Goal: Task Accomplishment & Management: Manage account settings

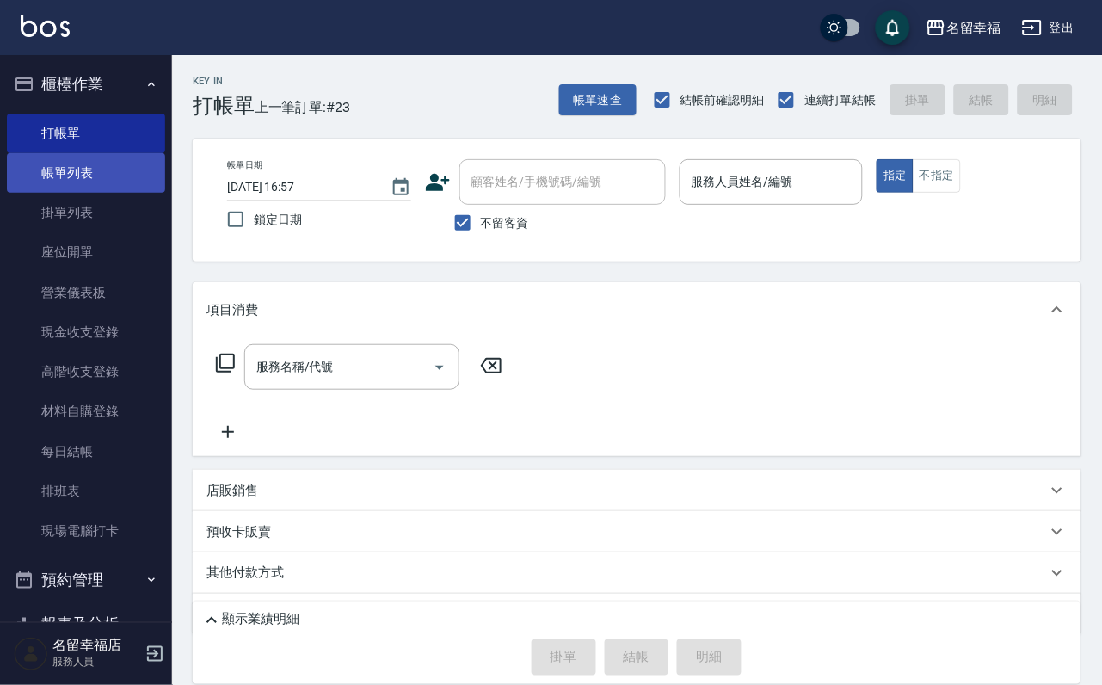
click at [48, 182] on link "帳單列表" at bounding box center [86, 173] width 158 height 40
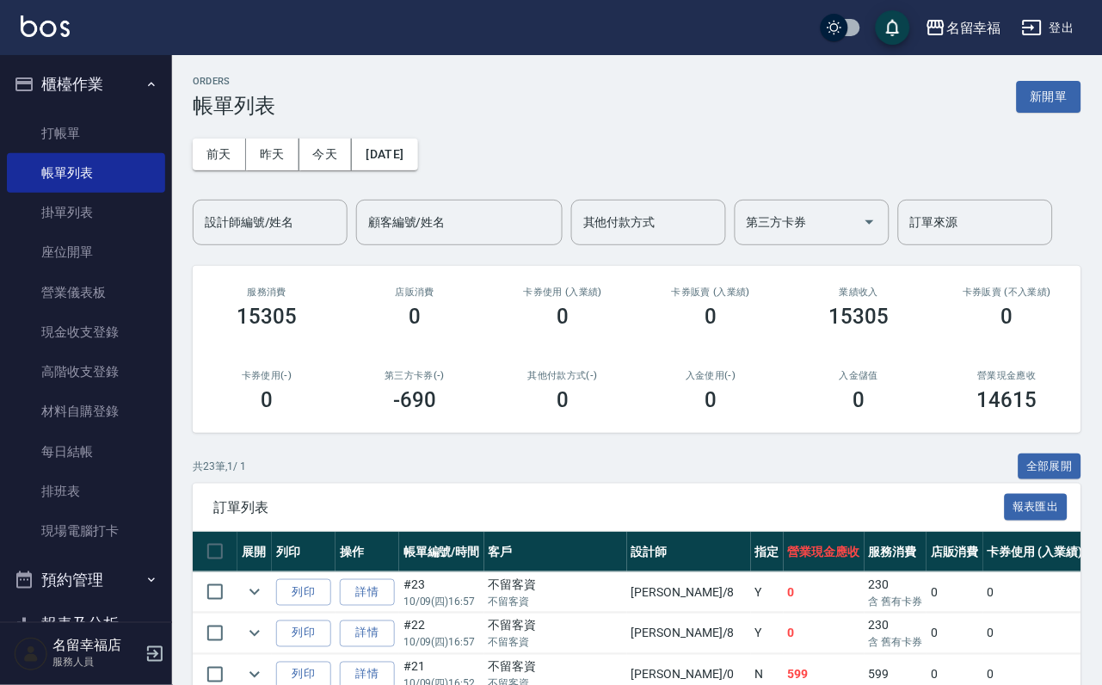
click at [307, 227] on input "設計師編號/姓名" at bounding box center [270, 222] width 139 height 30
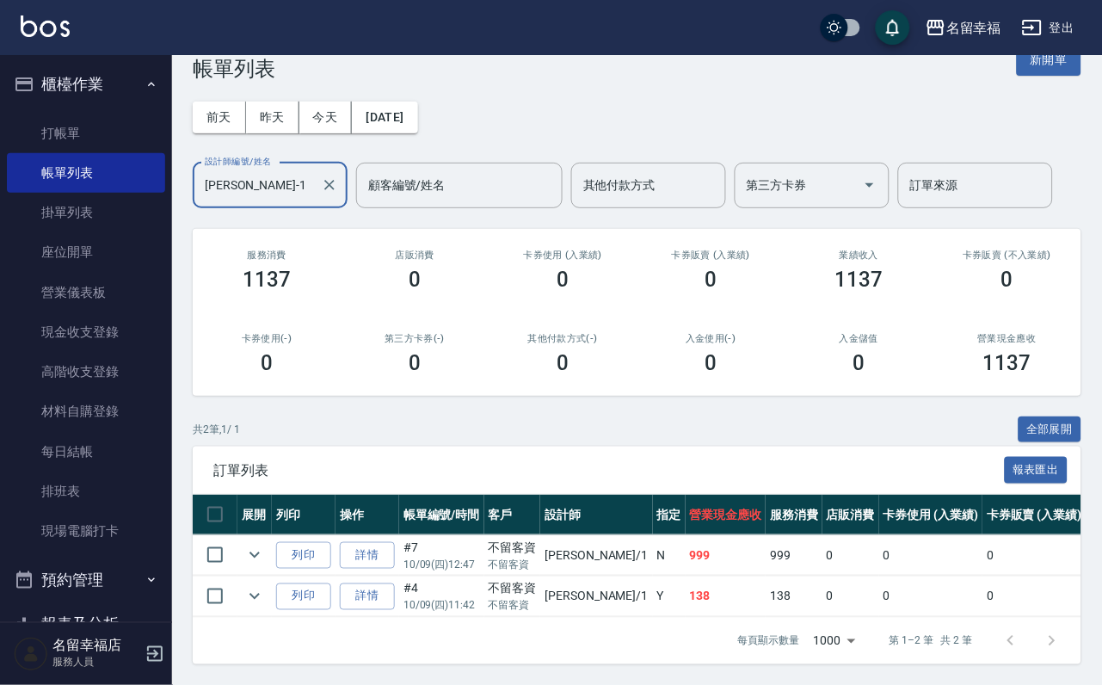
scroll to position [145, 0]
type input "[PERSON_NAME]-1"
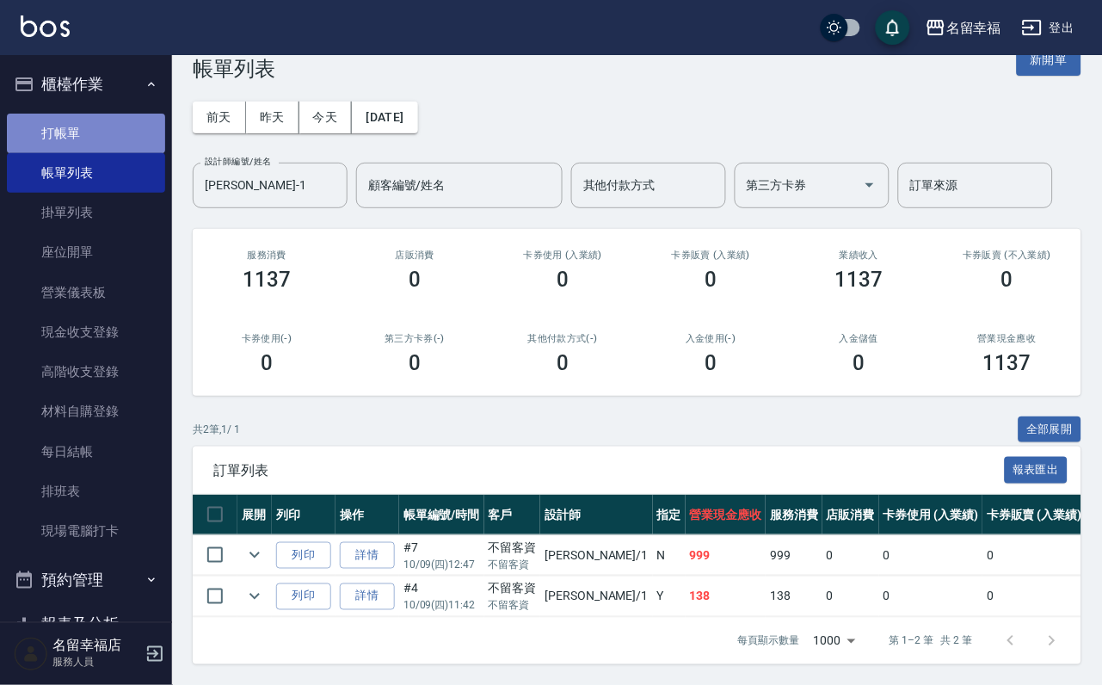
click at [133, 130] on link "打帳單" at bounding box center [86, 134] width 158 height 40
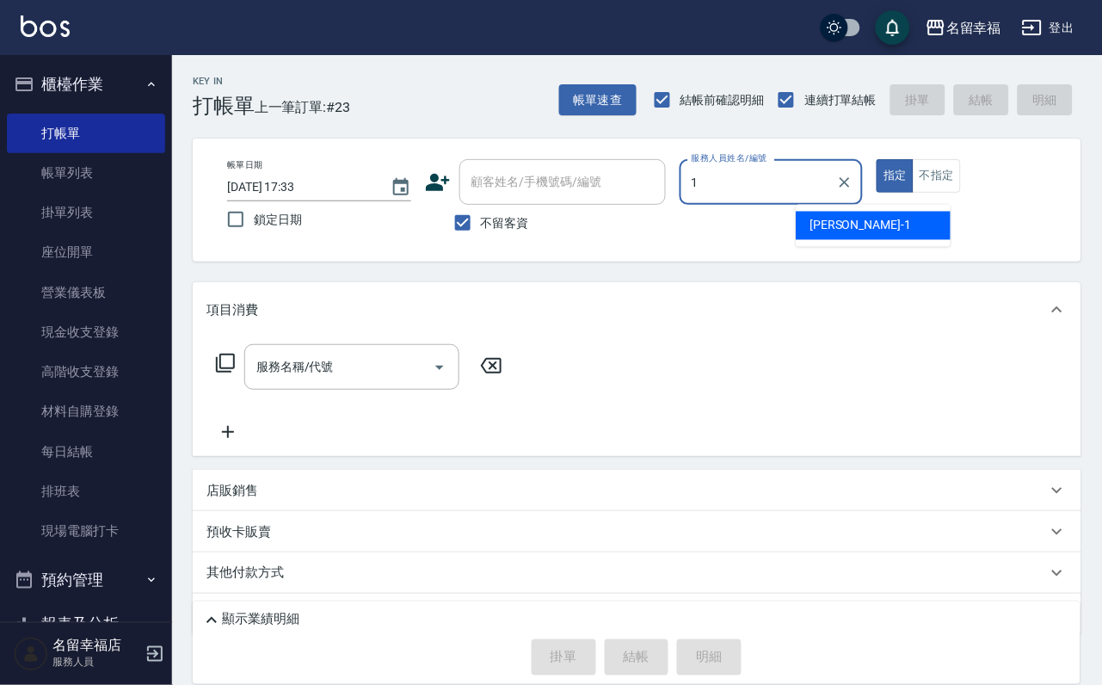
type input "[PERSON_NAME]-1"
type button "true"
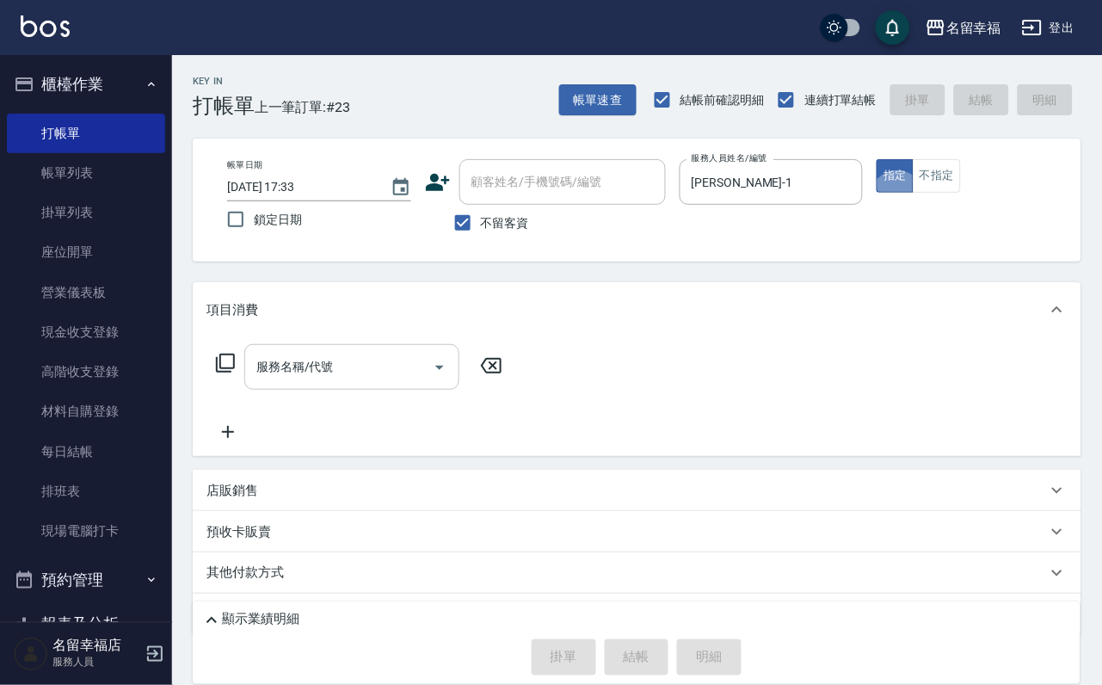
click at [378, 371] on input "服務名稱/代號" at bounding box center [339, 367] width 174 height 30
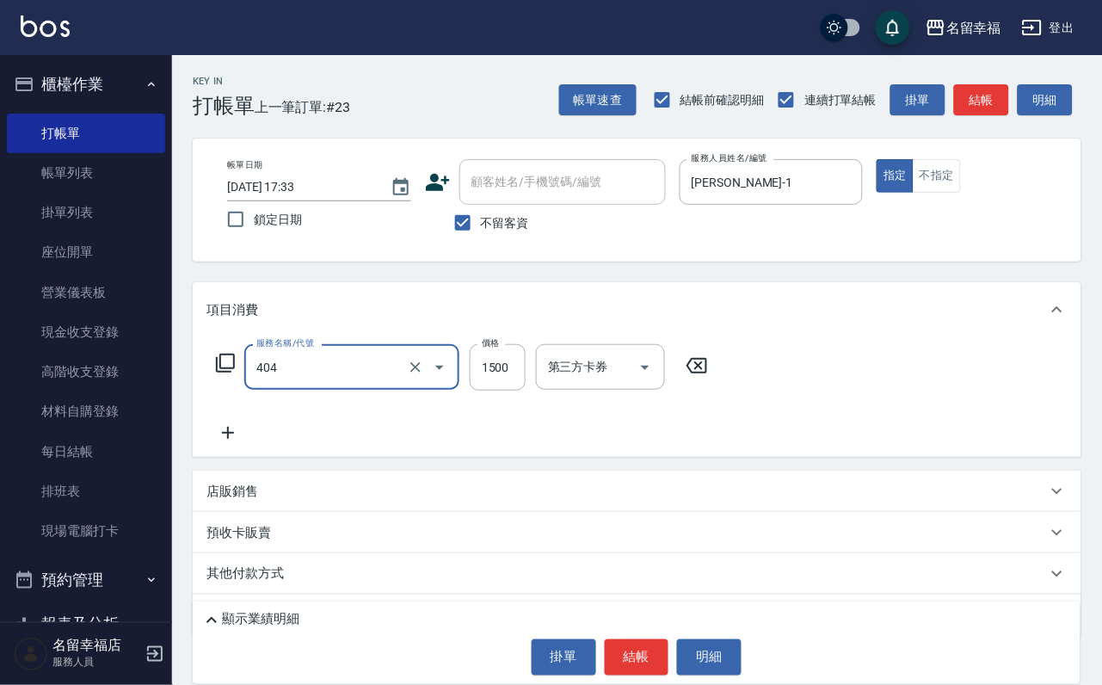
type input "設計染髮(404)"
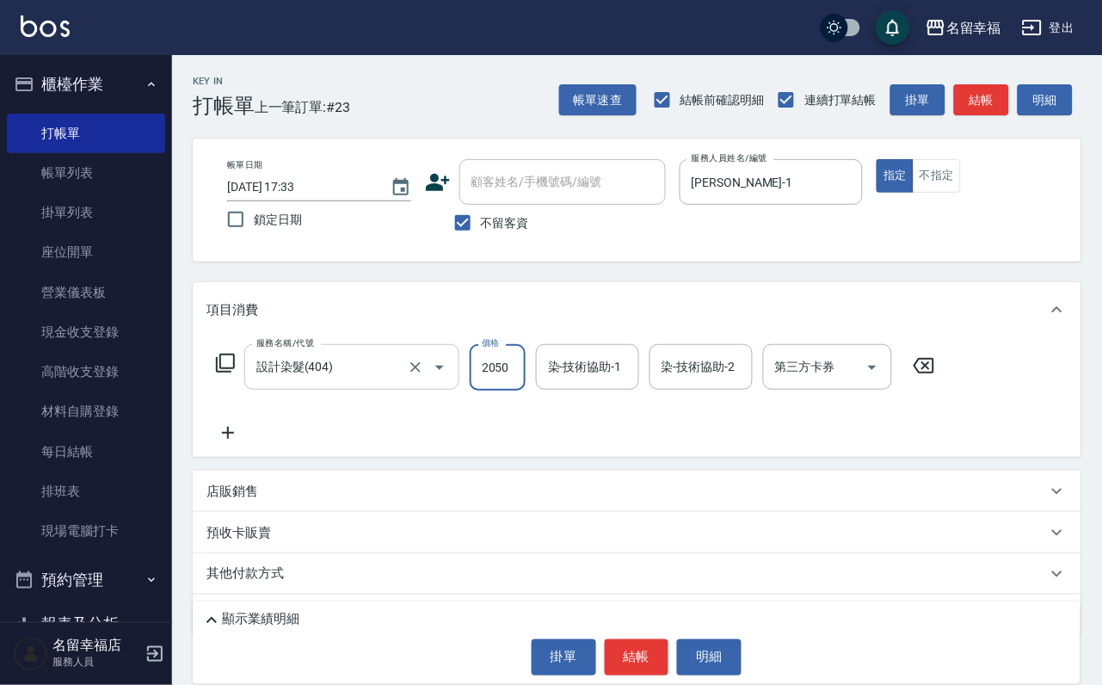
scroll to position [0, 1]
type input "2050"
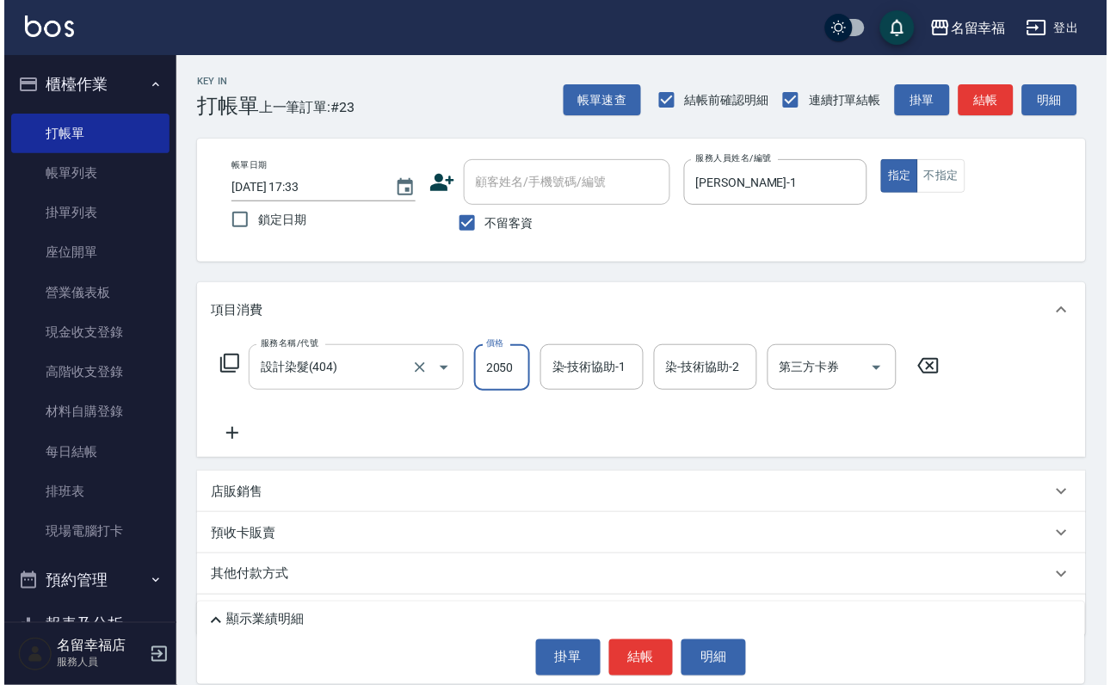
scroll to position [0, 0]
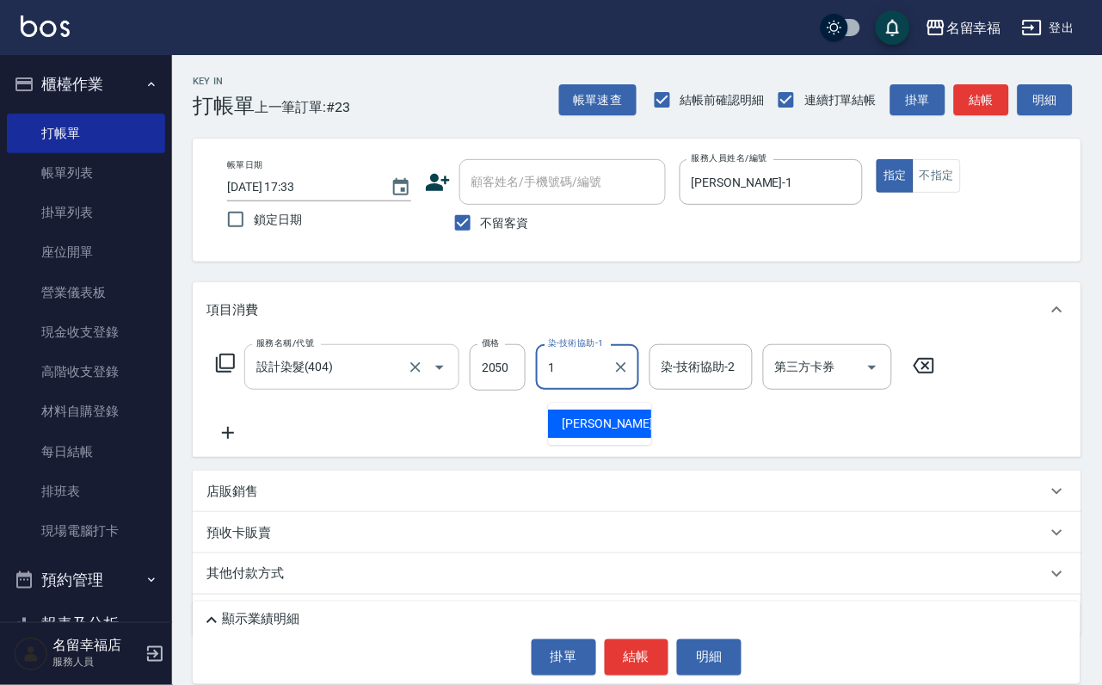
type input "[PERSON_NAME]-1"
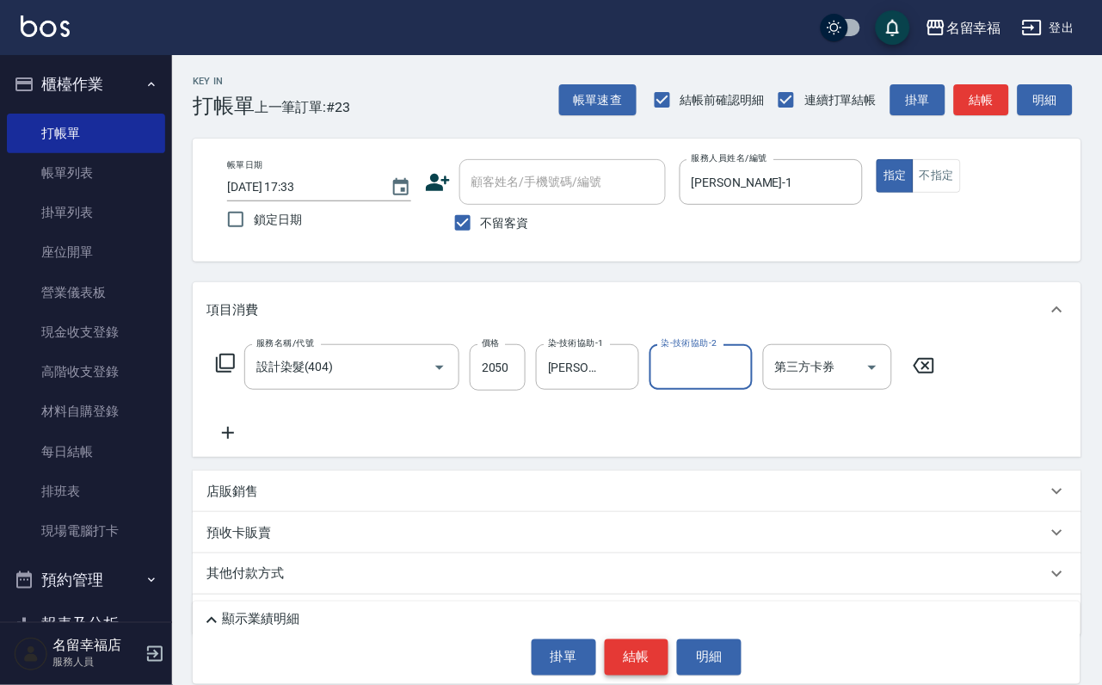
click at [638, 653] on button "結帳" at bounding box center [637, 657] width 65 height 36
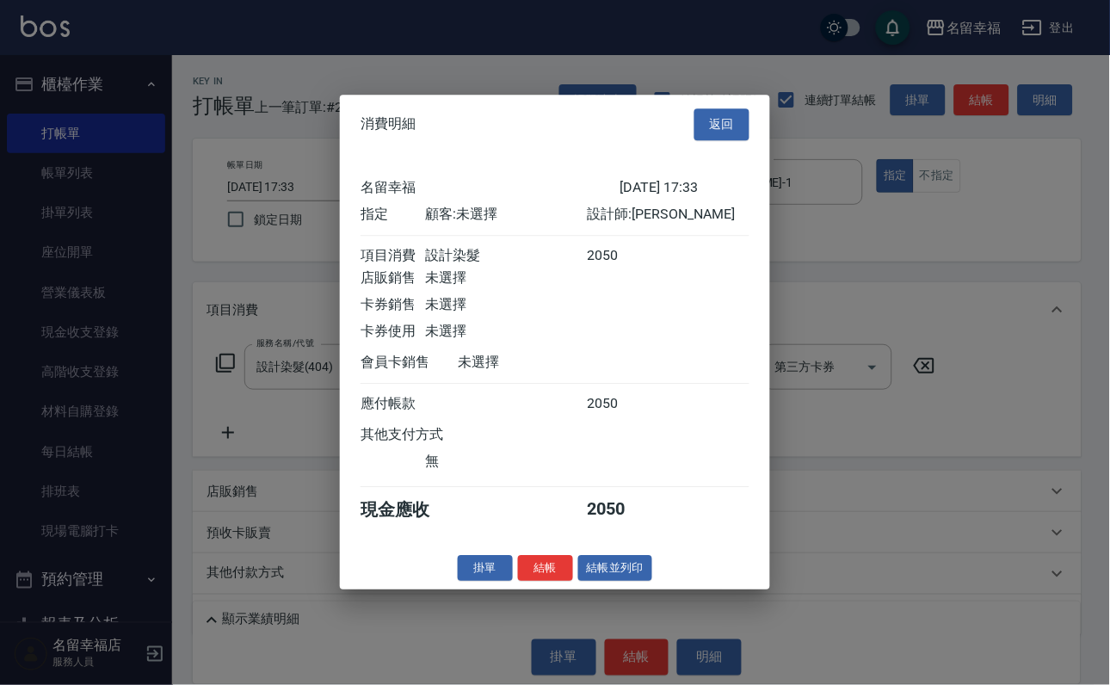
scroll to position [213, 0]
click at [533, 582] on button "結帳" at bounding box center [545, 568] width 55 height 27
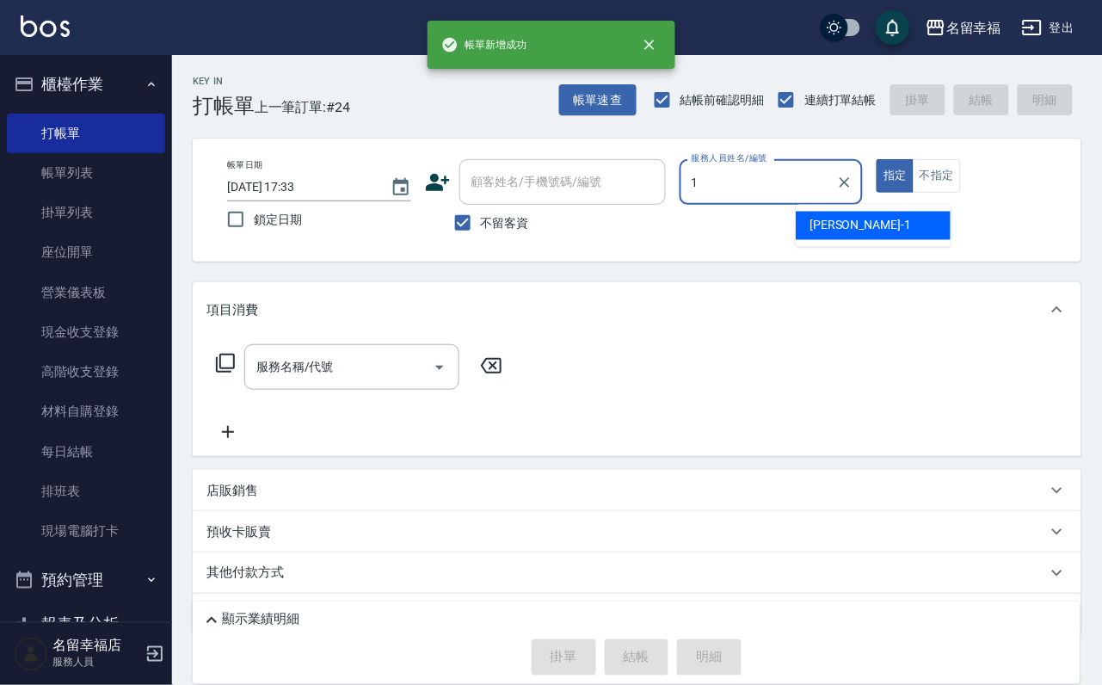
type input "[PERSON_NAME]-1"
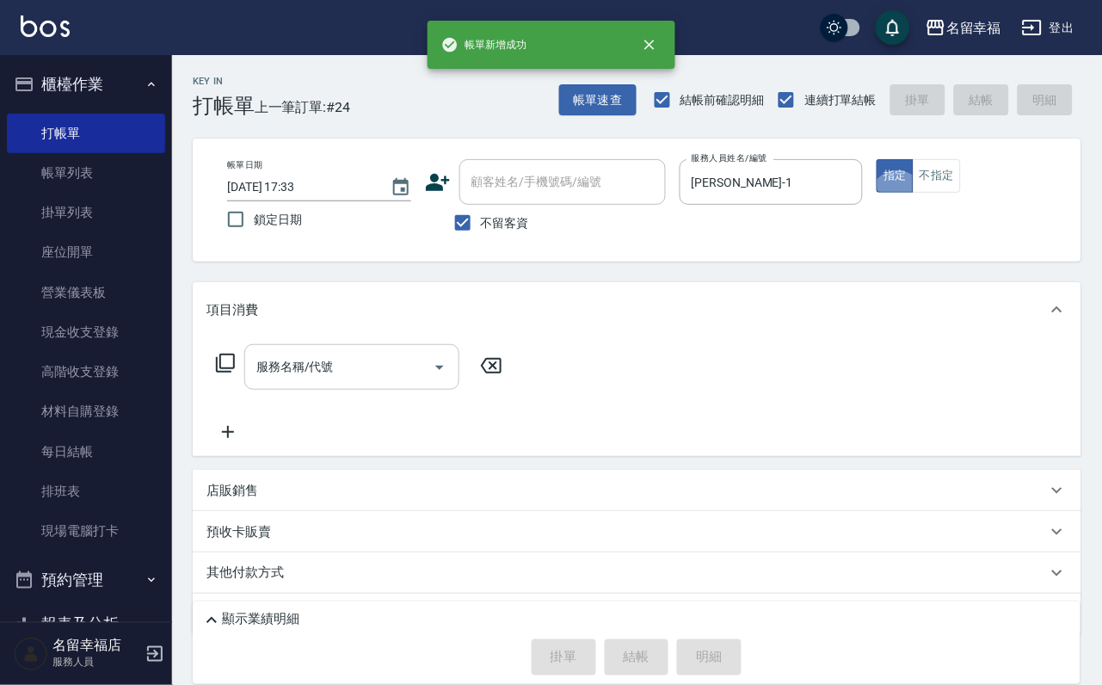
click at [353, 364] on input "服務名稱/代號" at bounding box center [339, 367] width 174 height 30
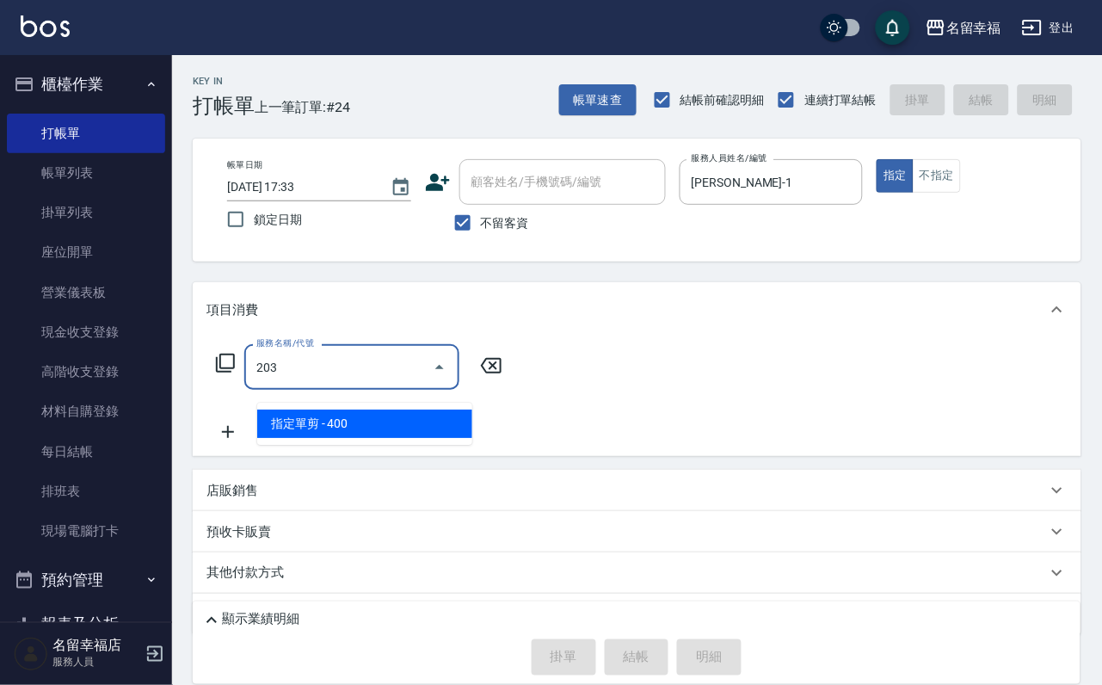
type input "指定單剪(203)"
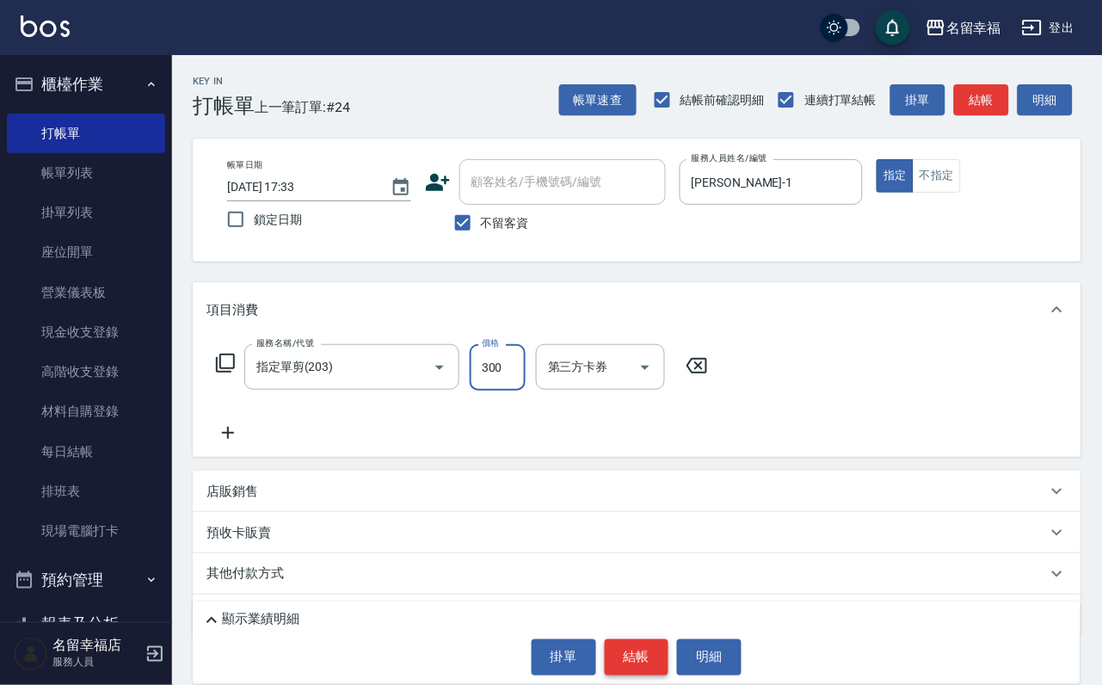
type input "300"
click at [653, 670] on button "結帳" at bounding box center [637, 657] width 65 height 36
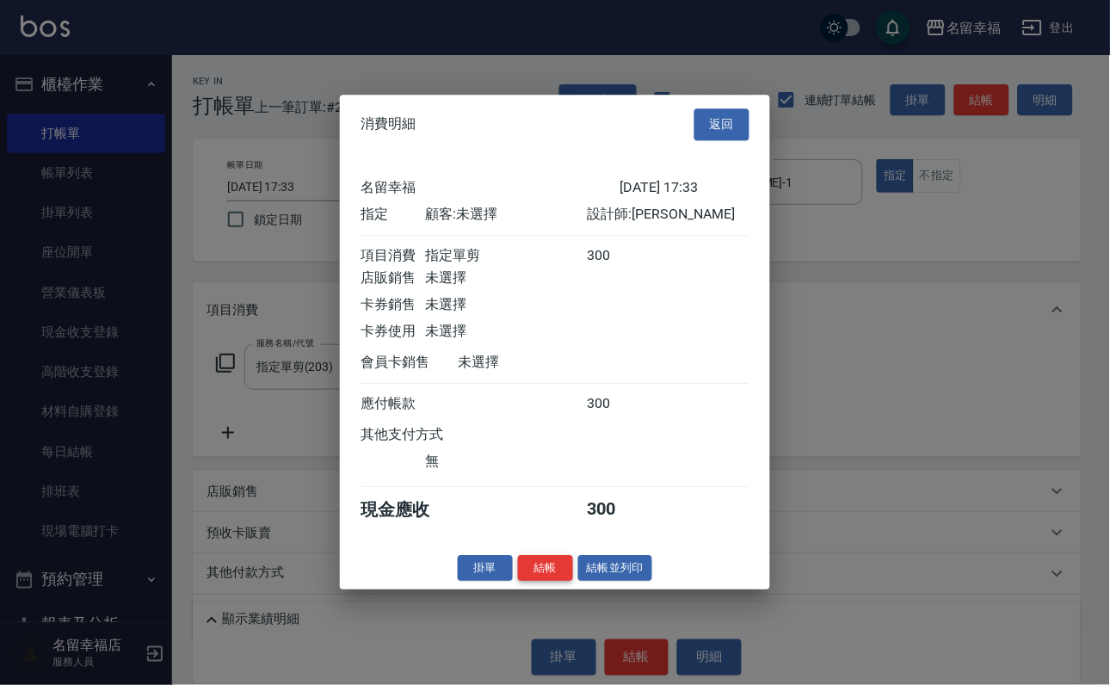
click at [538, 582] on button "結帳" at bounding box center [545, 568] width 55 height 27
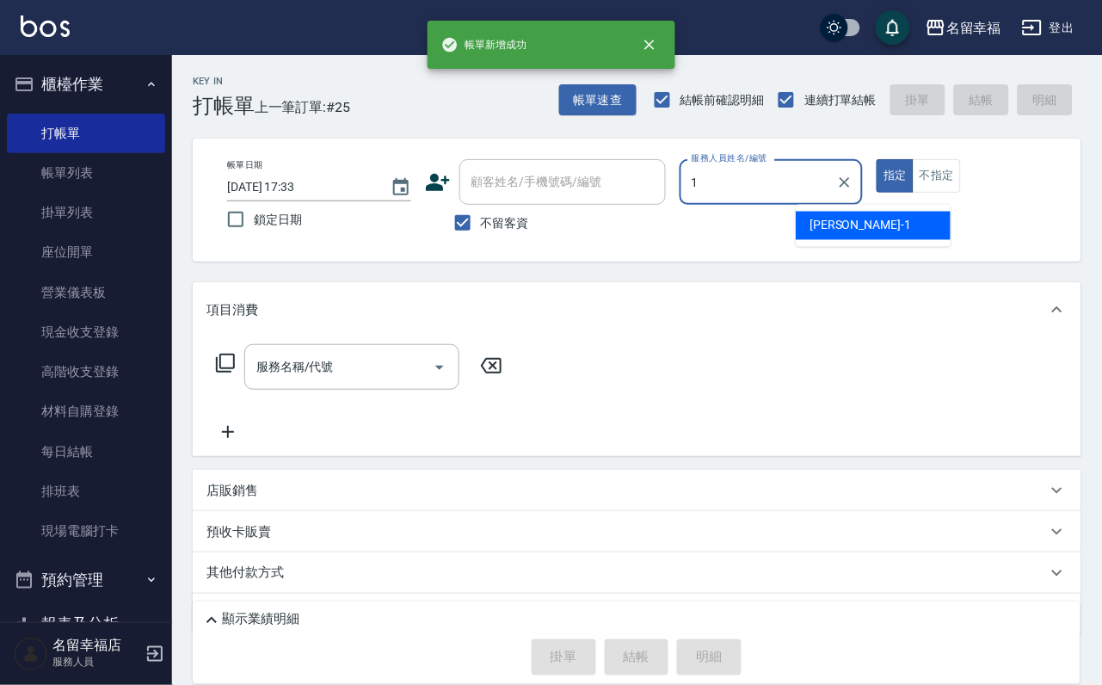
type input "[PERSON_NAME]-1"
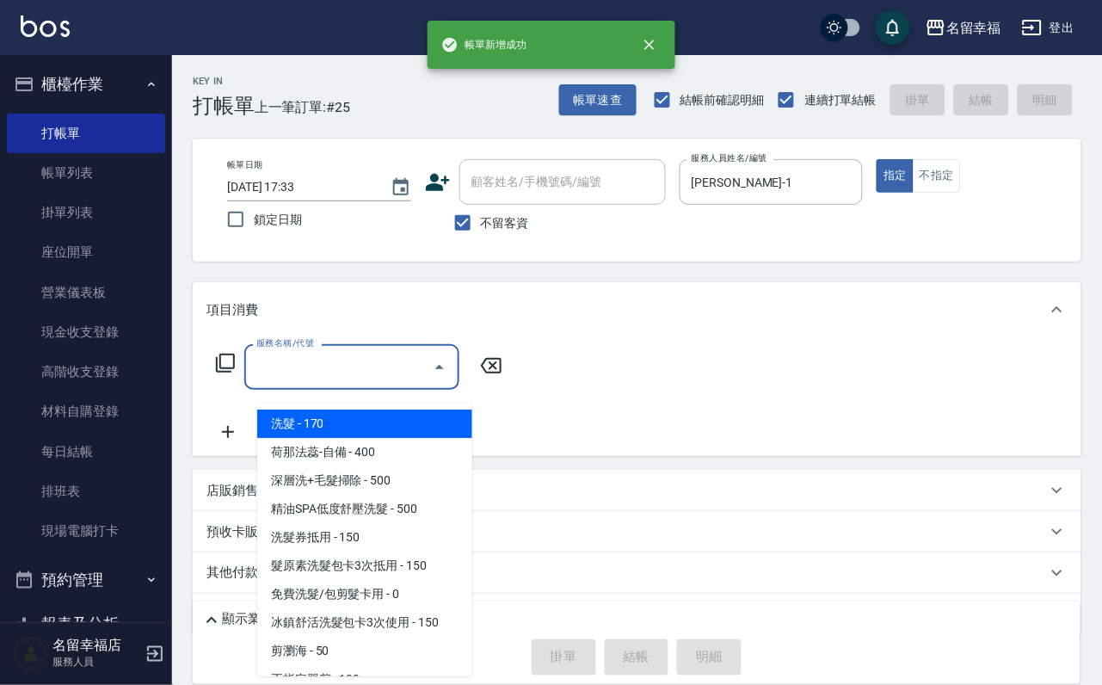
click at [334, 378] on input "服務名稱/代號" at bounding box center [339, 367] width 174 height 30
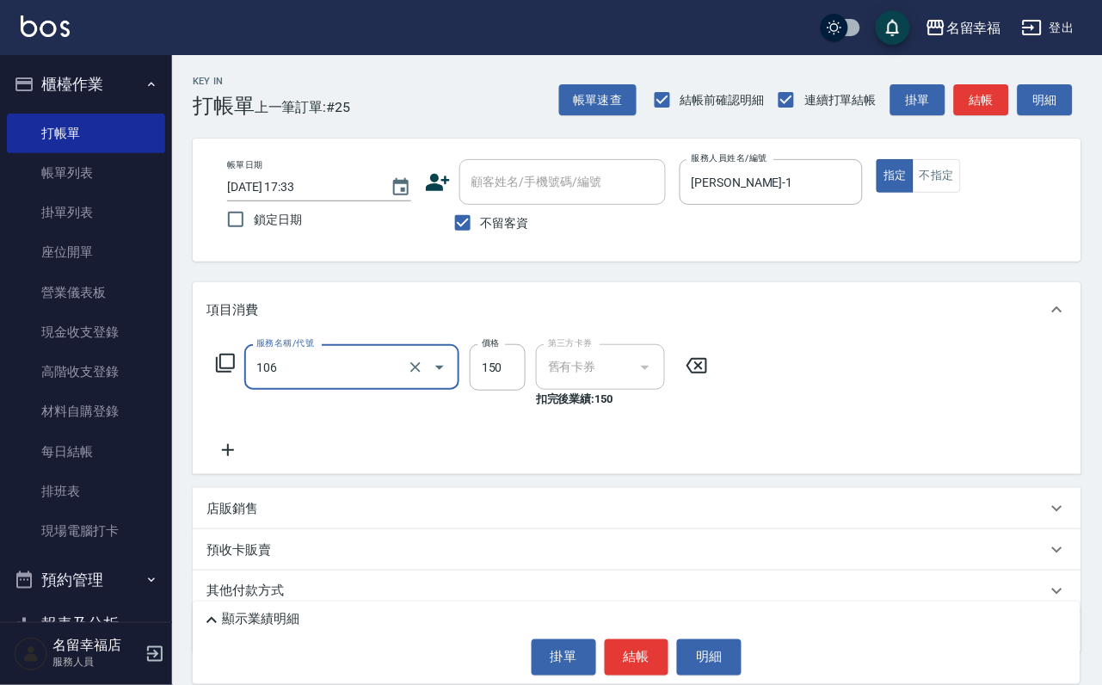
type input "洗髮券抵用(106)"
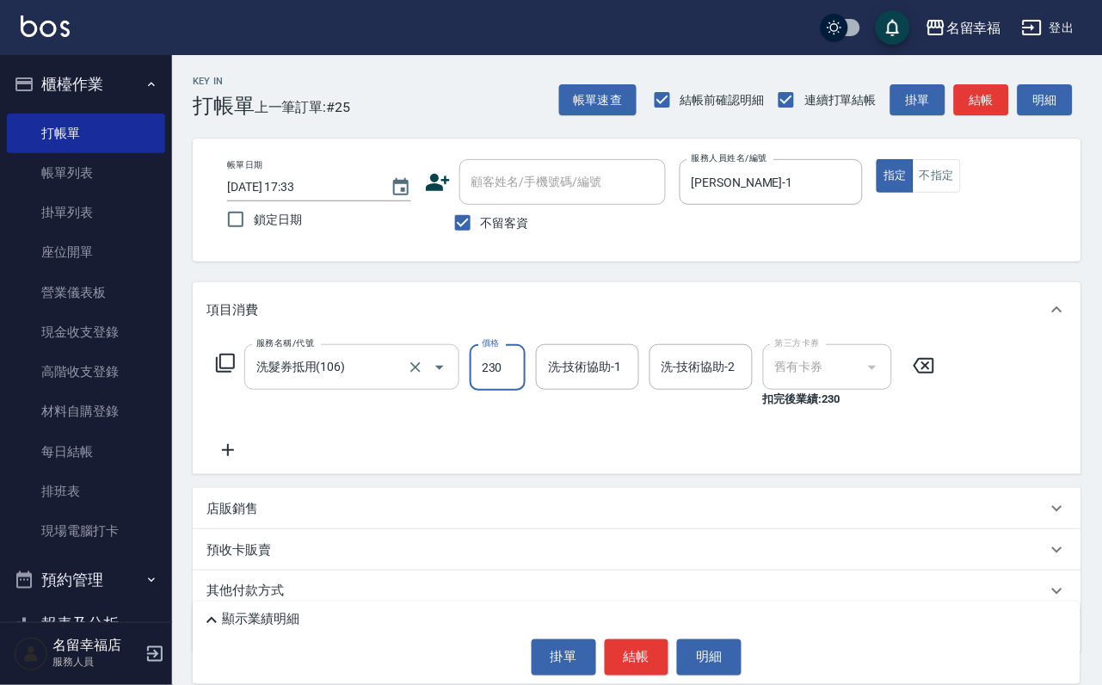
type input "230"
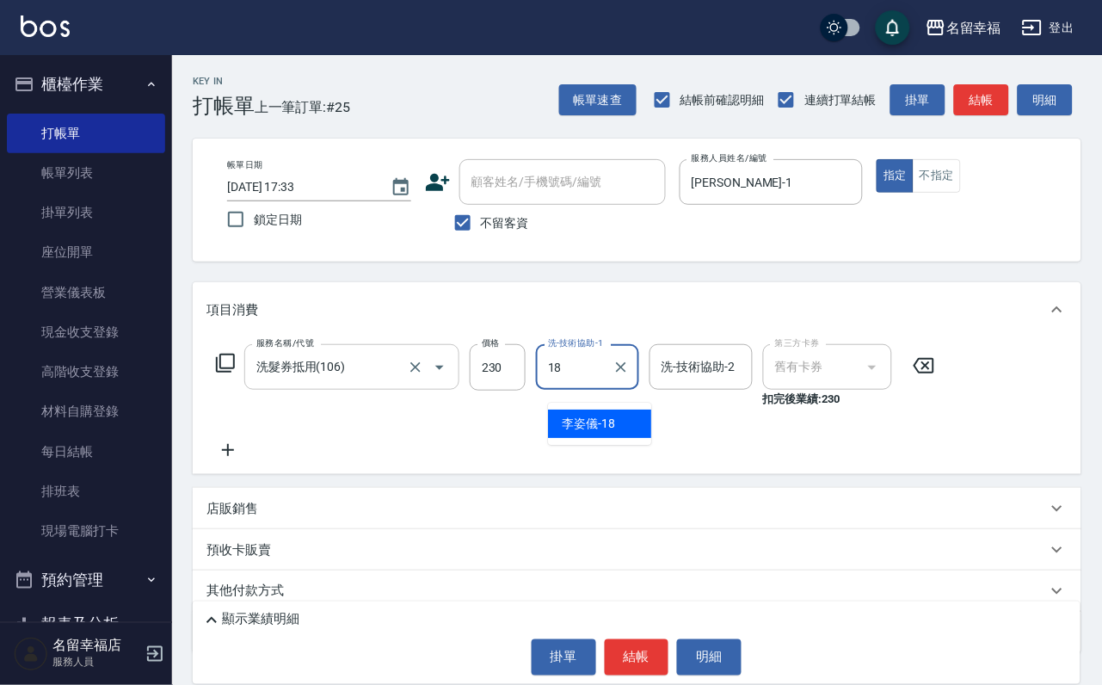
type input "[PERSON_NAME]-18"
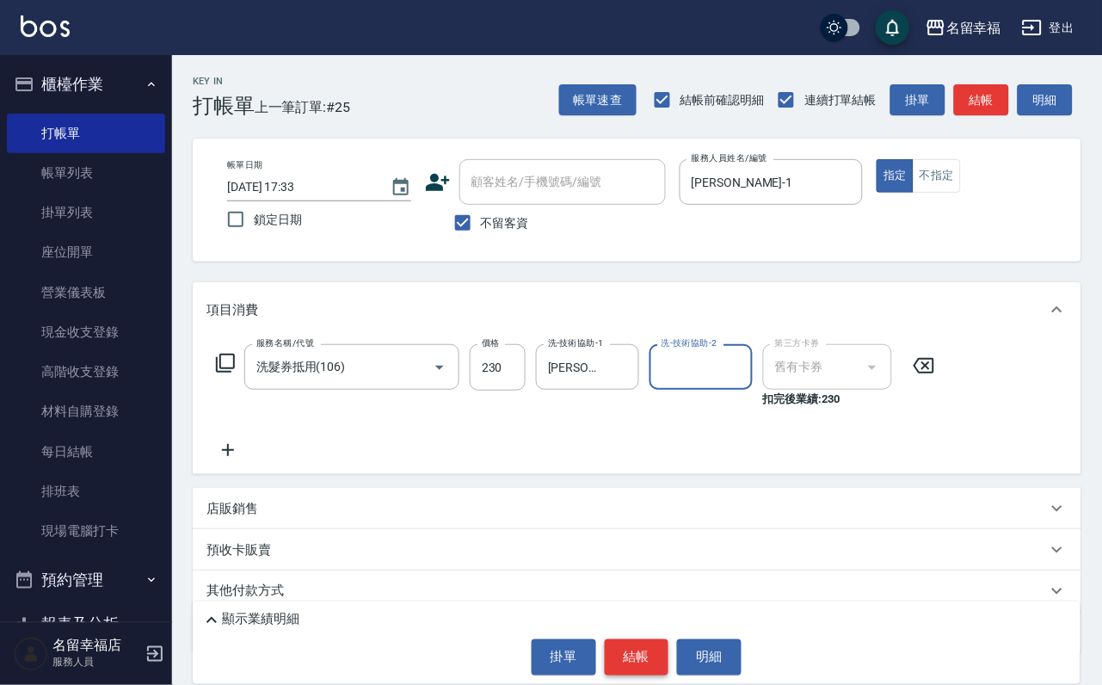
click at [651, 668] on button "結帳" at bounding box center [637, 657] width 65 height 36
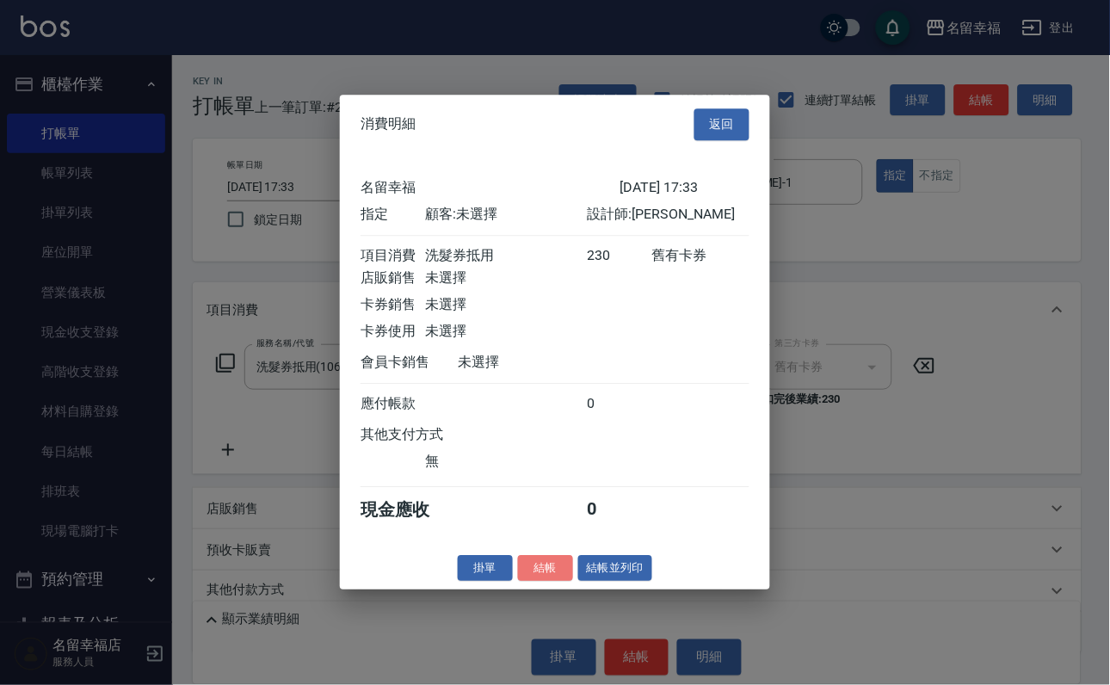
drag, startPoint x: 535, startPoint y: 657, endPoint x: 596, endPoint y: 563, distance: 111.9
click at [533, 582] on button "結帳" at bounding box center [545, 568] width 55 height 27
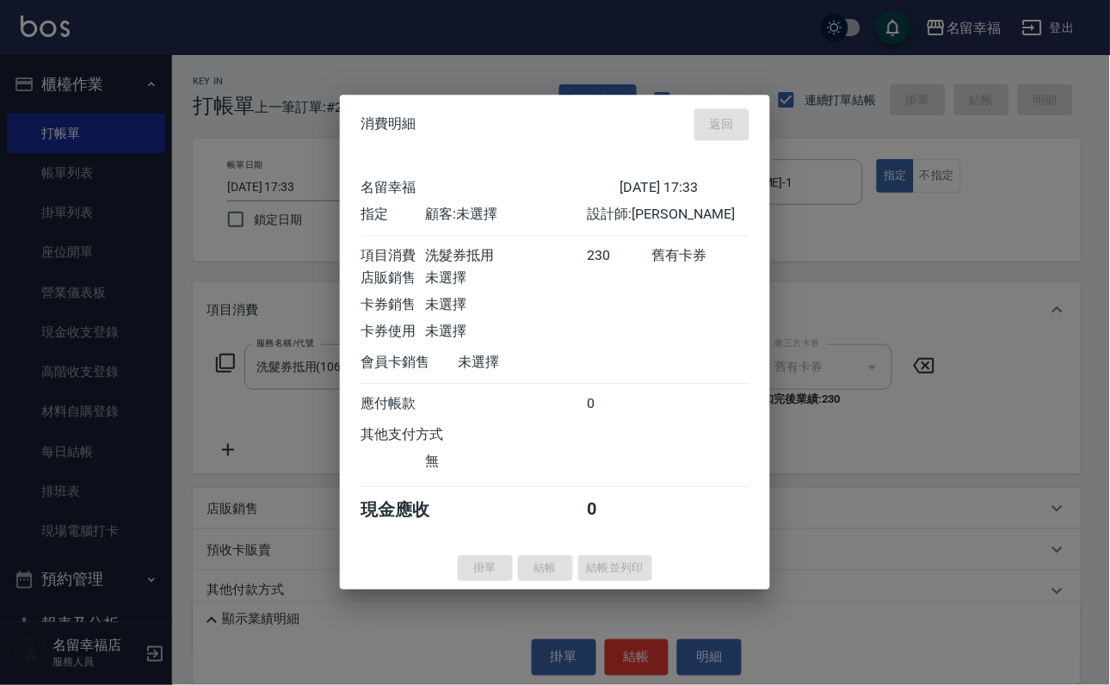
type input "[DATE] 17:34"
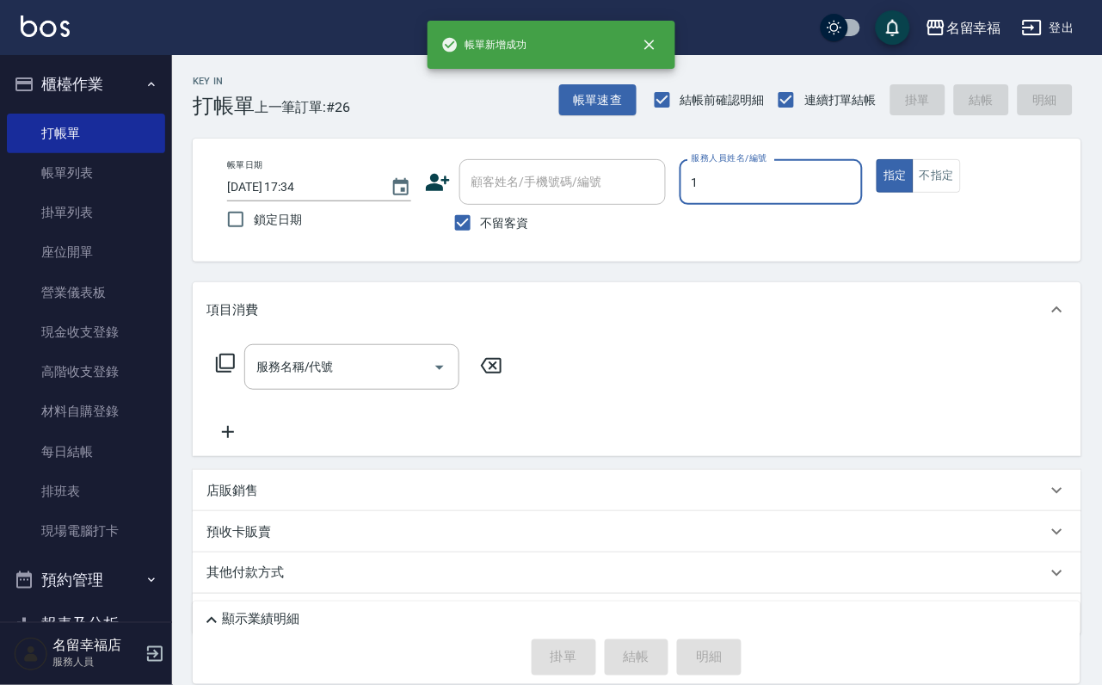
type input "[PERSON_NAME]-1"
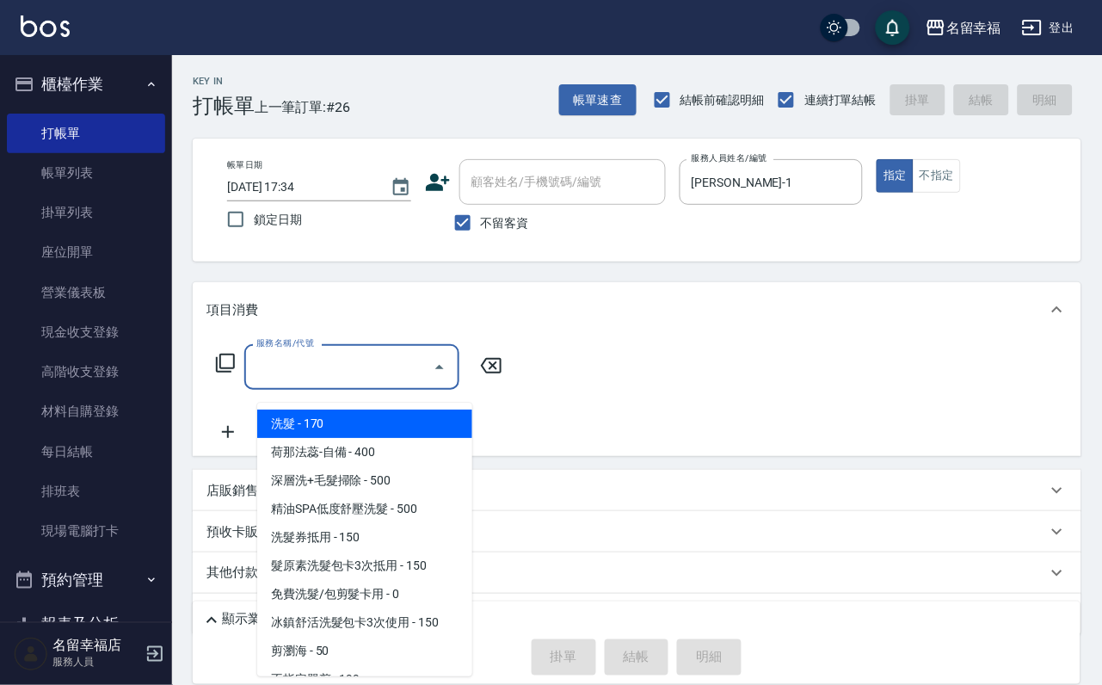
click at [299, 372] on div "服務名稱/代號 服務名稱/代號" at bounding box center [351, 367] width 215 height 46
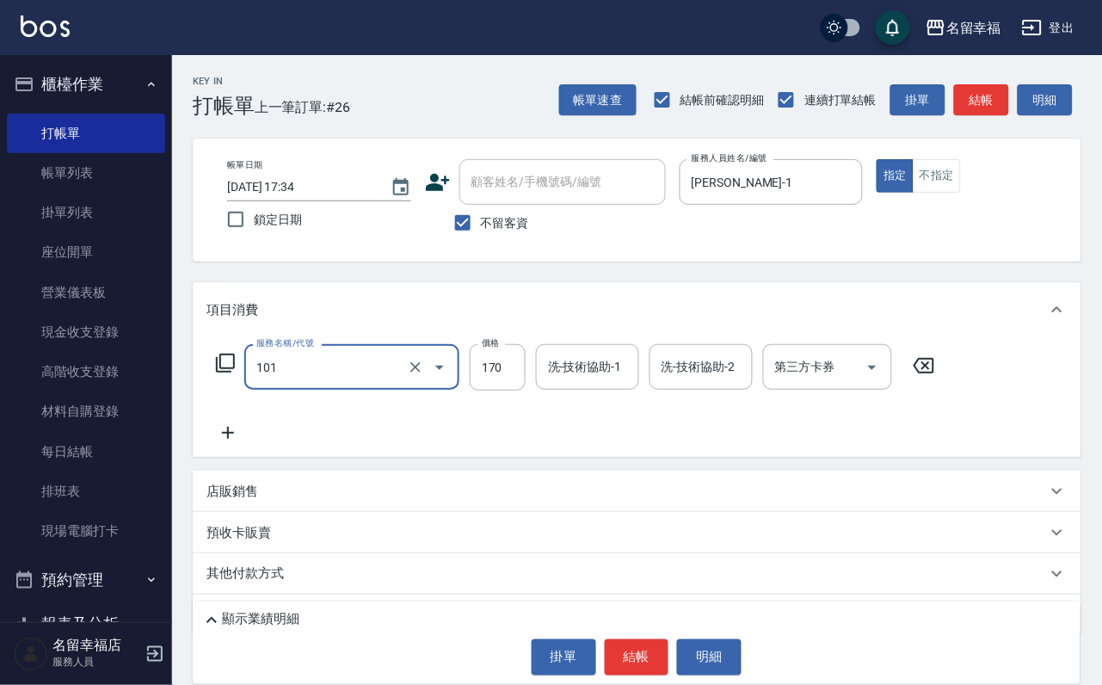
type input "洗髮(101)"
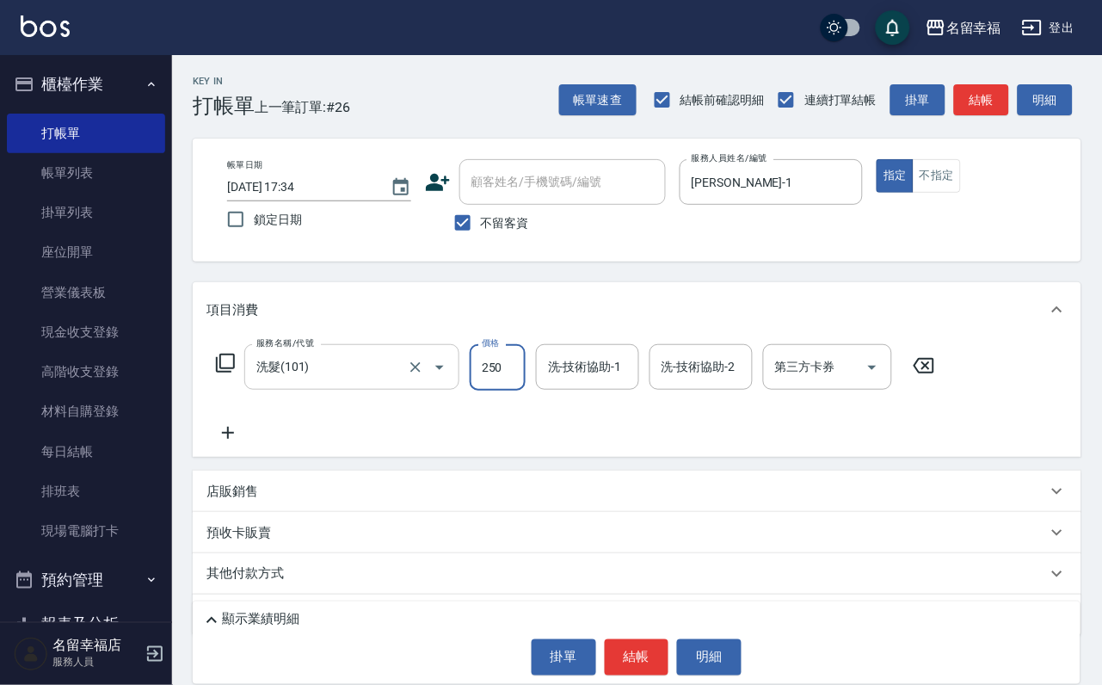
type input "250"
type input "[PERSON_NAME]-1"
click at [225, 443] on icon at bounding box center [228, 433] width 43 height 21
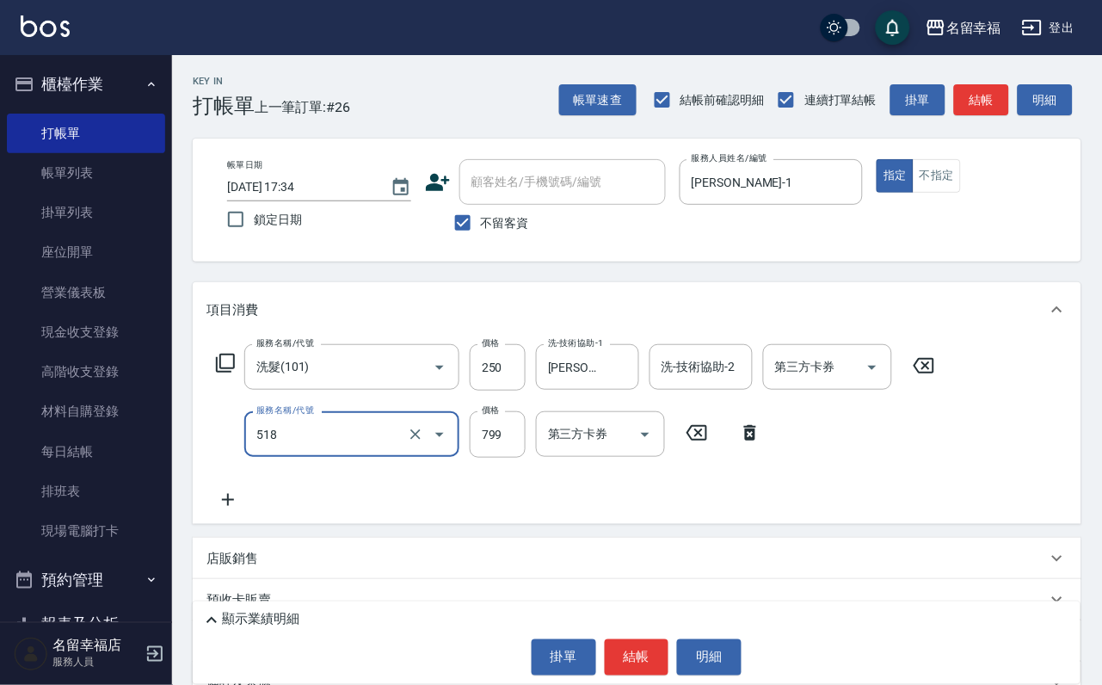
type input "水光針護髮(518)"
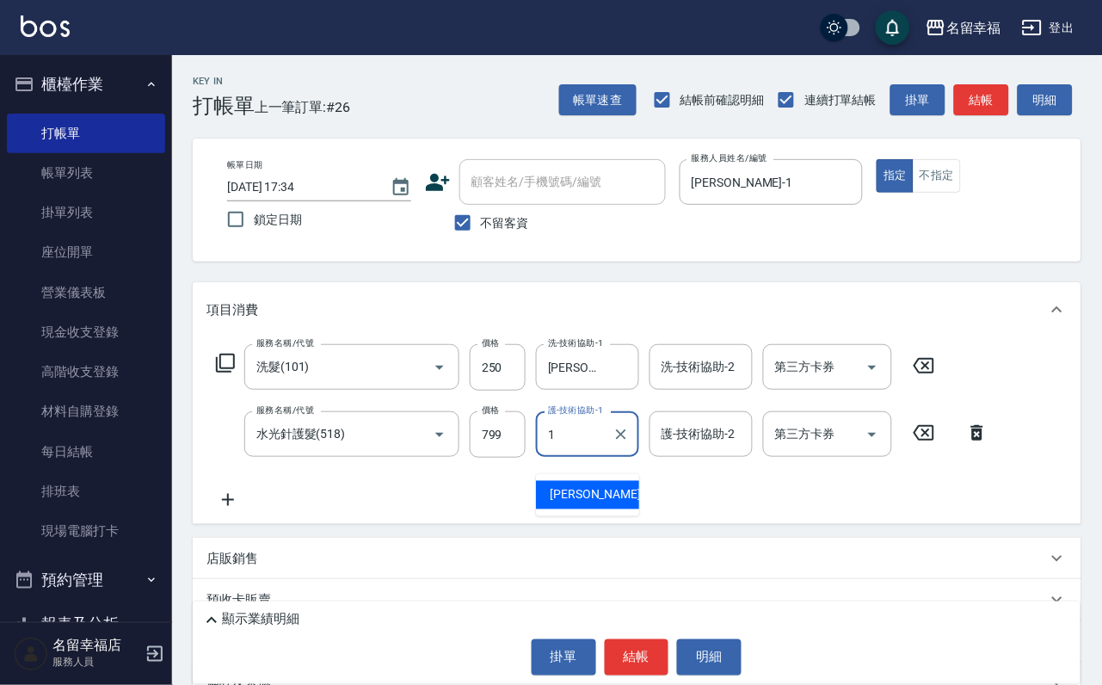
type input "[PERSON_NAME]-1"
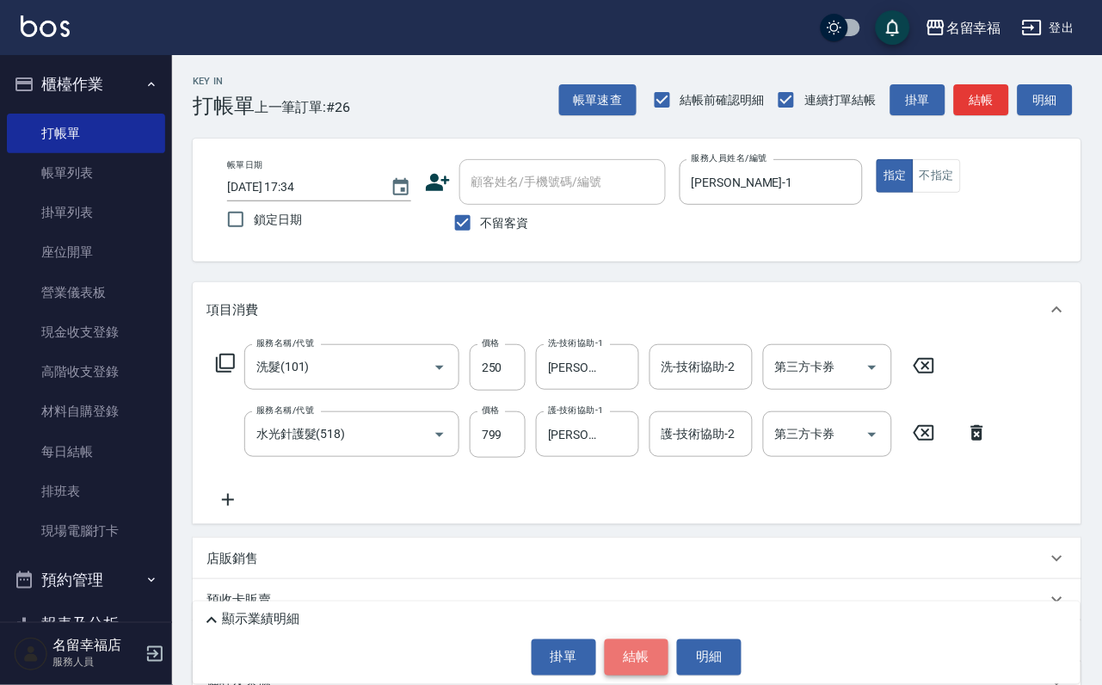
click at [626, 641] on button "結帳" at bounding box center [637, 657] width 65 height 36
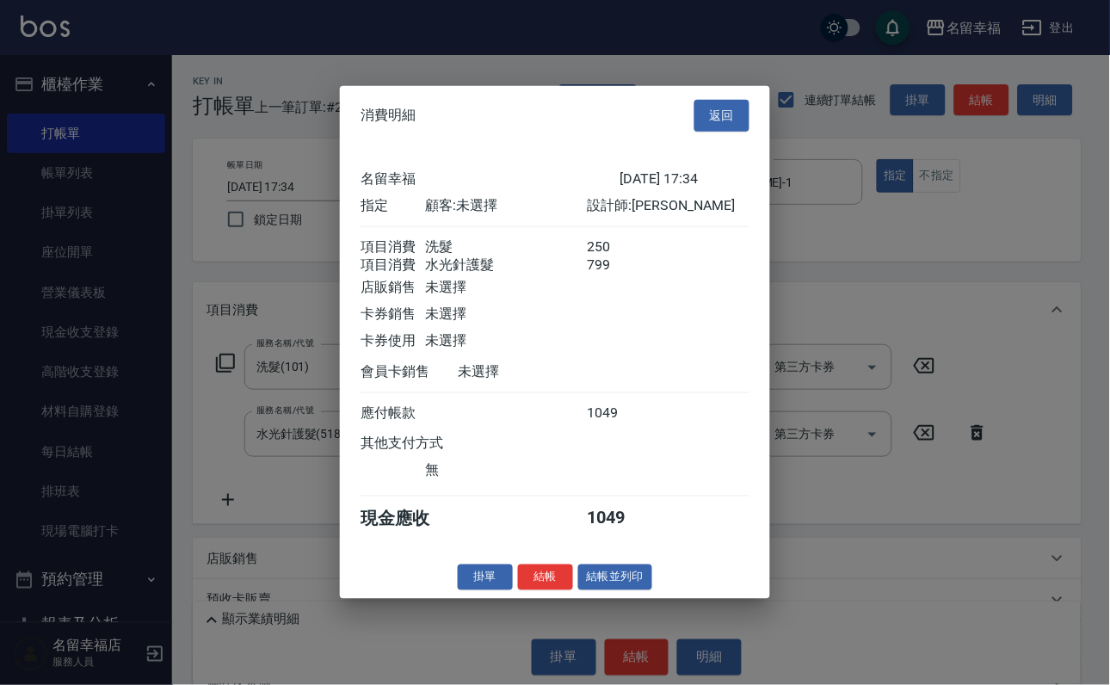
scroll to position [277, 0]
click at [519, 590] on button "結帳" at bounding box center [545, 577] width 55 height 27
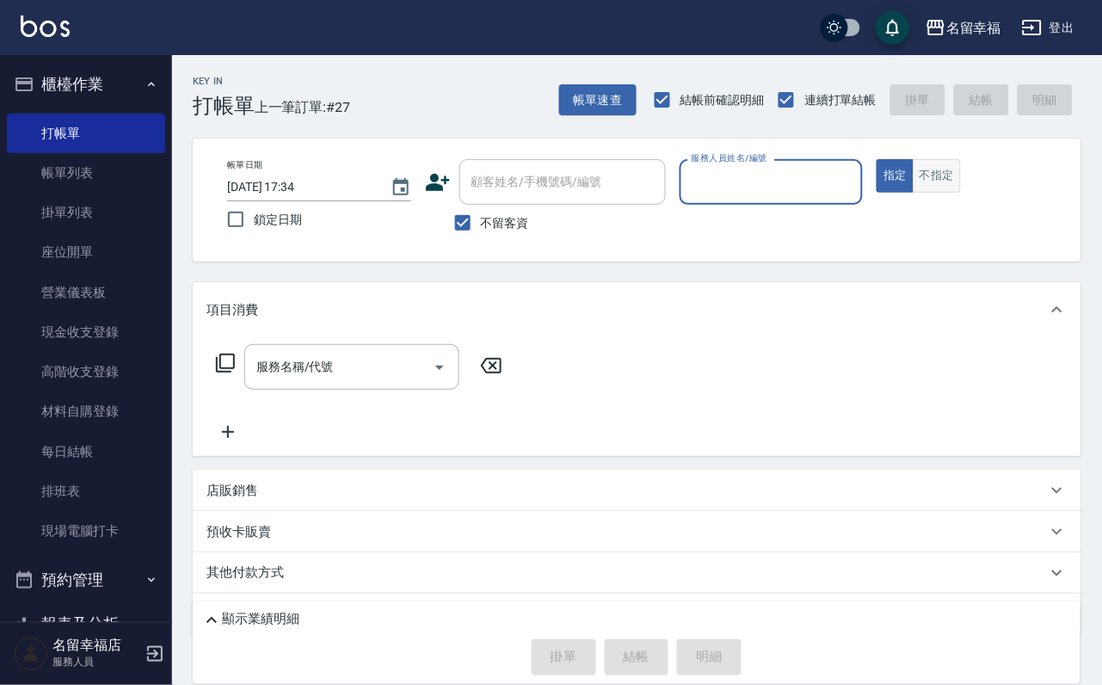
click at [961, 193] on button "不指定" at bounding box center [937, 176] width 48 height 34
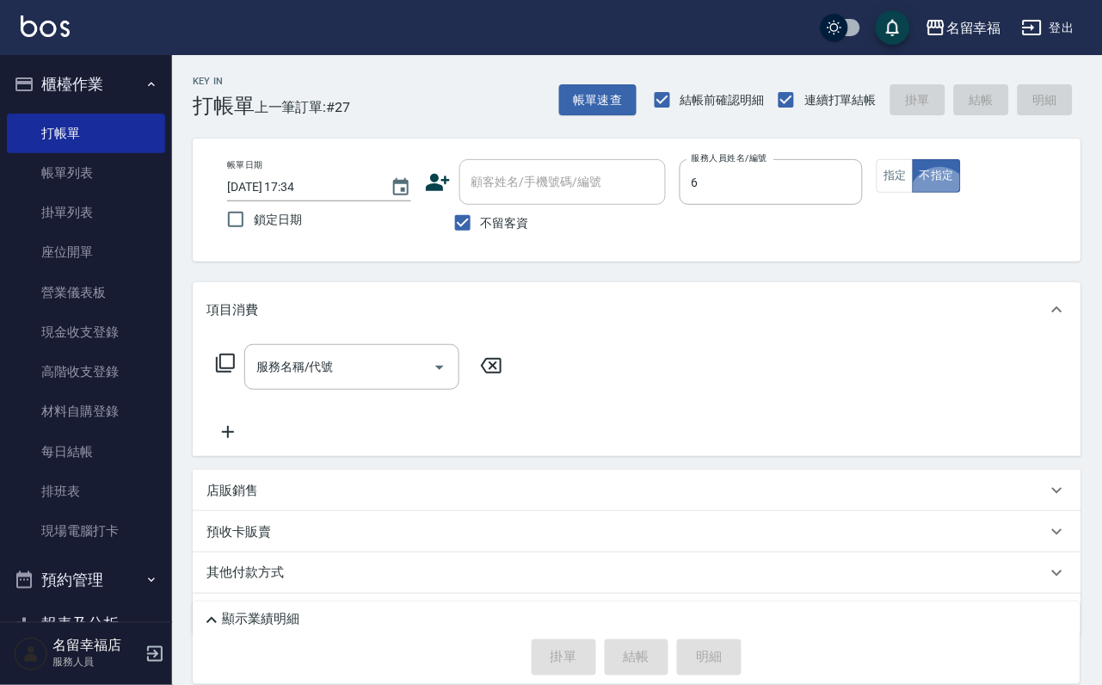
type input "語[PERSON_NAME]-6"
type button "false"
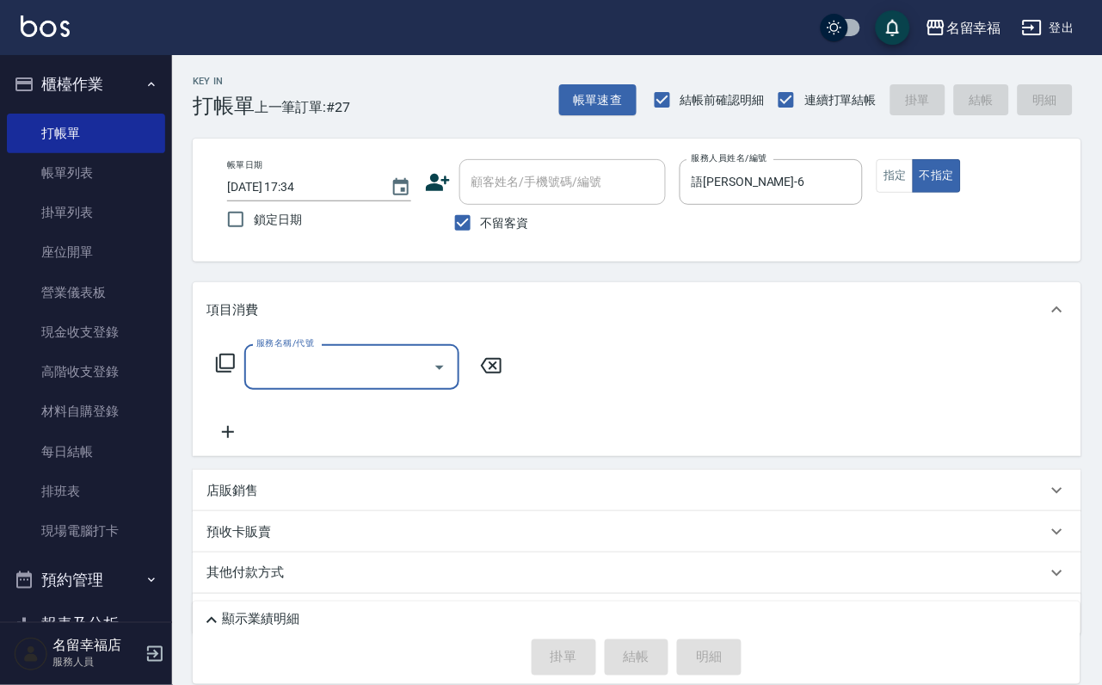
type input "4"
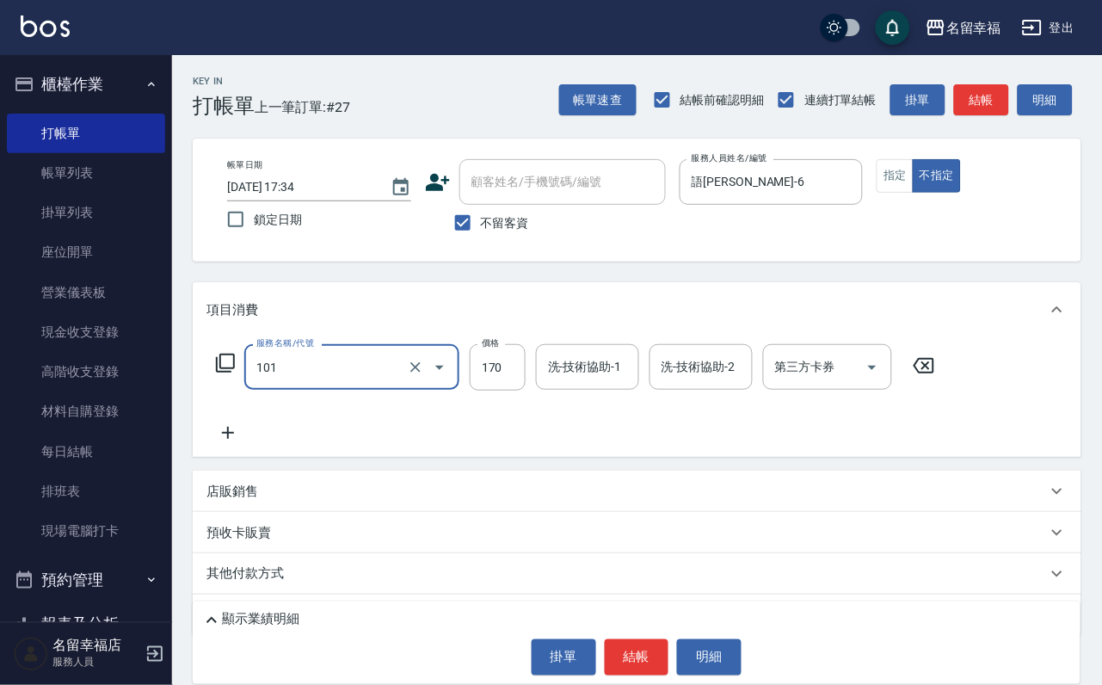
type input "洗髮(101)"
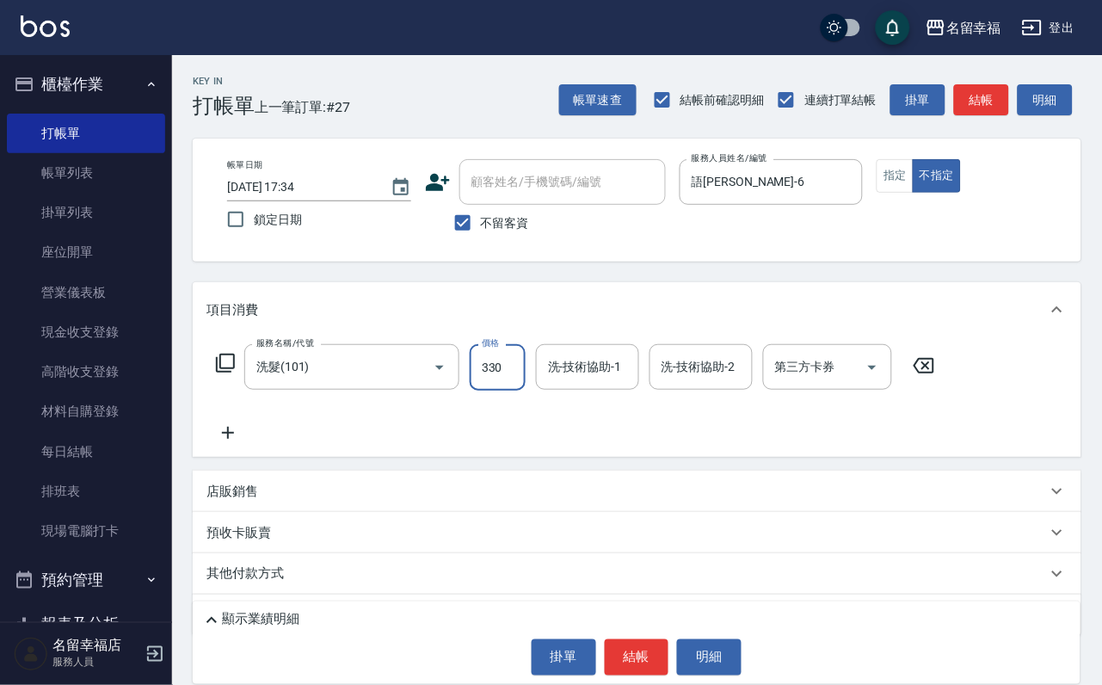
type input "330"
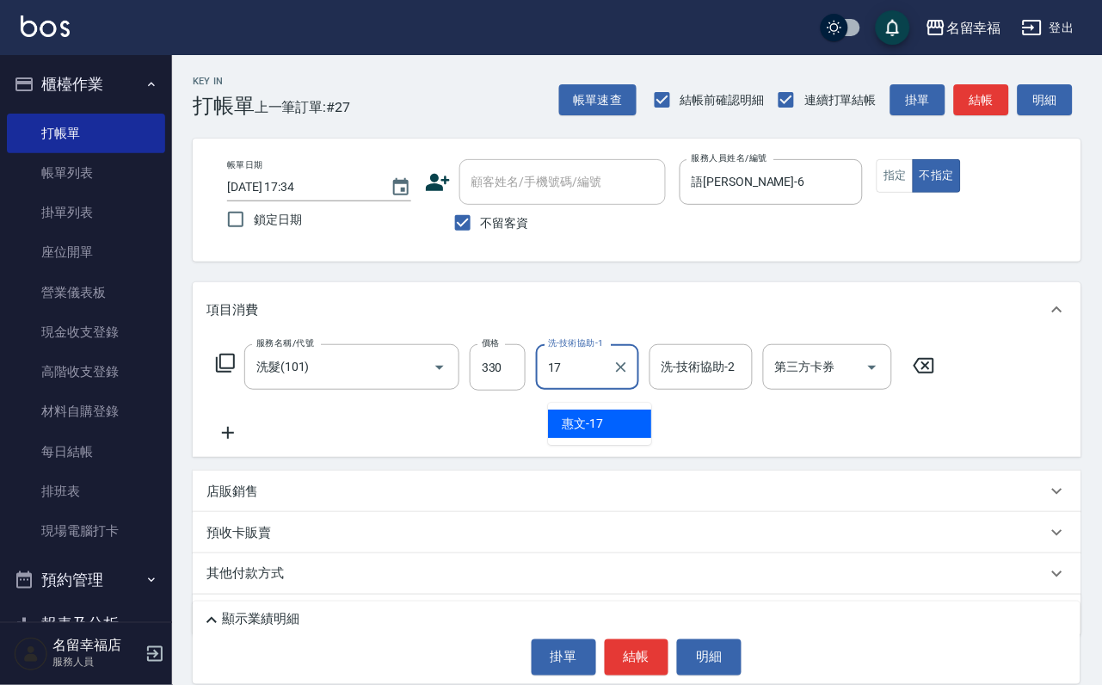
type input "惠文-17"
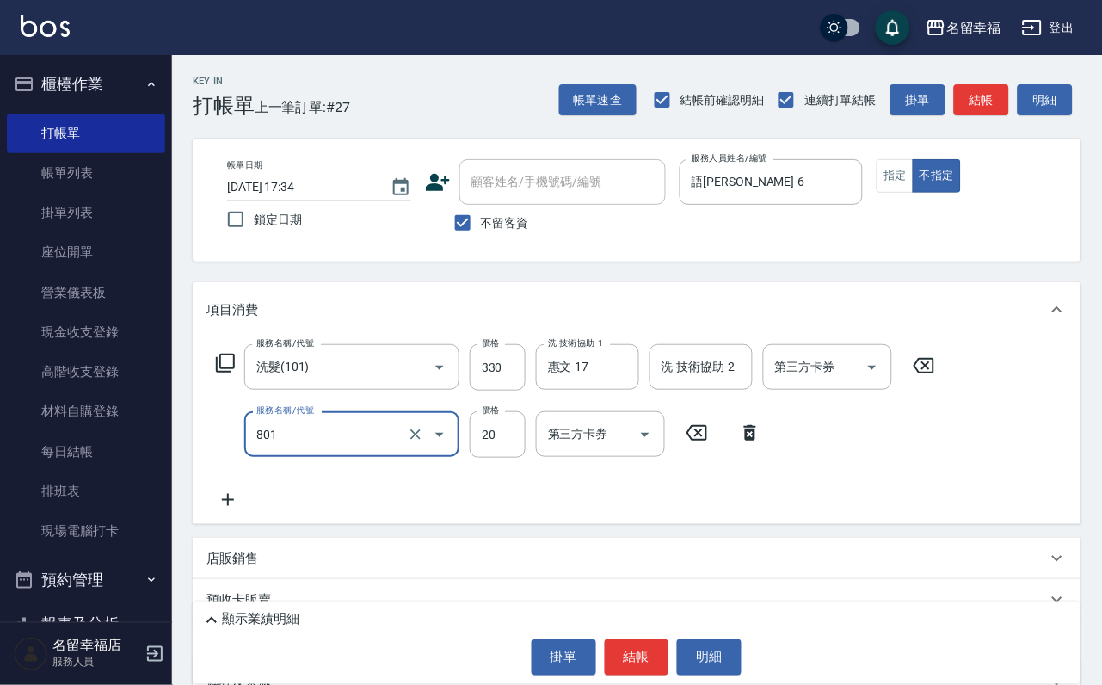
type input "潤絲(801)"
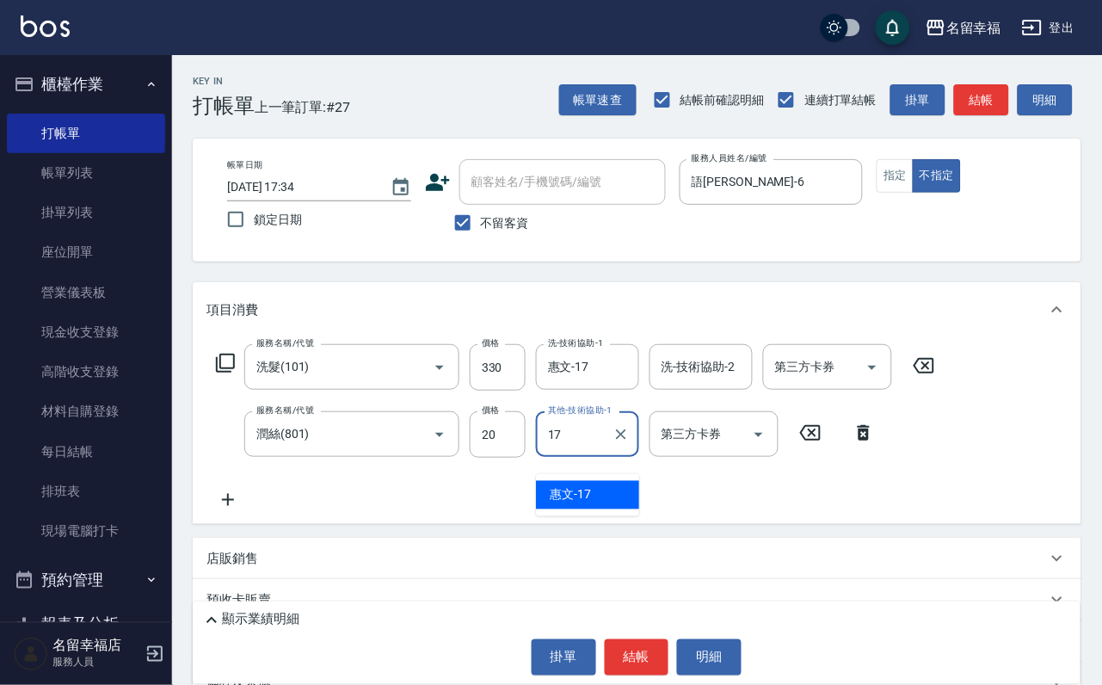
type input "惠文-17"
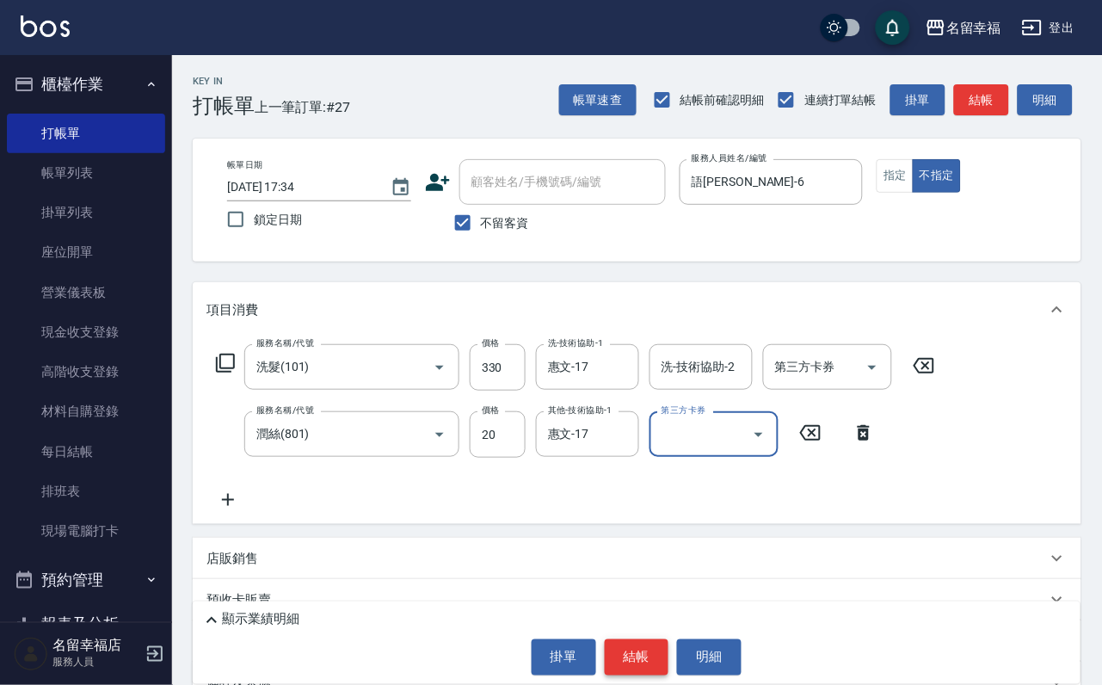
click at [655, 639] on button "結帳" at bounding box center [637, 657] width 65 height 36
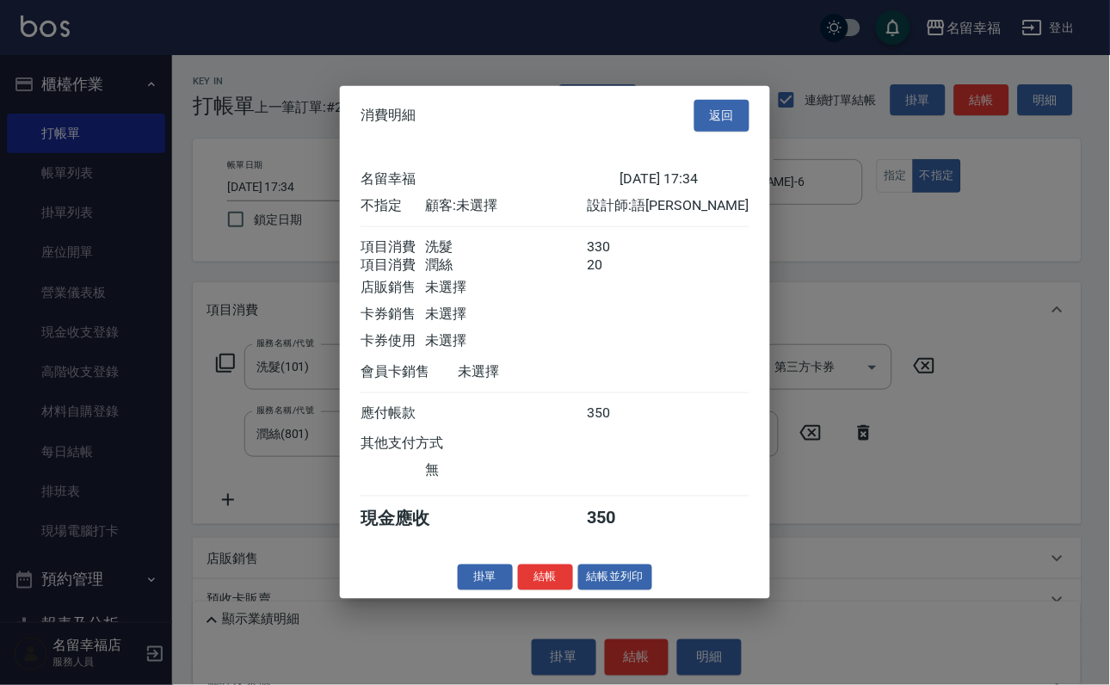
scroll to position [309, 0]
click at [612, 590] on button "結帳並列印" at bounding box center [615, 577] width 75 height 27
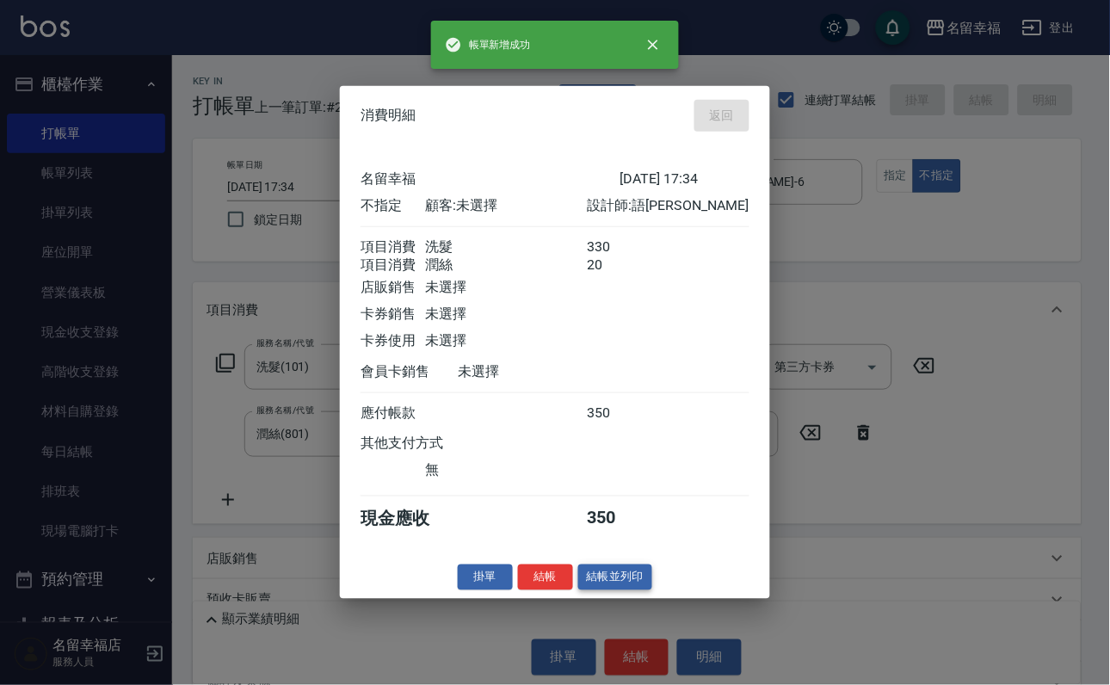
type input "[DATE] 17:42"
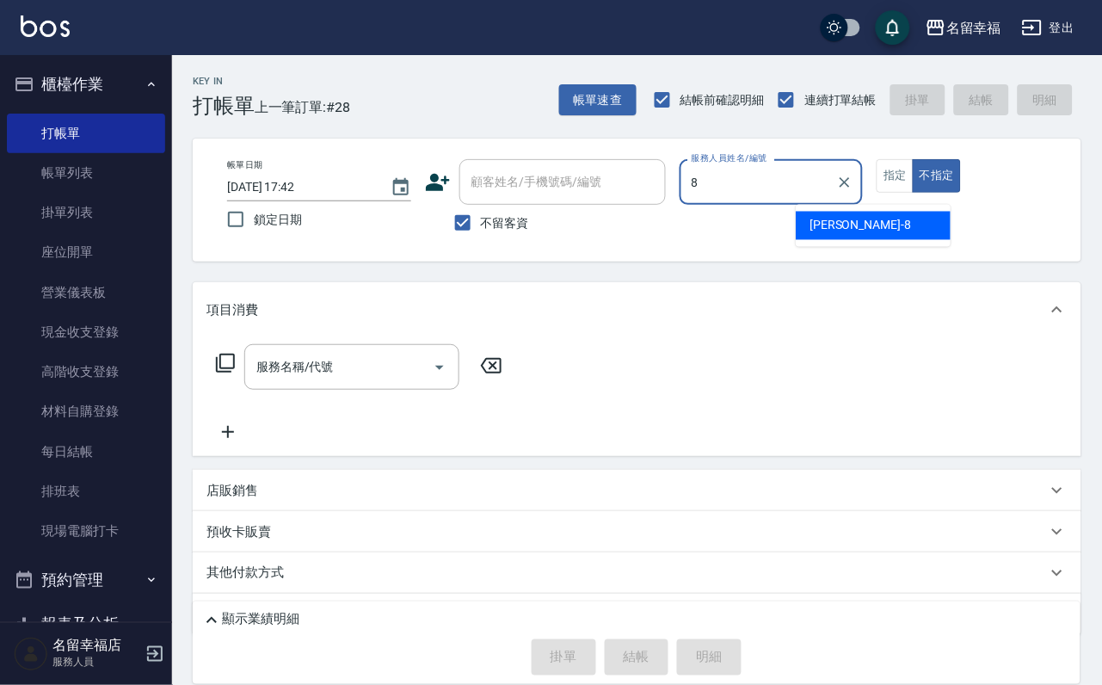
type input "[PERSON_NAME]-8"
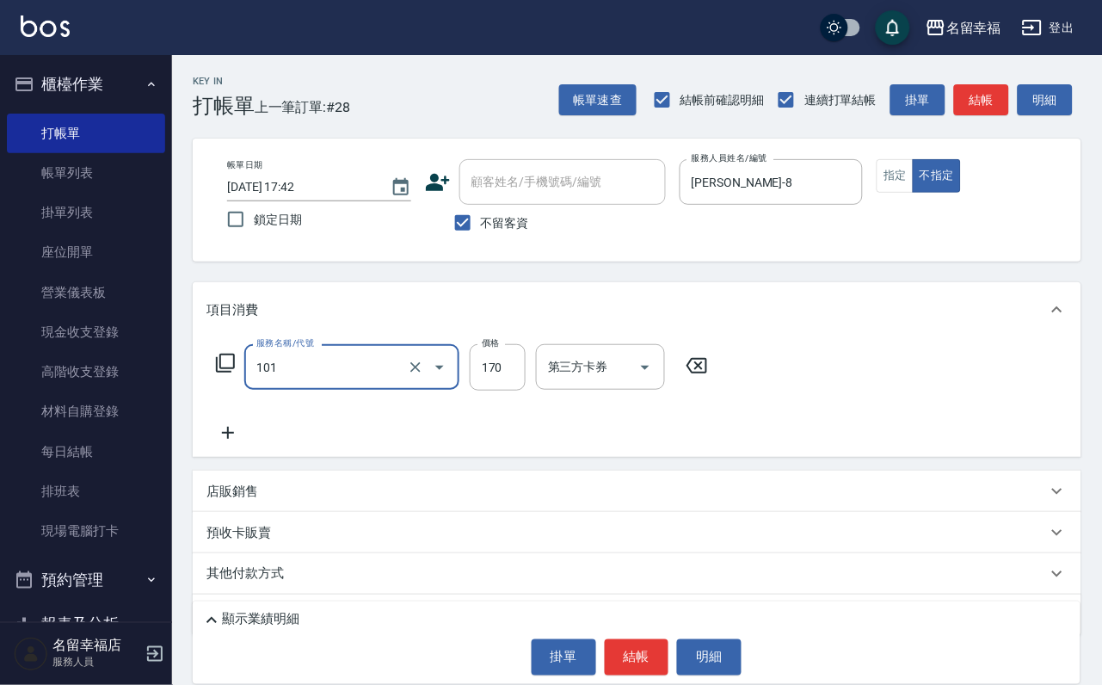
type input "洗髮(101)"
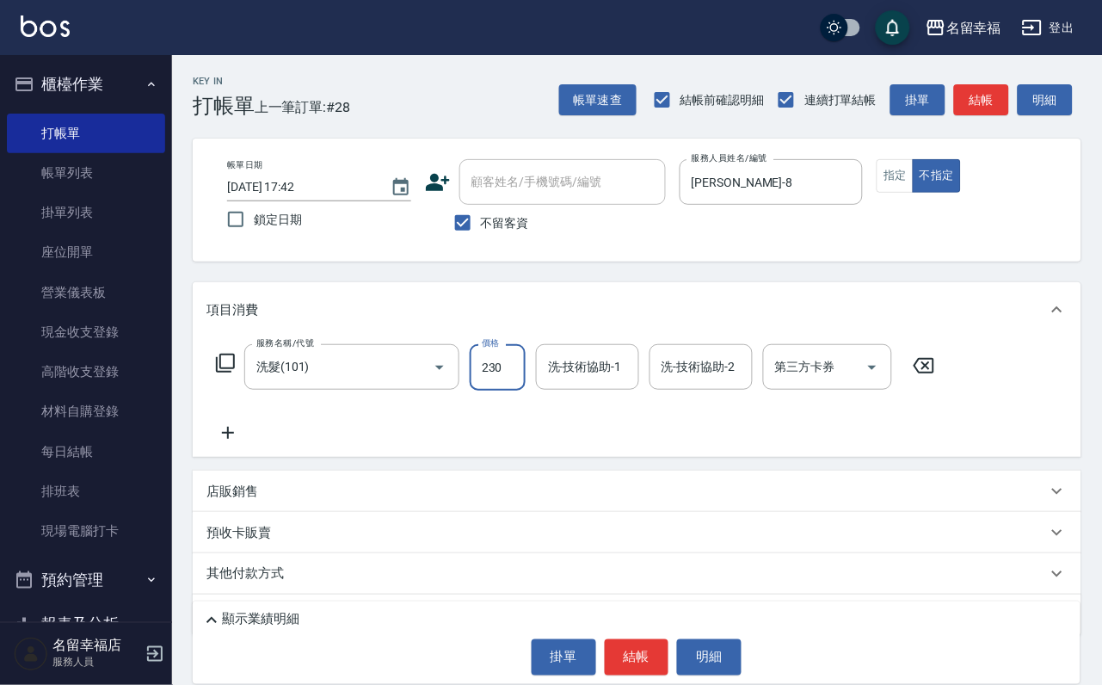
type input "230"
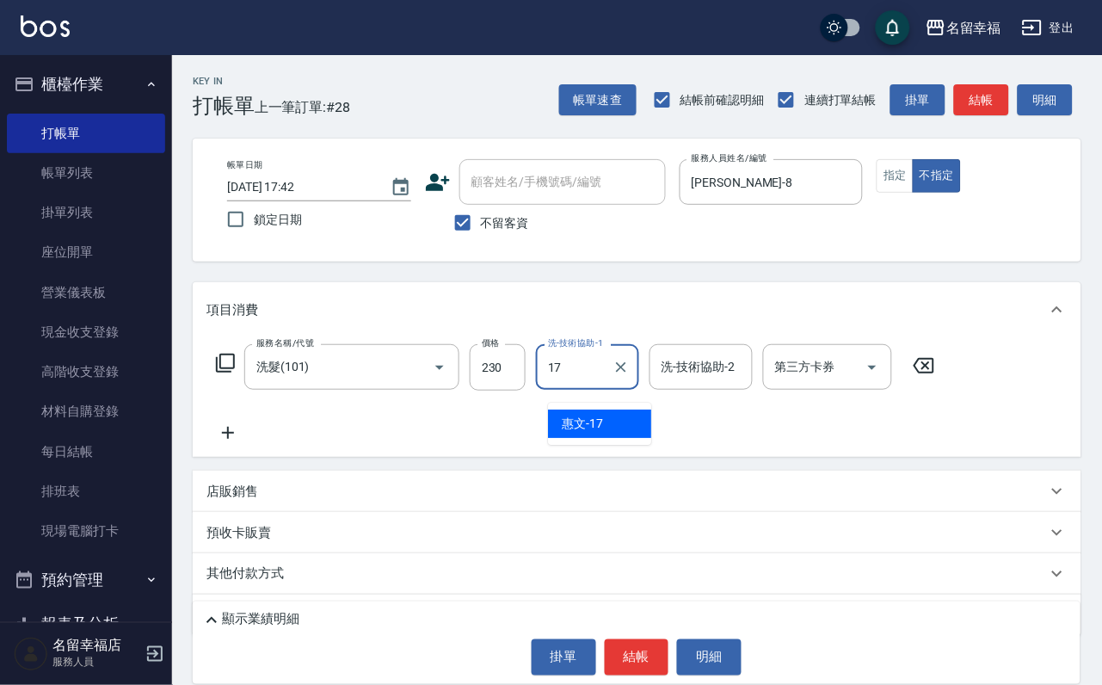
type input "惠文-17"
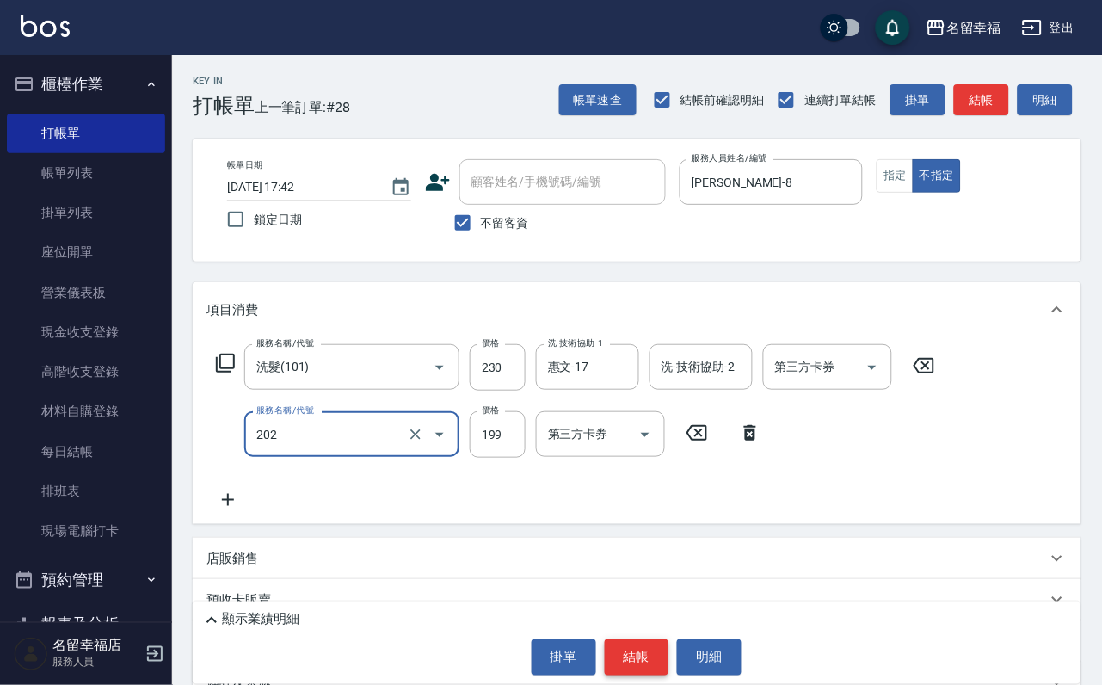
type input "不指定單剪(202)"
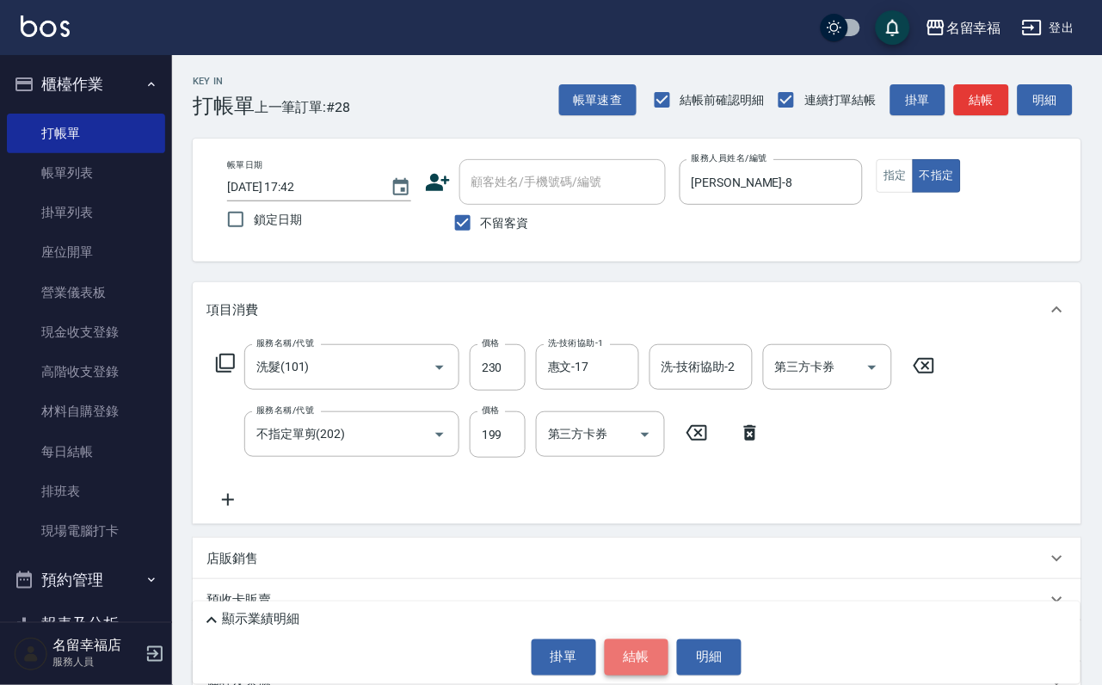
click at [629, 639] on button "結帳" at bounding box center [637, 657] width 65 height 36
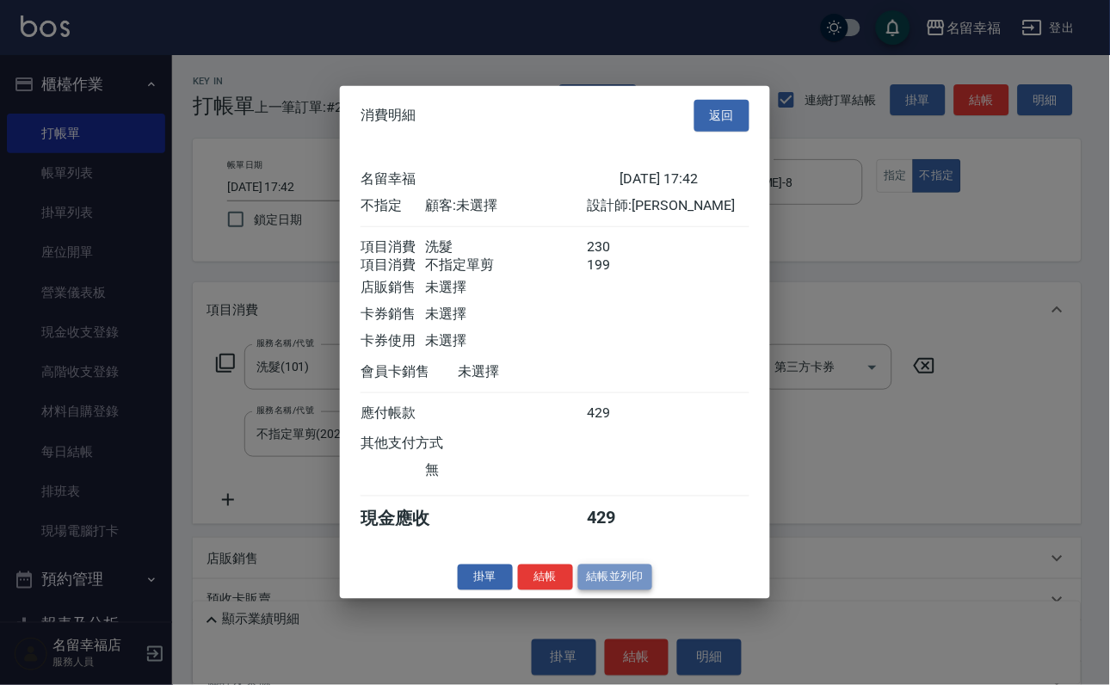
click at [644, 590] on button "結帳並列印" at bounding box center [615, 577] width 75 height 27
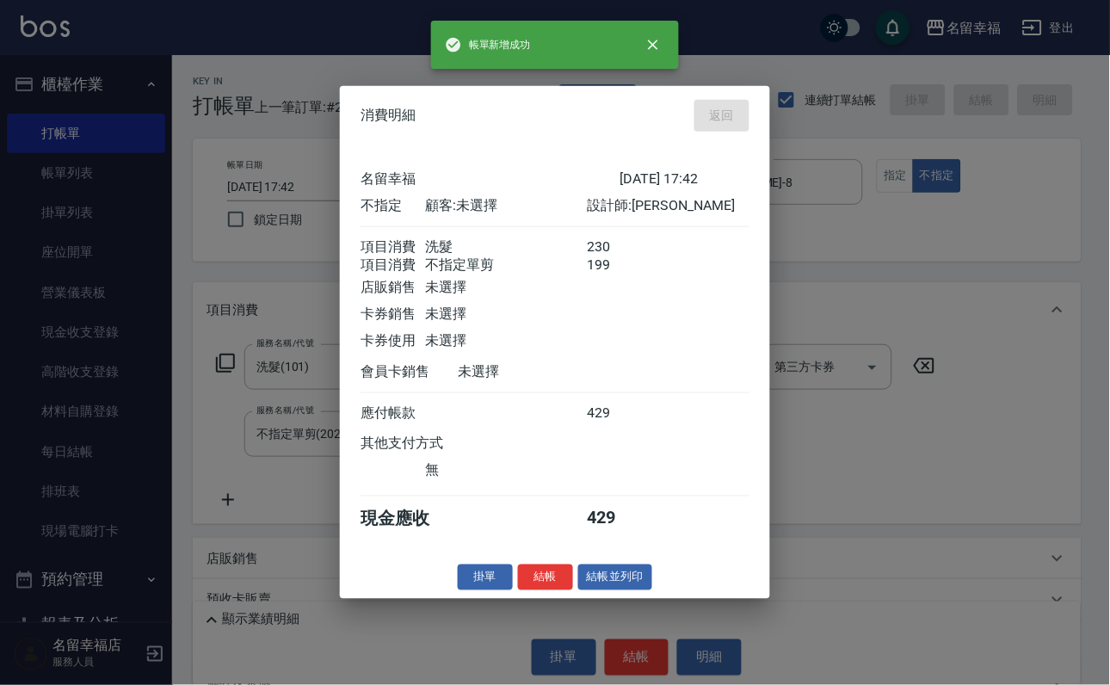
type input "[DATE] 17:58"
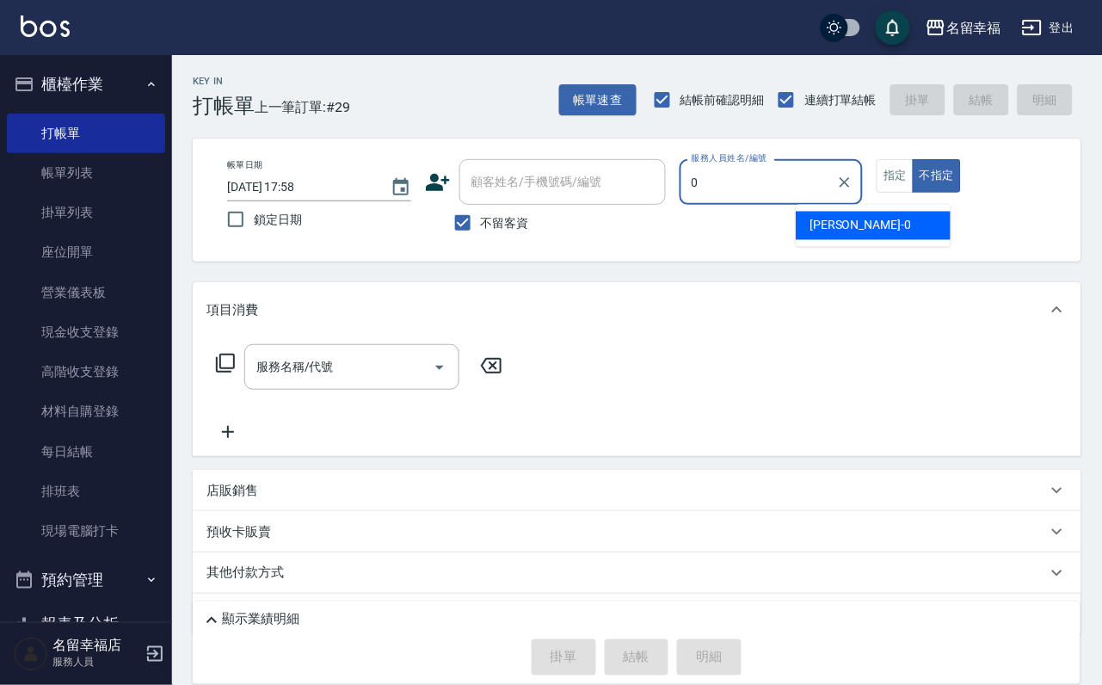
type input "小靜-0"
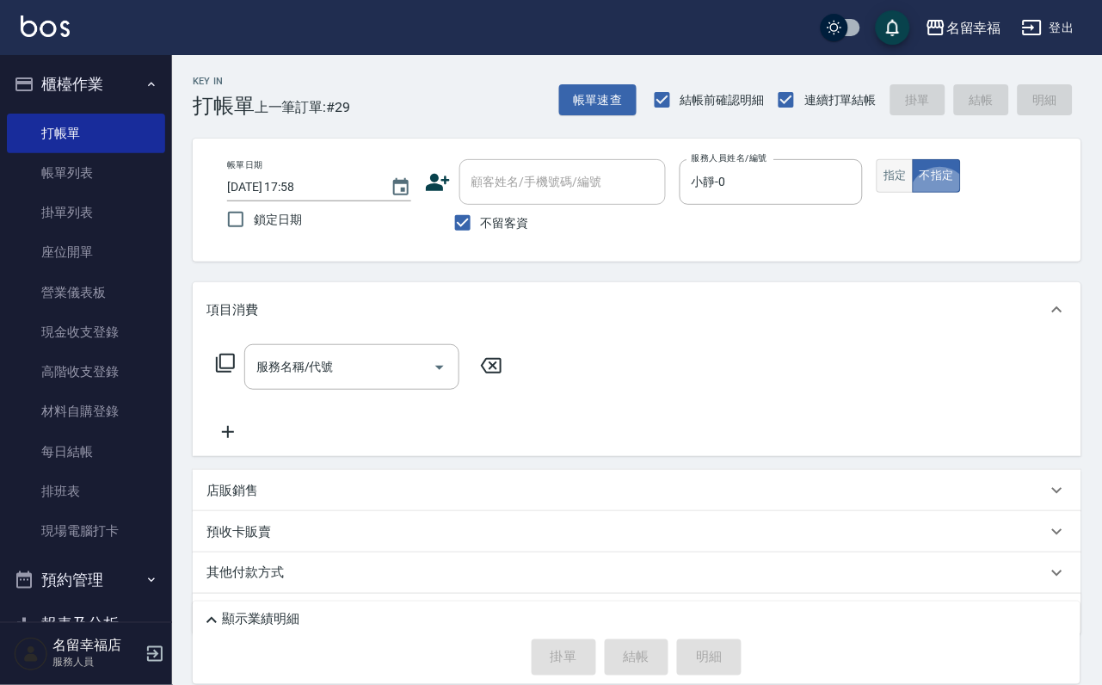
click at [914, 193] on button "指定" at bounding box center [895, 176] width 37 height 34
click at [236, 373] on icon at bounding box center [225, 363] width 21 height 21
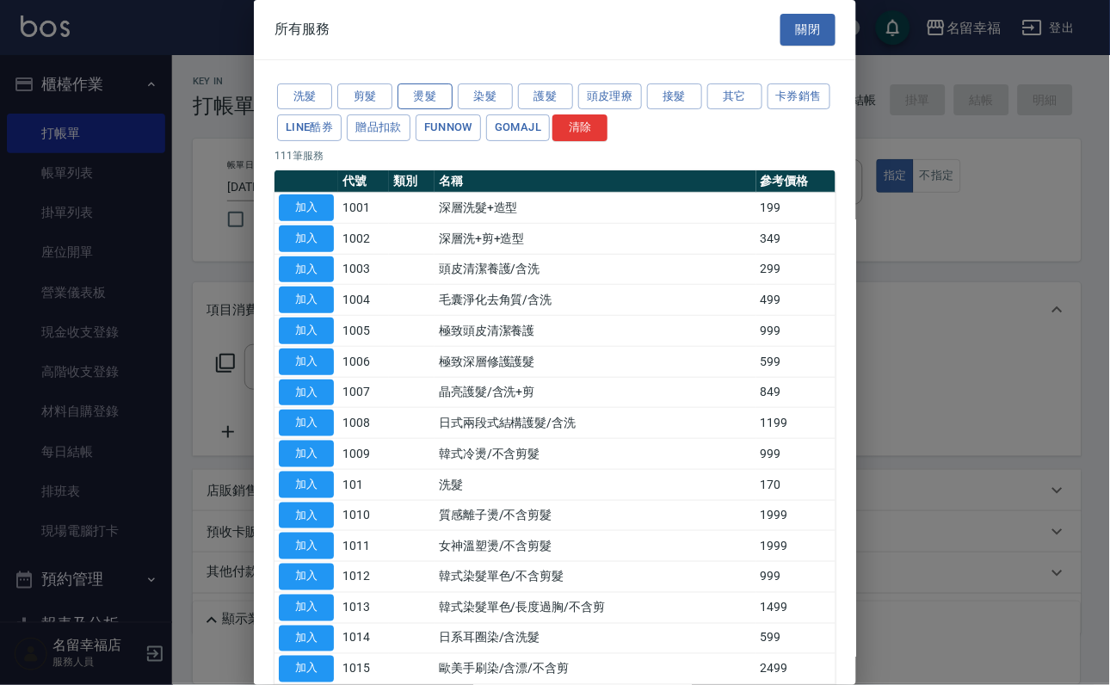
click at [443, 90] on button "燙髮" at bounding box center [425, 96] width 55 height 27
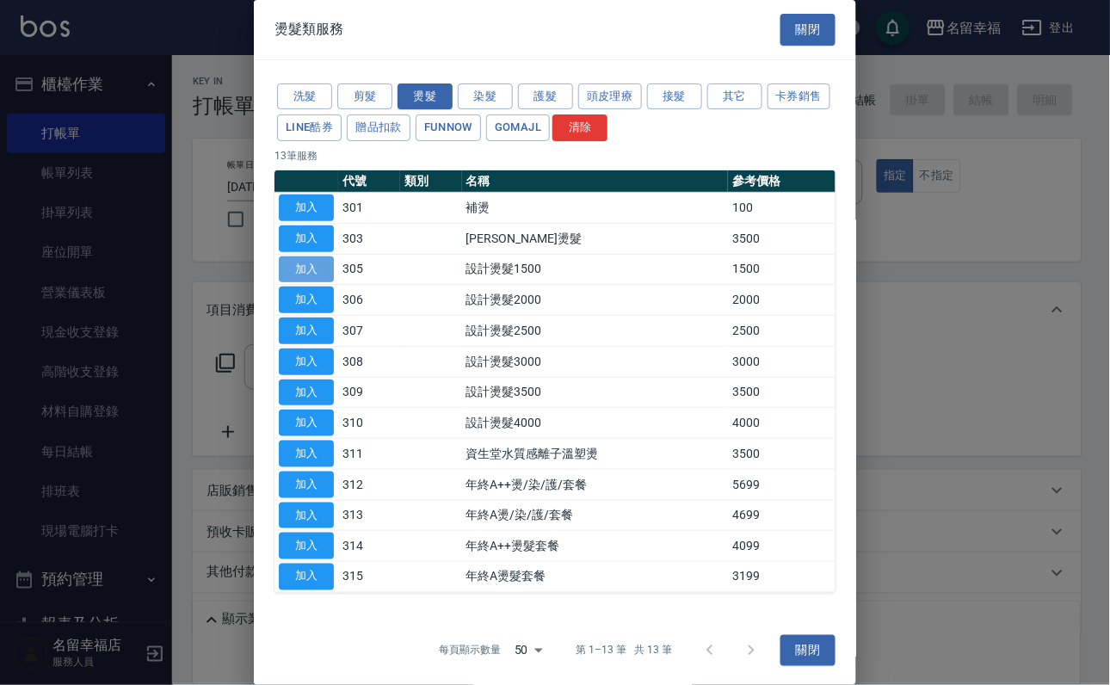
click at [320, 283] on button "加入" at bounding box center [306, 269] width 55 height 27
type input "設計燙髮1500(305)"
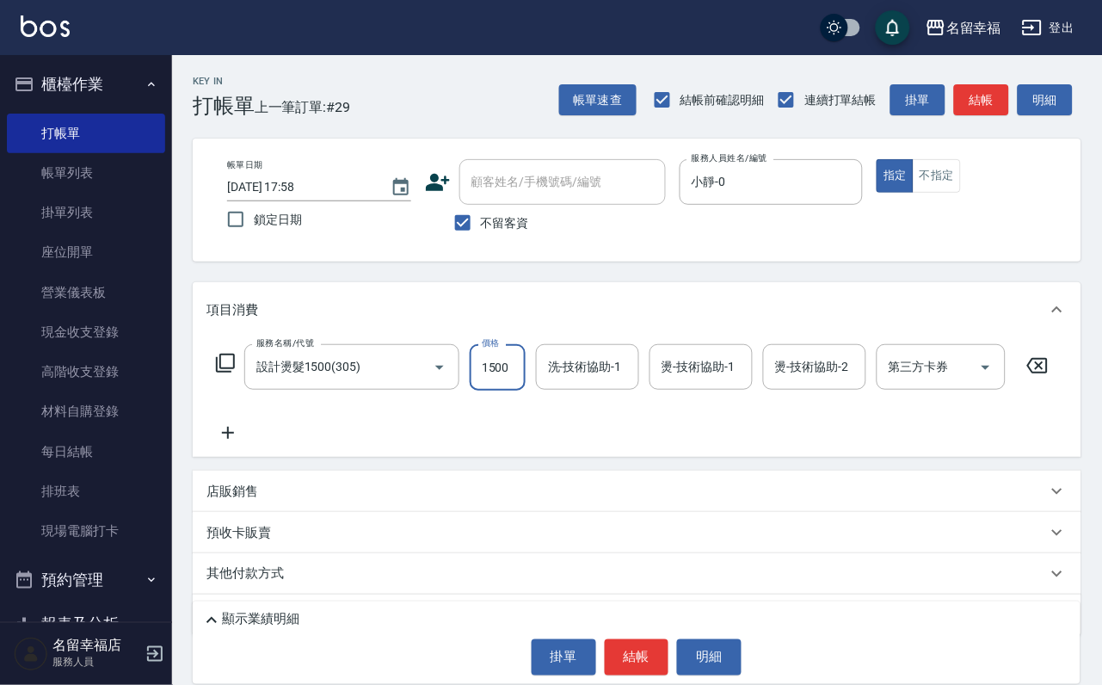
click at [519, 385] on input "1500" at bounding box center [498, 367] width 56 height 46
type input "1200"
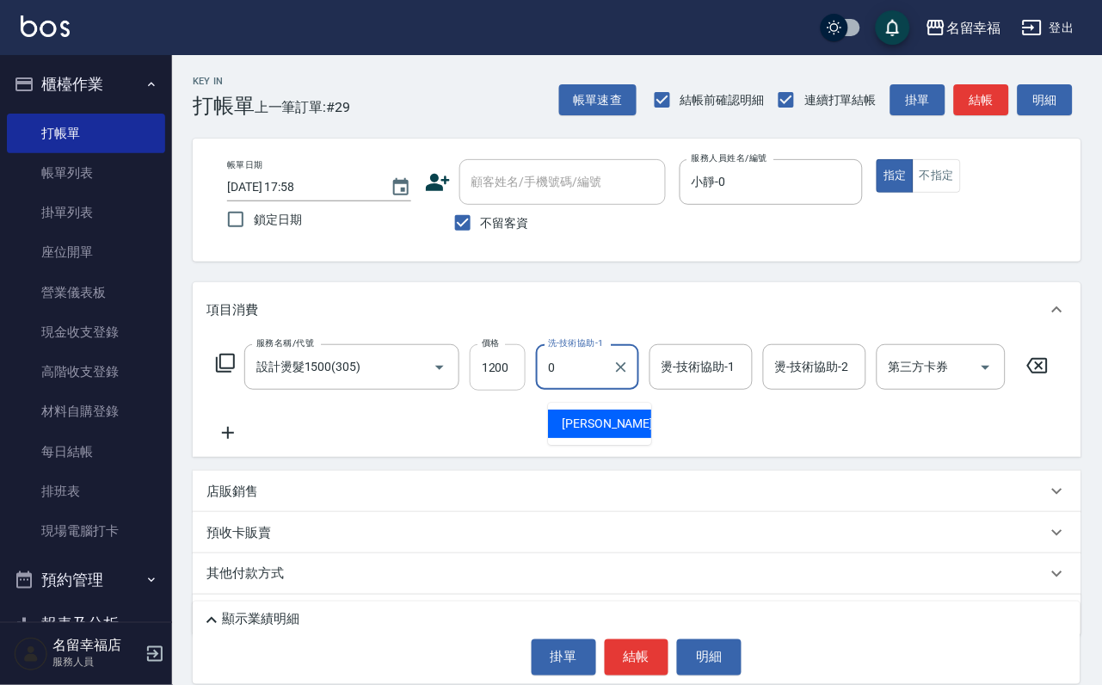
type input "小靜-0"
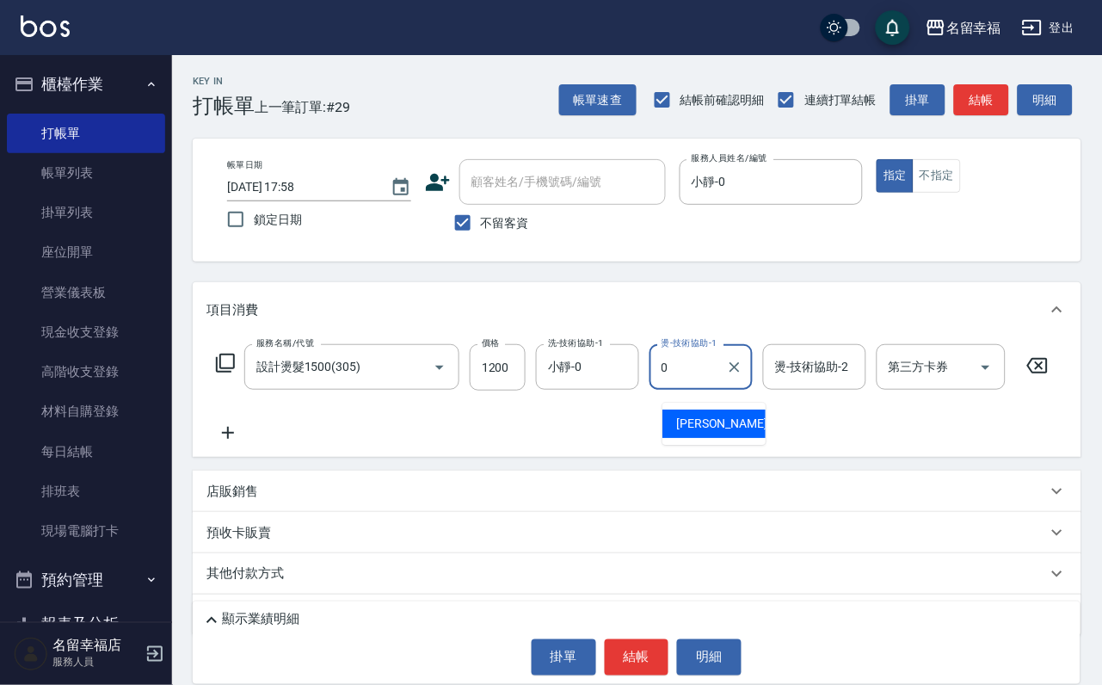
type input "小靜-0"
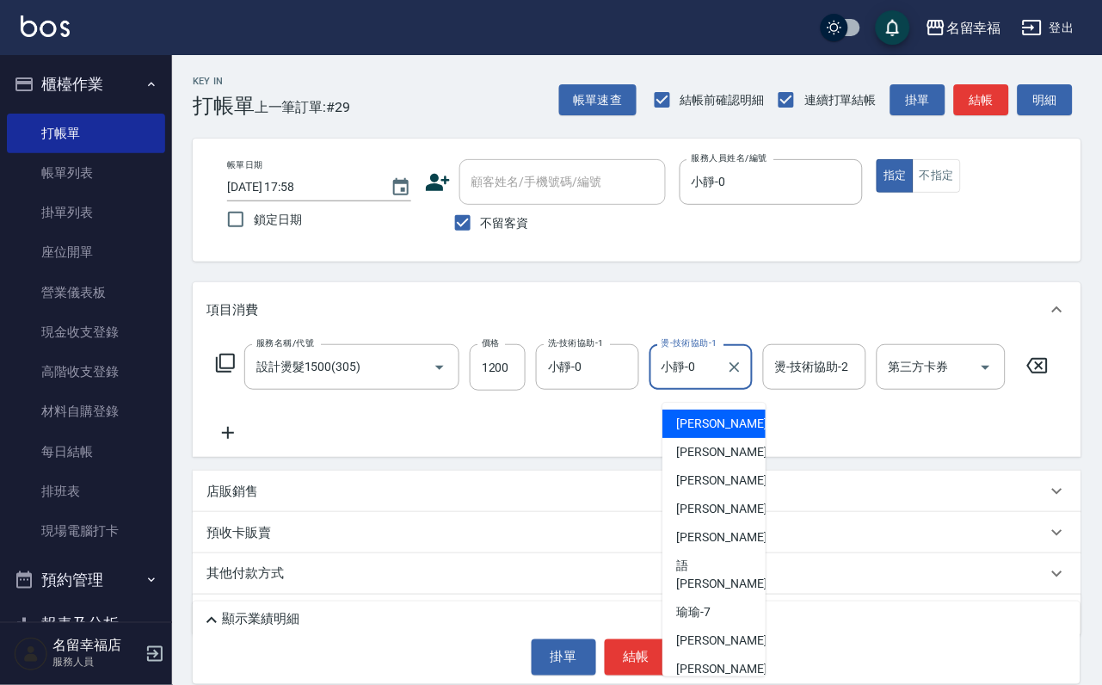
click at [697, 379] on input "小靜-0" at bounding box center [688, 367] width 62 height 30
click at [744, 376] on icon "Clear" at bounding box center [734, 367] width 17 height 17
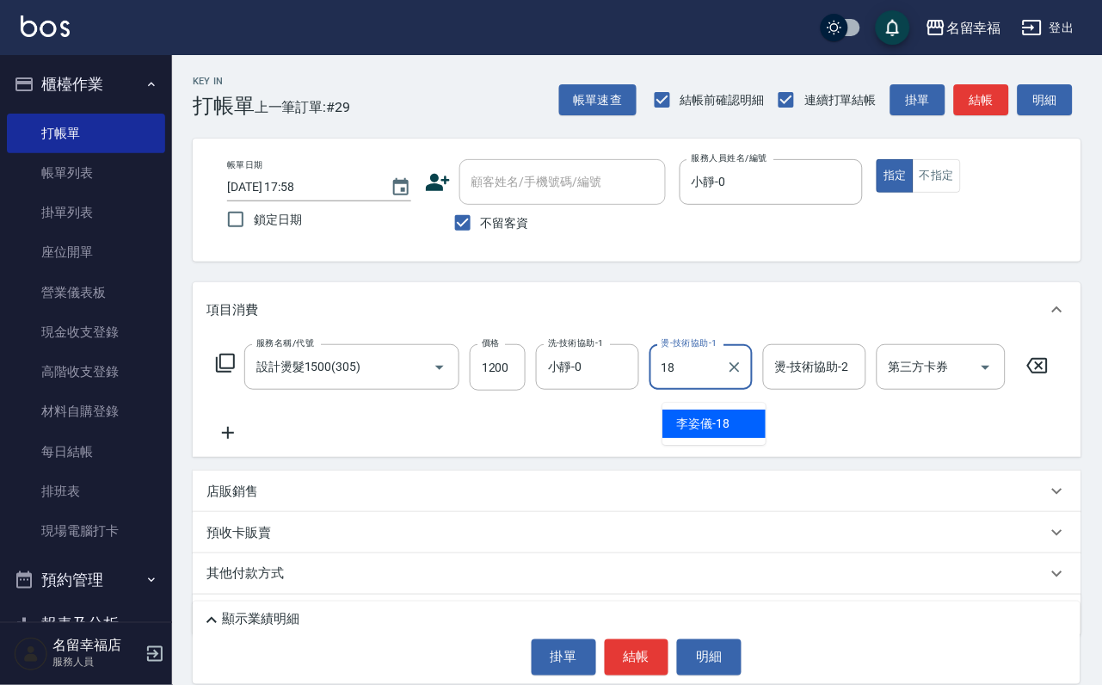
type input "[PERSON_NAME]-18"
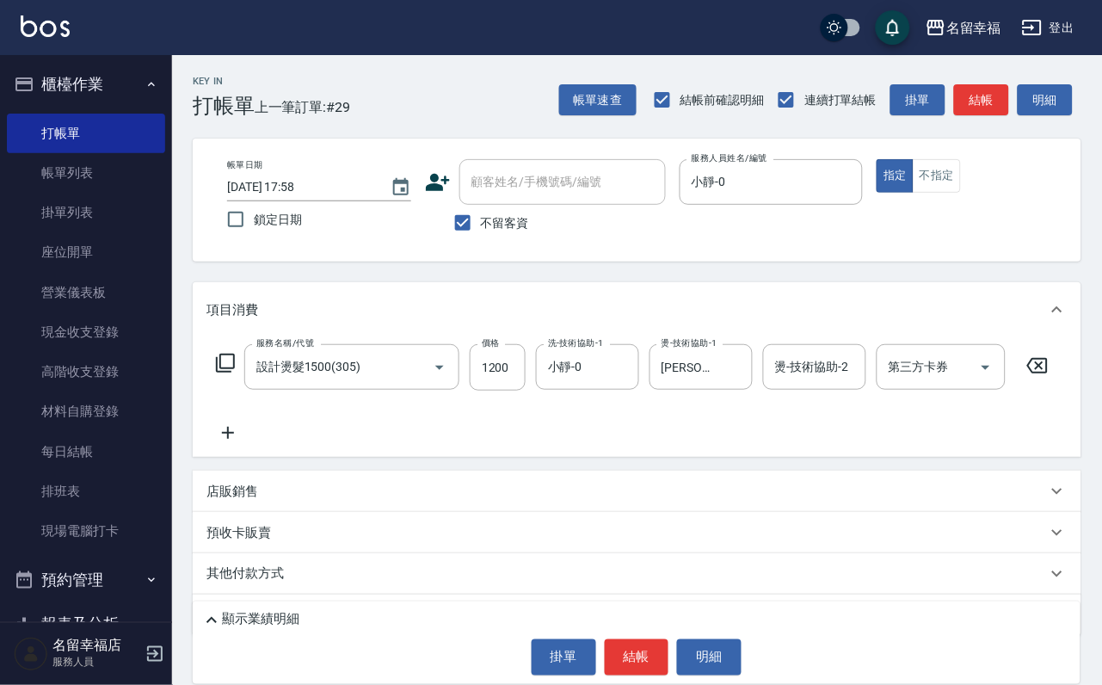
click at [236, 373] on icon at bounding box center [225, 363] width 21 height 21
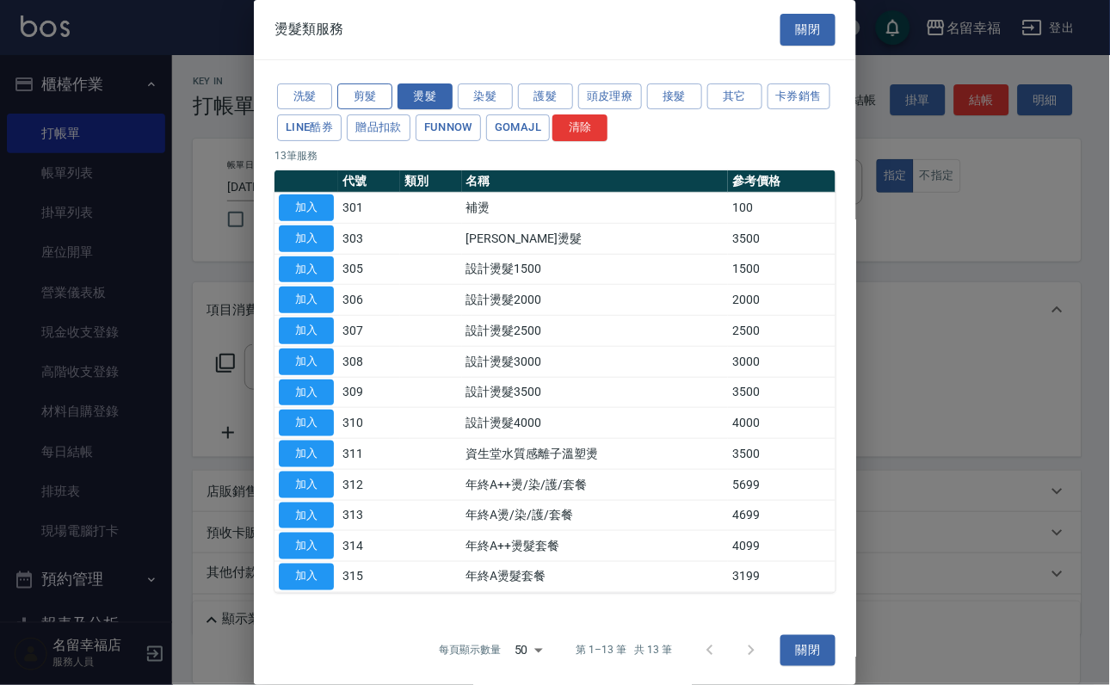
click at [351, 104] on button "剪髮" at bounding box center [364, 96] width 55 height 27
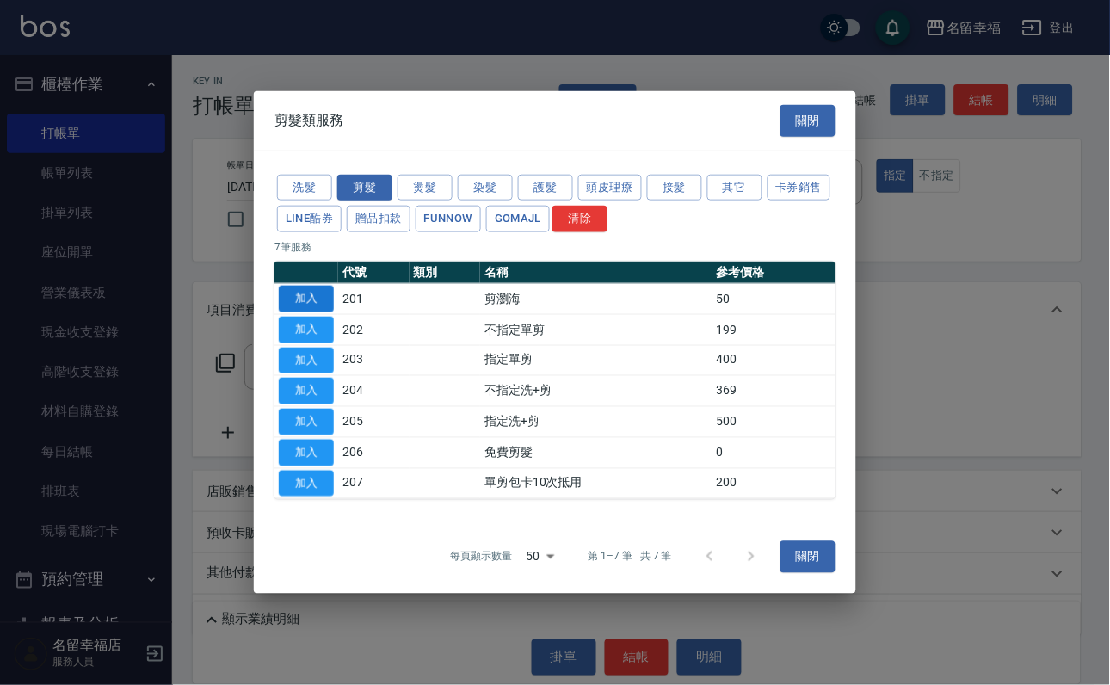
click at [296, 286] on button "加入" at bounding box center [306, 299] width 55 height 27
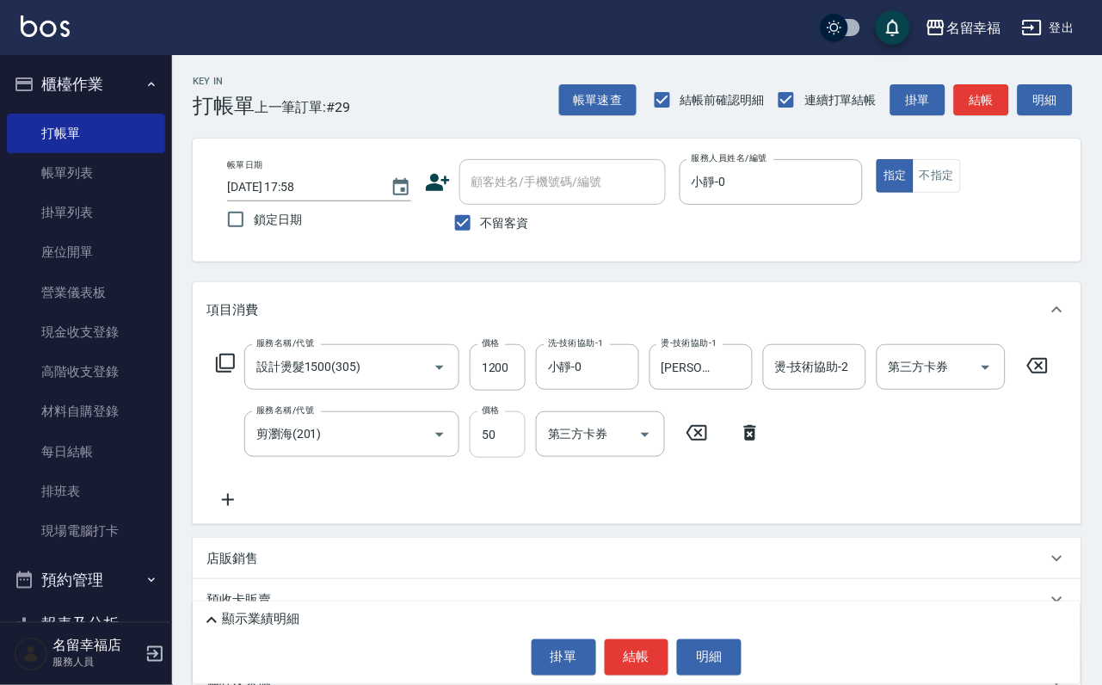
click at [499, 453] on input "50" at bounding box center [498, 434] width 56 height 46
type input "100"
click at [623, 645] on button "結帳" at bounding box center [637, 657] width 65 height 36
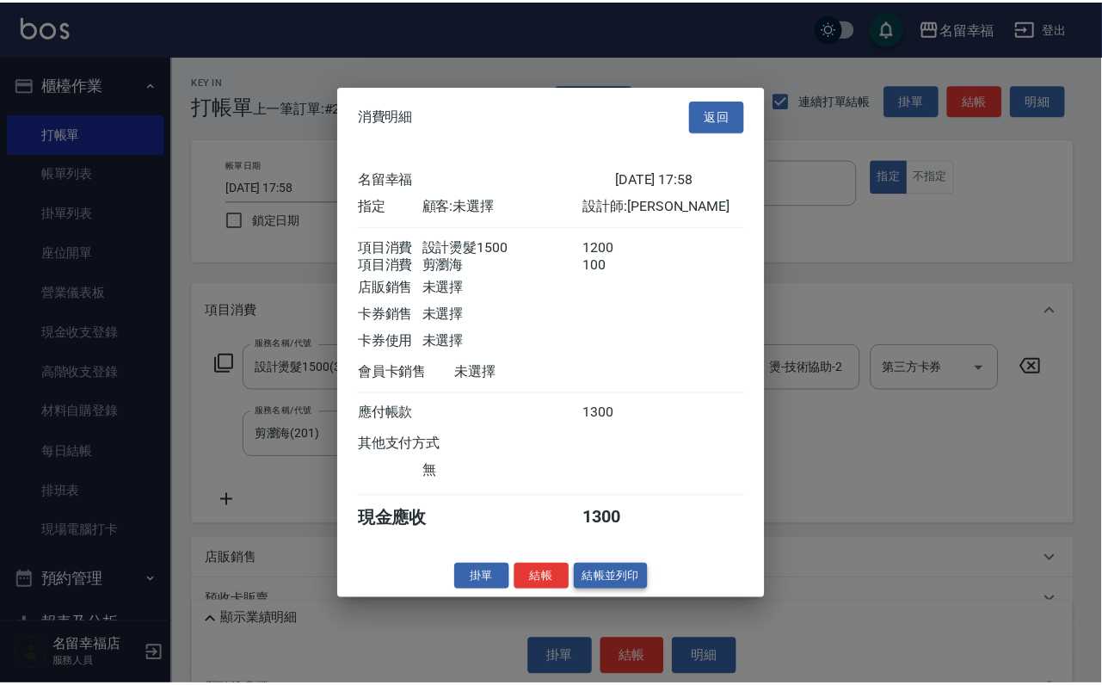
scroll to position [277, 0]
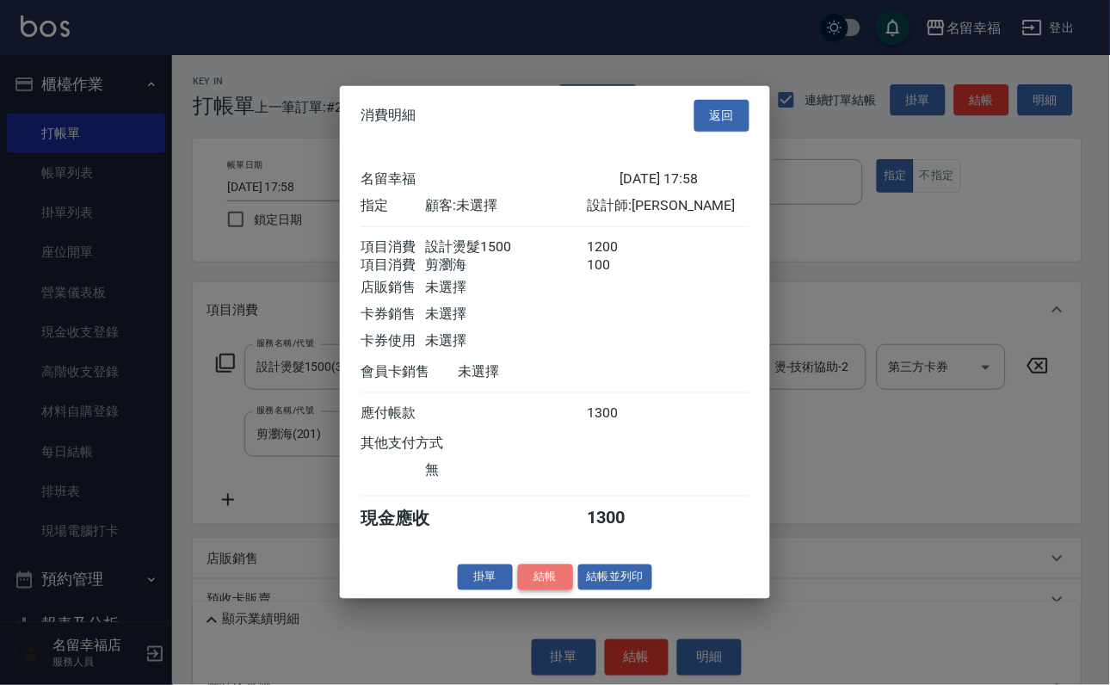
click at [525, 590] on button "結帳" at bounding box center [545, 577] width 55 height 27
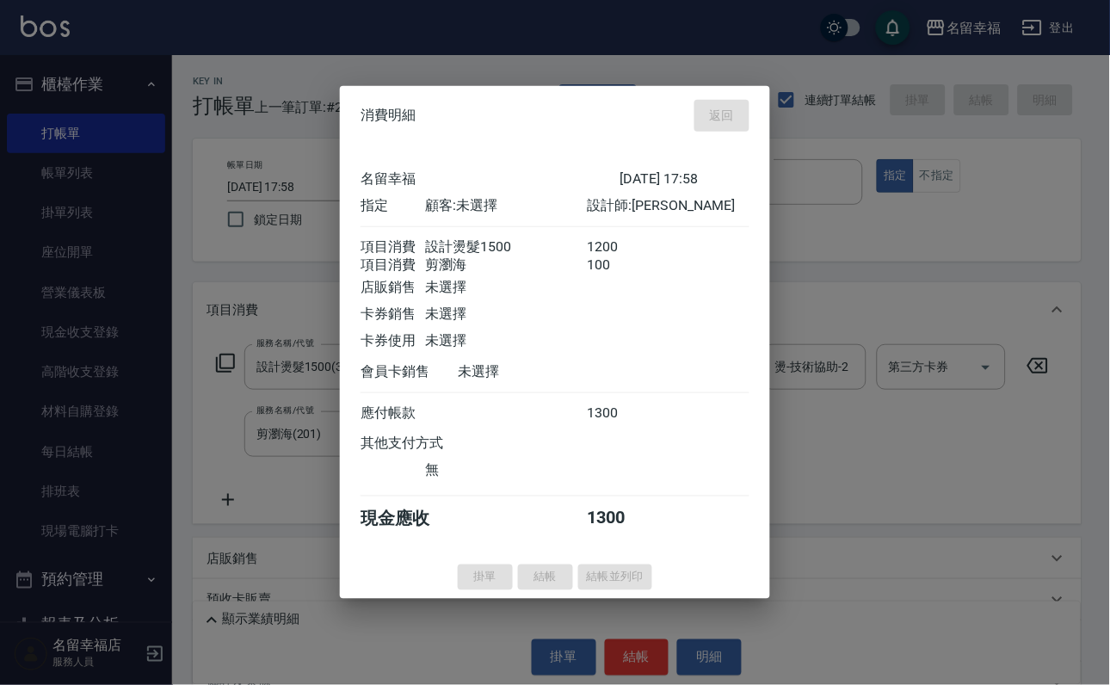
type input "[DATE] 18:04"
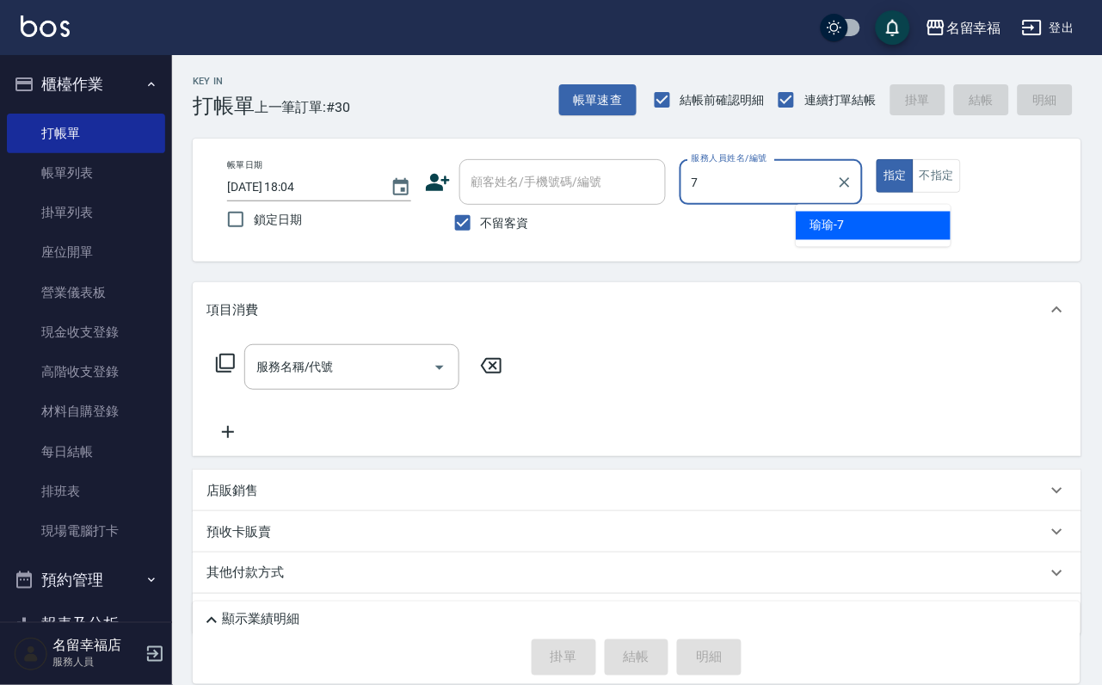
type input "[PERSON_NAME]-7"
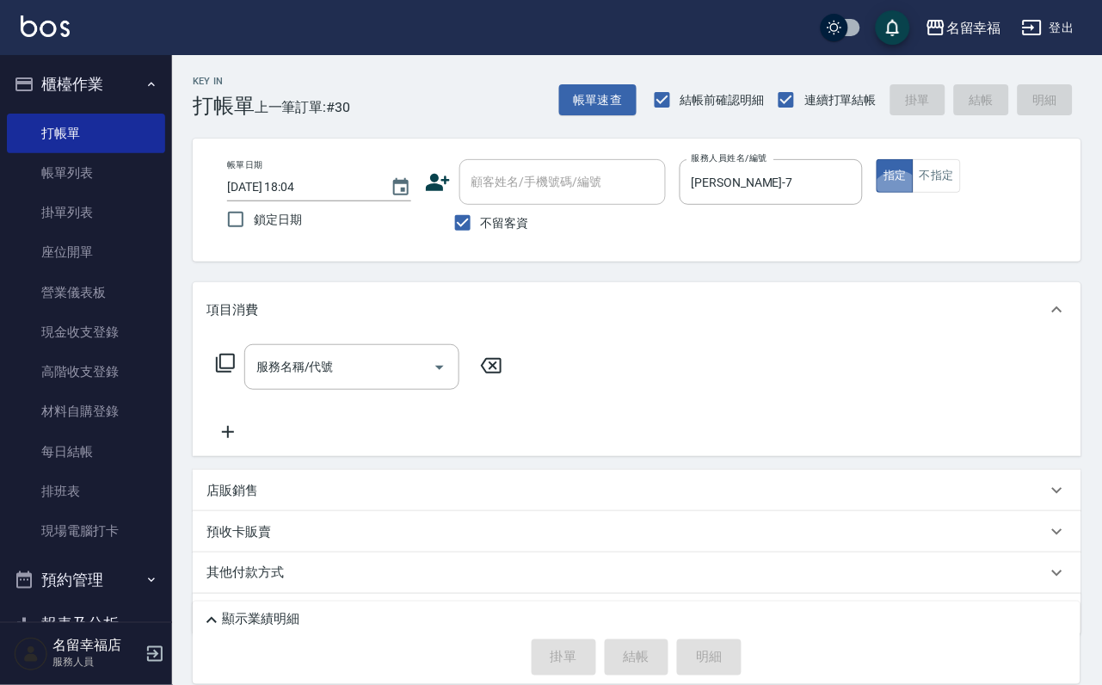
click at [505, 217] on label "不留客資" at bounding box center [487, 223] width 84 height 36
click at [481, 217] on input "不留客資" at bounding box center [463, 223] width 36 height 36
checkbox input "false"
click at [517, 182] on input "顧客姓名/手機號碼/編號" at bounding box center [549, 182] width 165 height 30
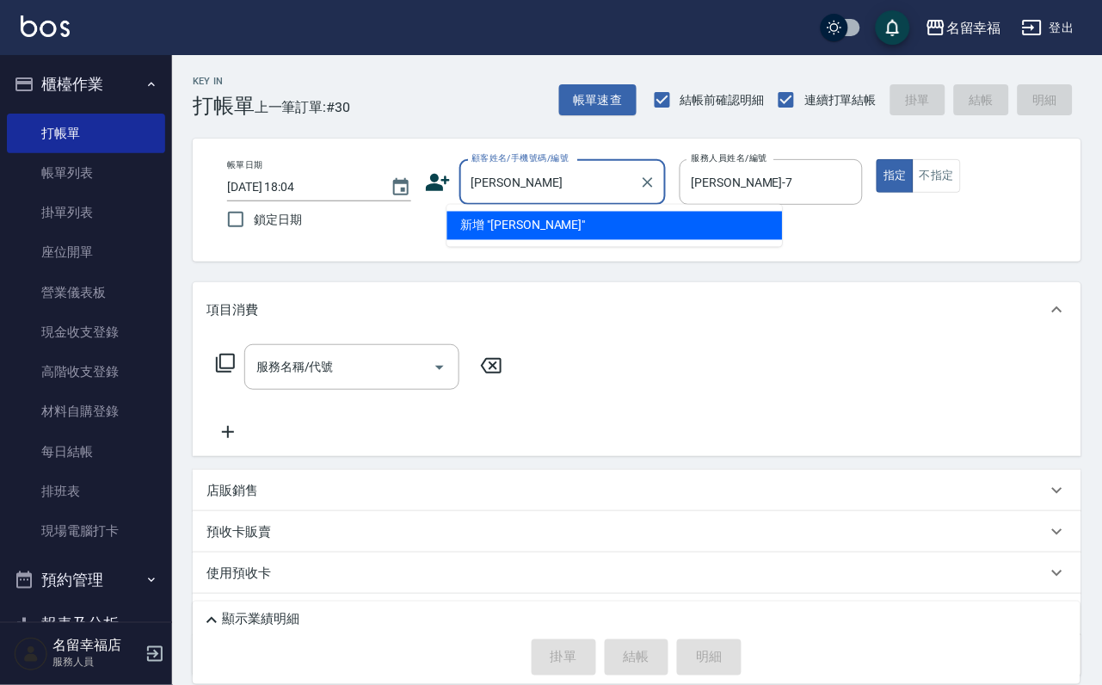
type input "鄭"
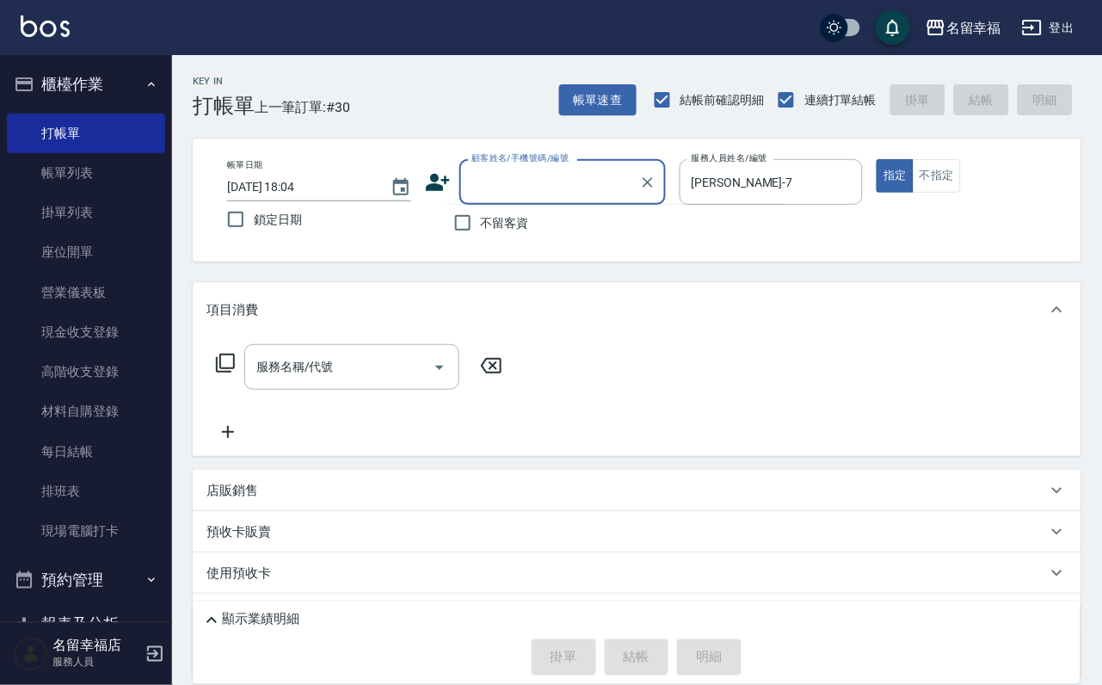
drag, startPoint x: 631, startPoint y: 250, endPoint x: 589, endPoint y: 262, distance: 43.6
click at [629, 262] on div "帳單日期 [DATE] 18:04 鎖定日期 顧客姓名/手機號碼/編號 顧客姓名/手機號碼/編號 不留客資 服務人員姓名/編號 [PERSON_NAME]-7…" at bounding box center [637, 200] width 889 height 123
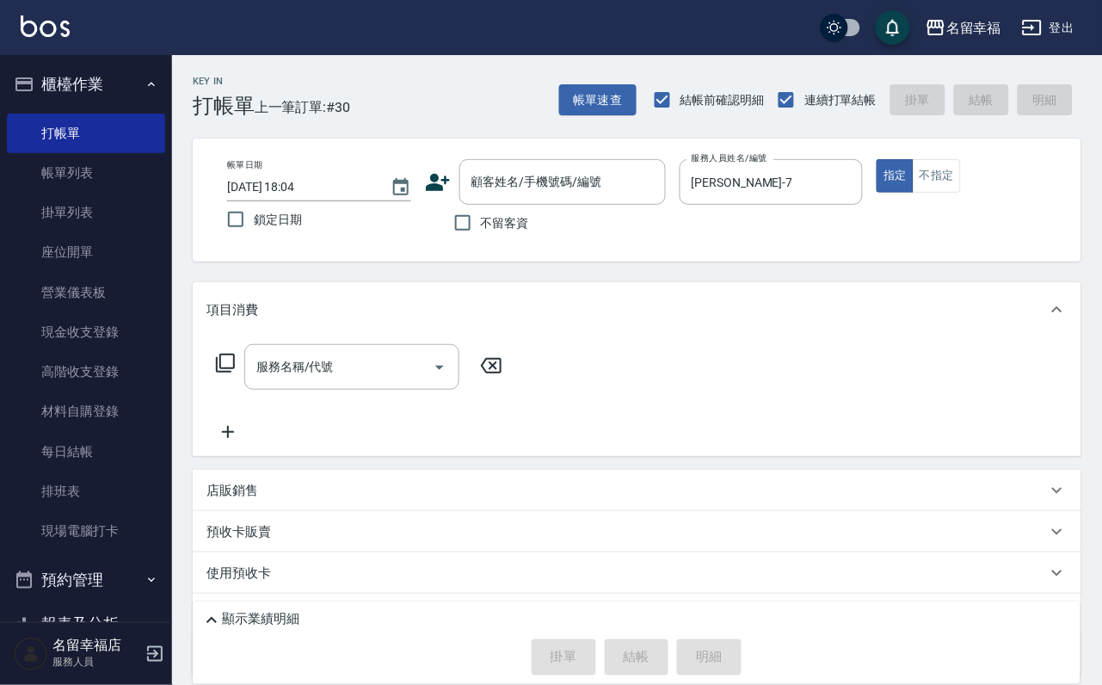
click at [491, 241] on label "不留客資" at bounding box center [487, 223] width 84 height 36
click at [481, 241] on input "不留客資" at bounding box center [463, 223] width 36 height 36
checkbox input "true"
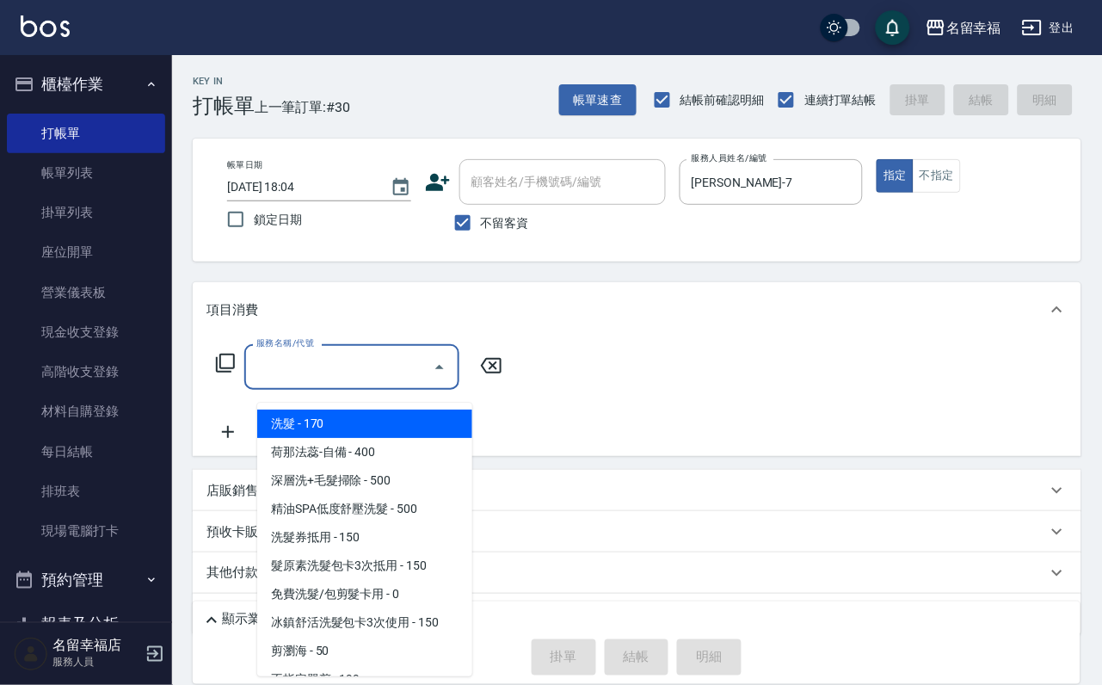
click at [376, 382] on input "服務名稱/代號" at bounding box center [339, 367] width 174 height 30
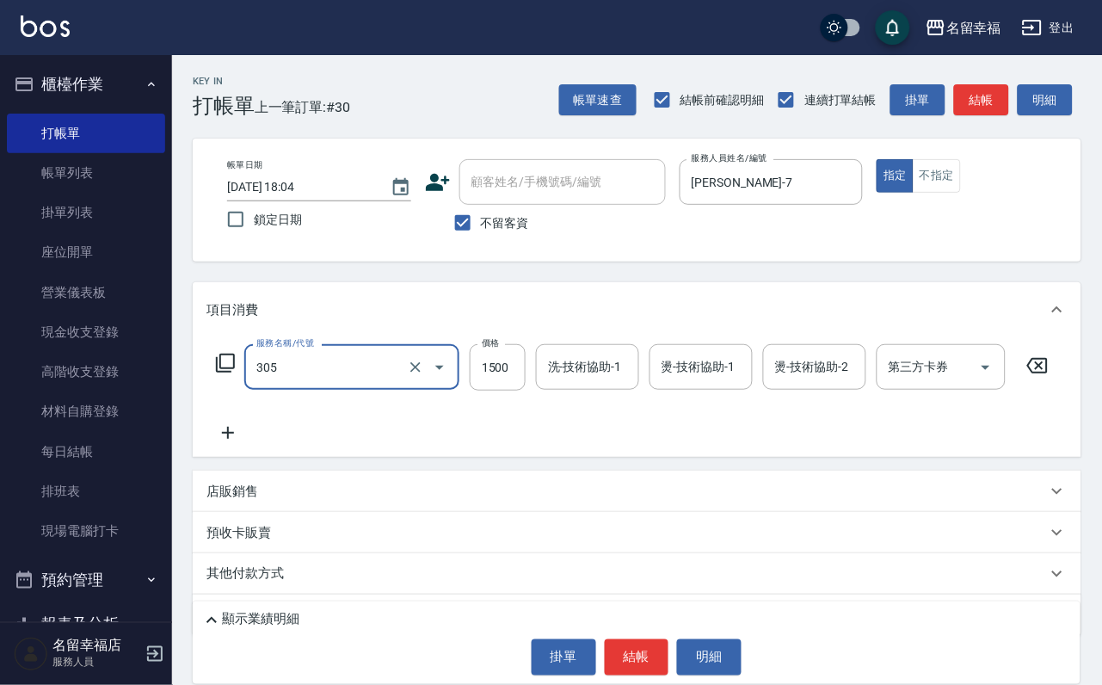
type input "設計燙髮1500(305)"
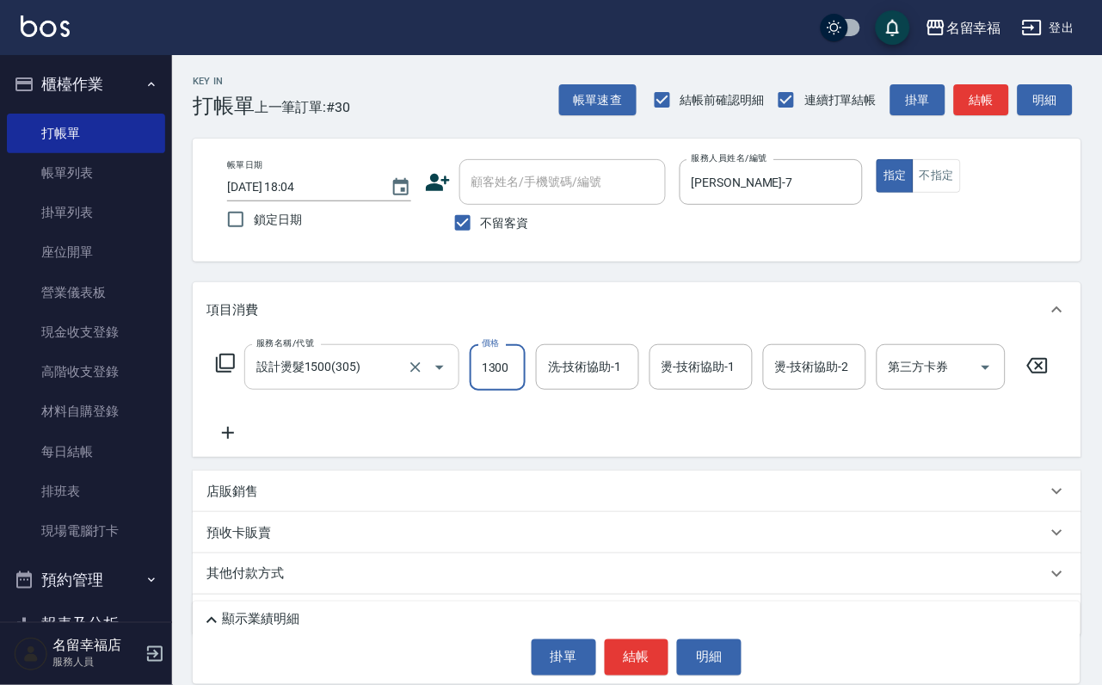
scroll to position [0, 1]
type input "1300"
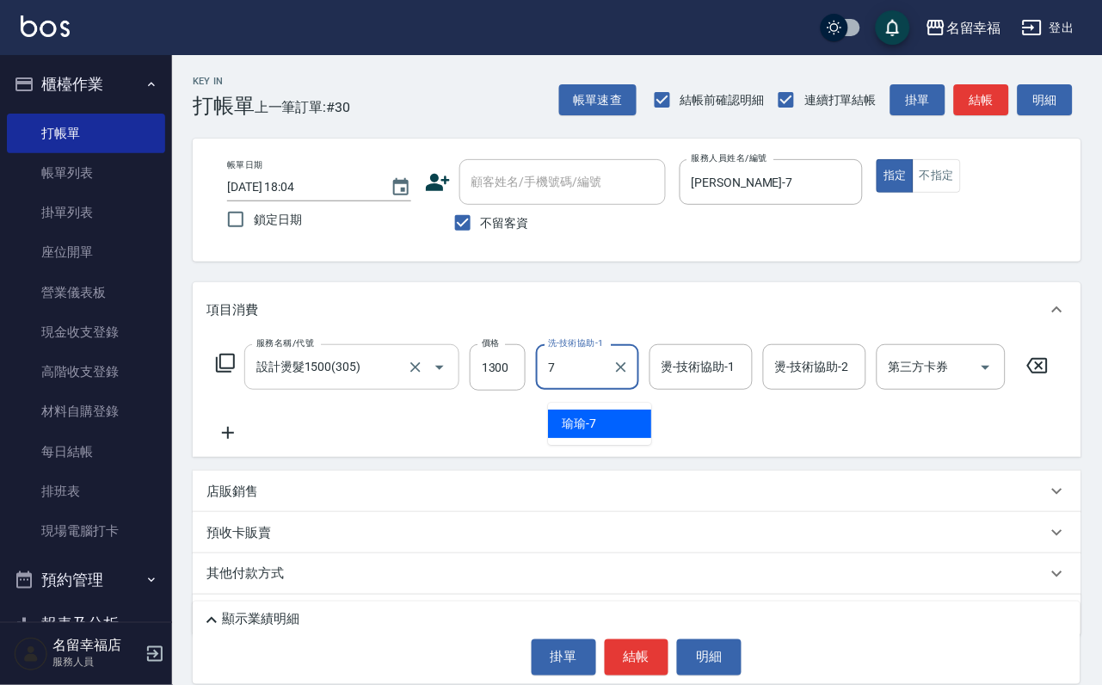
type input "[PERSON_NAME]-7"
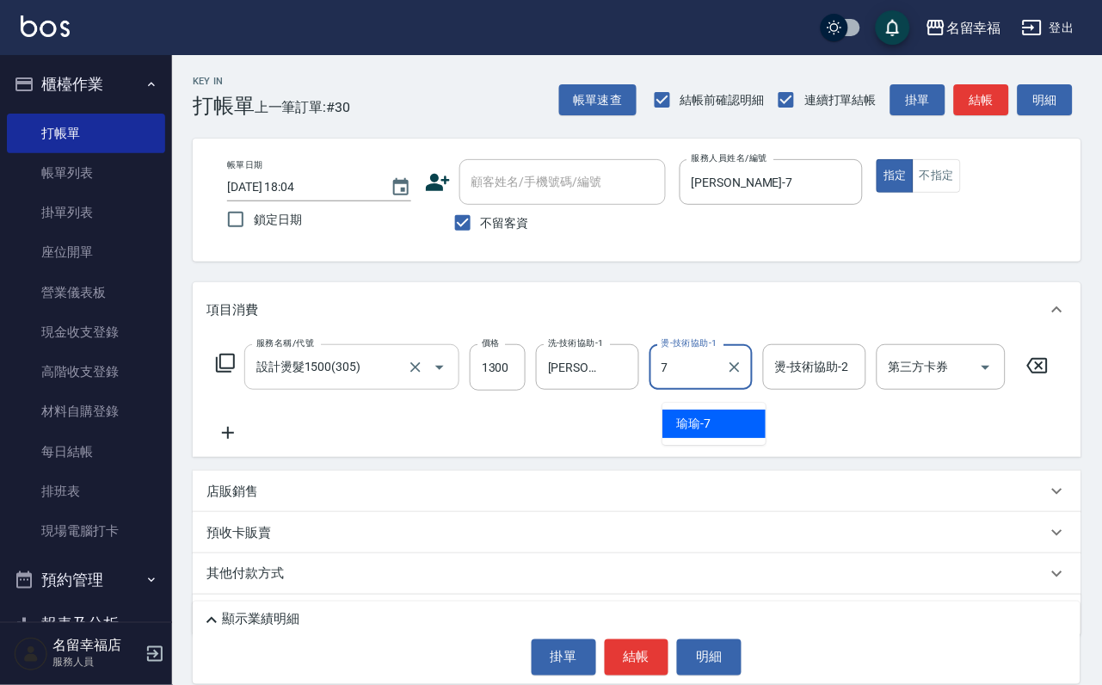
type input "[PERSON_NAME]-7"
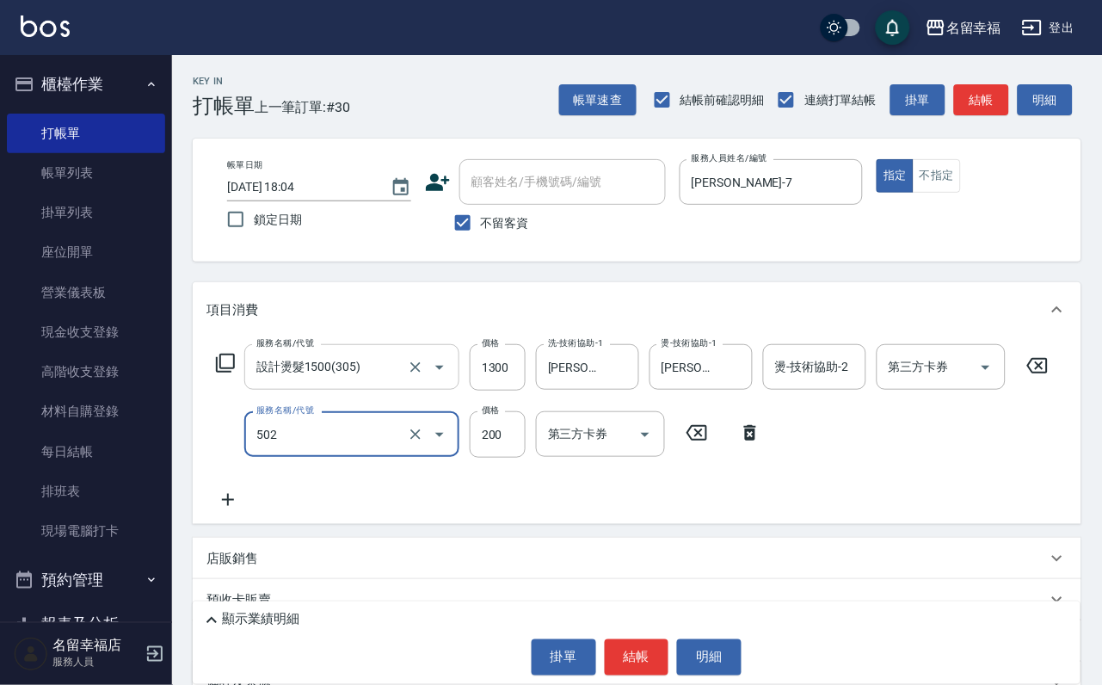
type input "自備護髮(502)"
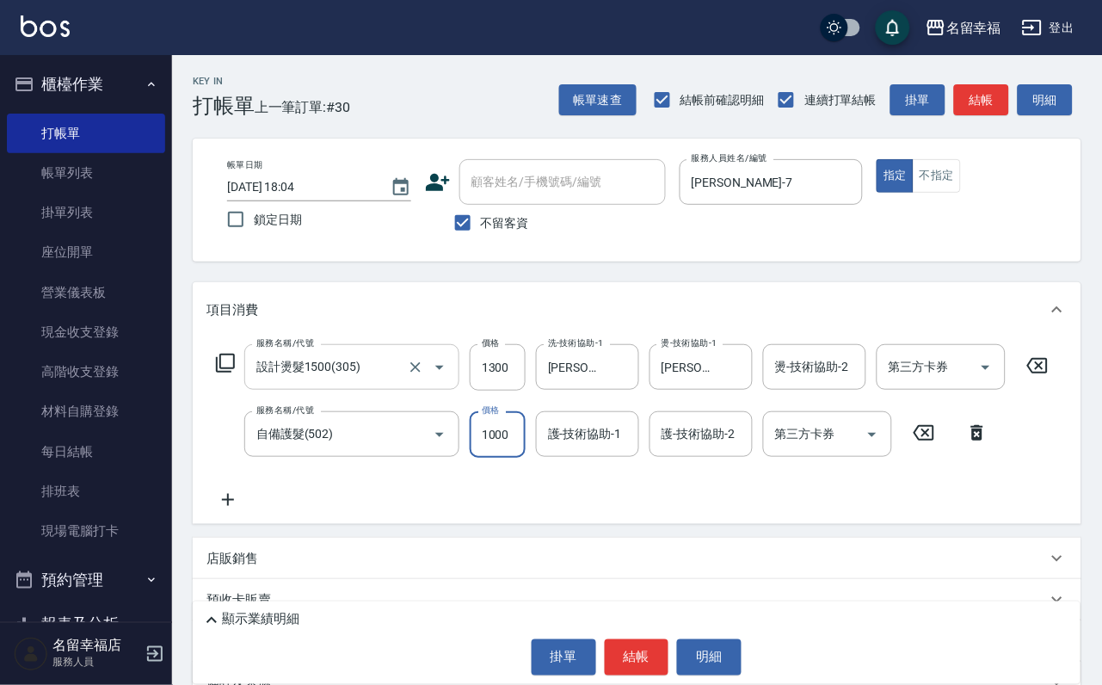
scroll to position [0, 1]
type input "1000"
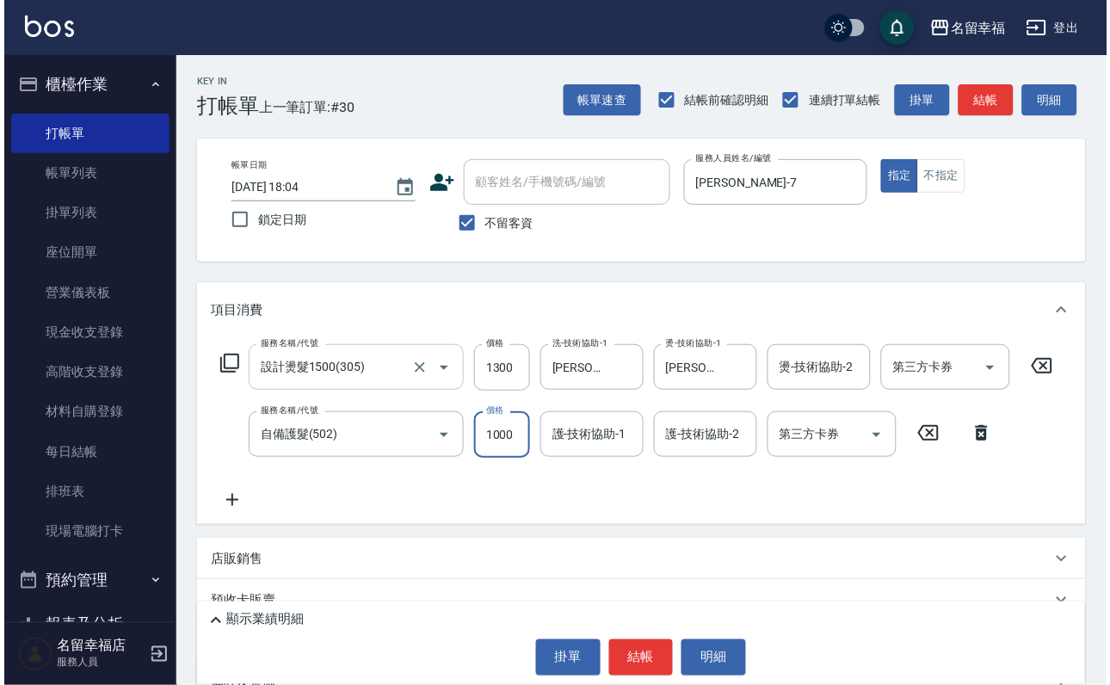
scroll to position [0, 0]
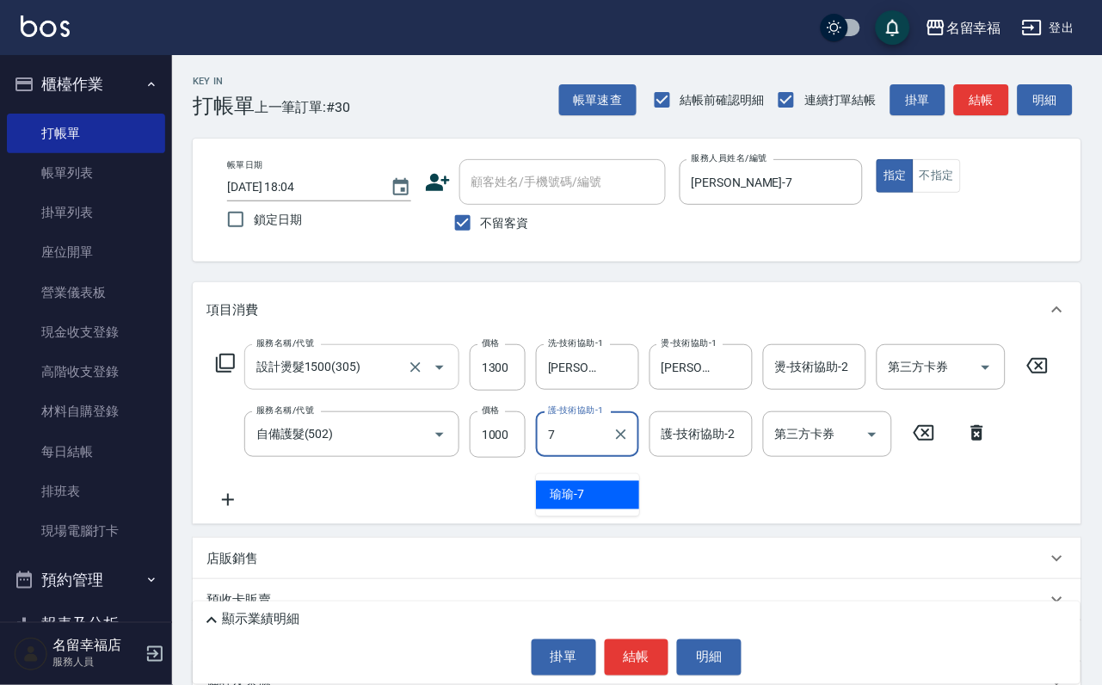
type input "[PERSON_NAME]-7"
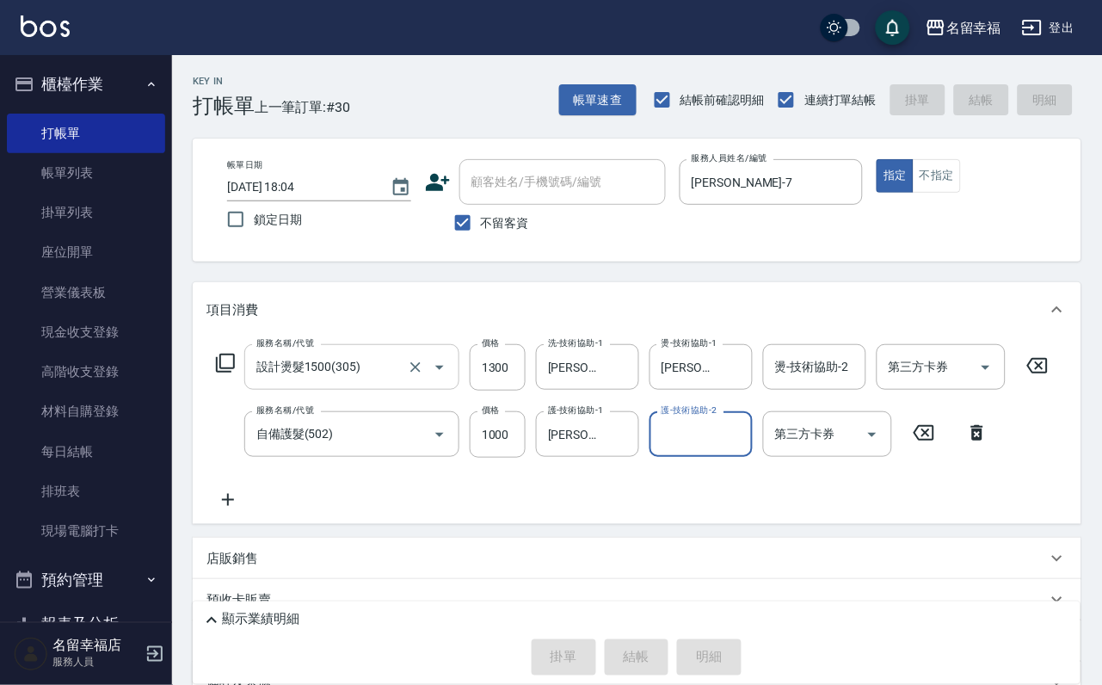
type input "[DATE] 18:19"
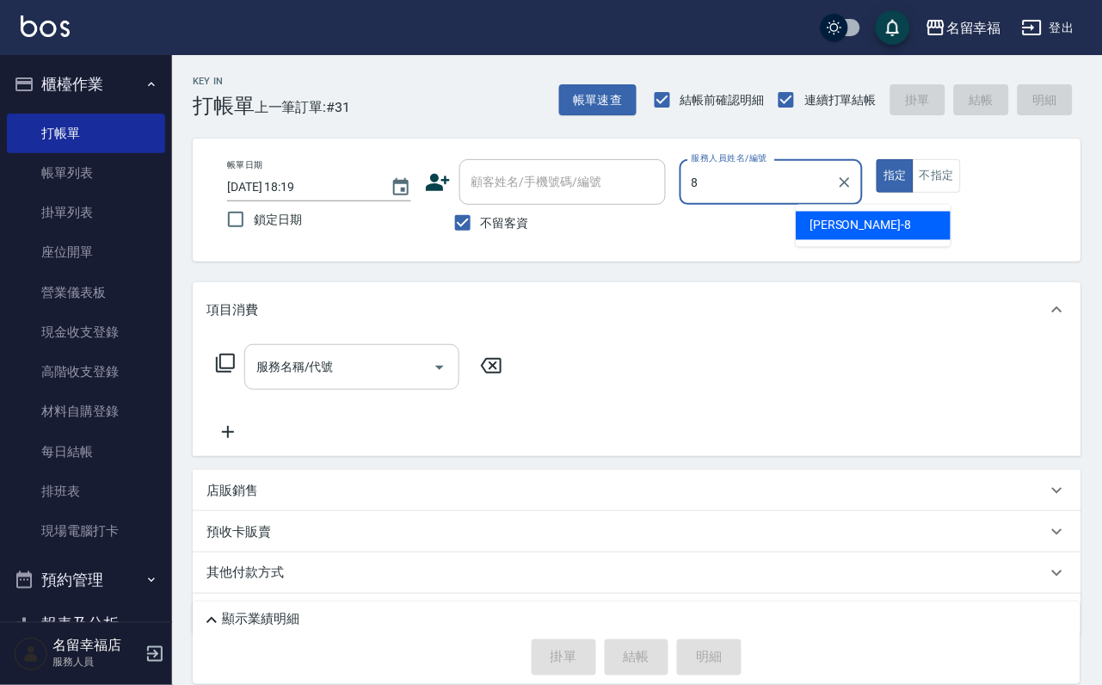
type input "[PERSON_NAME]-8"
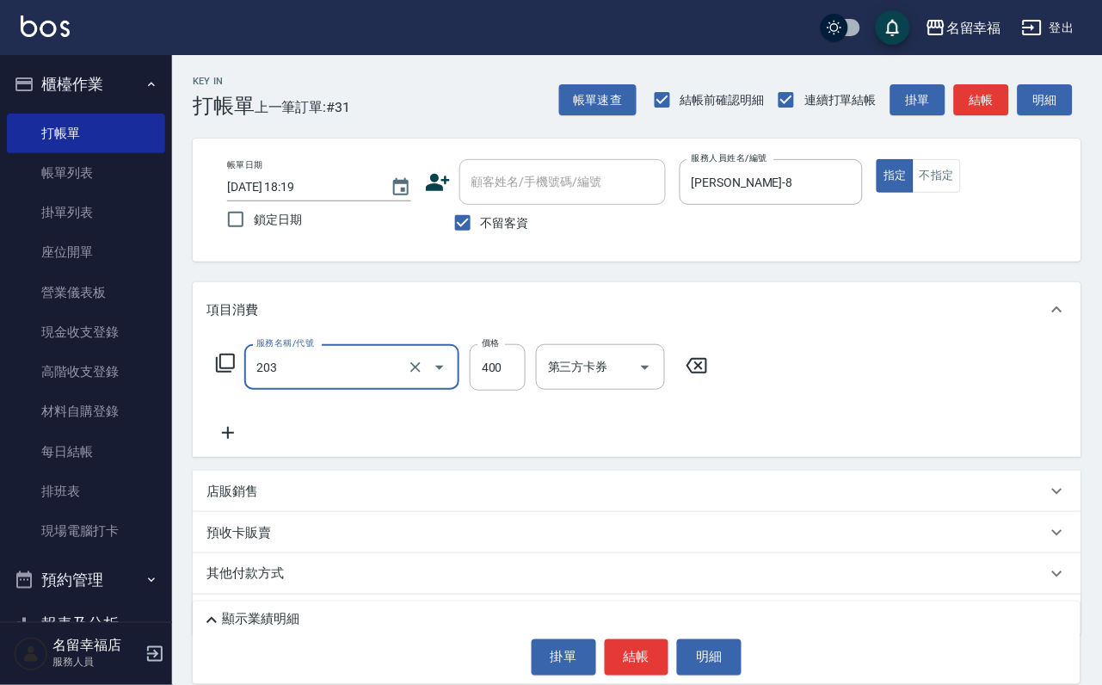
type input "指定單剪(203)"
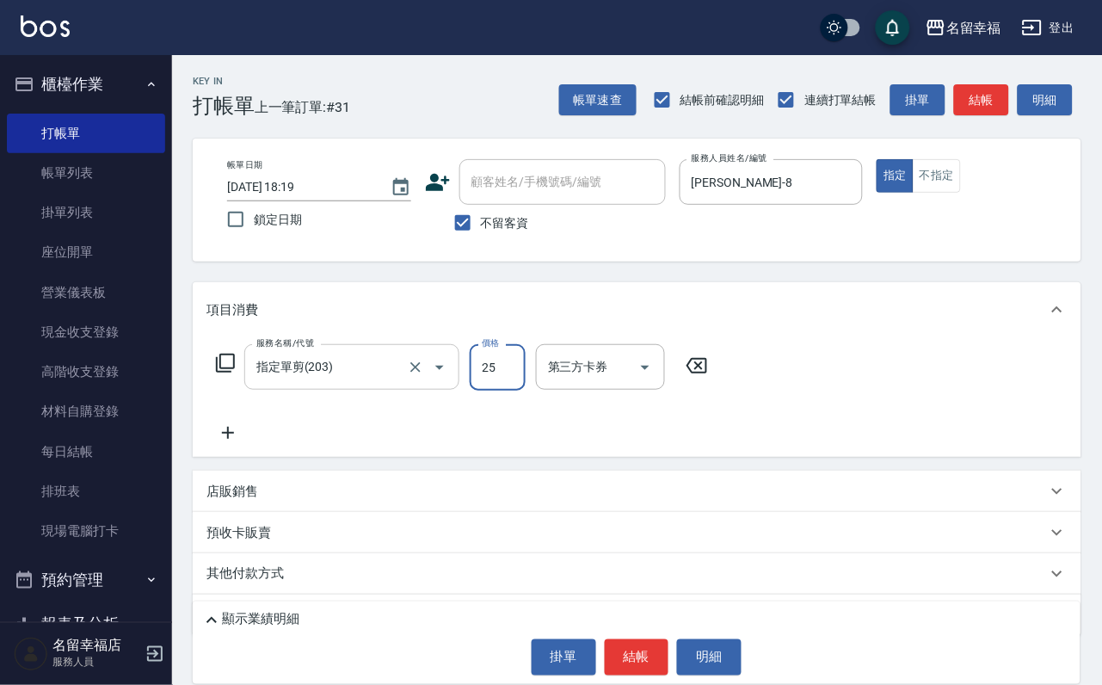
type input "250"
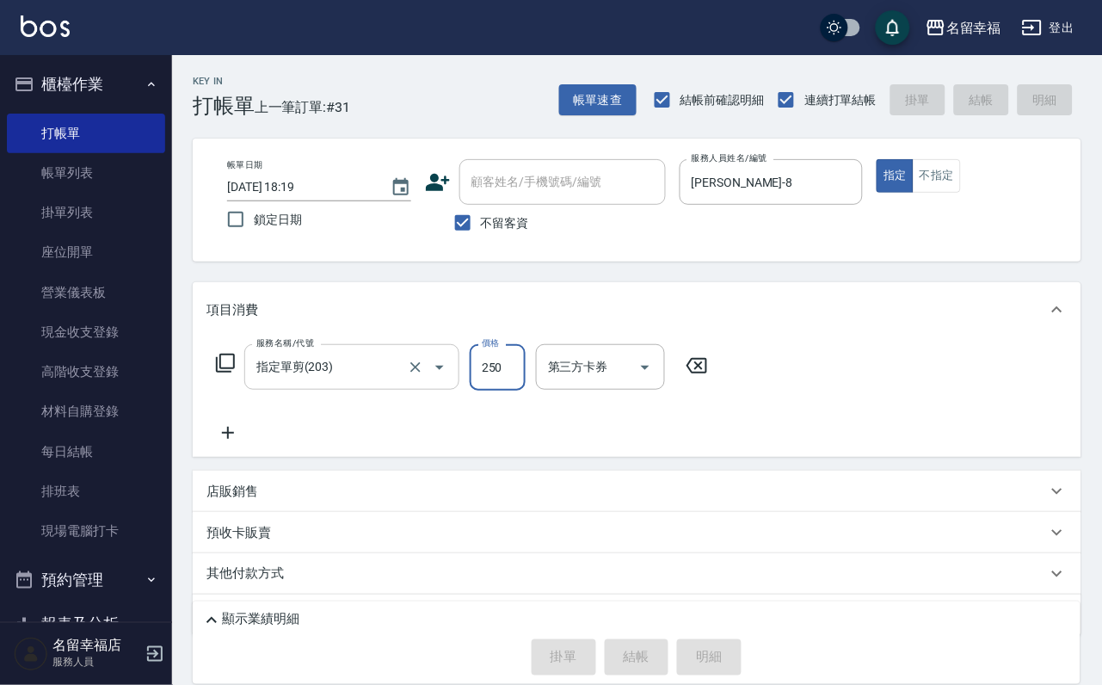
type input "[DATE] 18:27"
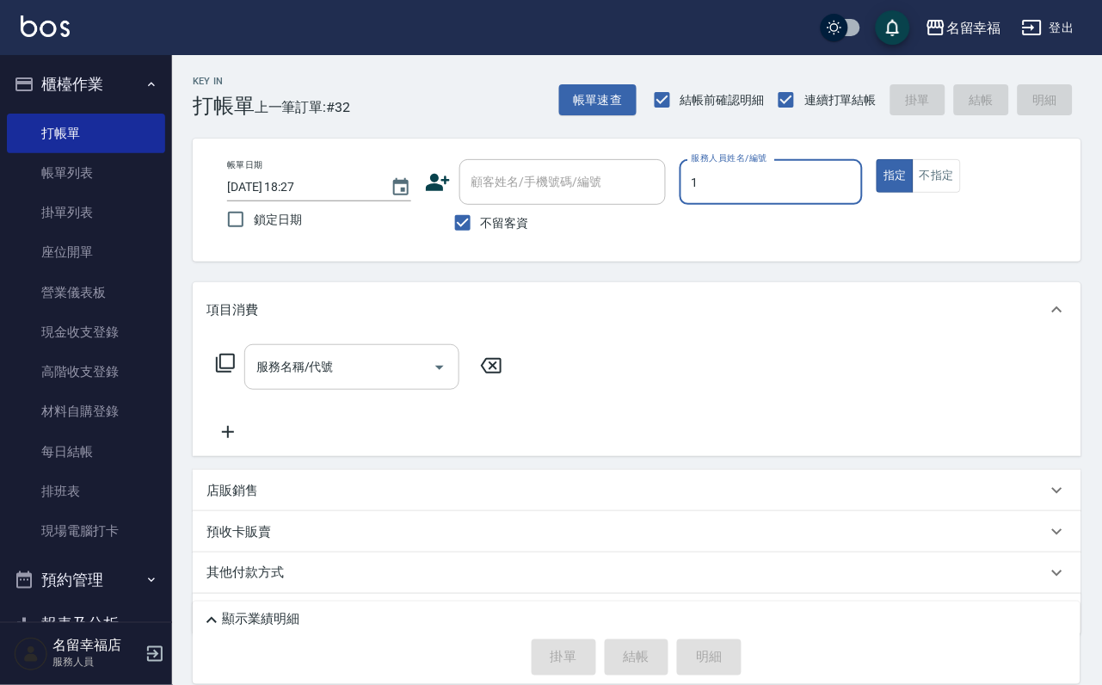
type input "[PERSON_NAME]-1"
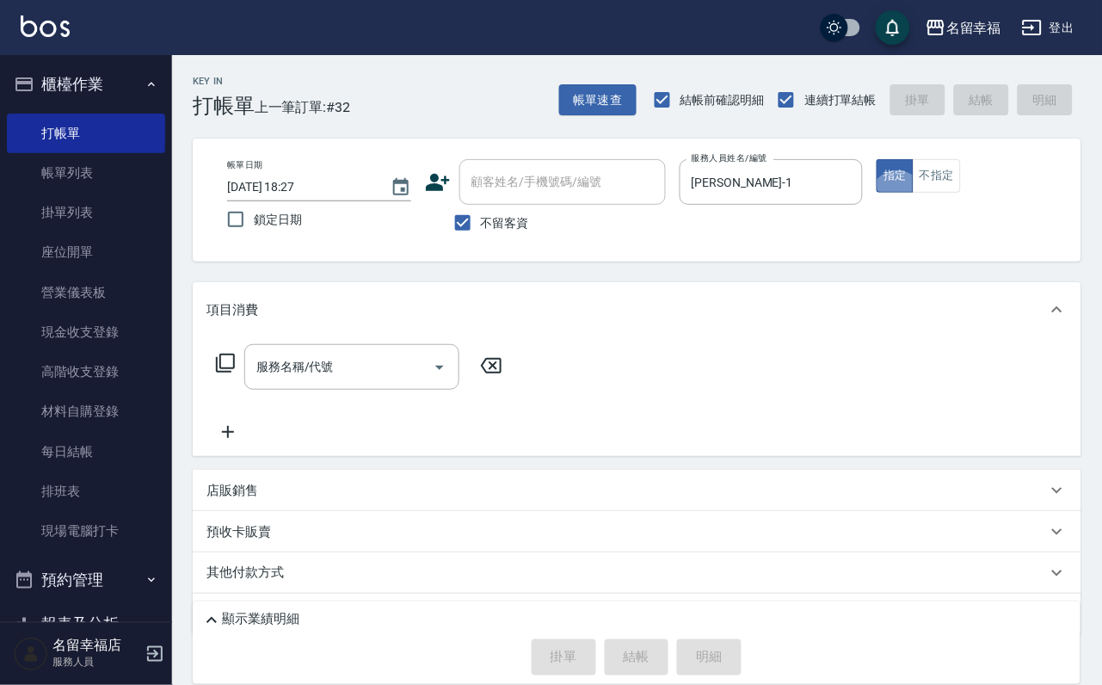
drag, startPoint x: 304, startPoint y: 397, endPoint x: 256, endPoint y: 368, distance: 55.9
click at [299, 390] on div "服務名稱/代號" at bounding box center [351, 367] width 215 height 46
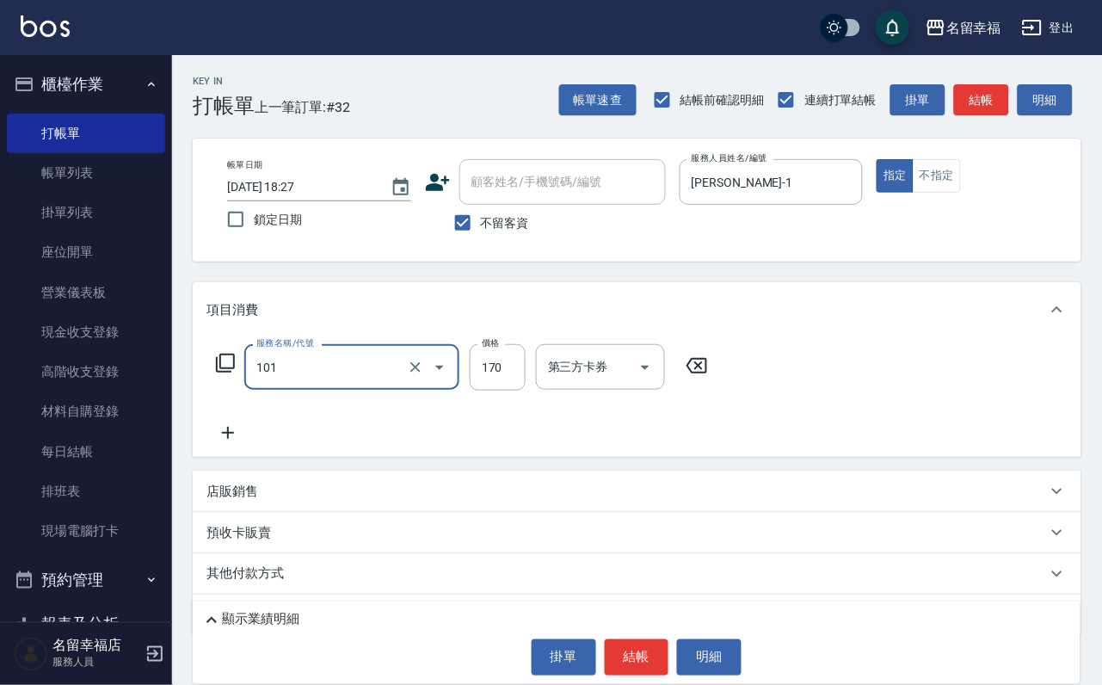
type input "洗髮(101)"
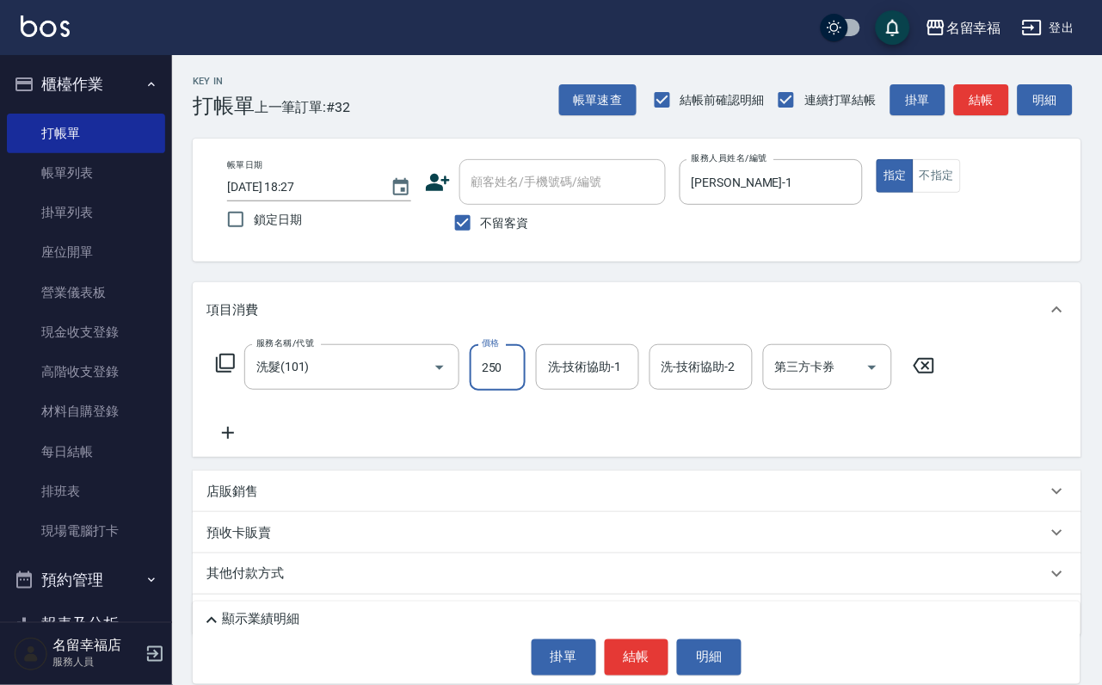
type input "250"
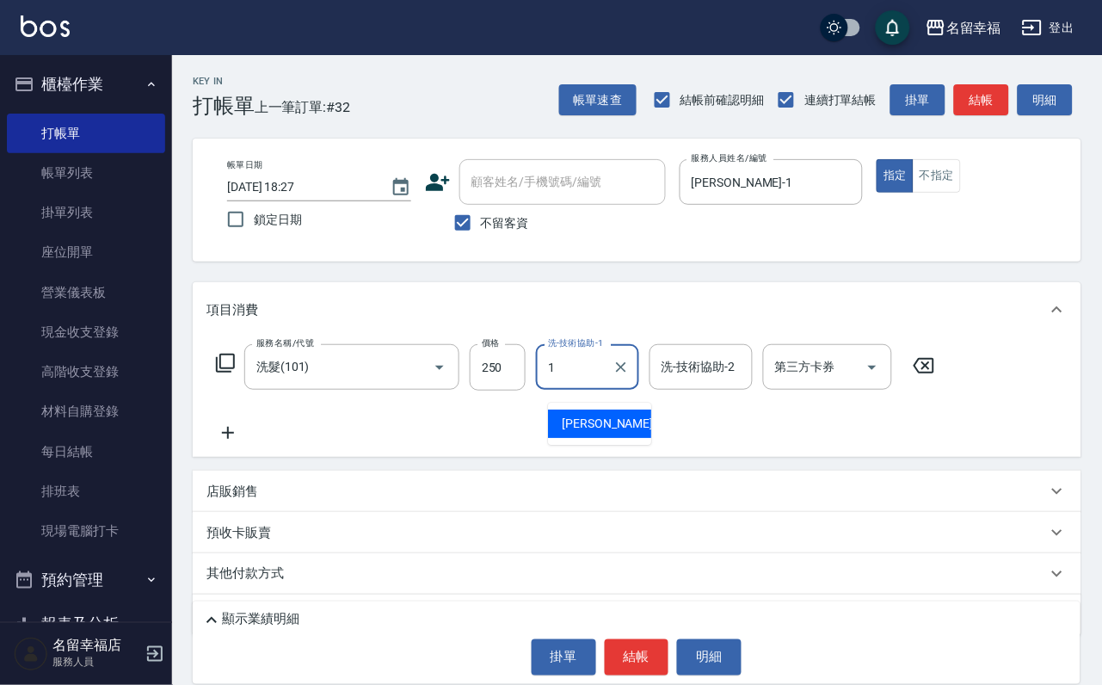
type input "[PERSON_NAME]-1"
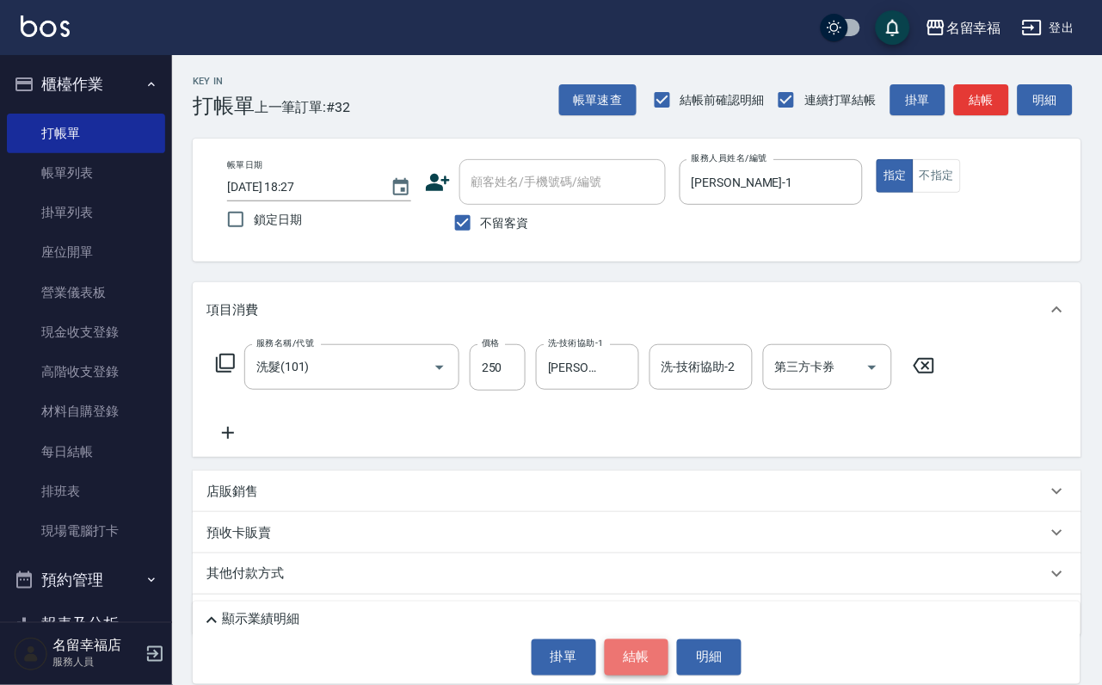
drag, startPoint x: 646, startPoint y: 658, endPoint x: 639, endPoint y: 651, distance: 10.4
click at [645, 657] on button "結帳" at bounding box center [637, 657] width 65 height 36
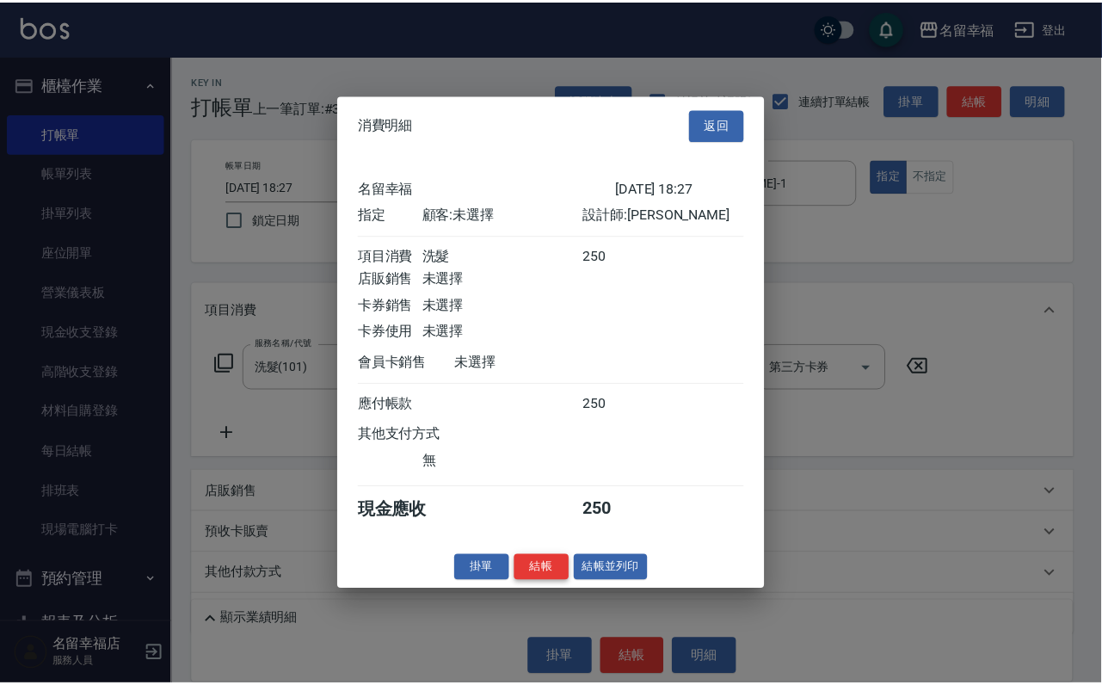
scroll to position [213, 0]
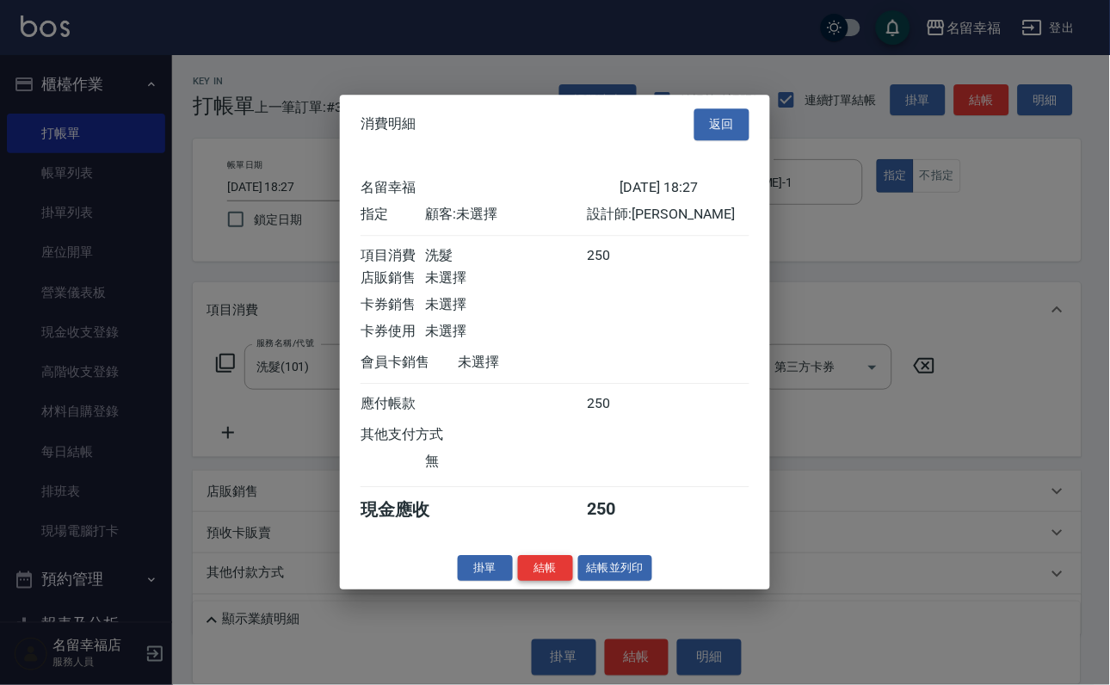
click at [518, 582] on button "結帳" at bounding box center [545, 568] width 55 height 27
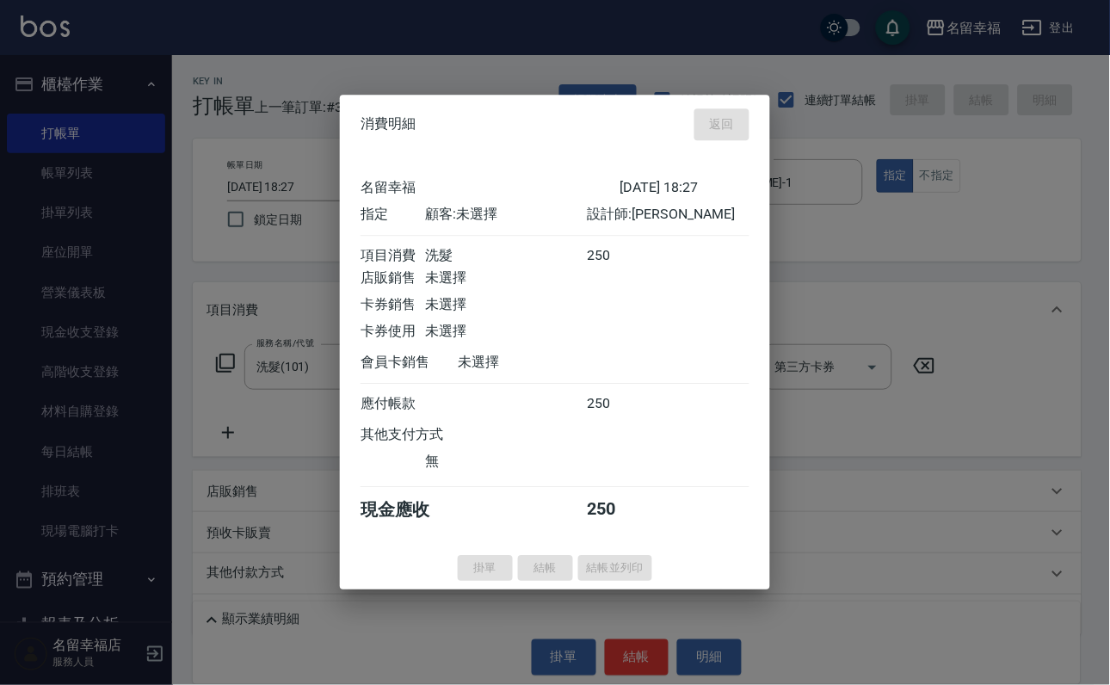
type input "[DATE] 18:29"
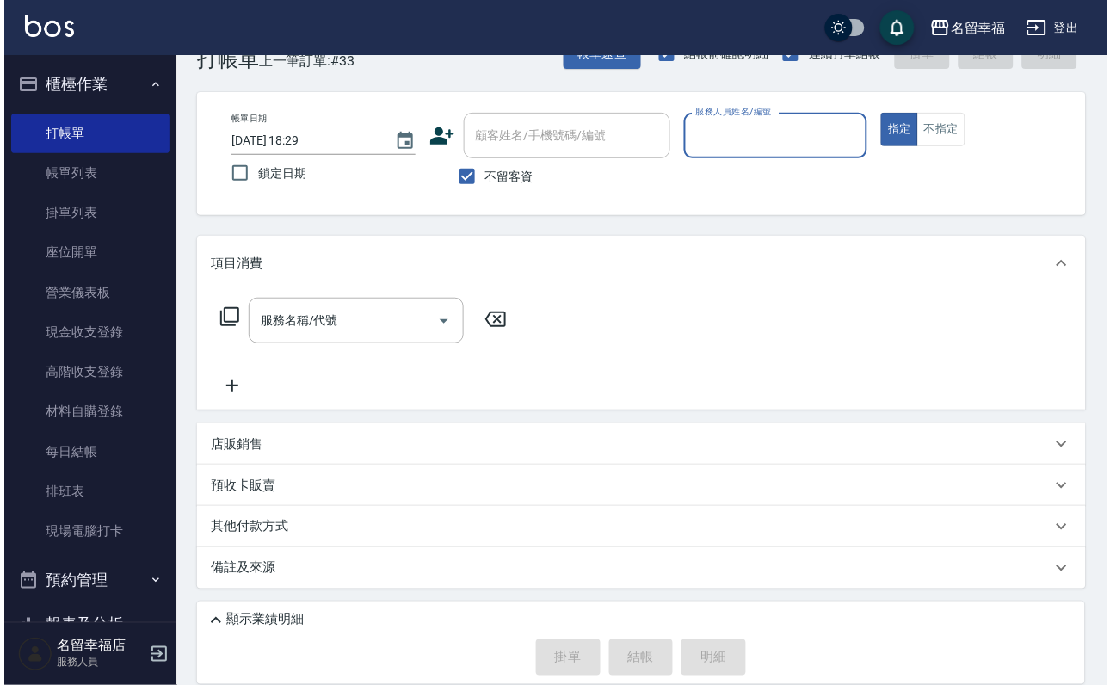
scroll to position [102, 0]
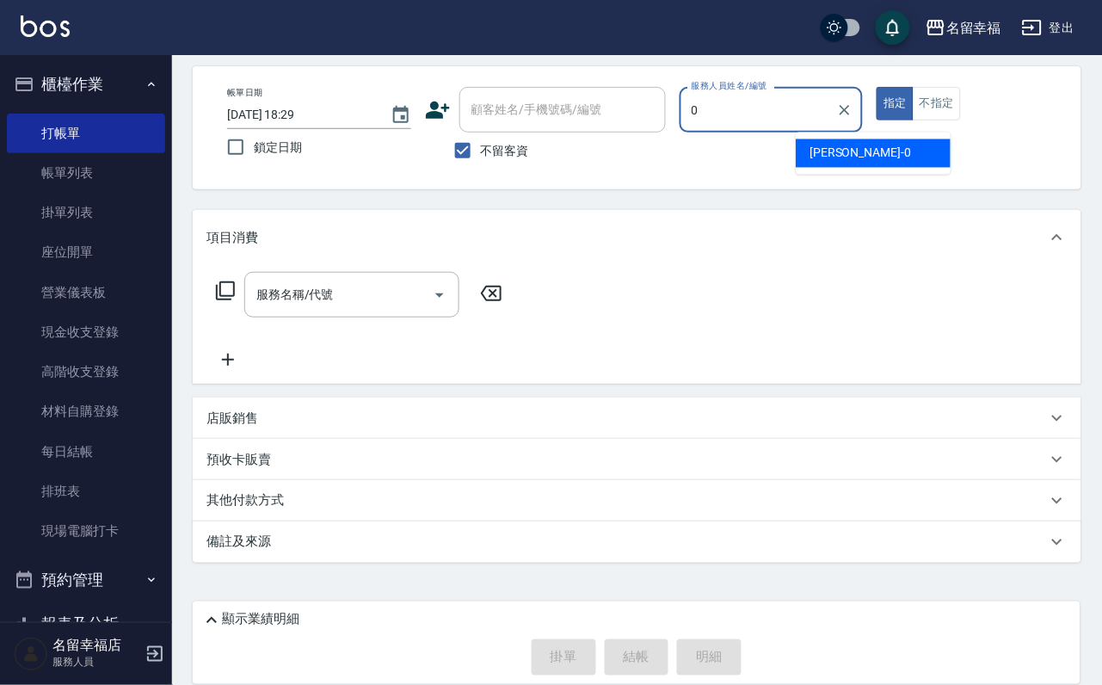
type input "小靜-0"
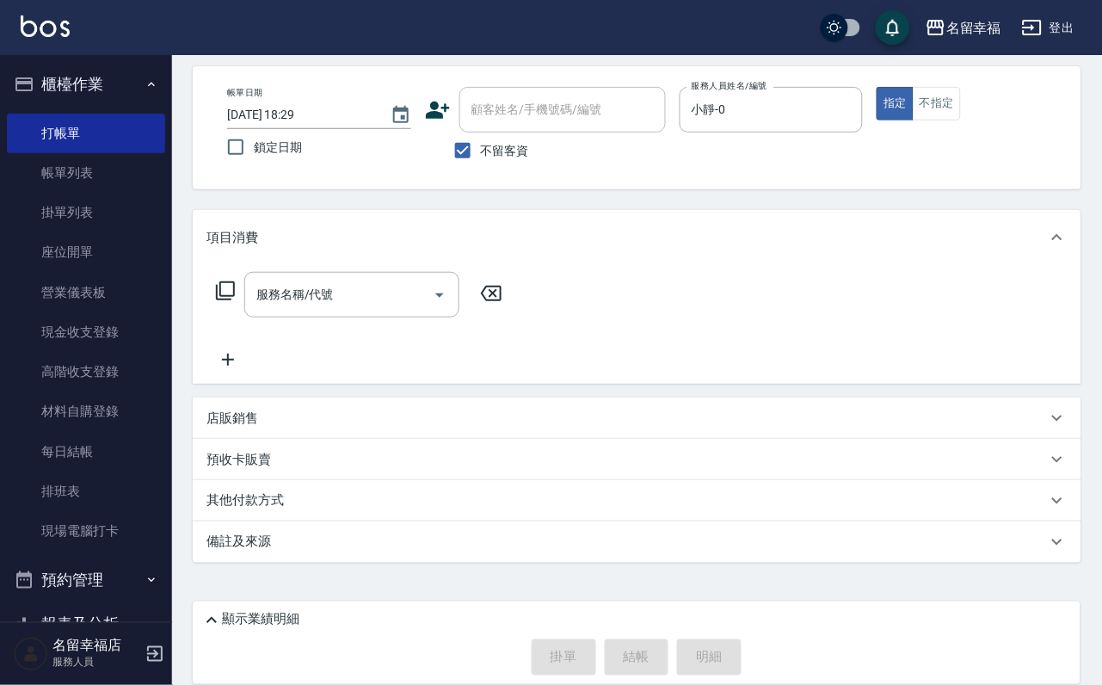
click at [231, 288] on icon at bounding box center [225, 290] width 19 height 19
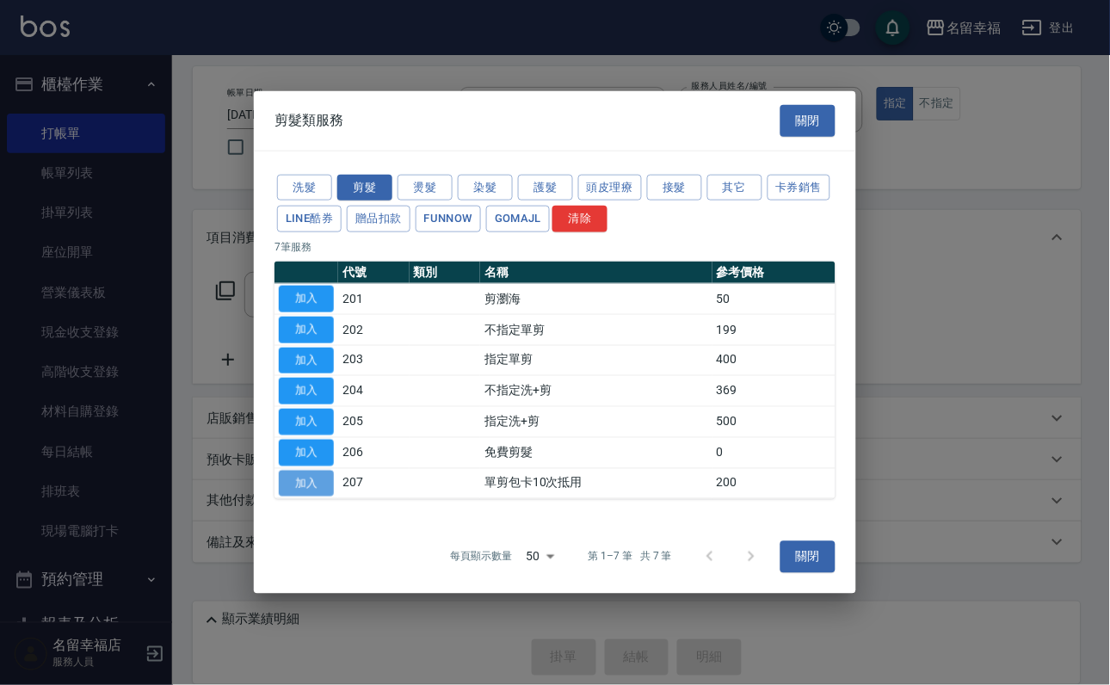
click at [307, 497] on button "加入" at bounding box center [306, 483] width 55 height 27
type input "單剪包卡10次抵用(207)"
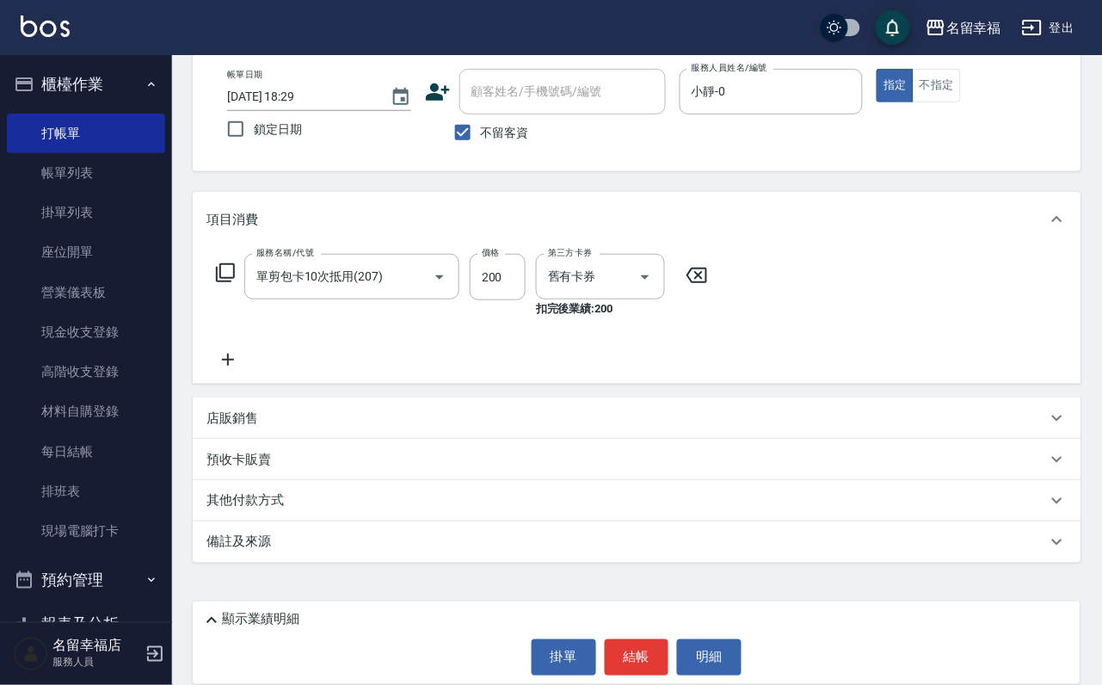
click at [231, 275] on icon at bounding box center [225, 272] width 21 height 21
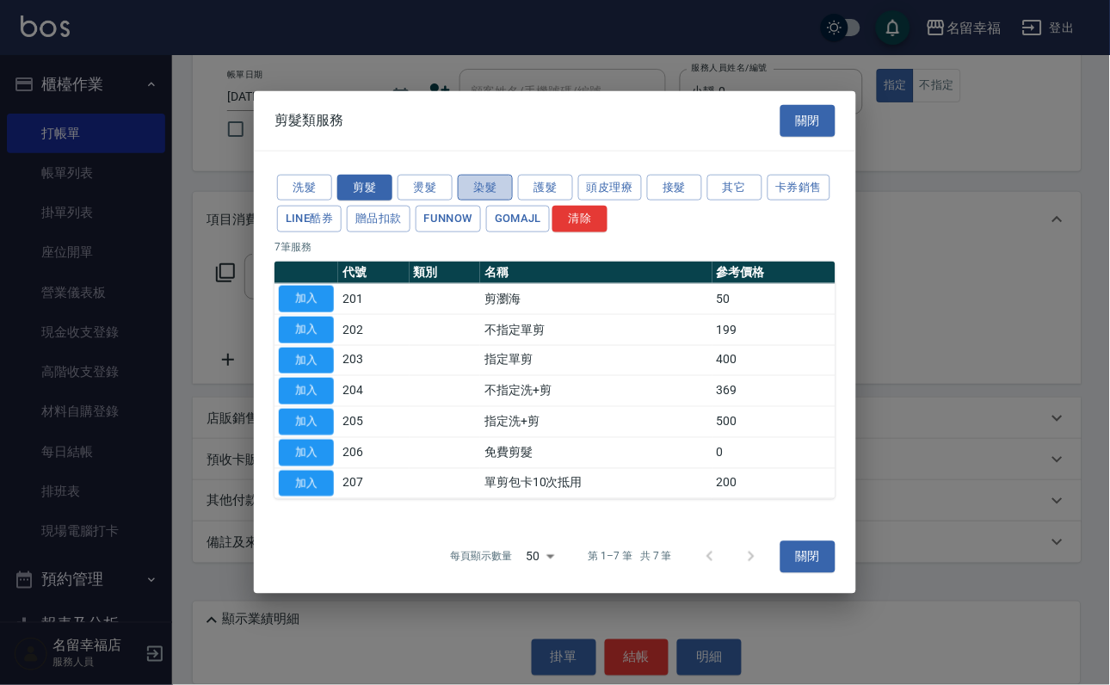
click at [492, 174] on button "染髮" at bounding box center [485, 187] width 55 height 27
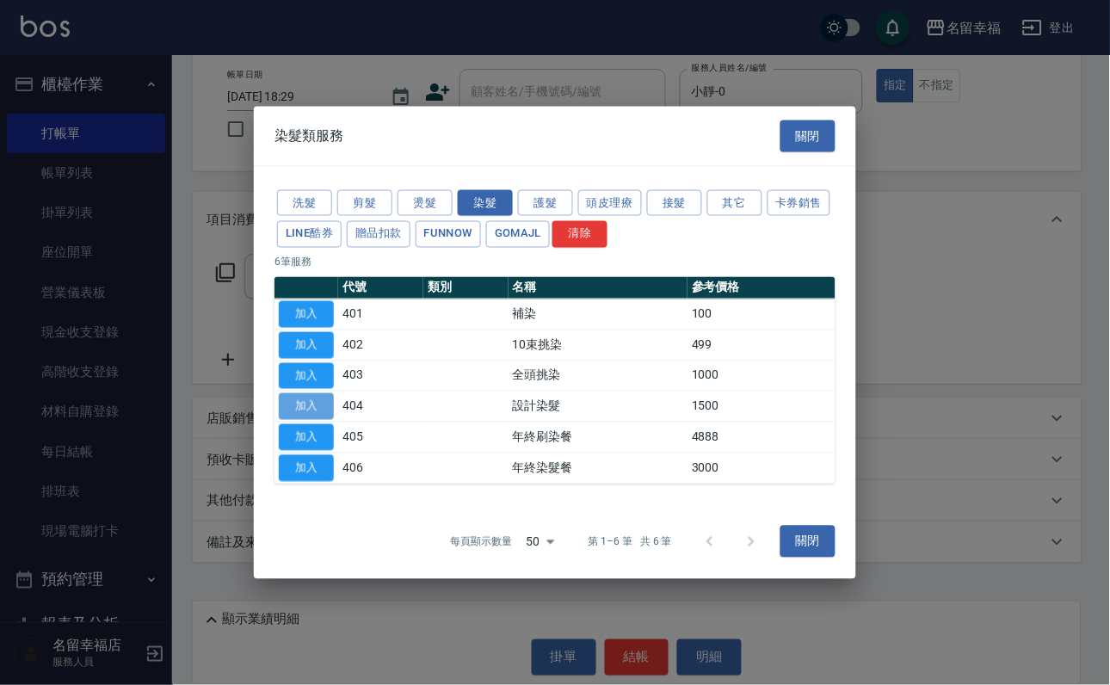
click at [318, 420] on button "加入" at bounding box center [306, 406] width 55 height 27
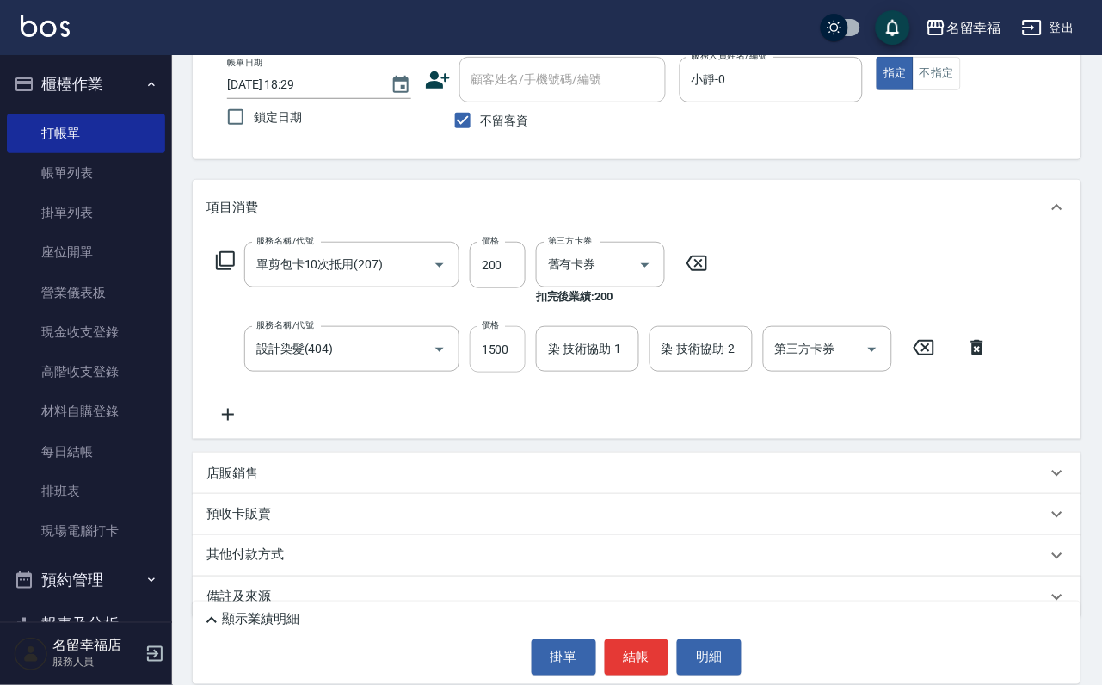
click at [515, 367] on input "1500" at bounding box center [498, 349] width 56 height 46
type input "699"
type input "[PERSON_NAME]-18"
click at [626, 646] on button "結帳" at bounding box center [637, 657] width 65 height 36
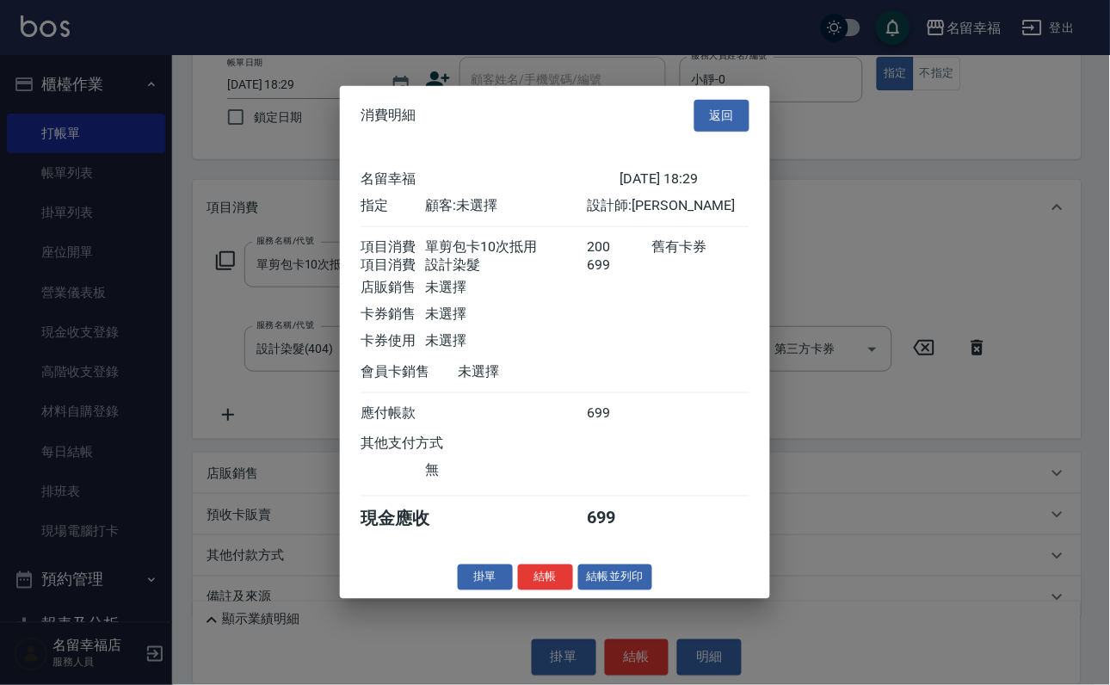
scroll to position [277, 0]
click at [519, 590] on button "結帳" at bounding box center [545, 577] width 55 height 27
type input "[DATE] 18:33"
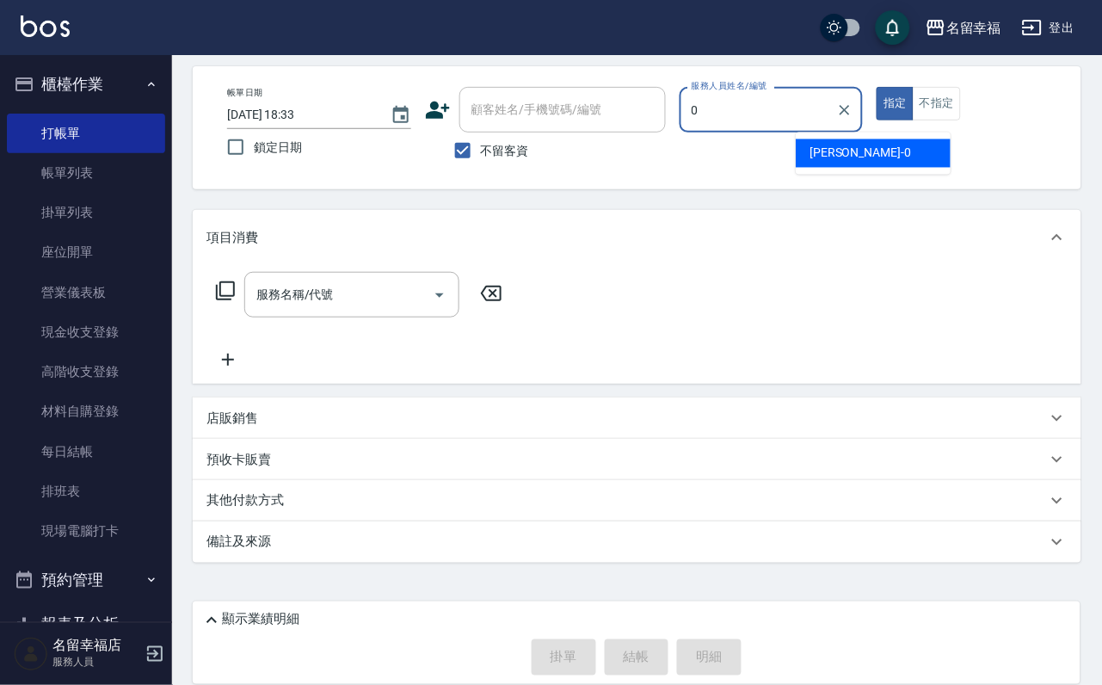
type input "小靜-0"
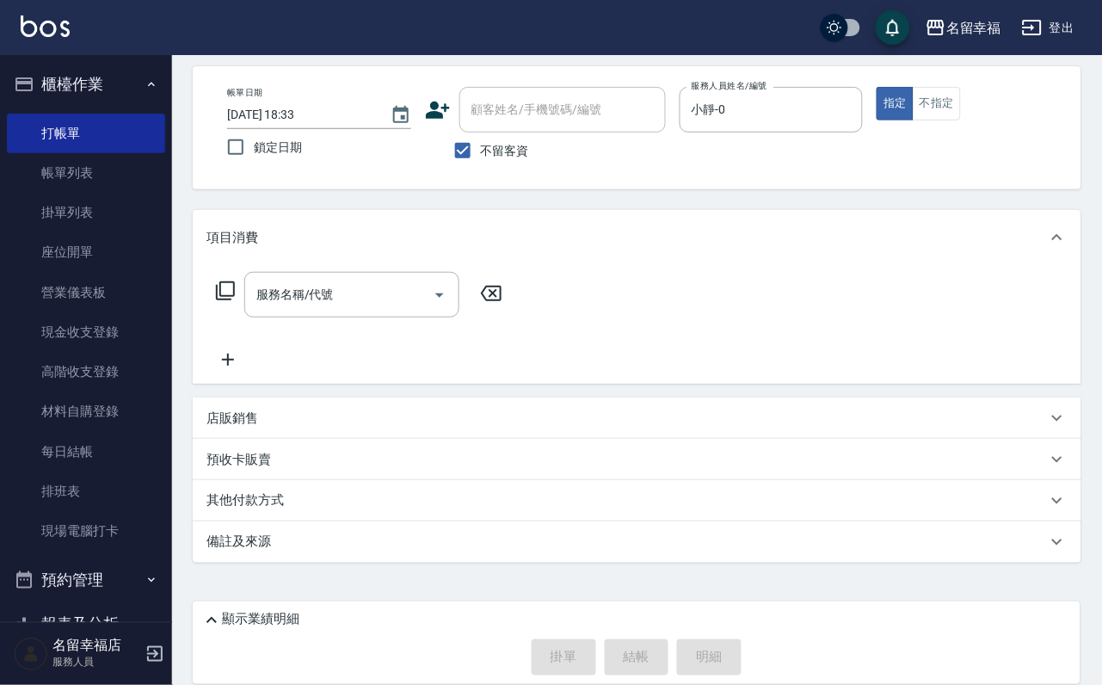
click at [236, 281] on icon at bounding box center [225, 291] width 21 height 21
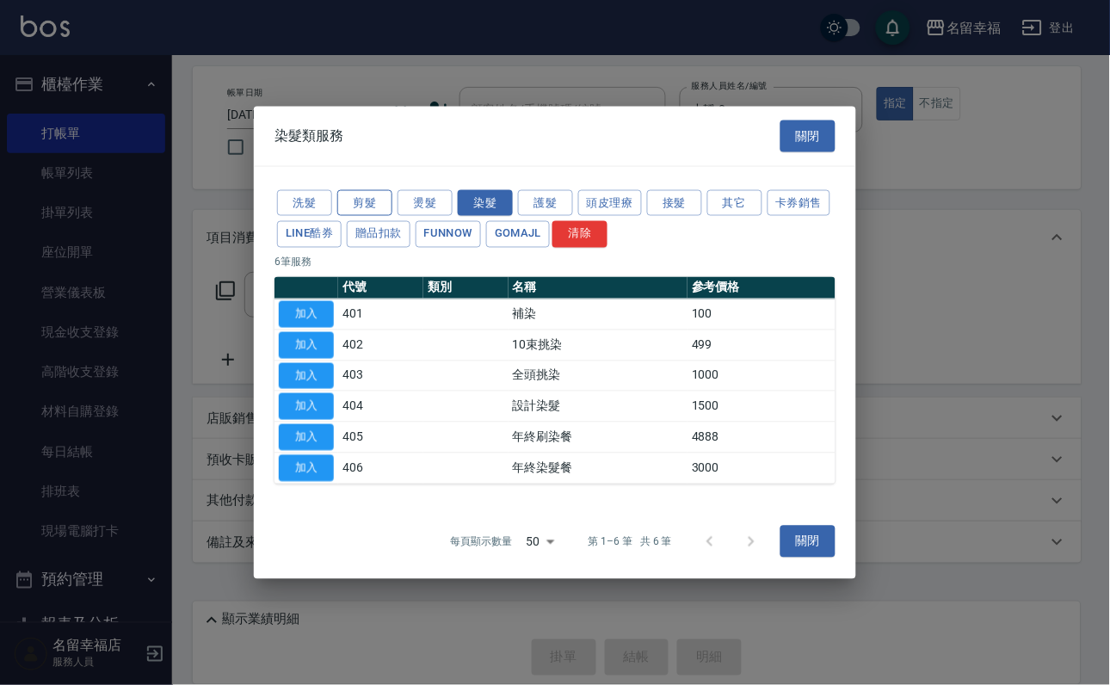
click at [361, 189] on button "剪髮" at bounding box center [364, 202] width 55 height 27
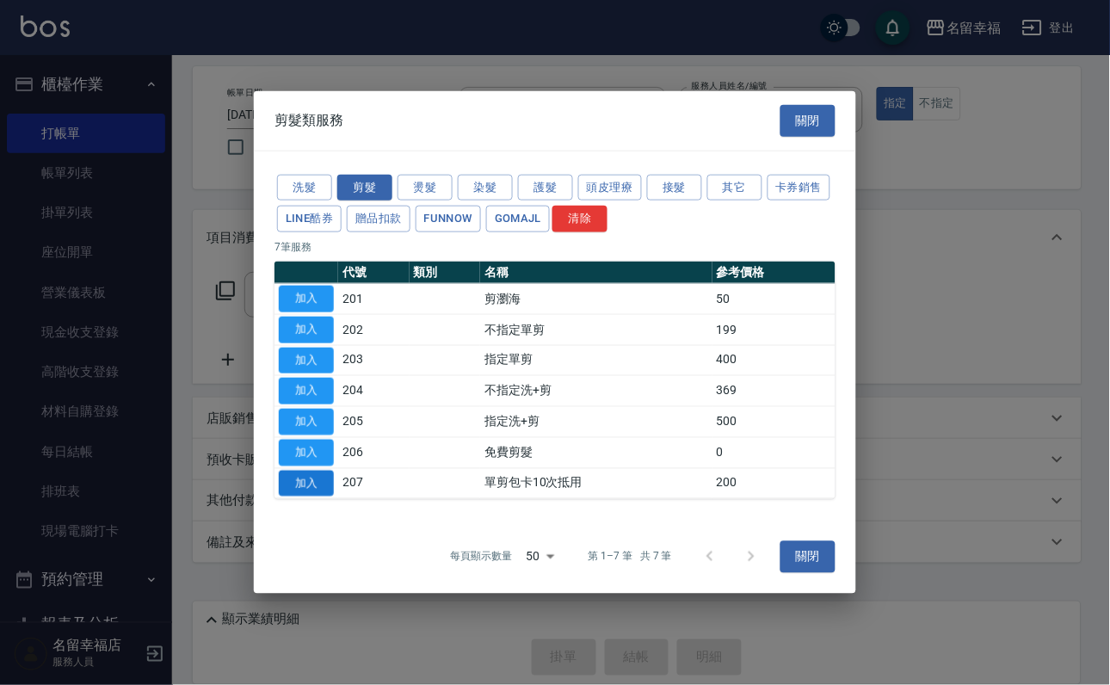
click at [292, 497] on button "加入" at bounding box center [306, 483] width 55 height 27
type input "單剪包卡10次抵用(207)"
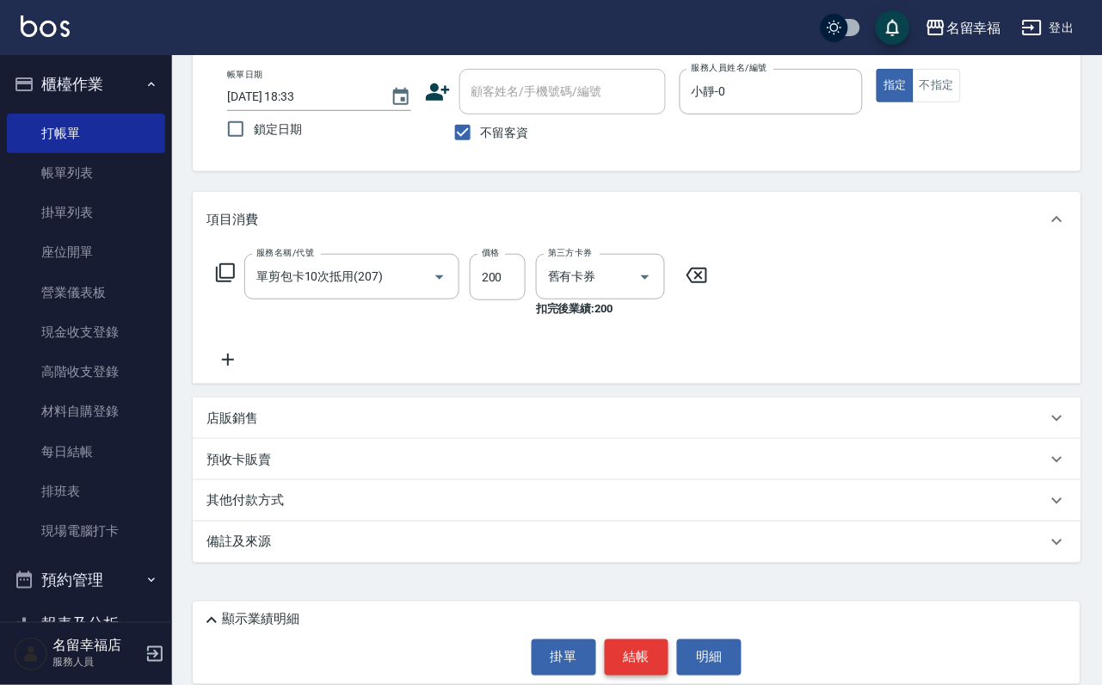
click at [652, 644] on button "結帳" at bounding box center [637, 657] width 65 height 36
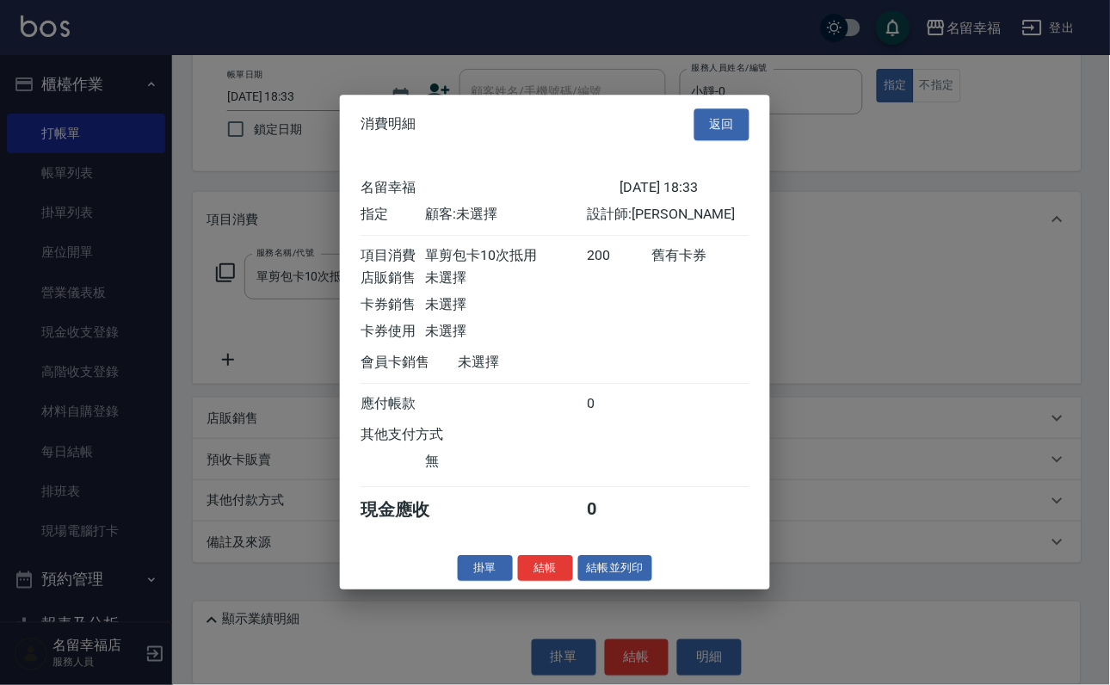
scroll to position [213, 0]
click at [529, 582] on button "結帳" at bounding box center [545, 568] width 55 height 27
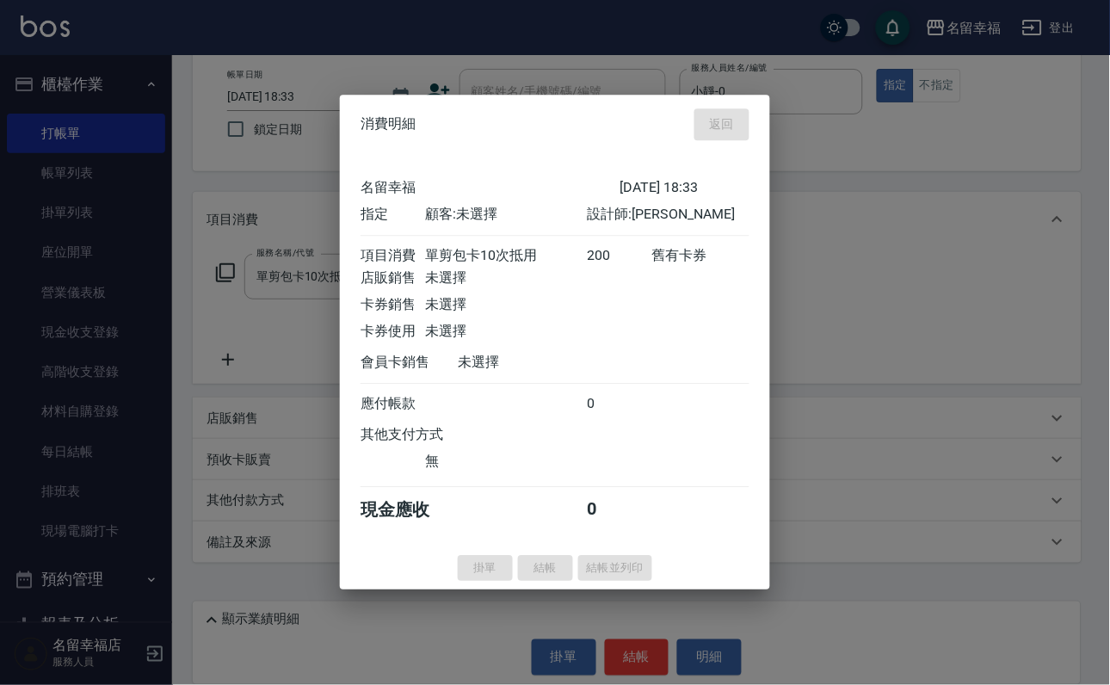
type input "[DATE] 18:57"
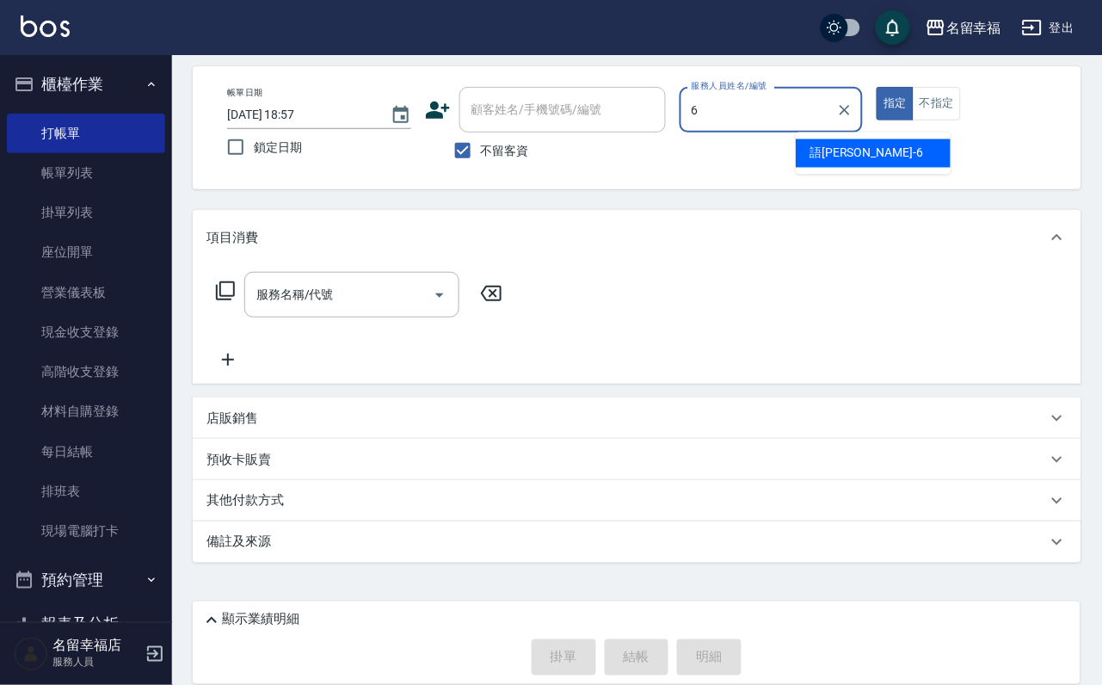
type input "語[PERSON_NAME]-6"
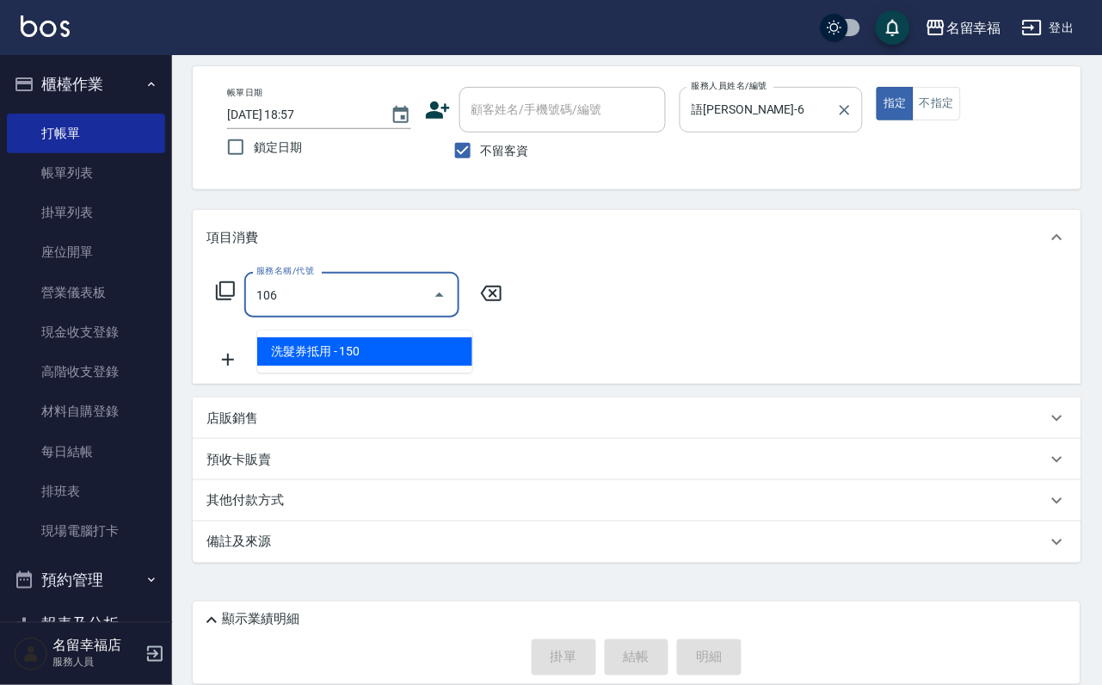
type input "洗髮券抵用(106)"
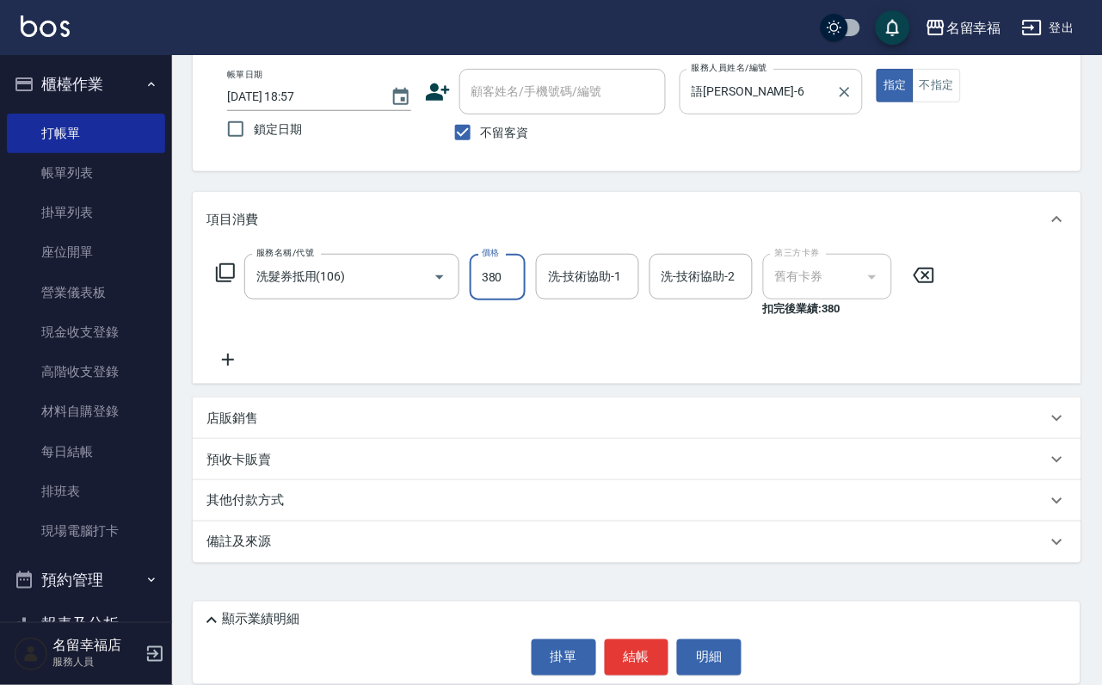
type input "380"
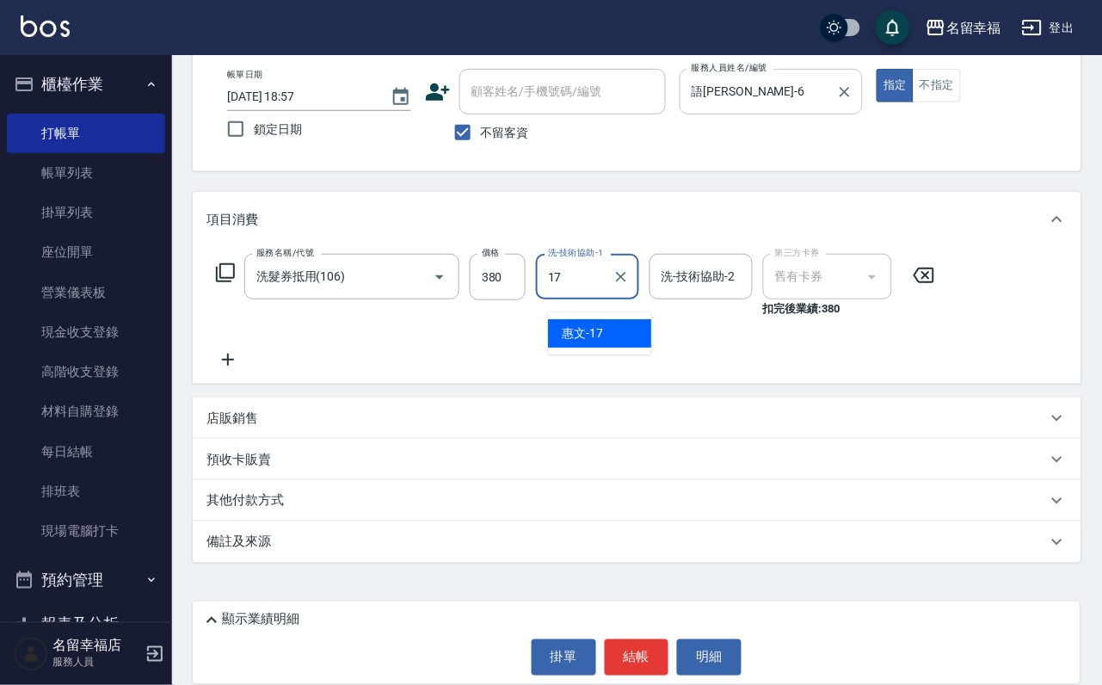
type input "惠文-17"
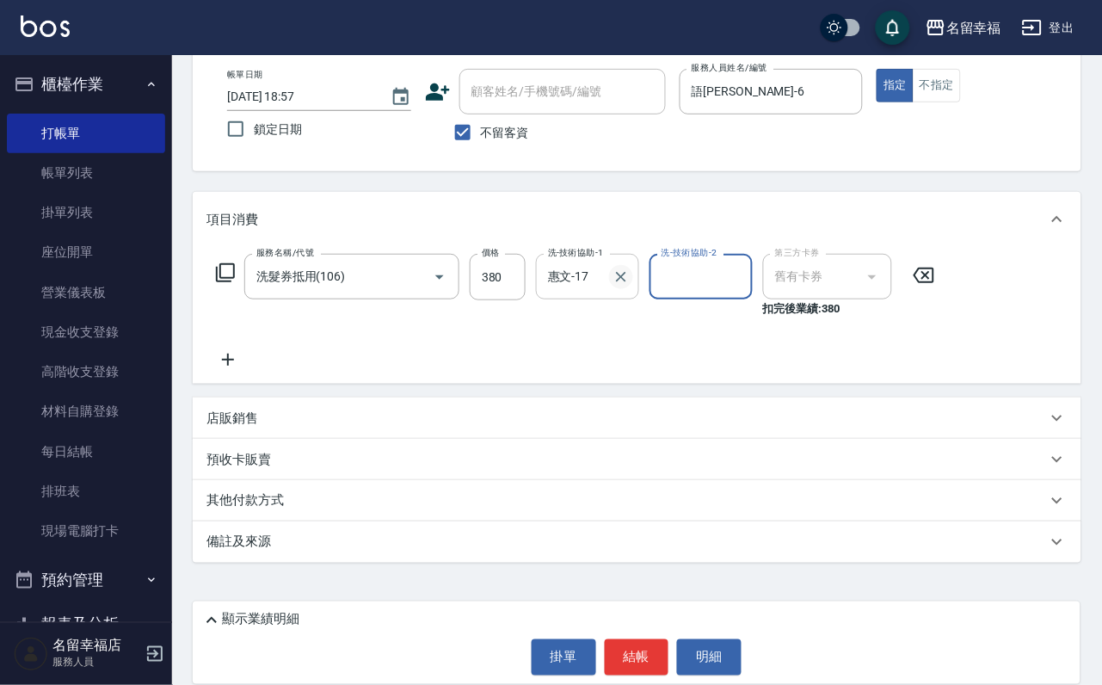
click at [620, 286] on icon "Clear" at bounding box center [621, 276] width 17 height 17
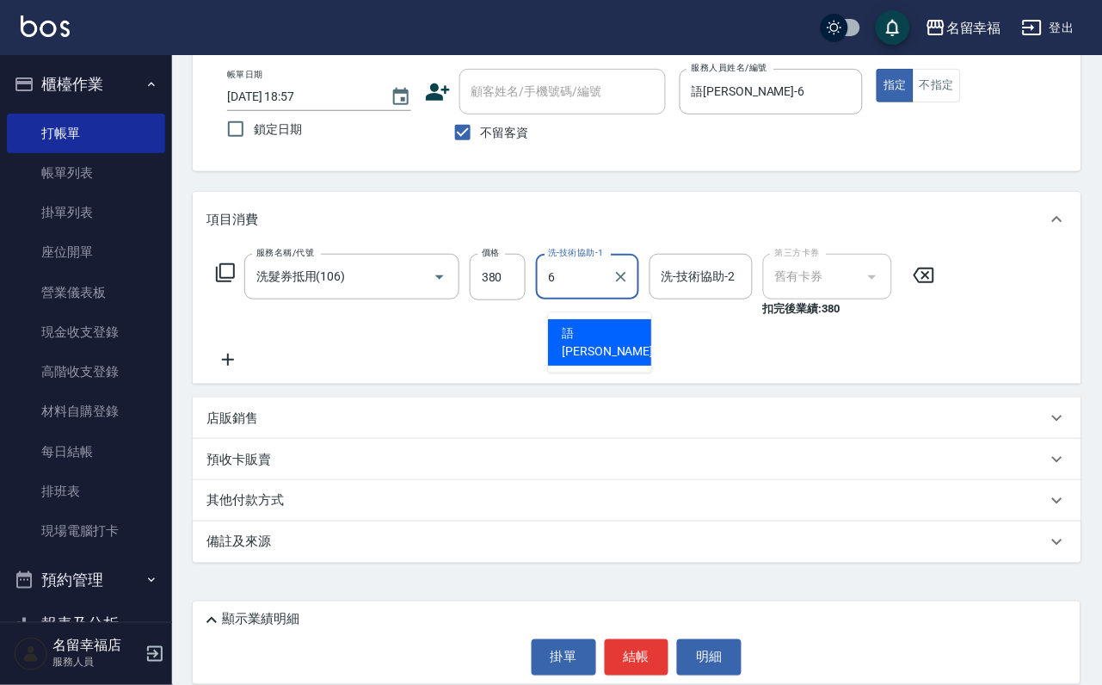
type input "語[PERSON_NAME]-6"
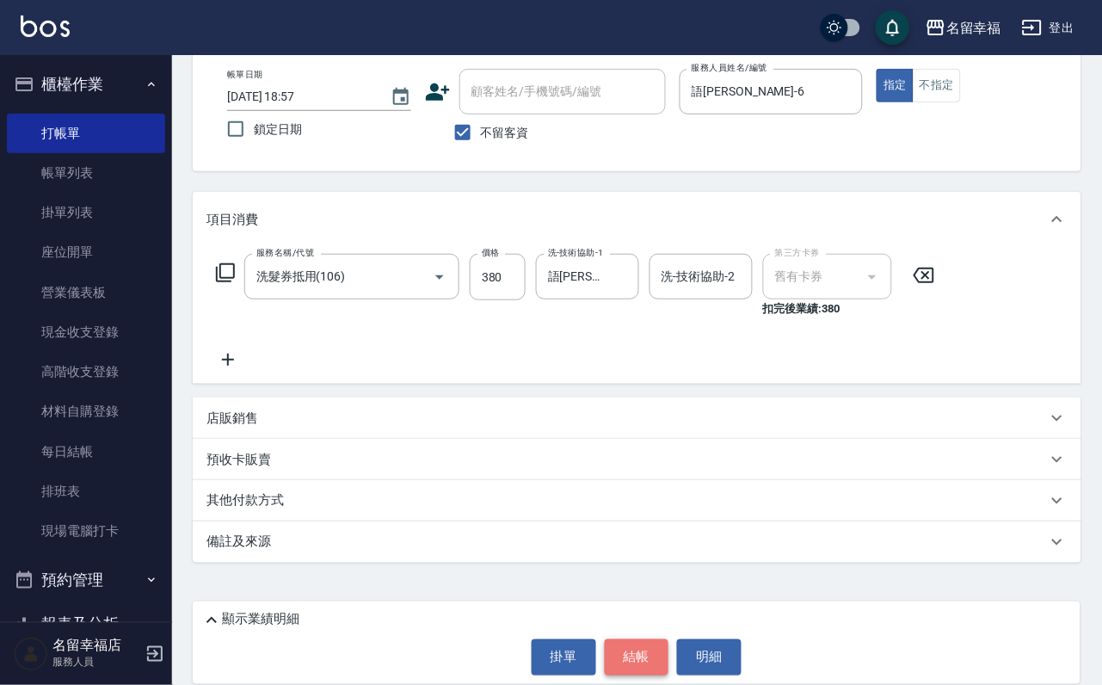
click at [626, 654] on button "結帳" at bounding box center [637, 657] width 65 height 36
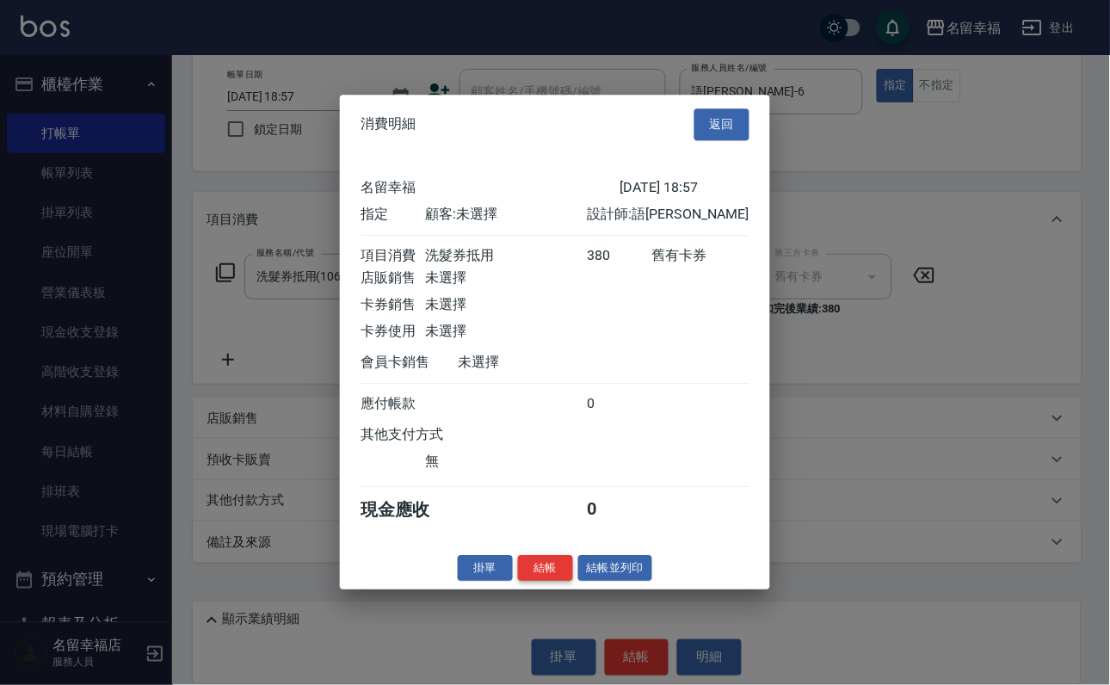
click at [527, 582] on button "結帳" at bounding box center [545, 568] width 55 height 27
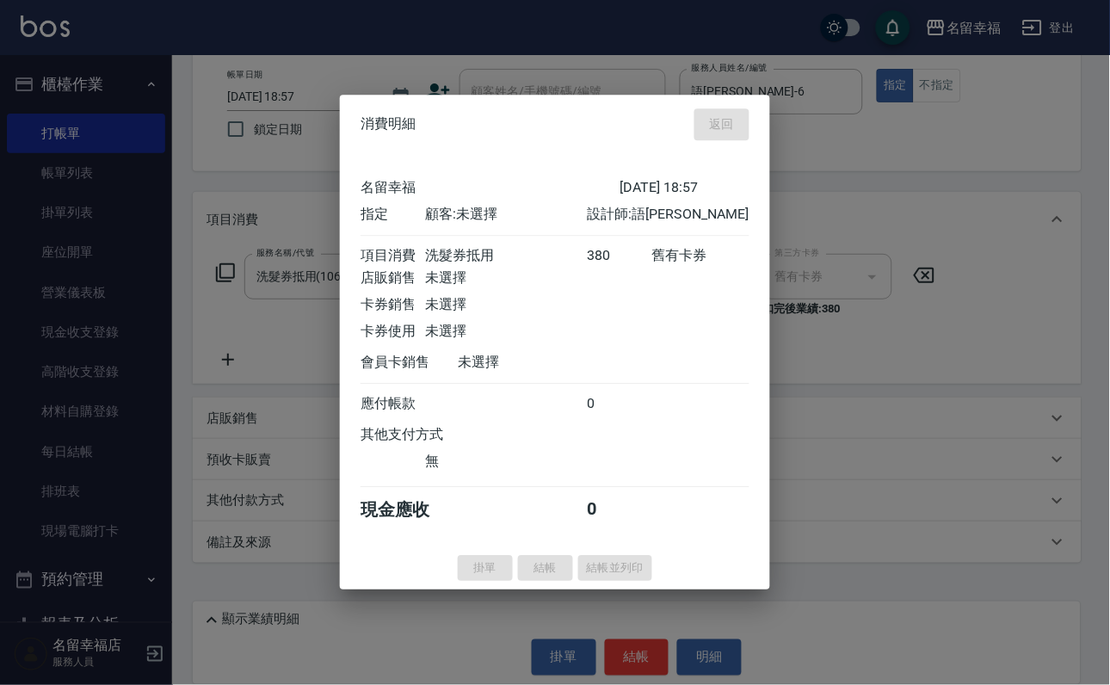
type input "[DATE] 19:00"
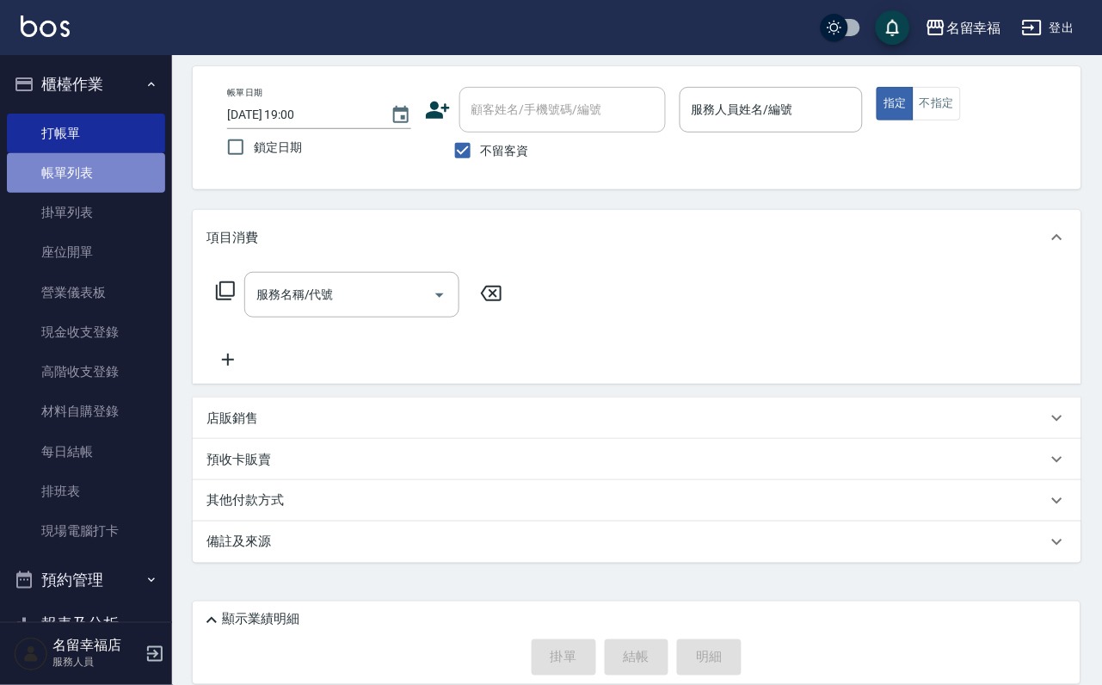
click at [87, 175] on link "帳單列表" at bounding box center [86, 173] width 158 height 40
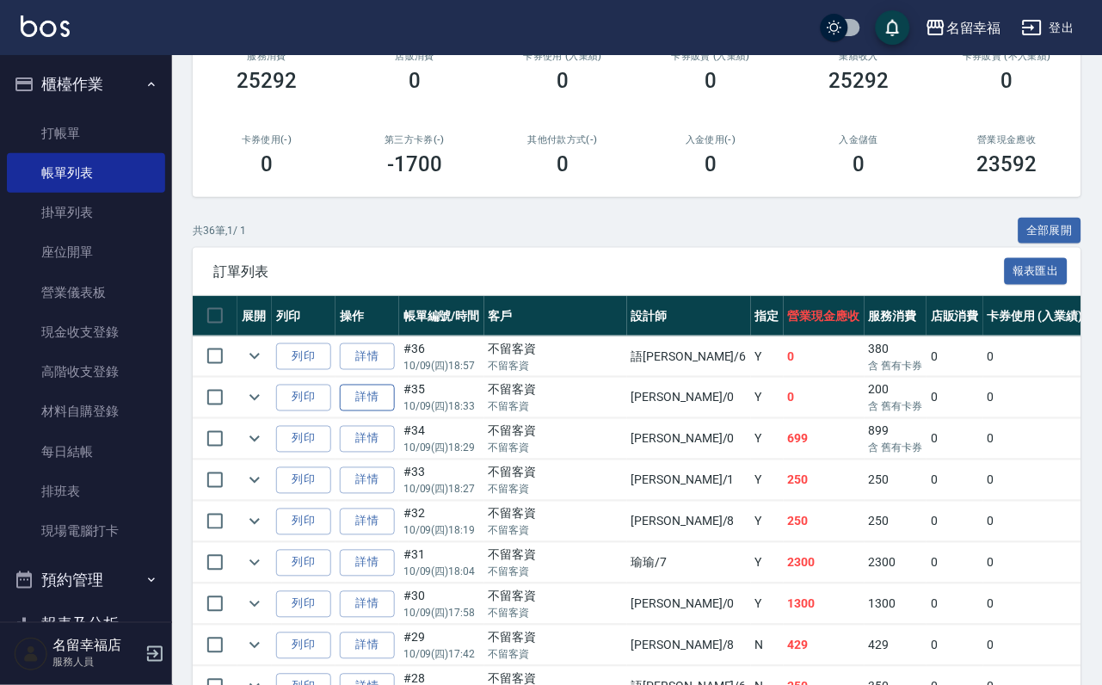
scroll to position [258, 0]
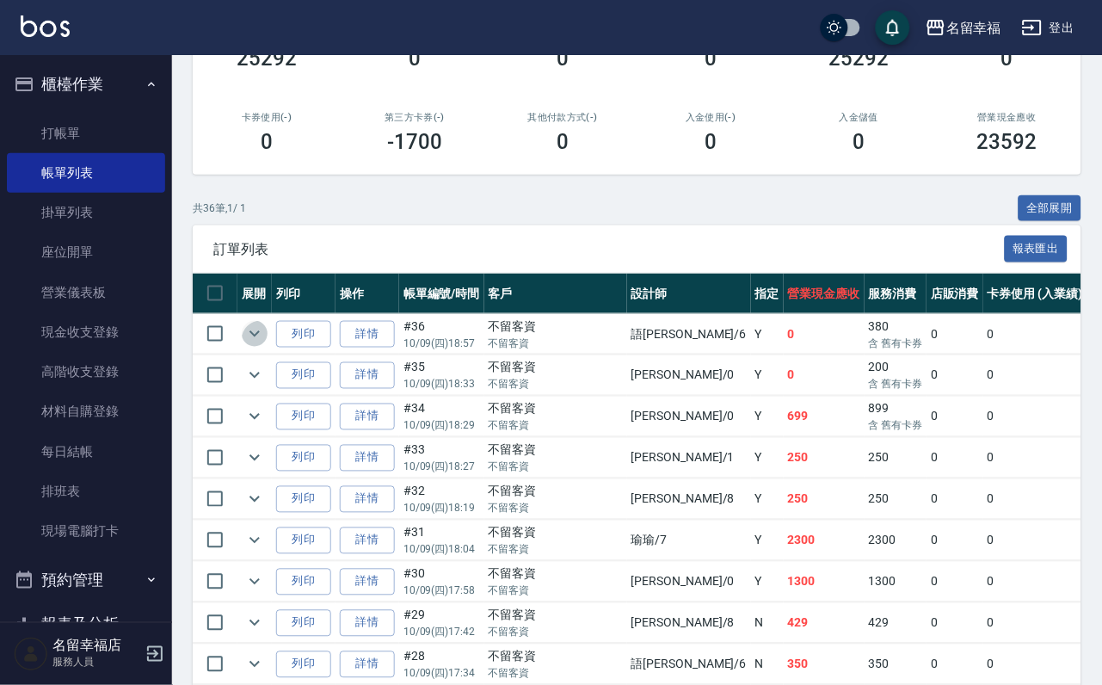
click at [262, 344] on icon "expand row" at bounding box center [254, 334] width 21 height 21
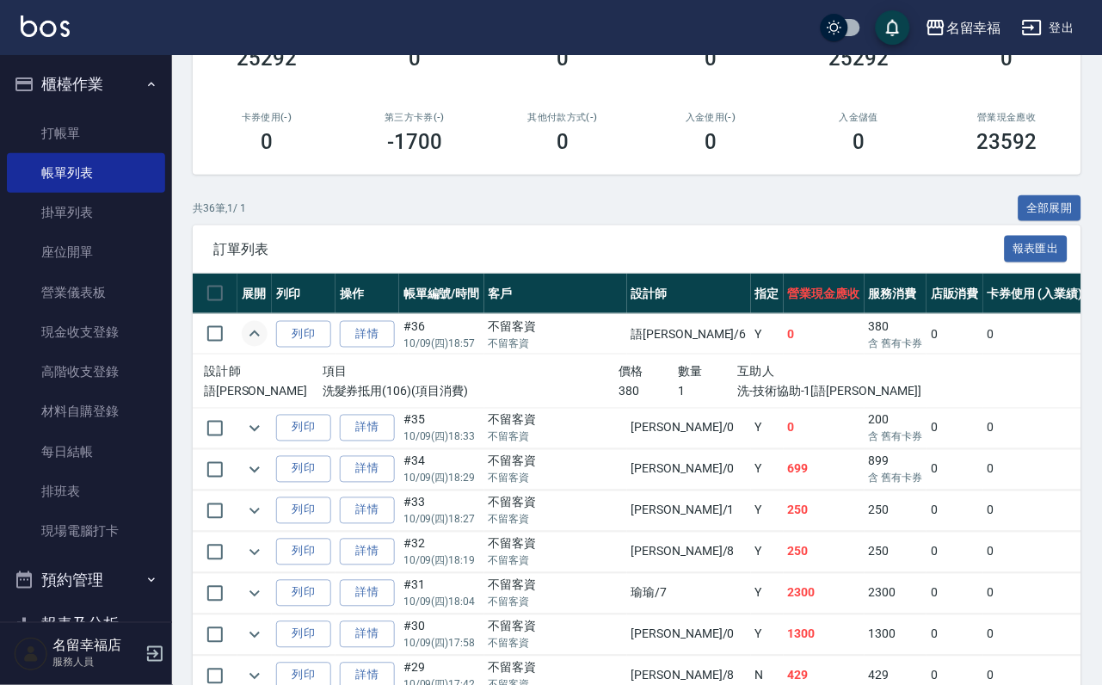
click at [265, 344] on icon "expand row" at bounding box center [254, 334] width 21 height 21
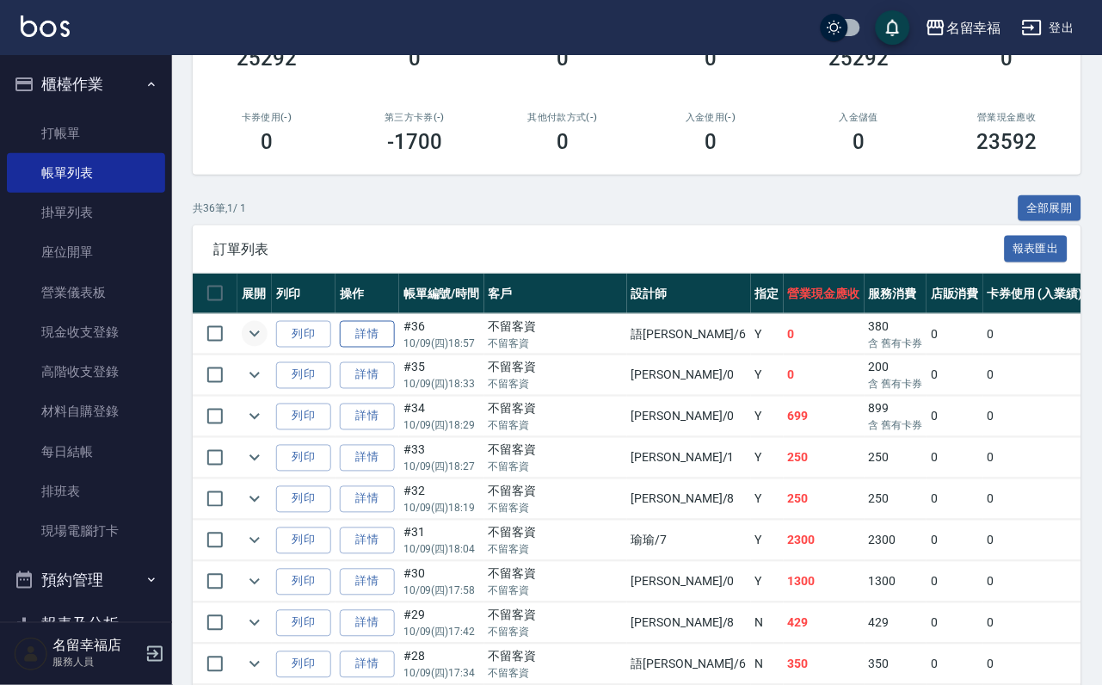
click at [395, 348] on link "詳情" at bounding box center [367, 334] width 55 height 27
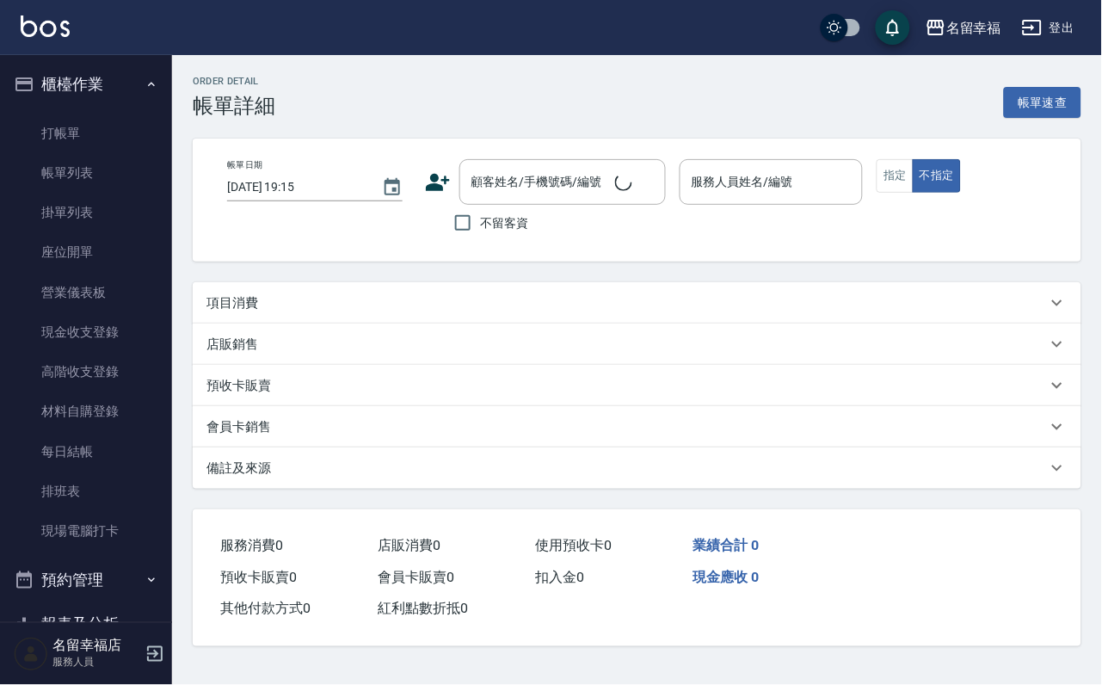
type input "[DATE] 18:57"
checkbox input "true"
type input "語[PERSON_NAME]-6"
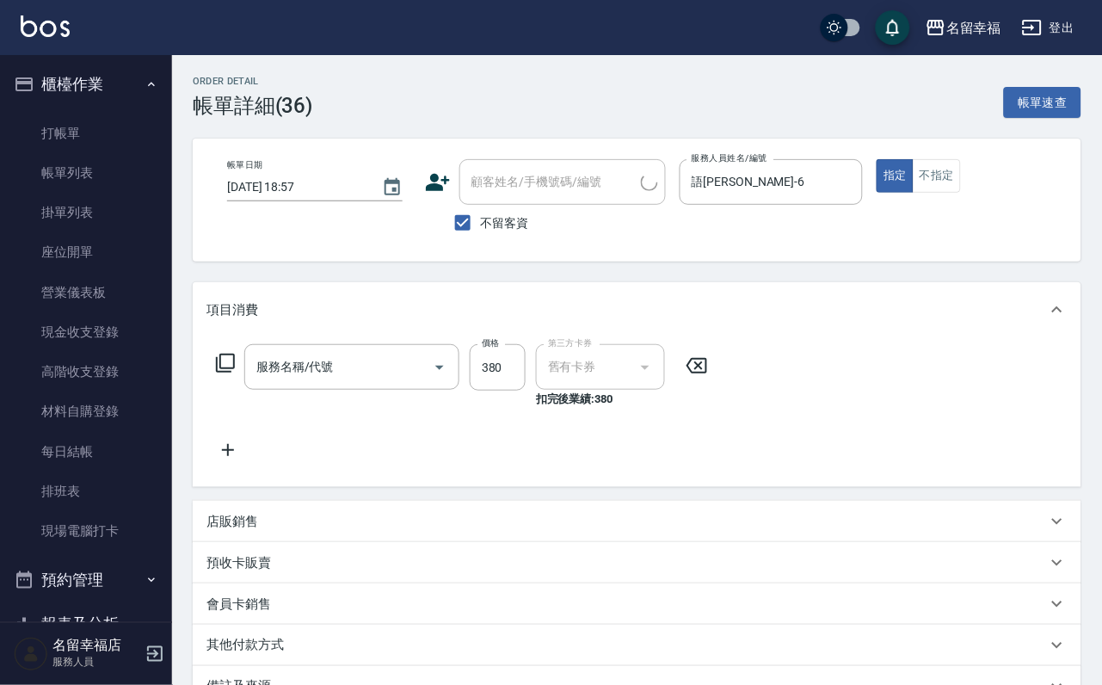
type input "洗髮券抵用(106)"
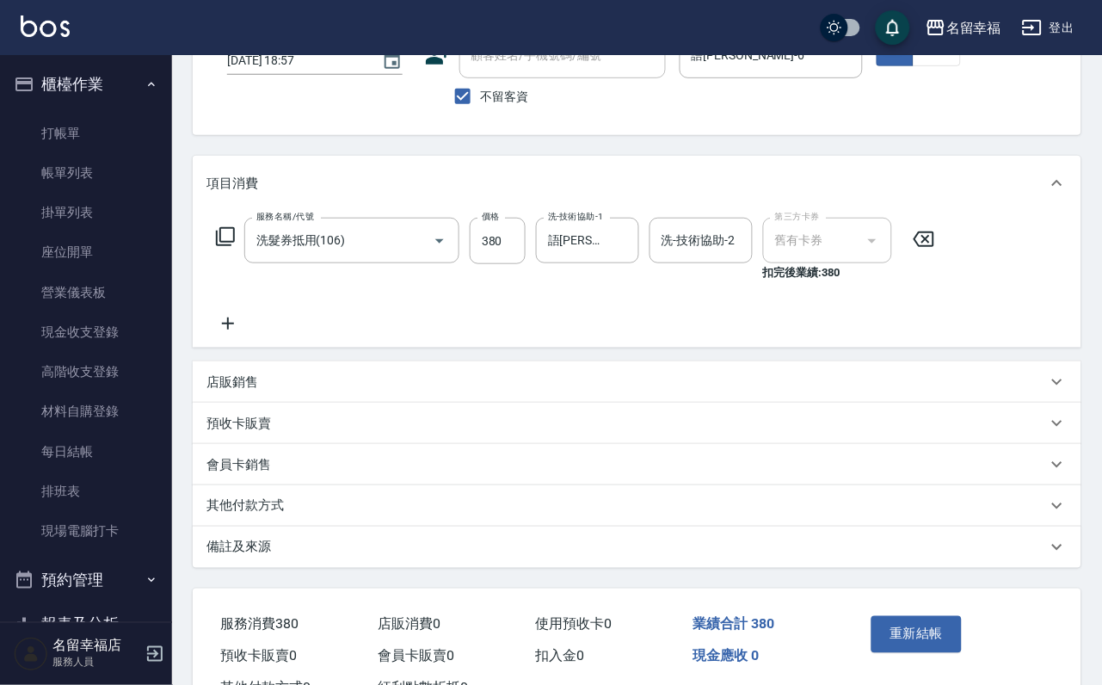
scroll to position [255, 0]
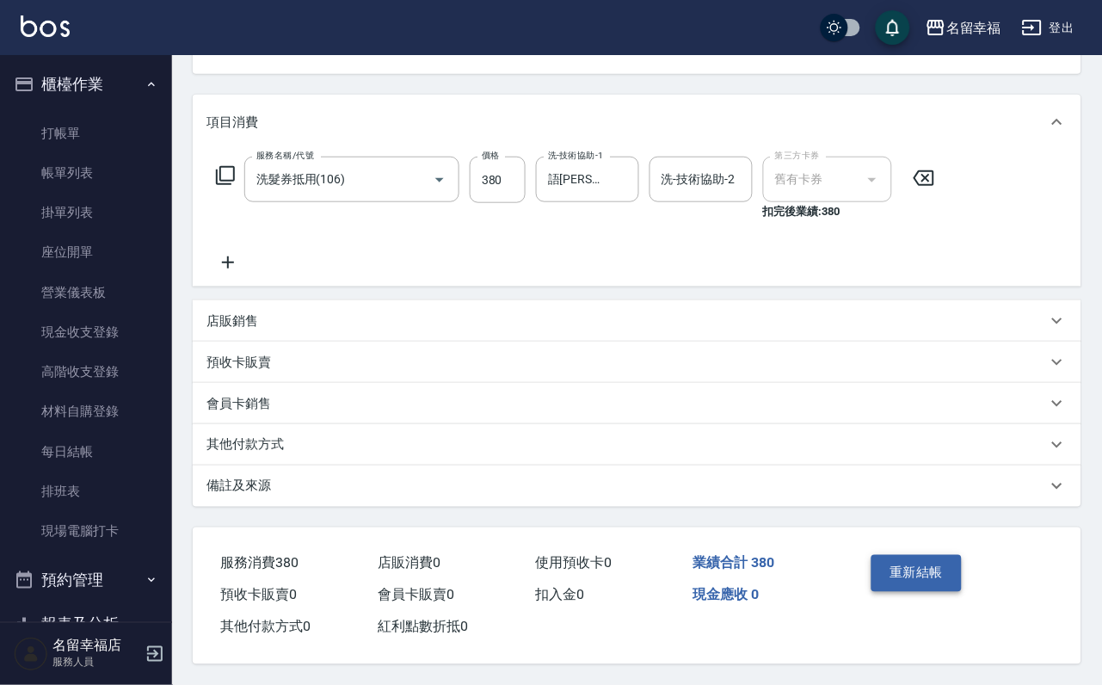
click at [946, 555] on button "重新結帳" at bounding box center [917, 573] width 91 height 36
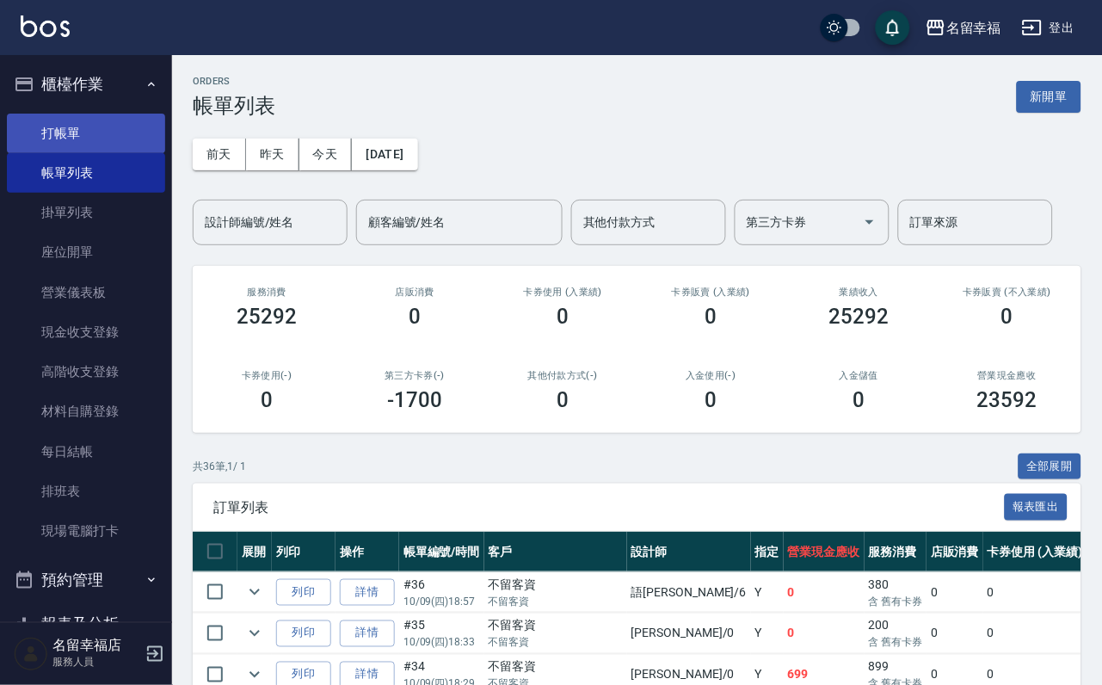
click at [117, 132] on link "打帳單" at bounding box center [86, 134] width 158 height 40
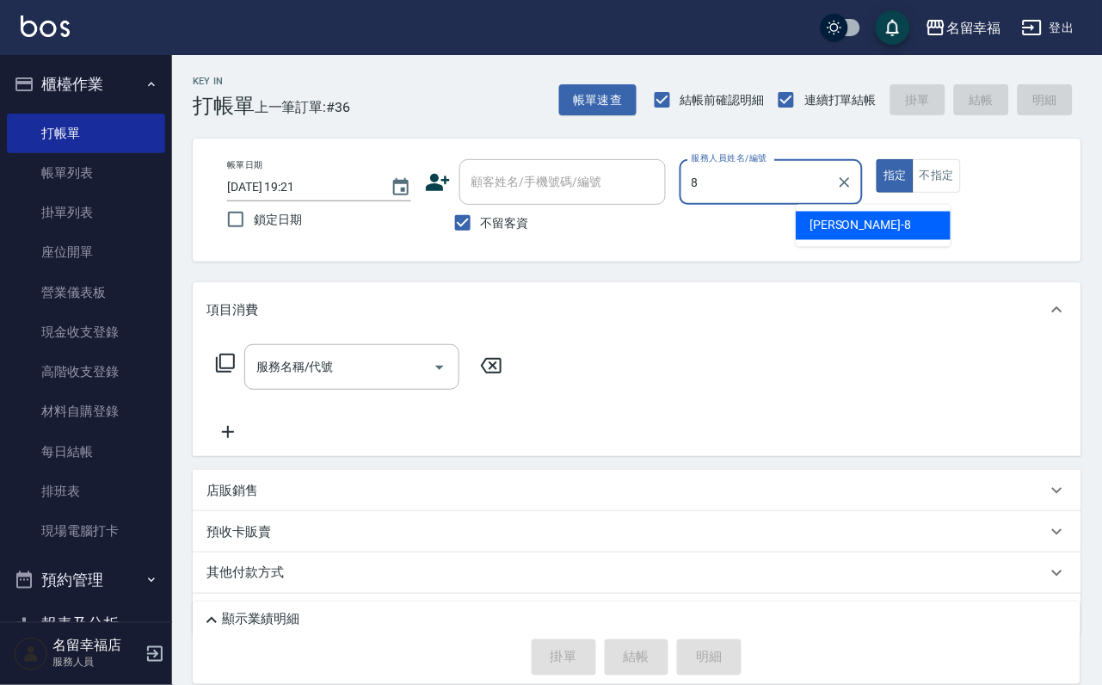
type input "[PERSON_NAME]-8"
type button "true"
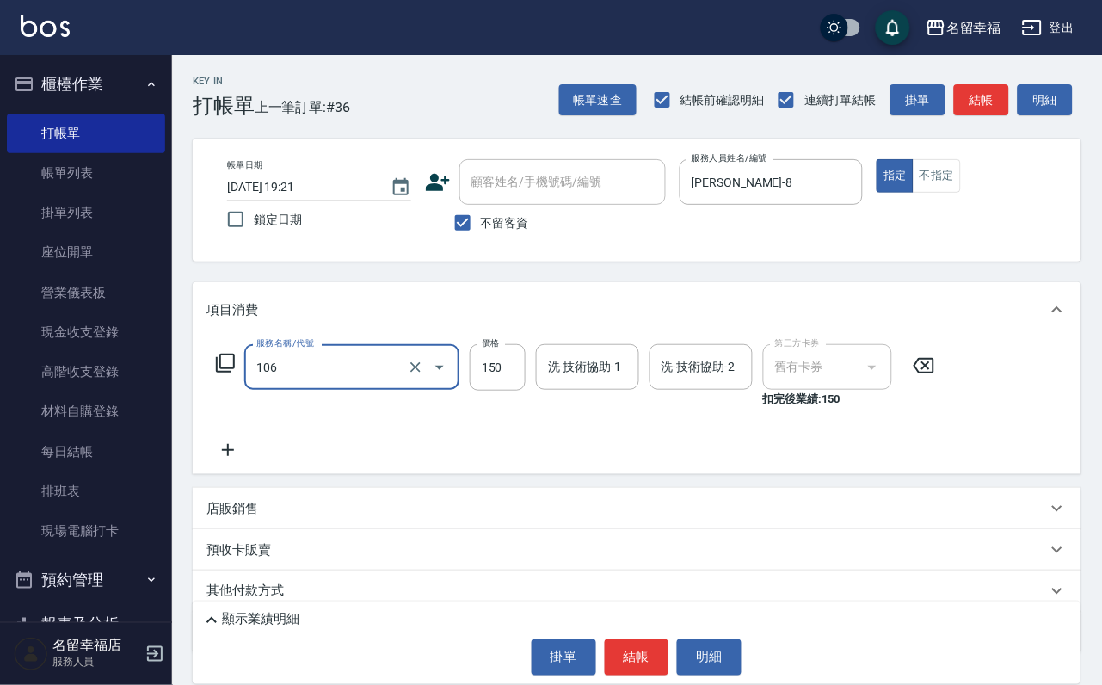
type input "洗髮券抵用(106)"
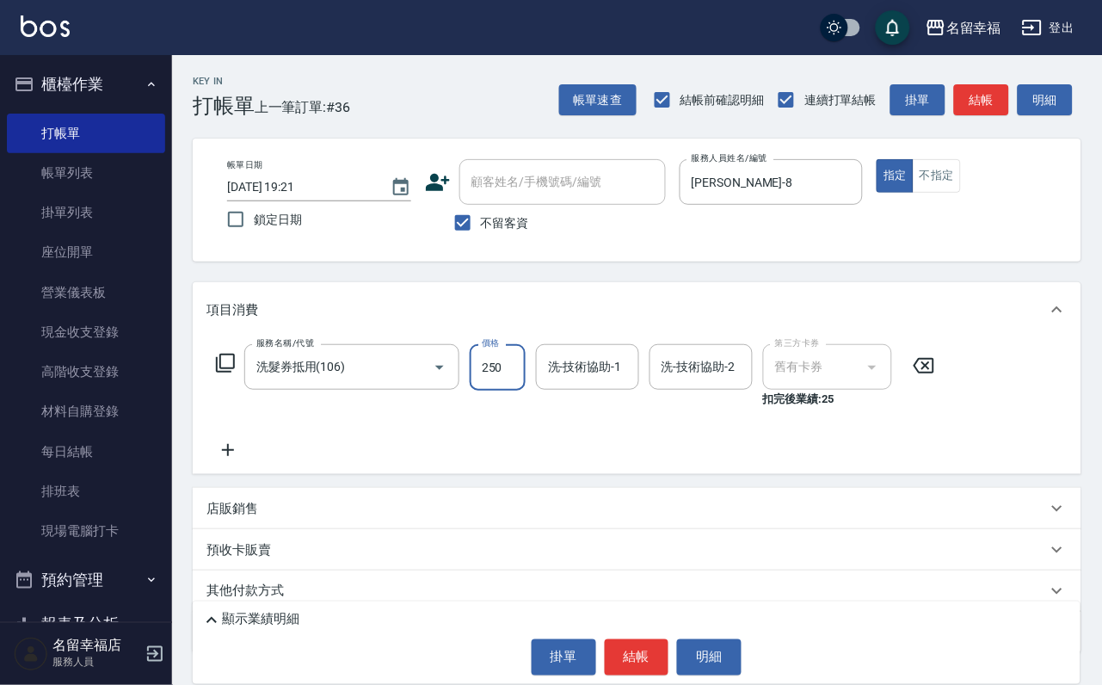
type input "250"
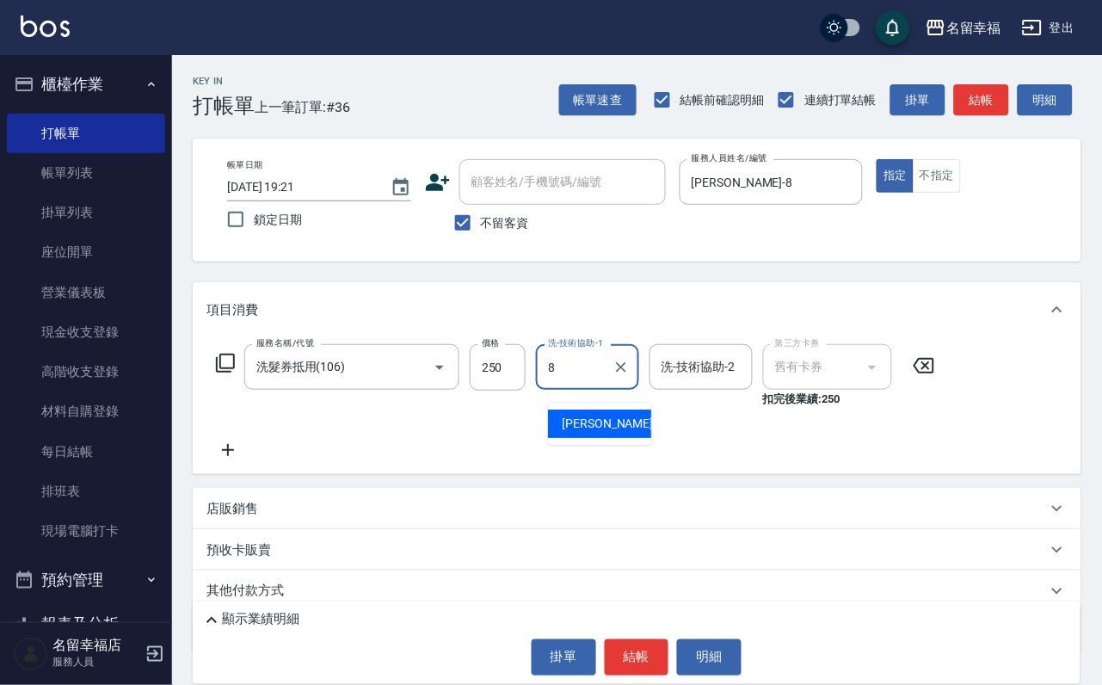
type input "[PERSON_NAME]-8"
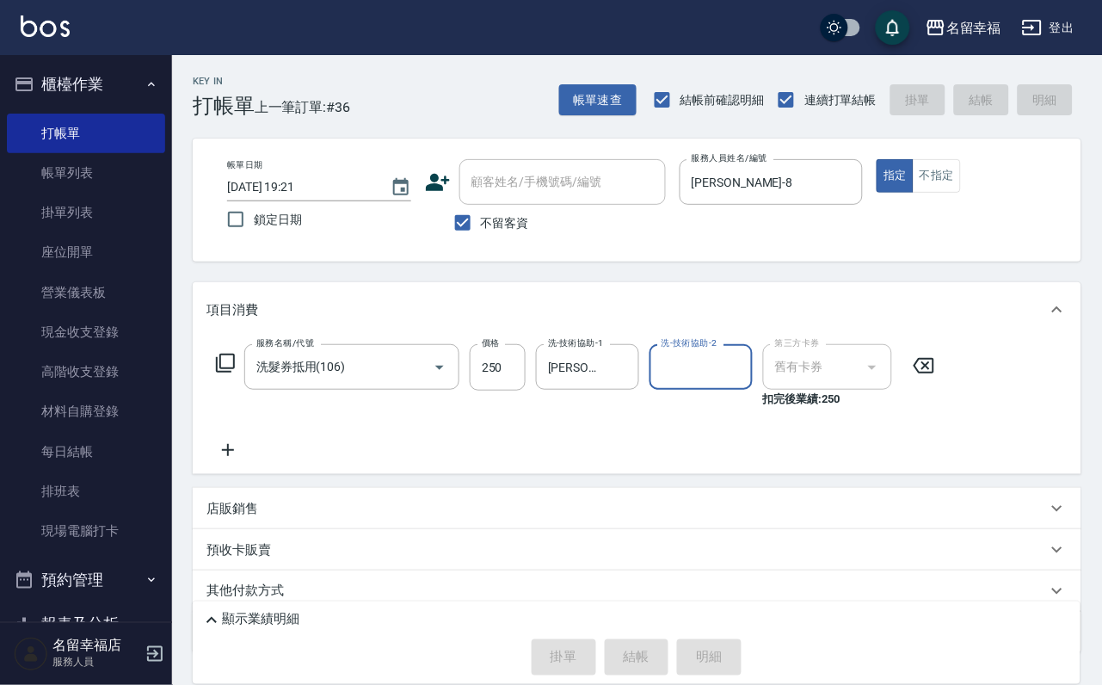
type input "[DATE] 19:22"
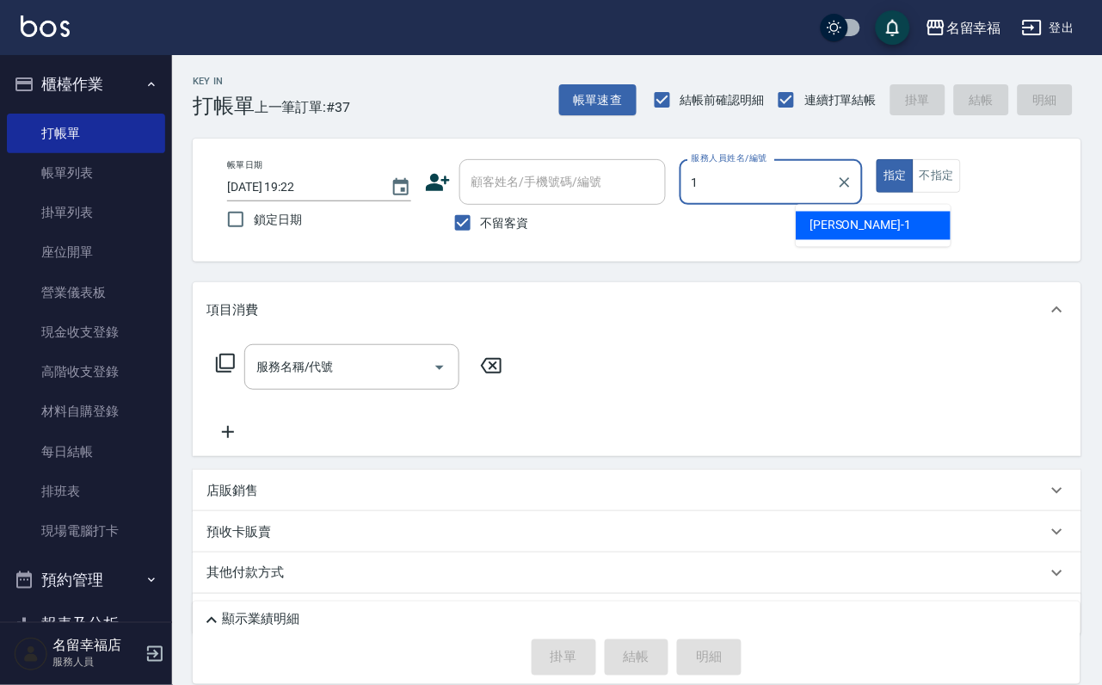
type input "[PERSON_NAME]-1"
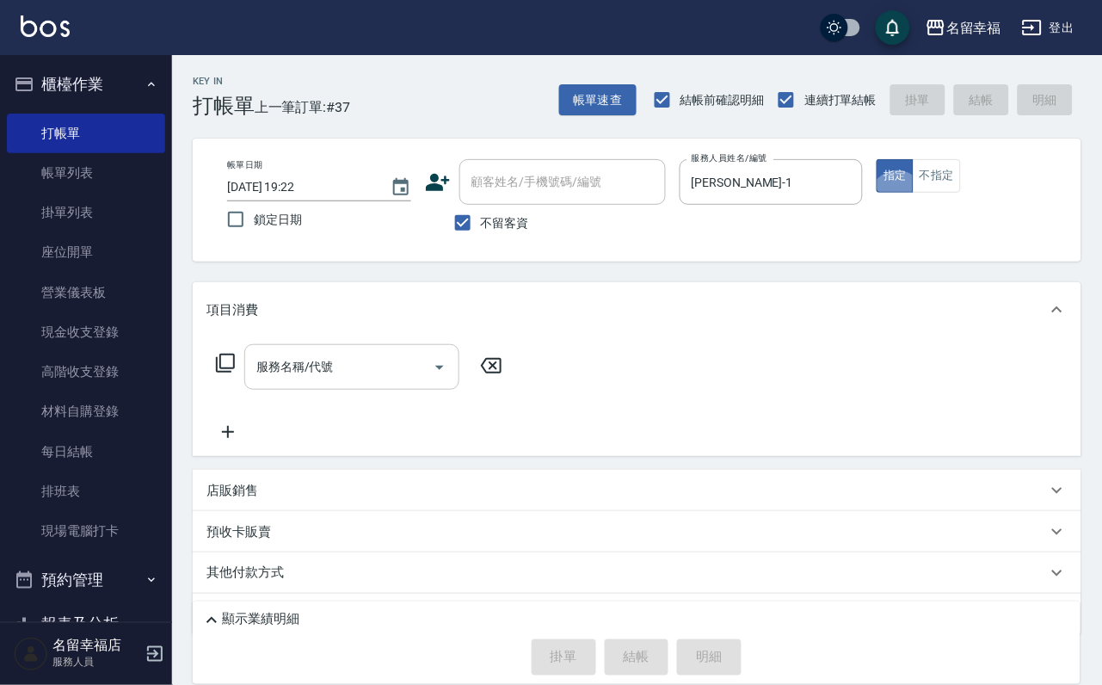
click at [369, 382] on input "服務名稱/代號" at bounding box center [339, 367] width 174 height 30
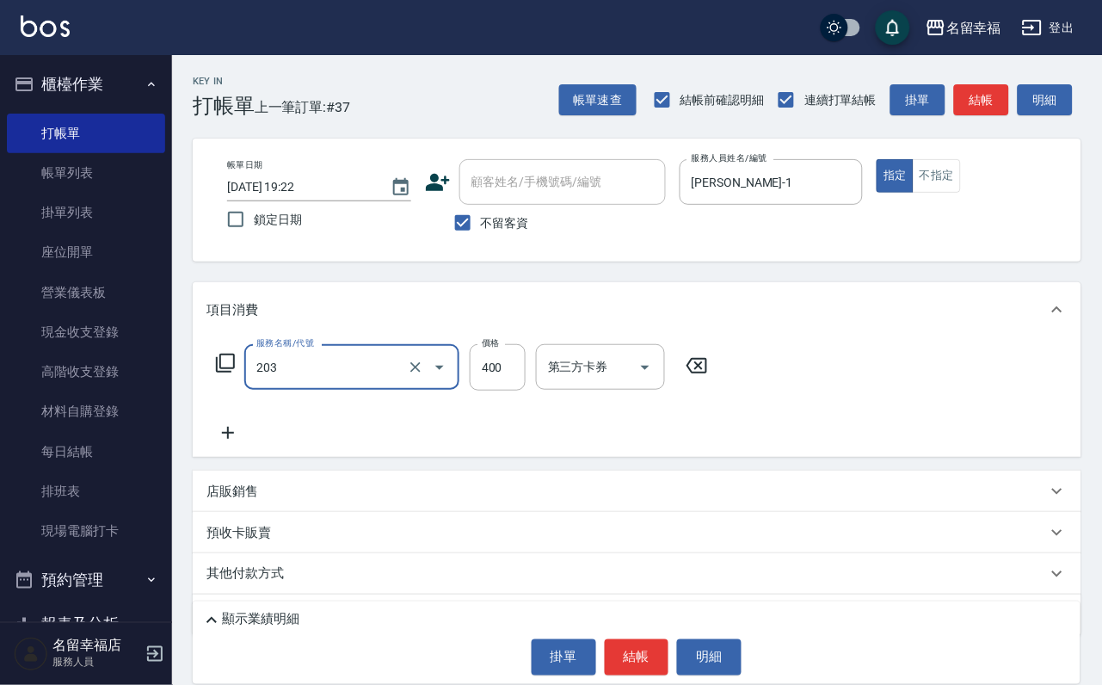
type input "指定單剪(203)"
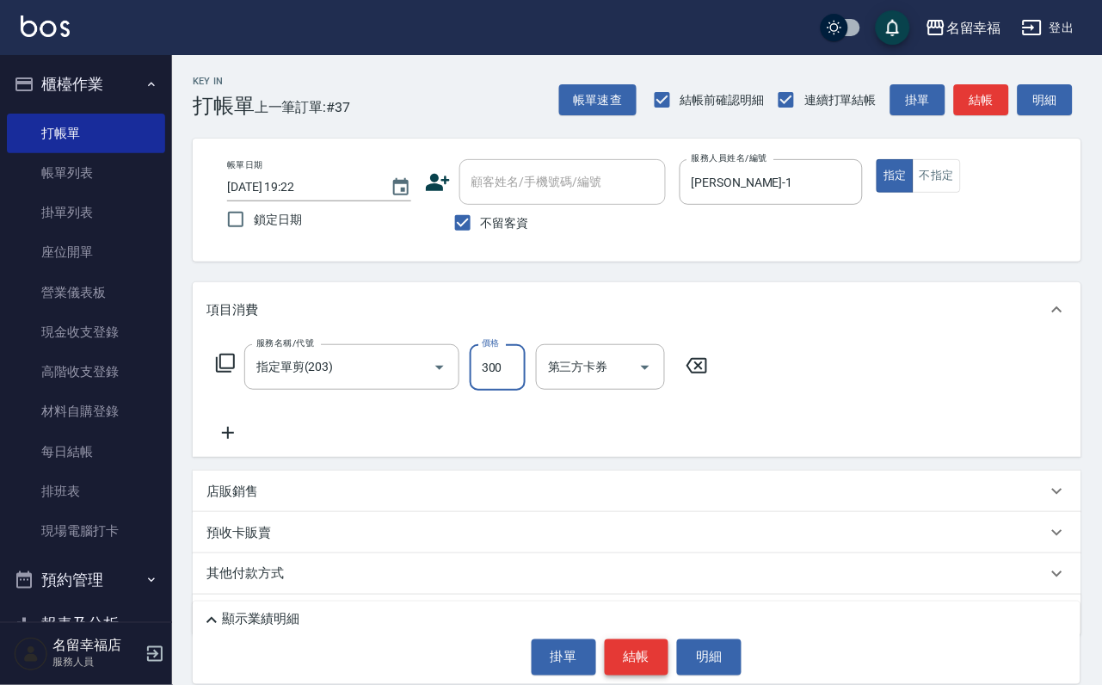
type input "300"
click at [667, 645] on button "結帳" at bounding box center [637, 657] width 65 height 36
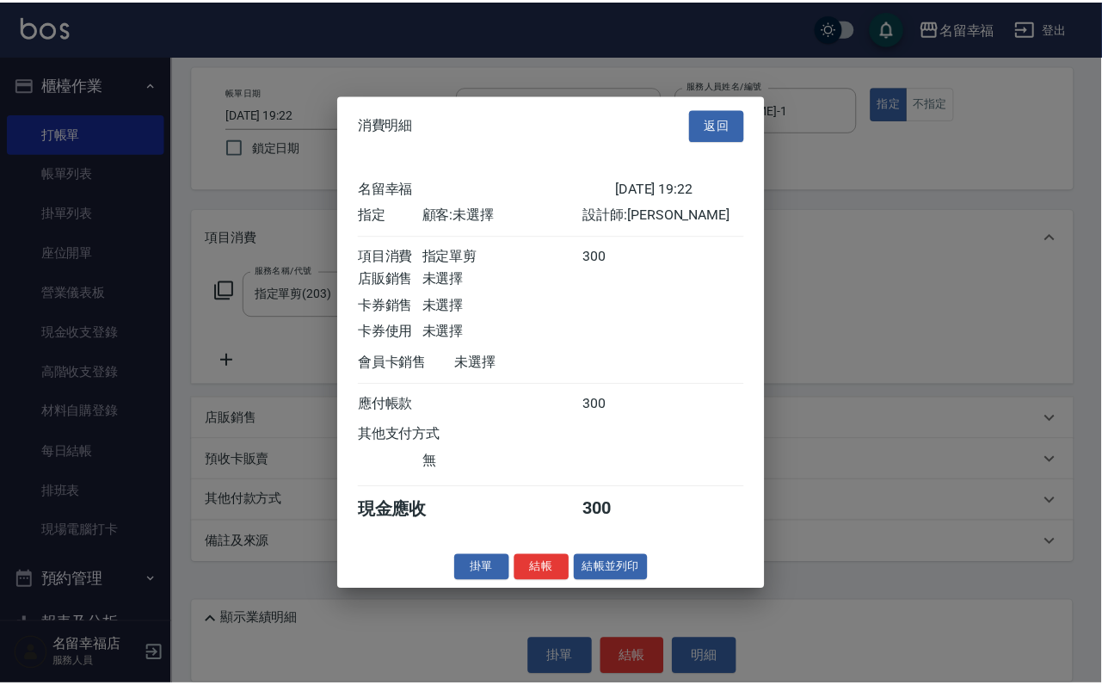
scroll to position [213, 0]
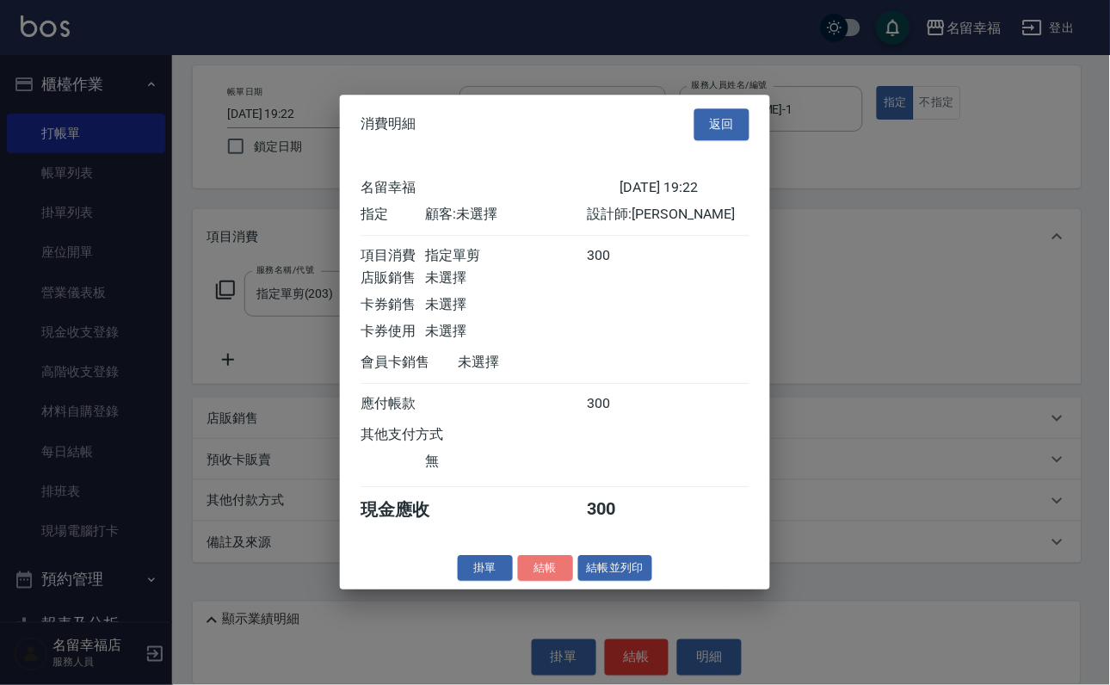
drag, startPoint x: 506, startPoint y: 662, endPoint x: 497, endPoint y: 663, distance: 9.5
click at [518, 582] on button "結帳" at bounding box center [545, 568] width 55 height 27
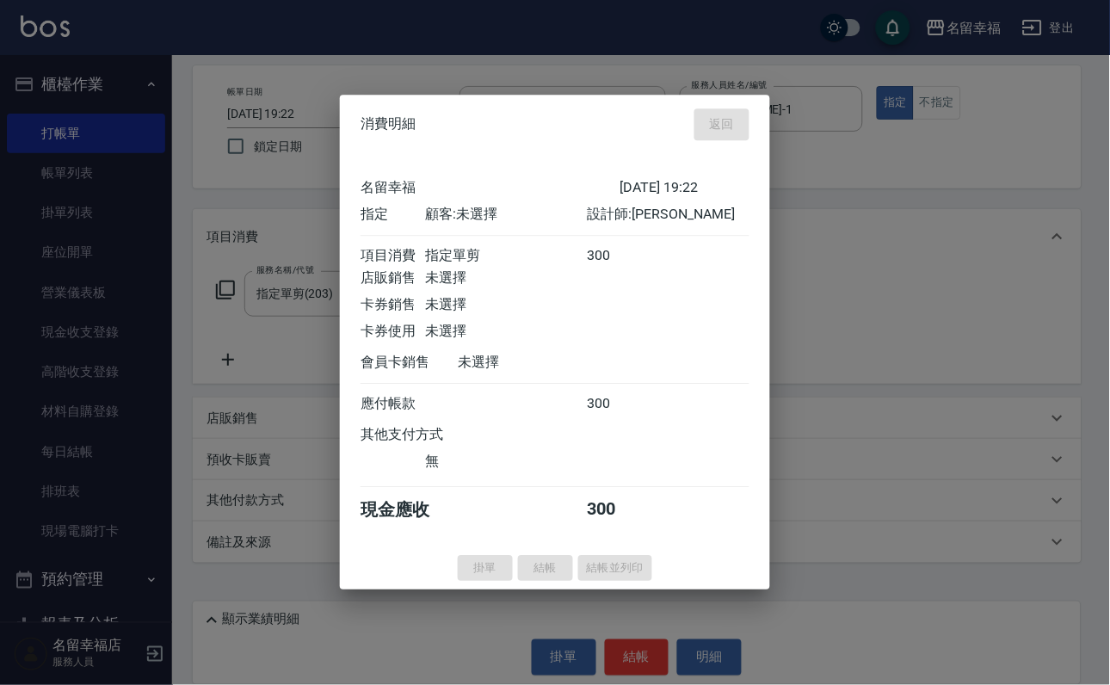
type input "[DATE] 19:35"
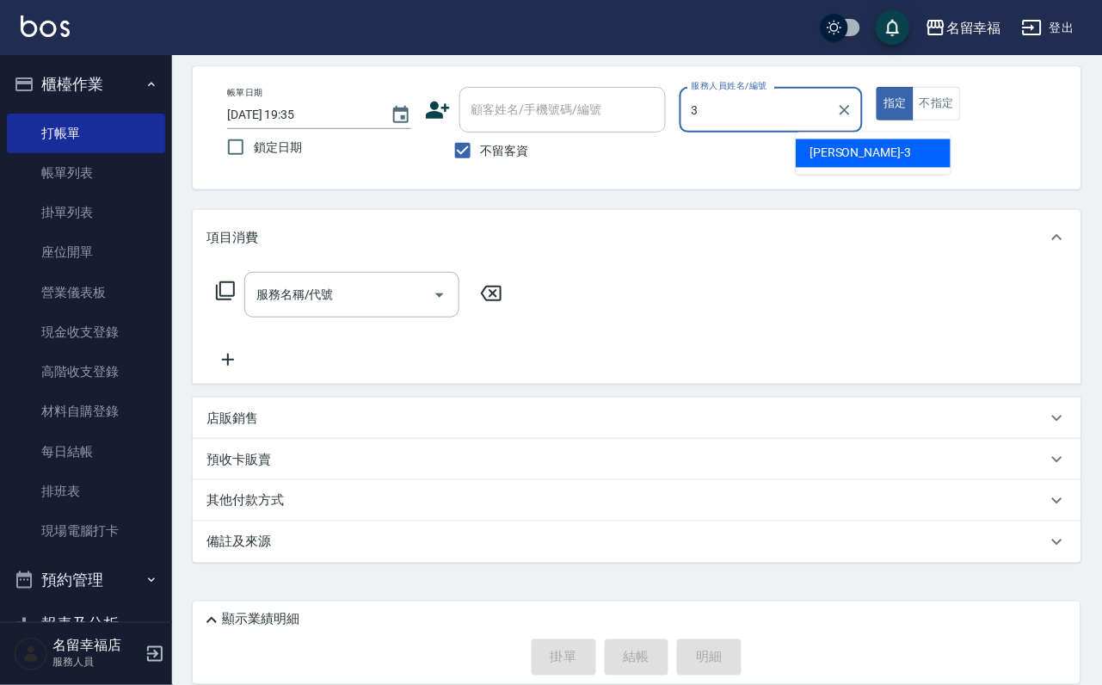
type input "[PERSON_NAME]-3"
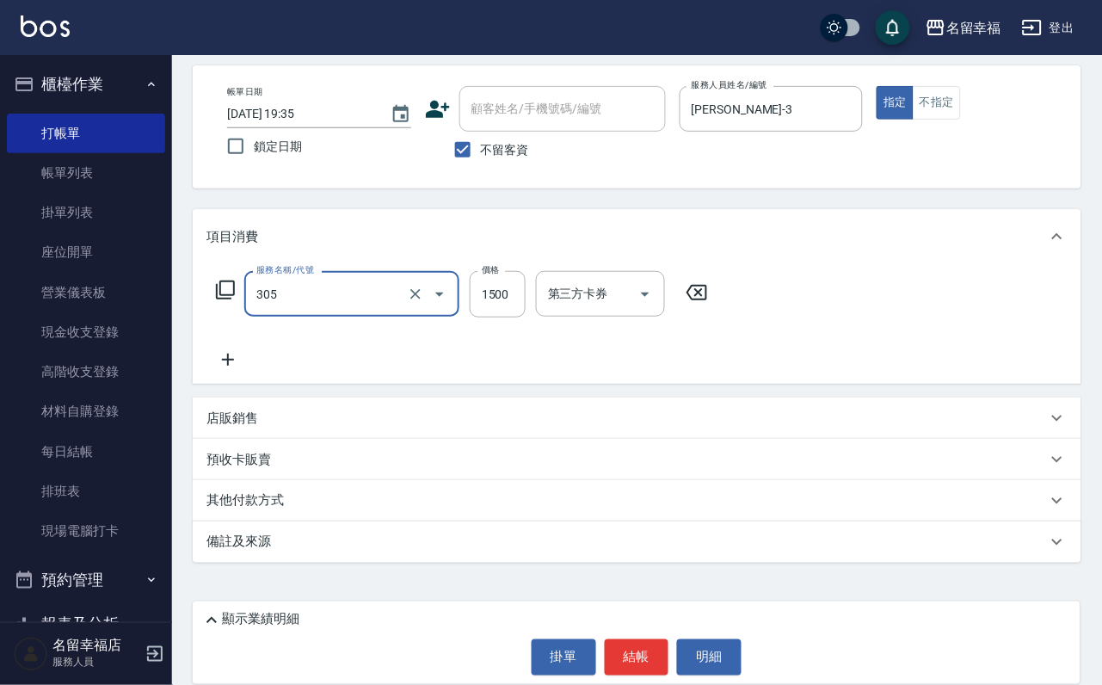
type input "設計燙髮1500(305)"
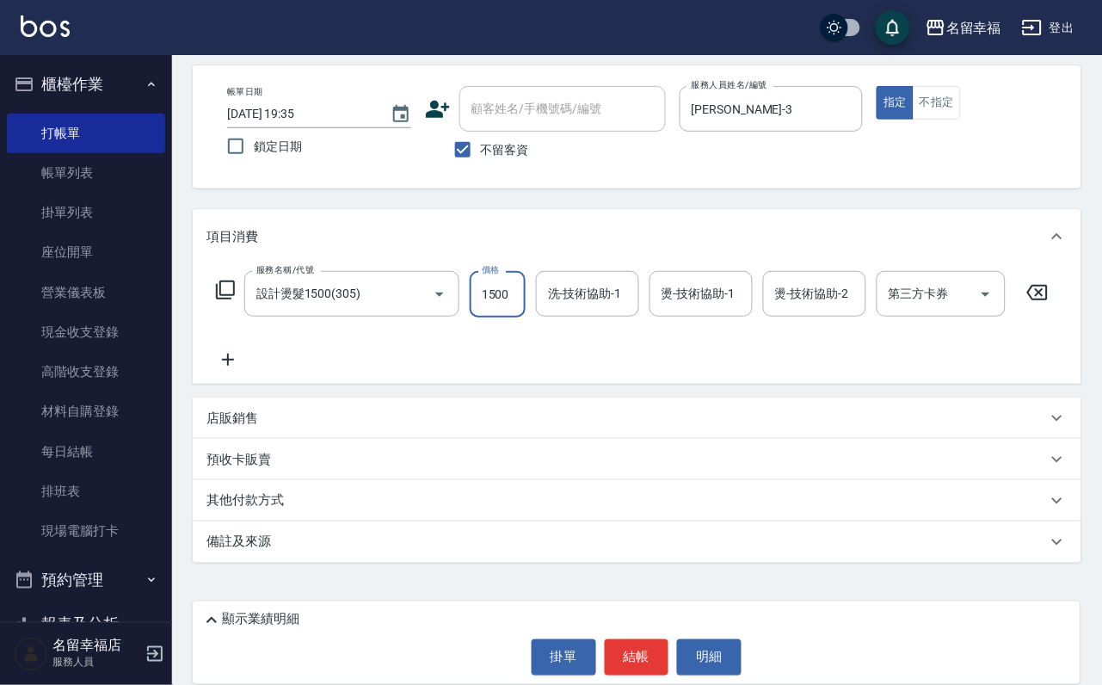
scroll to position [0, 0]
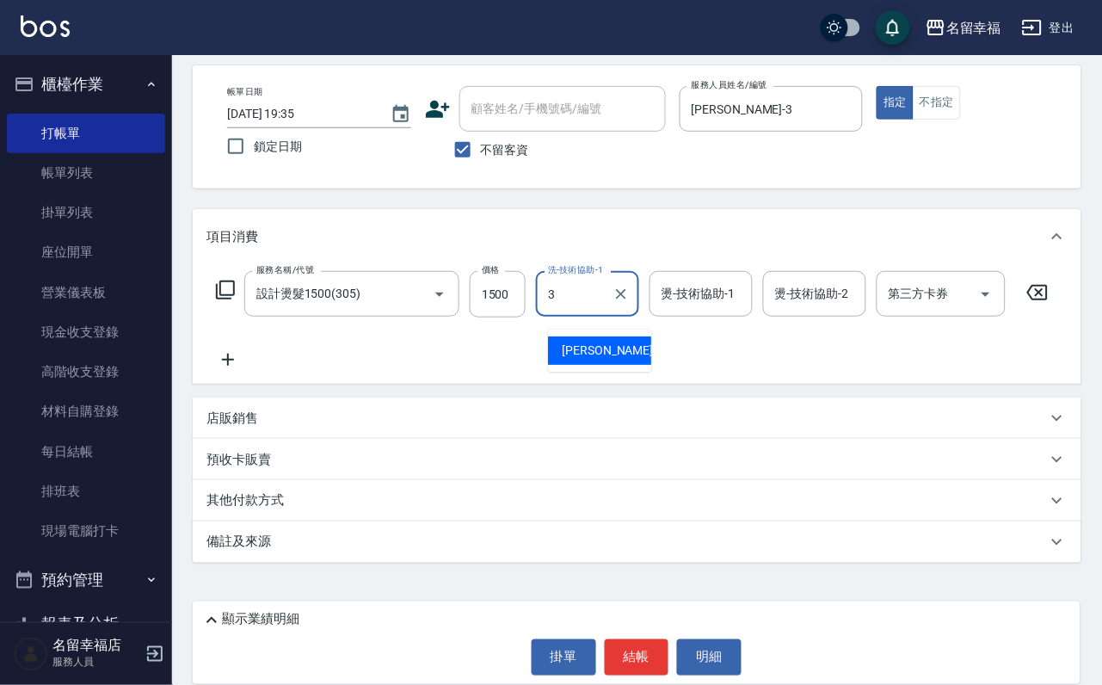
type input "[PERSON_NAME]-3"
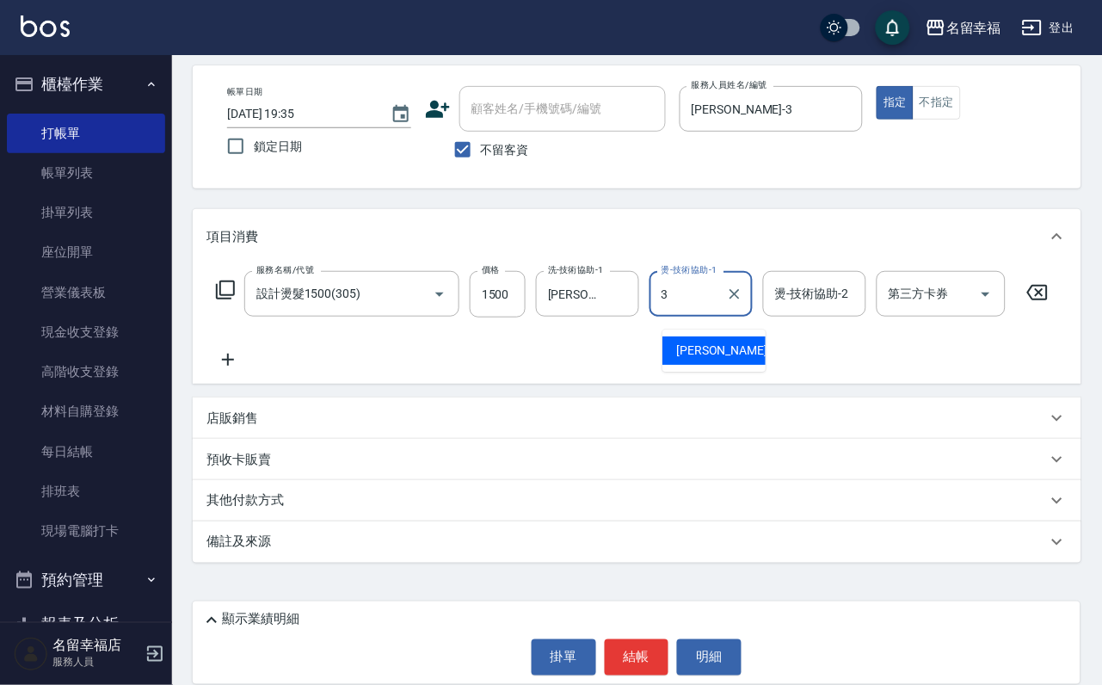
type input "[PERSON_NAME]-3"
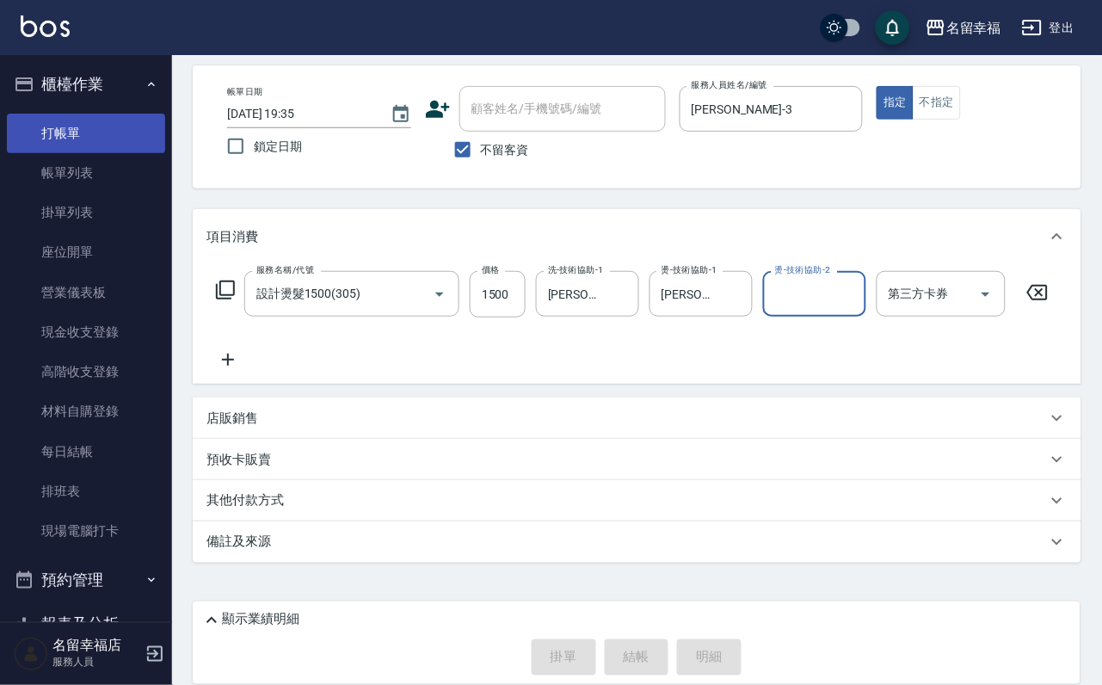
type input "[DATE] 19:44"
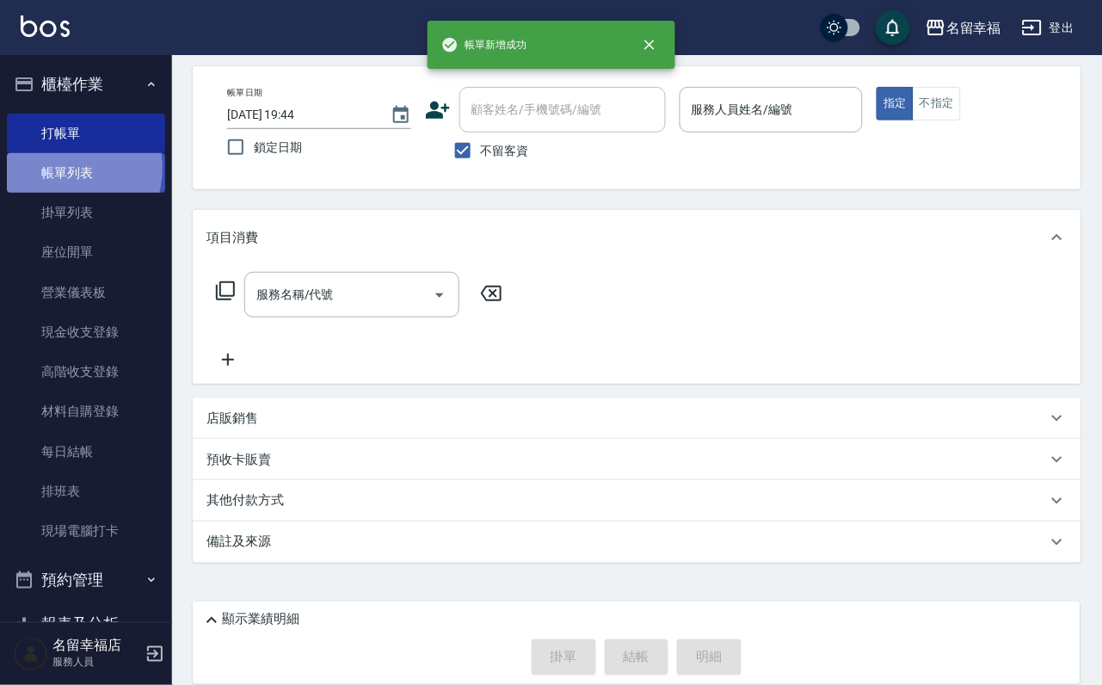
click at [62, 177] on link "帳單列表" at bounding box center [86, 173] width 158 height 40
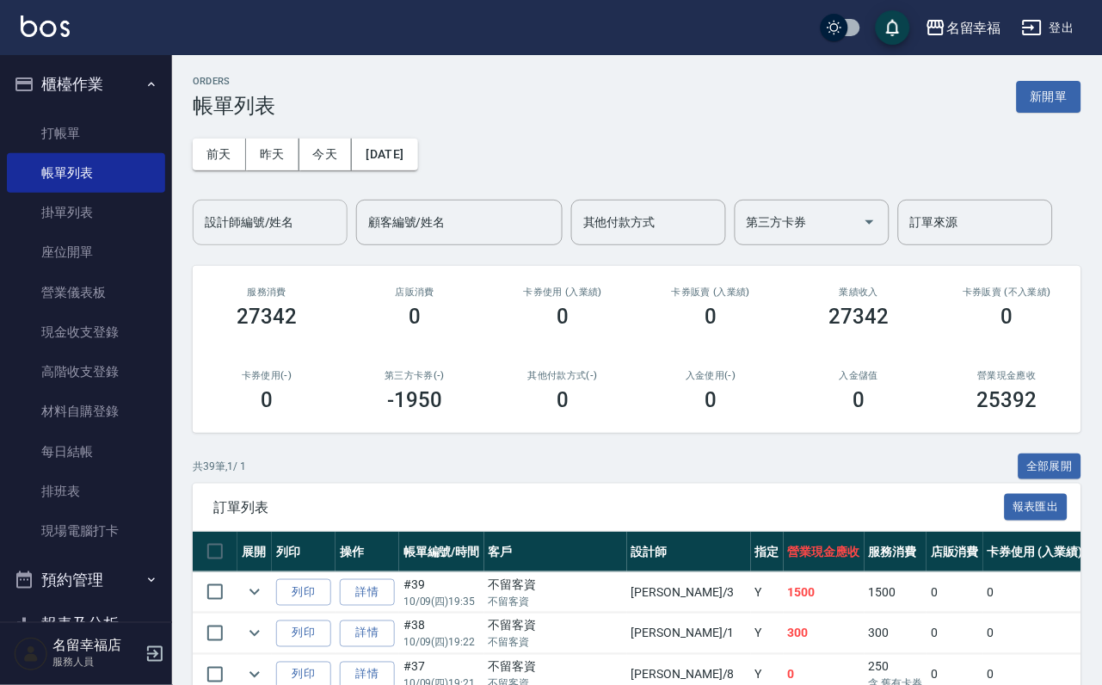
click at [293, 228] on input "設計師編號/姓名" at bounding box center [270, 222] width 139 height 30
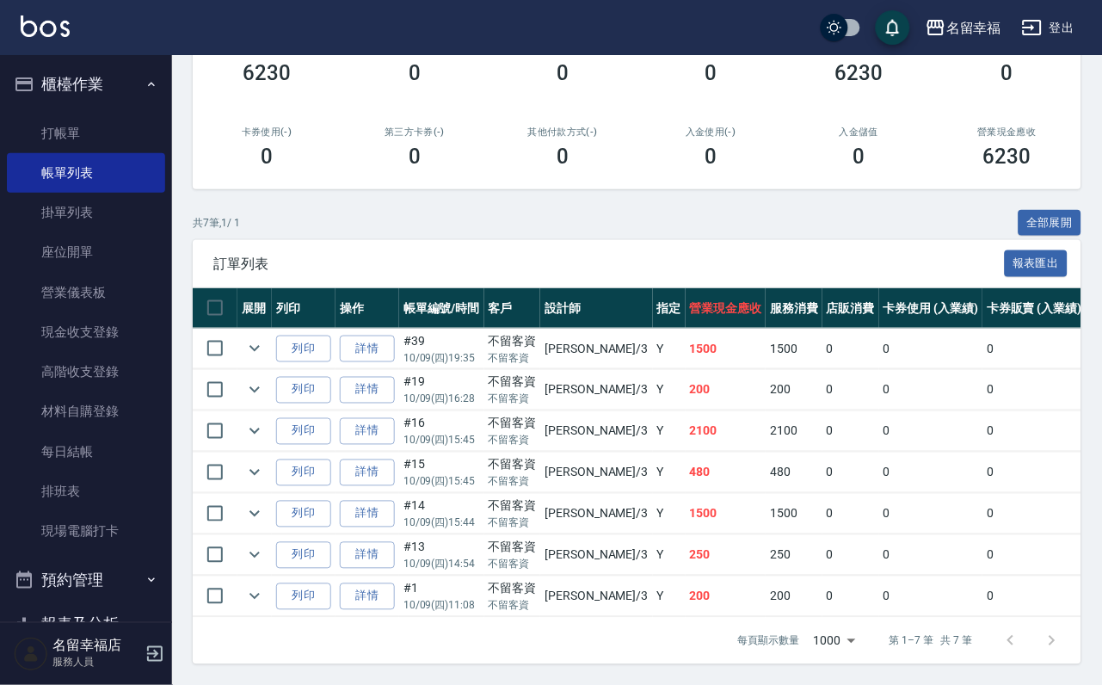
scroll to position [417, 0]
type input "[PERSON_NAME]-3"
click at [260, 511] on icon "expand row" at bounding box center [255, 514] width 10 height 6
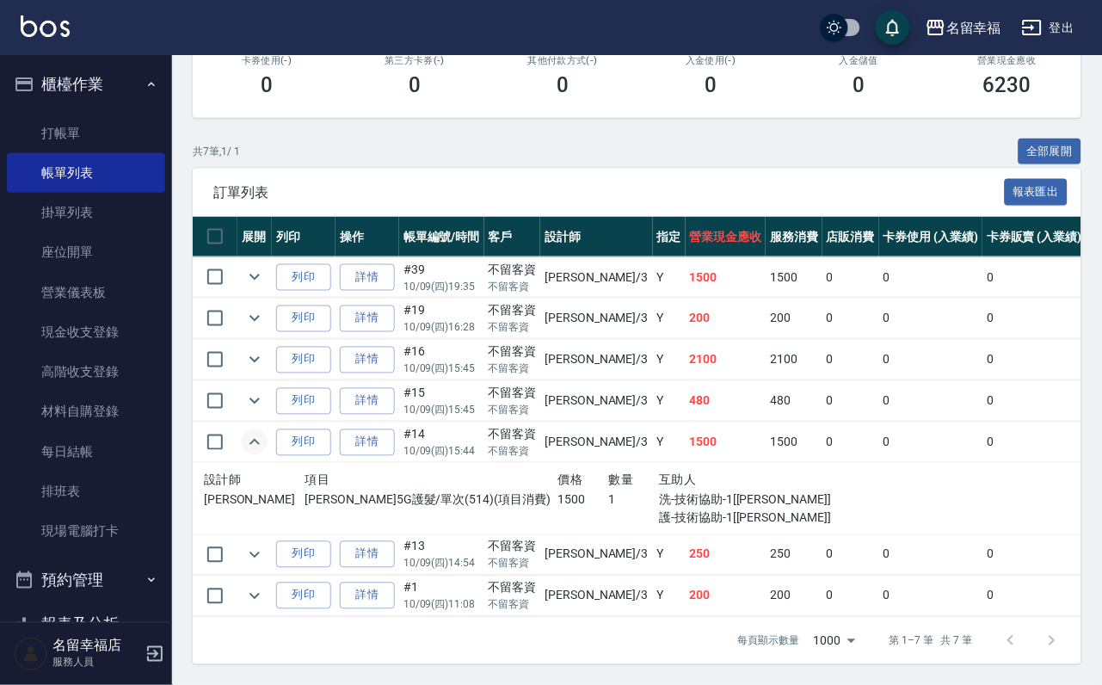
click at [260, 445] on icon "expand row" at bounding box center [255, 442] width 10 height 6
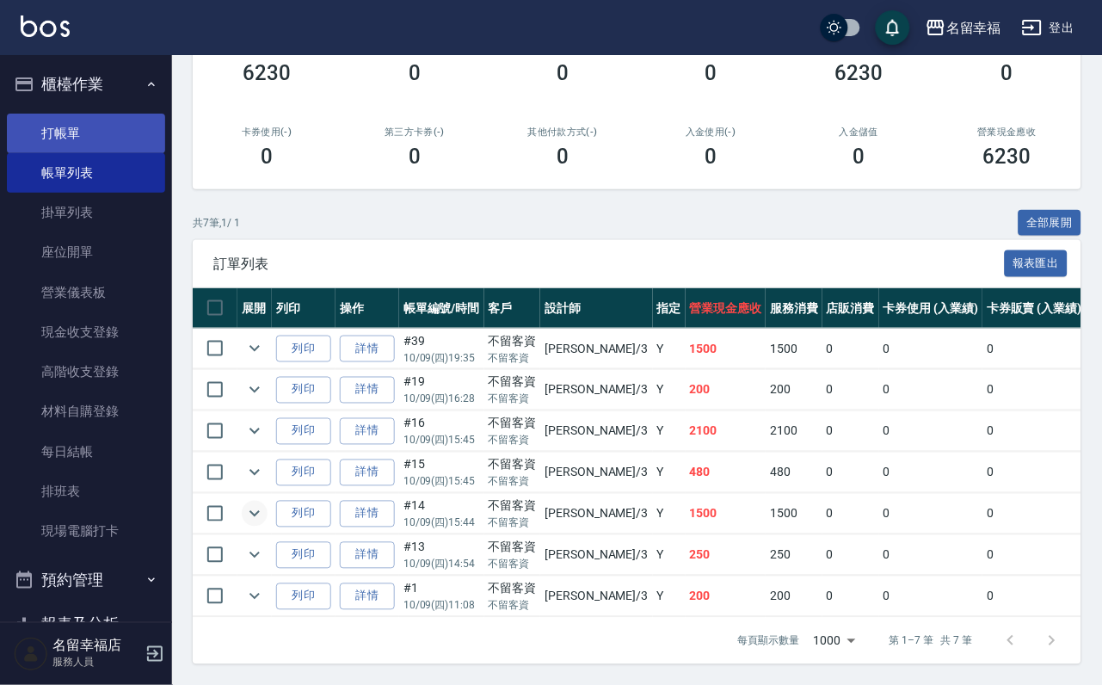
click at [86, 141] on link "打帳單" at bounding box center [86, 134] width 158 height 40
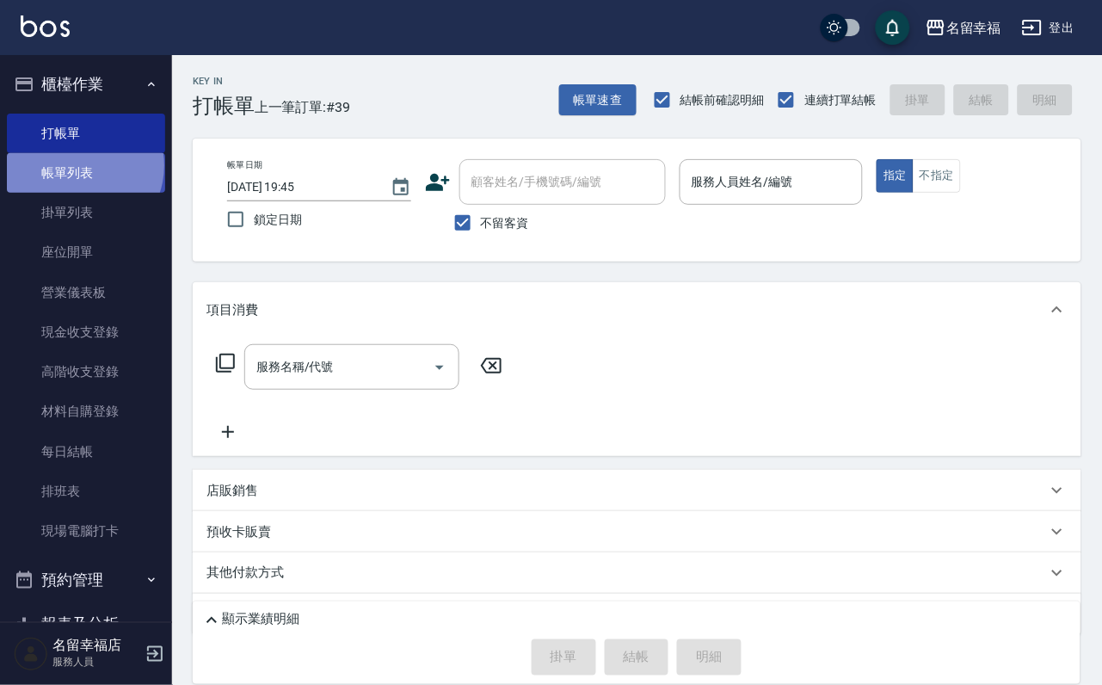
click at [77, 176] on link "帳單列表" at bounding box center [86, 173] width 158 height 40
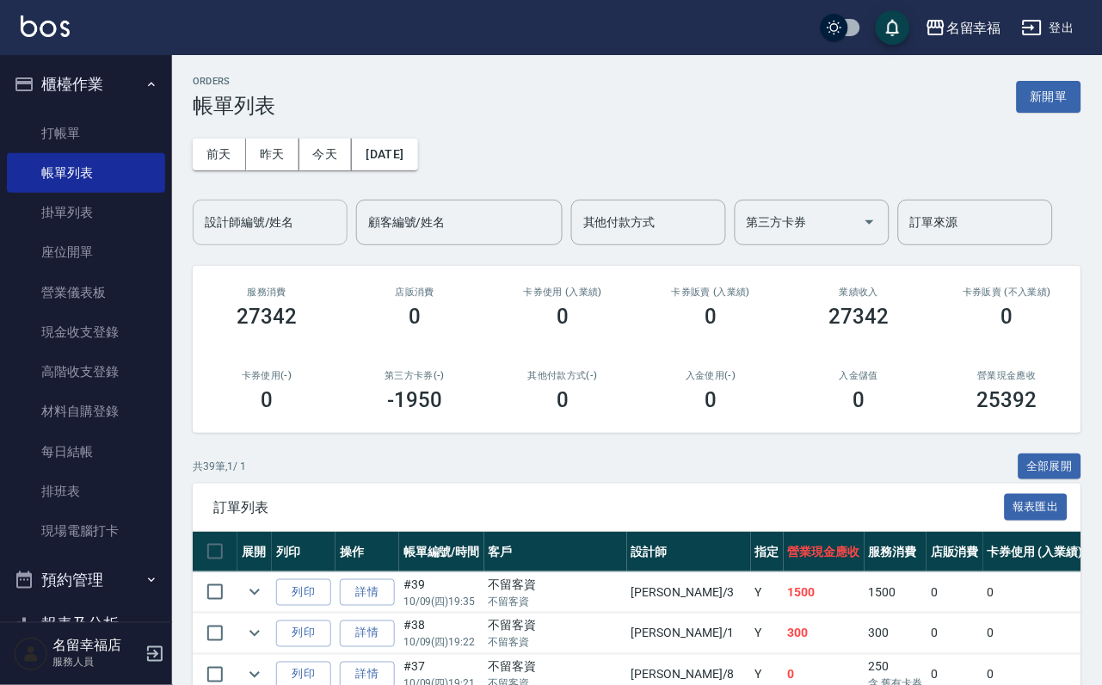
click at [264, 213] on div "設計師編號/姓名 設計師編號/姓名" at bounding box center [270, 223] width 155 height 46
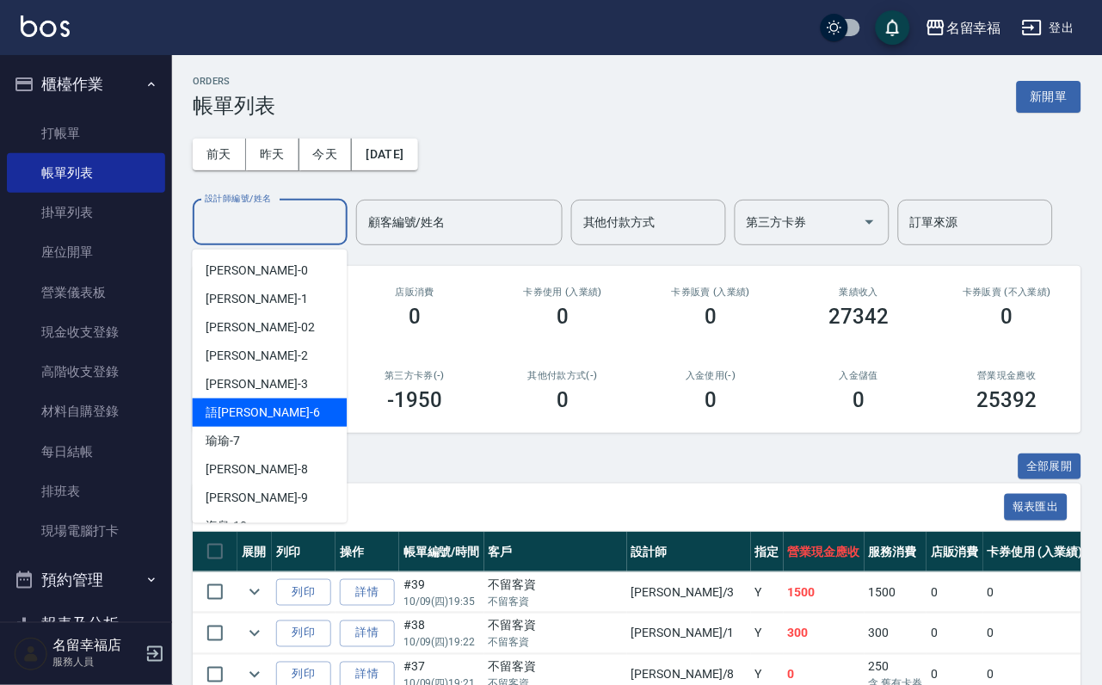
click at [308, 408] on div "語[PERSON_NAME] -6" at bounding box center [270, 412] width 155 height 28
type input "語[PERSON_NAME]-6"
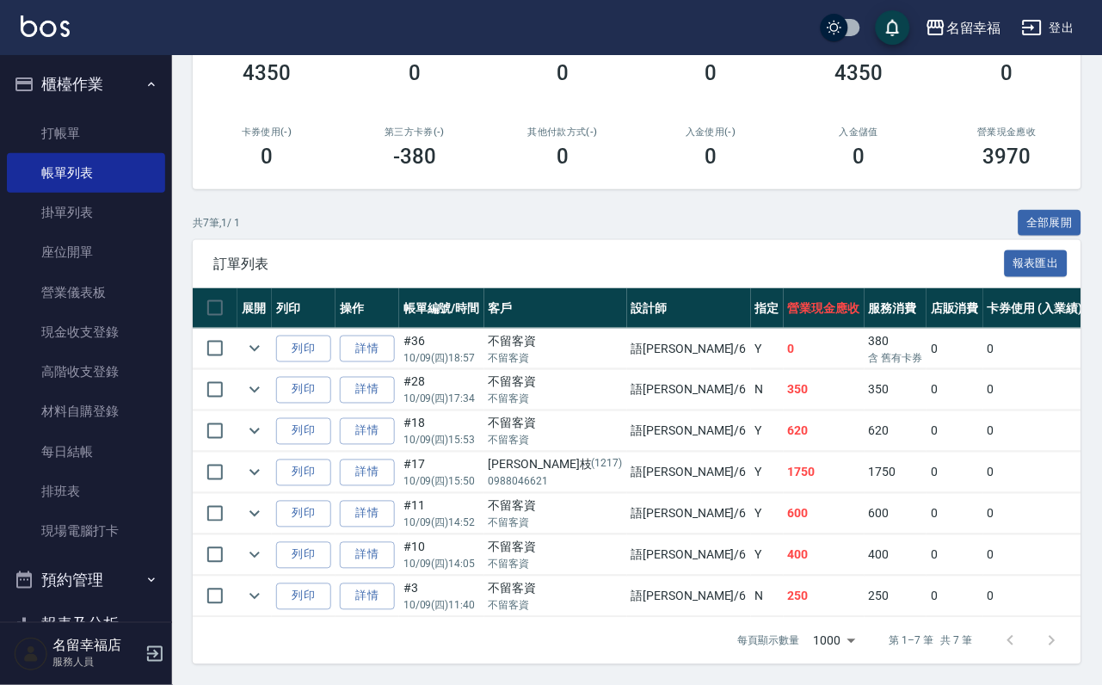
scroll to position [417, 0]
click at [265, 503] on icon "expand row" at bounding box center [254, 513] width 21 height 21
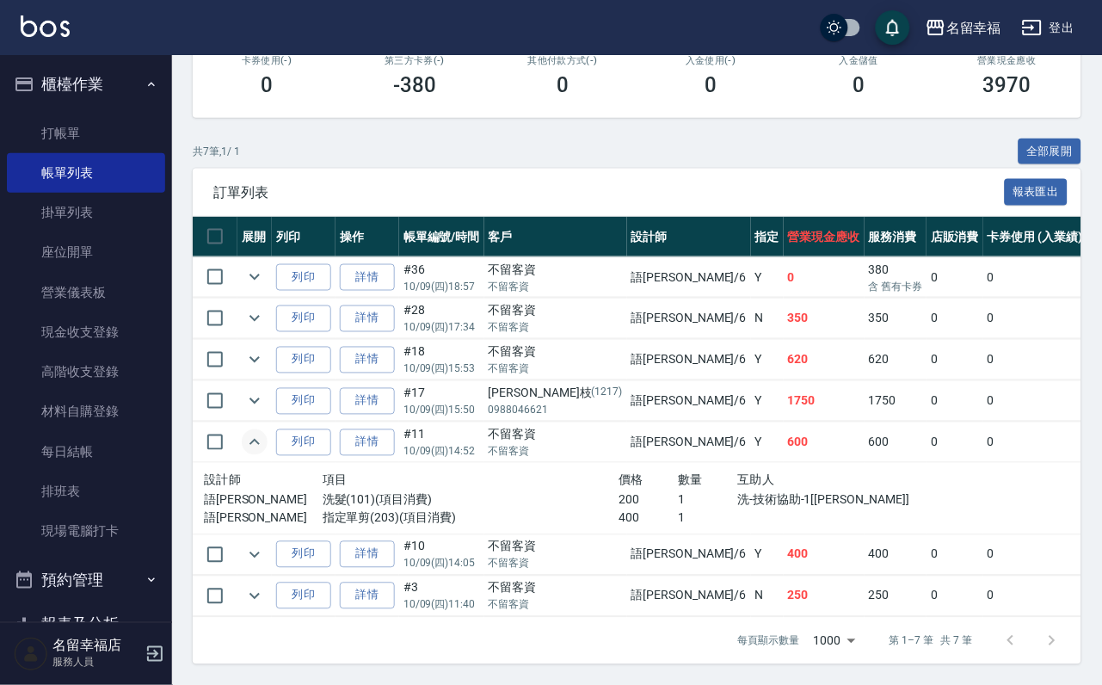
click at [265, 453] on icon "expand row" at bounding box center [254, 442] width 21 height 21
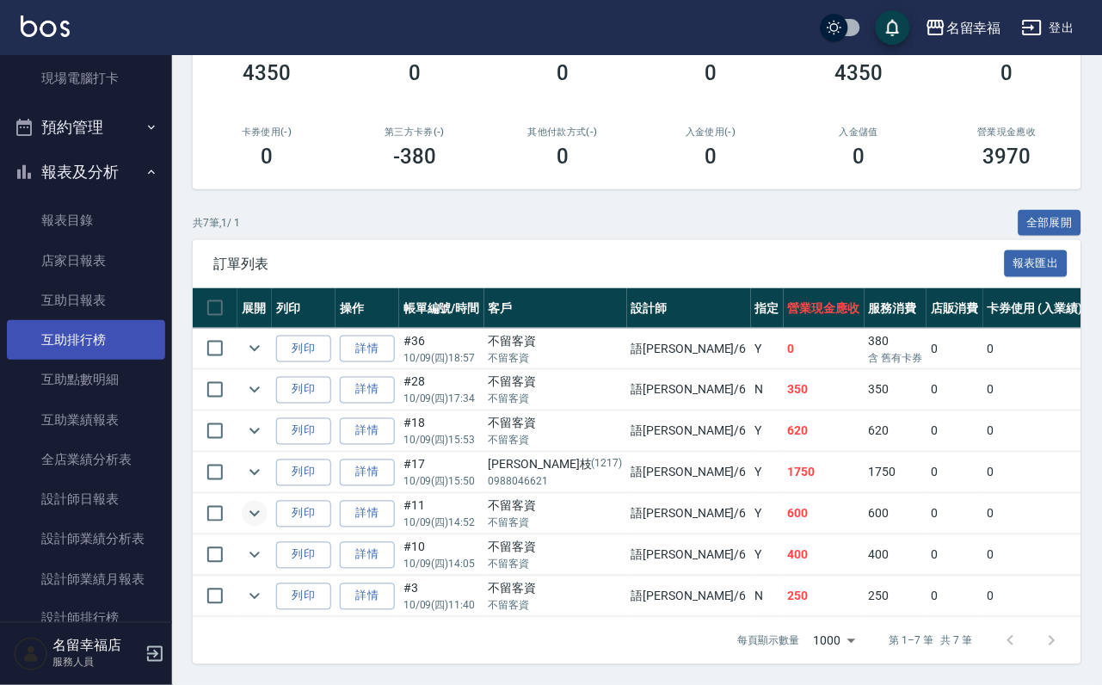
scroll to position [516, 0]
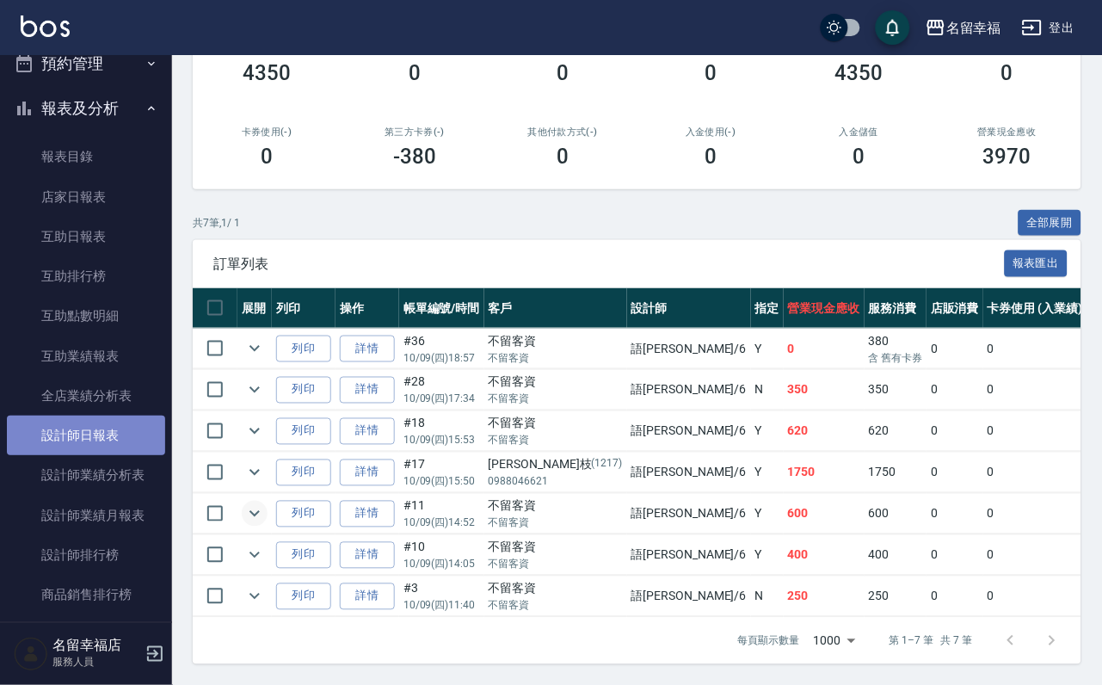
click at [116, 455] on link "設計師日報表" at bounding box center [86, 436] width 158 height 40
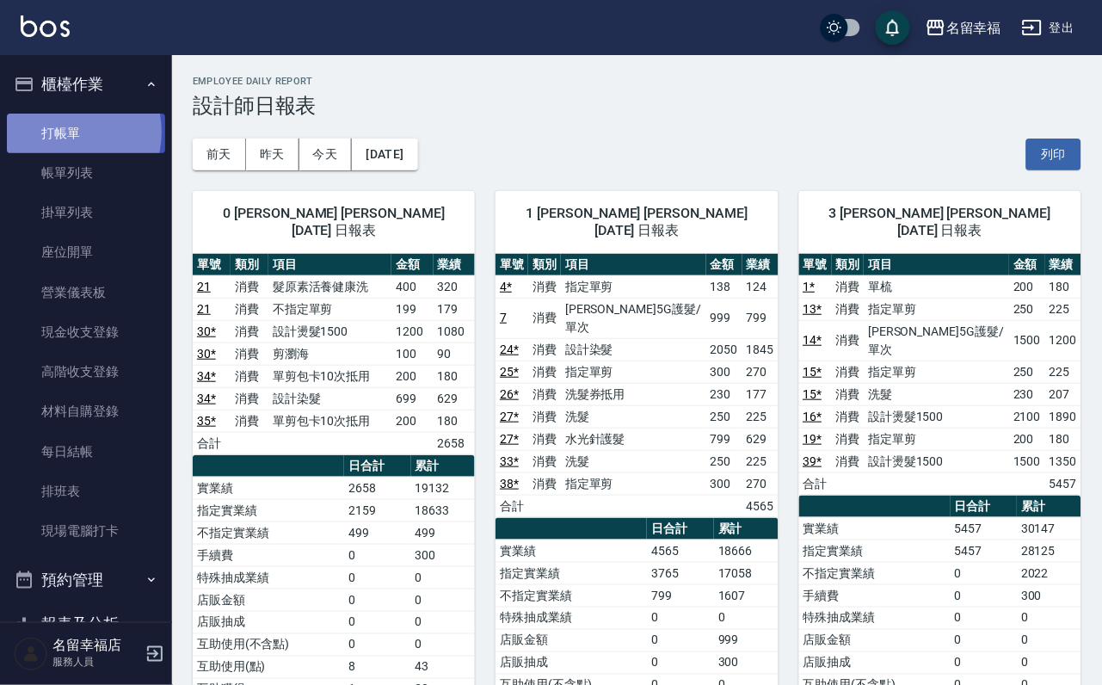
click at [61, 139] on link "打帳單" at bounding box center [86, 134] width 158 height 40
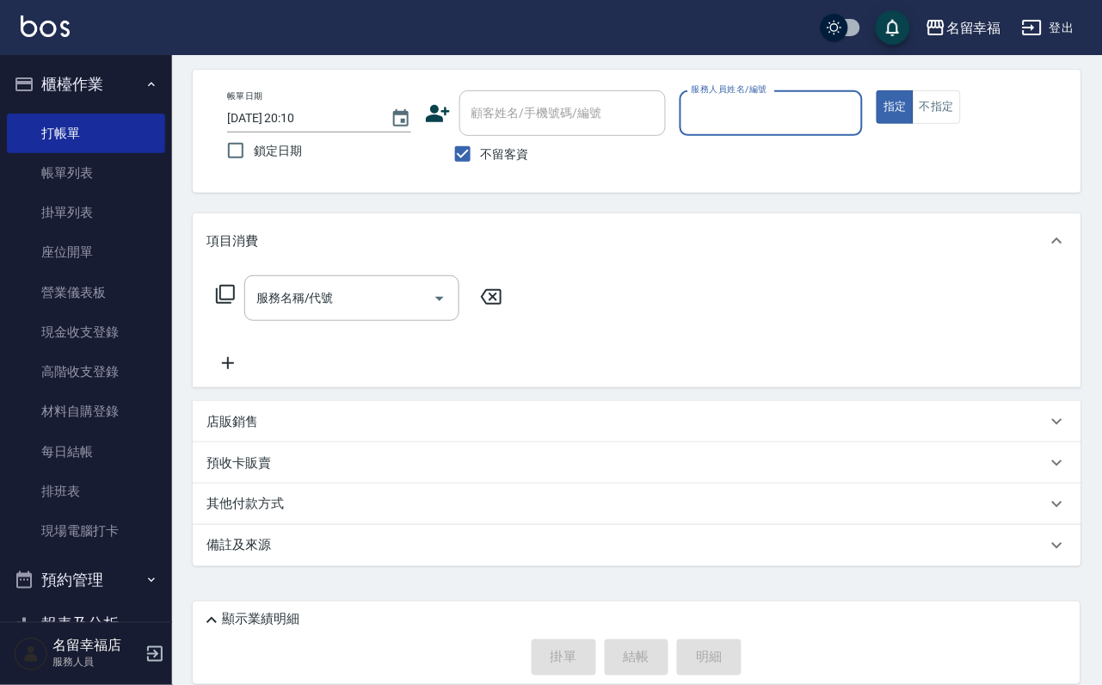
scroll to position [102, 0]
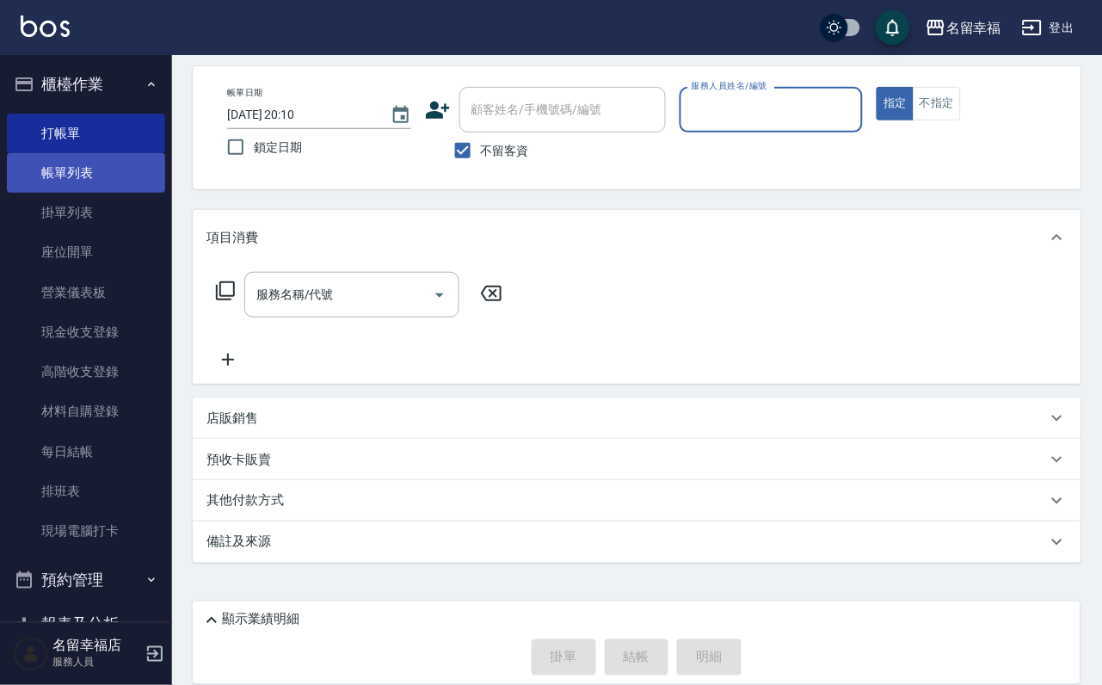
click at [40, 179] on link "帳單列表" at bounding box center [86, 173] width 158 height 40
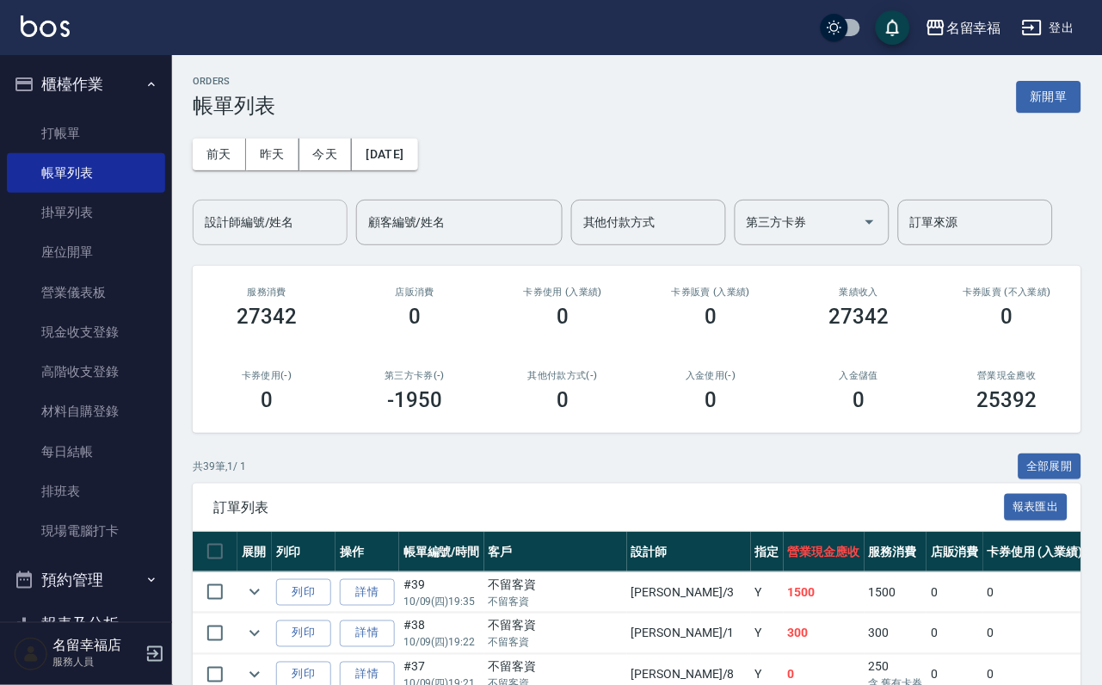
click at [244, 219] on input "設計師編號/姓名" at bounding box center [270, 222] width 139 height 30
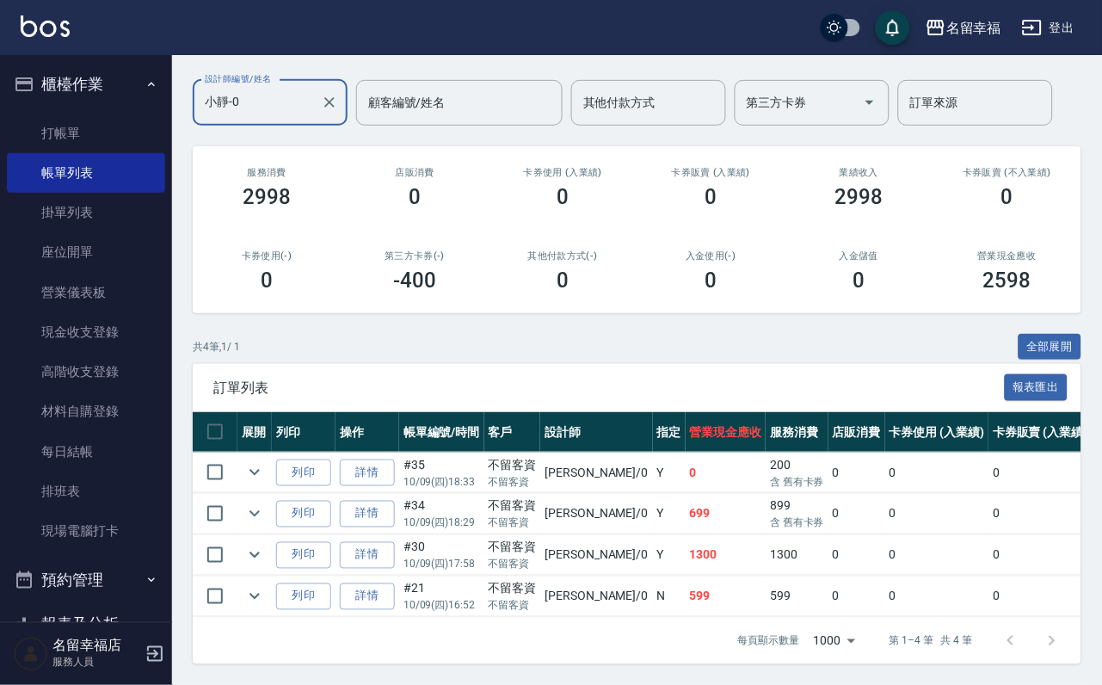
scroll to position [254, 0]
type input "小靜-0"
click at [265, 462] on icon "expand row" at bounding box center [254, 472] width 21 height 21
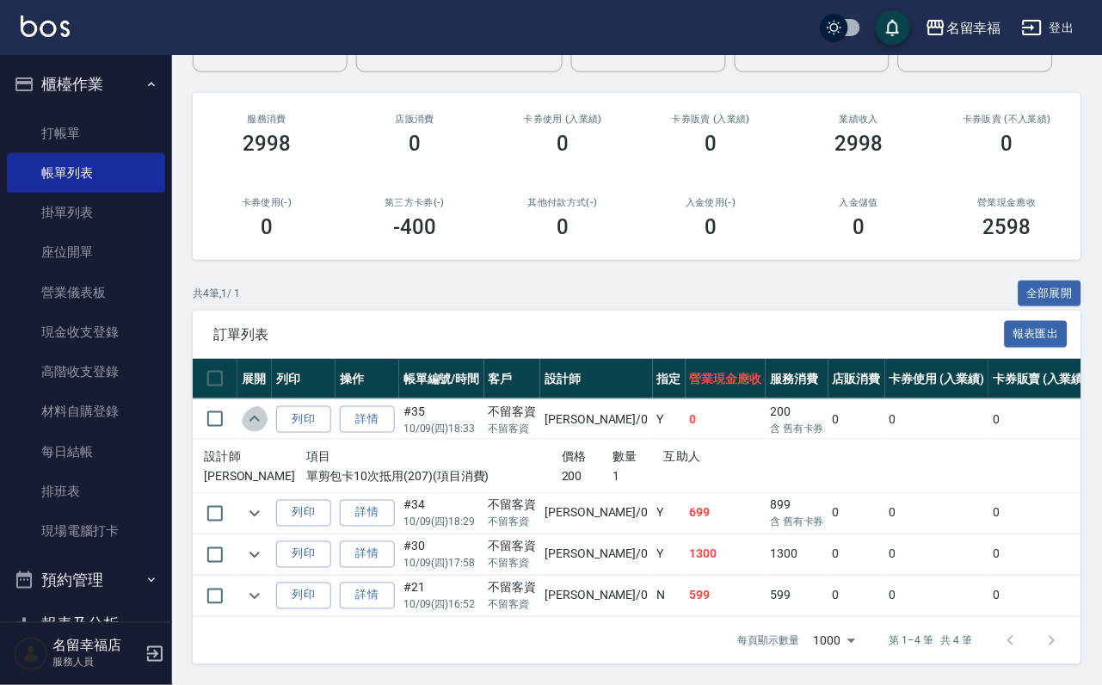
click at [265, 409] on icon "expand row" at bounding box center [254, 419] width 21 height 21
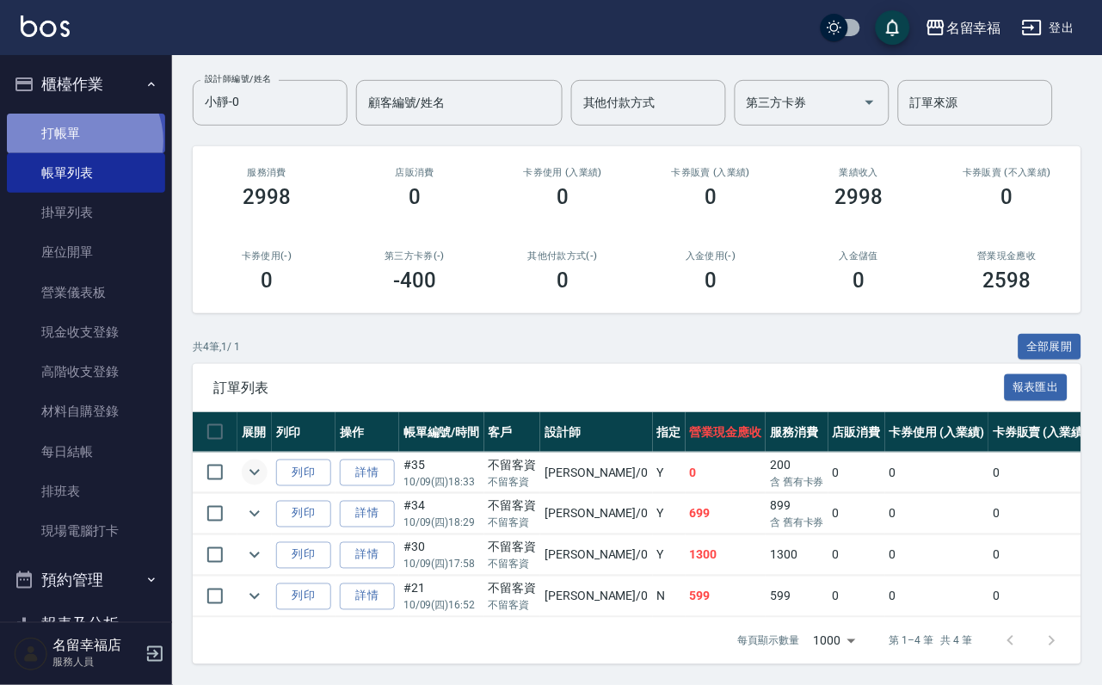
click at [81, 147] on link "打帳單" at bounding box center [86, 134] width 158 height 40
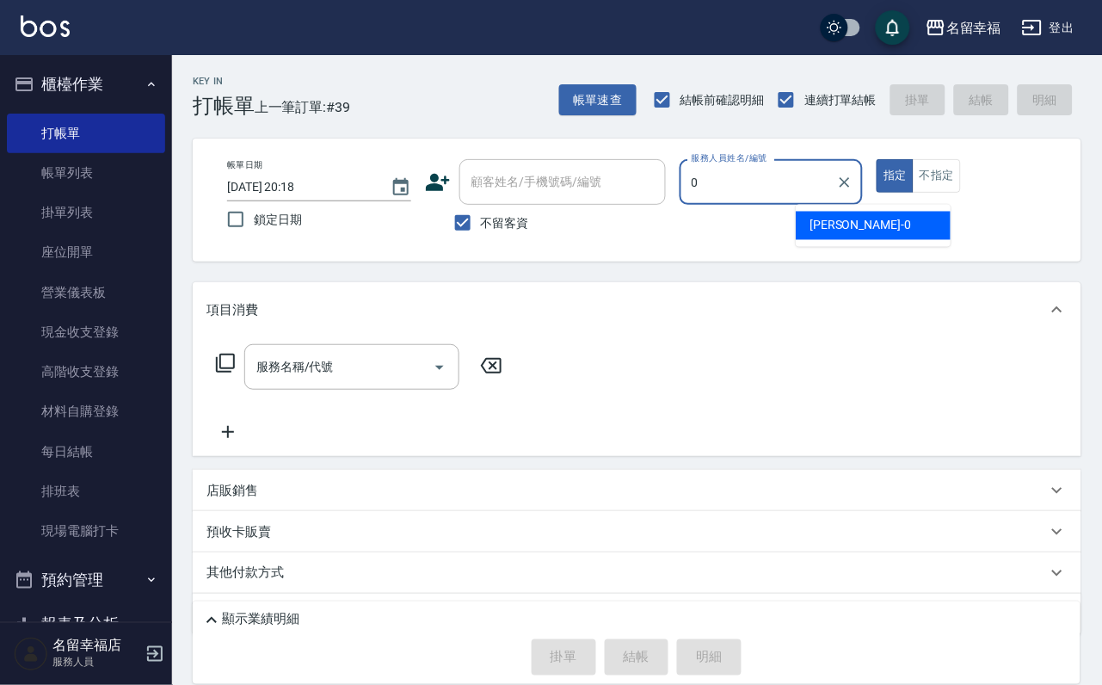
type input "小靜-0"
type button "true"
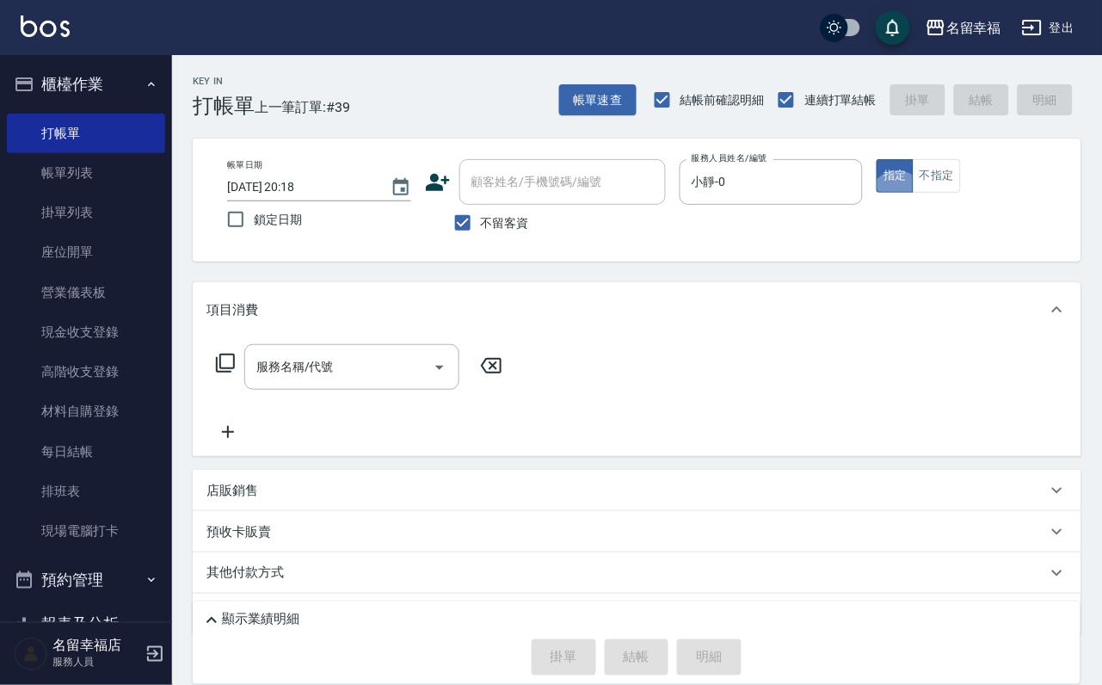
click at [225, 373] on icon at bounding box center [225, 363] width 21 height 21
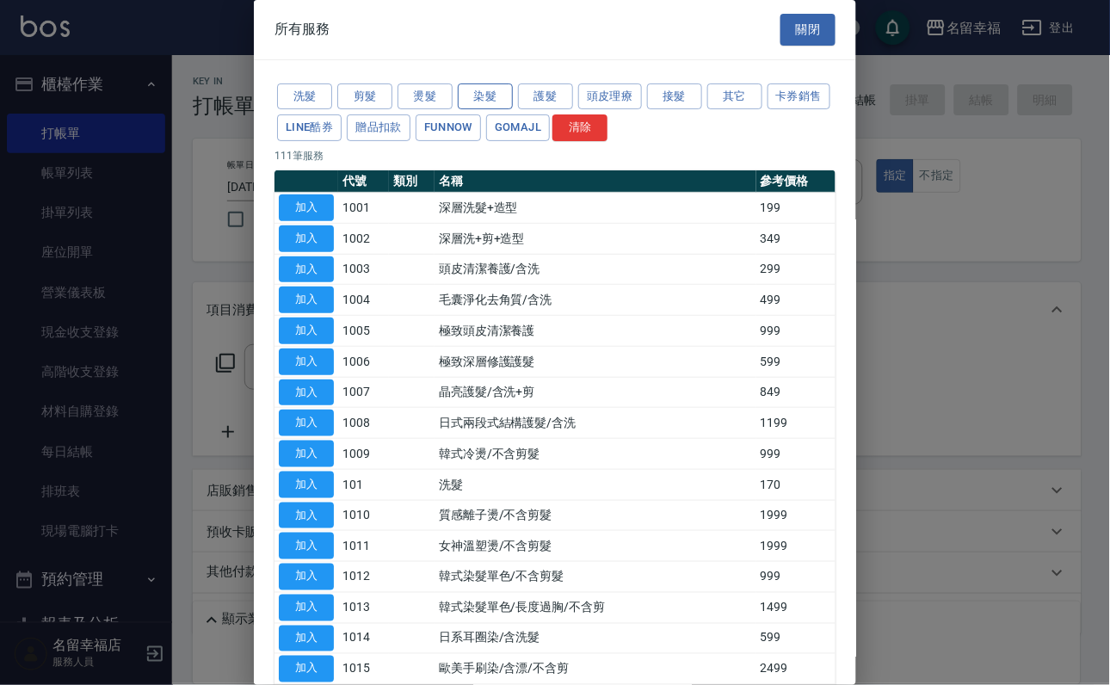
click at [485, 109] on button "染髮" at bounding box center [485, 96] width 55 height 27
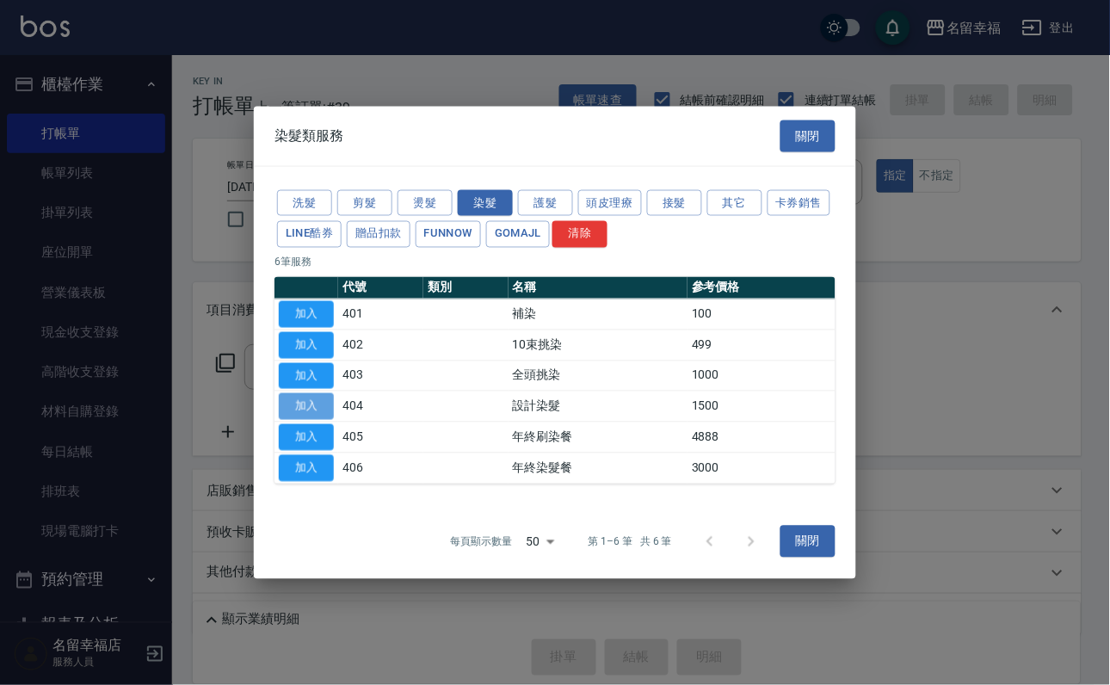
click at [317, 413] on button "加入" at bounding box center [306, 406] width 55 height 27
type input "設計染髮(404)"
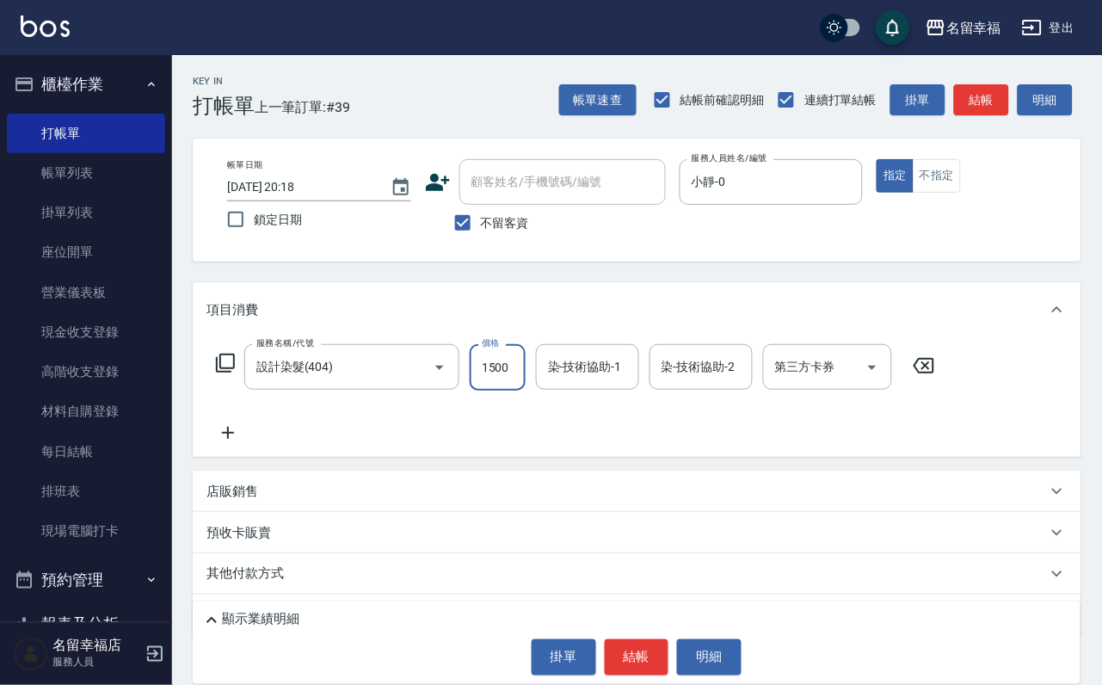
click at [525, 383] on input "1500" at bounding box center [498, 367] width 56 height 46
type input "699"
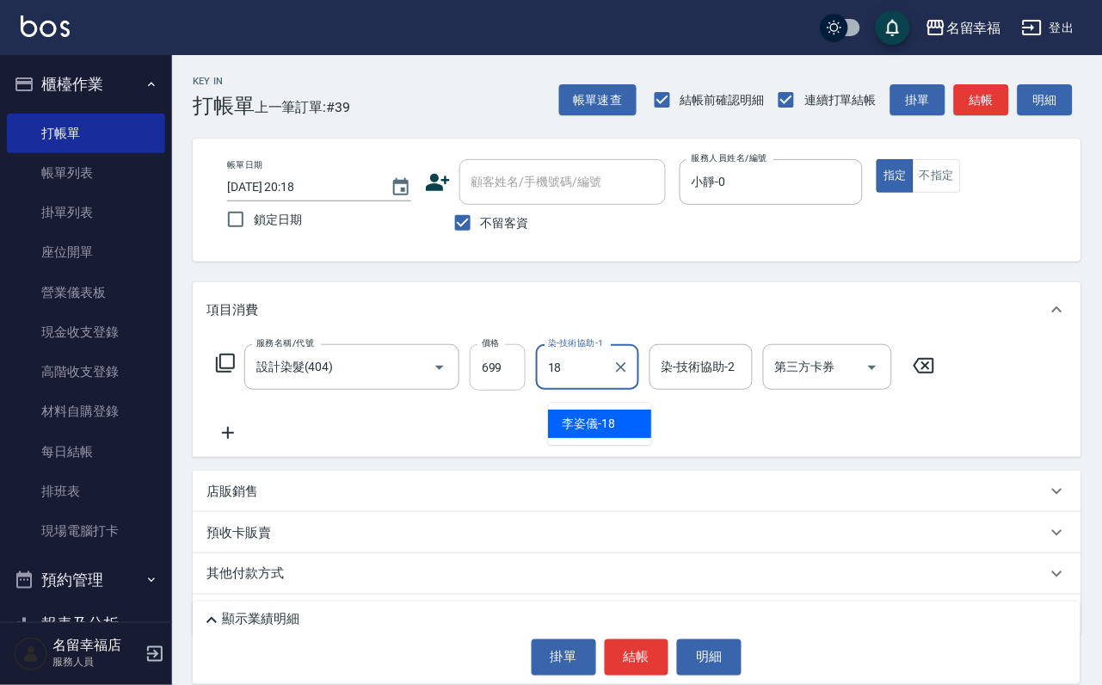
type input "[PERSON_NAME]-18"
click at [225, 373] on icon at bounding box center [225, 363] width 21 height 21
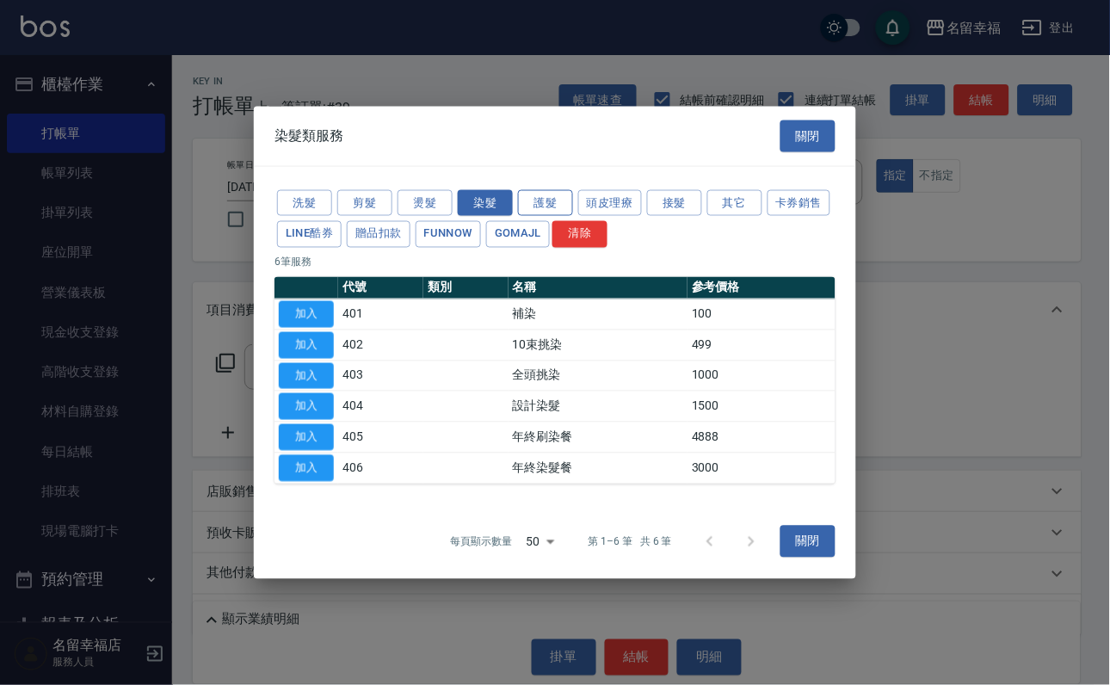
click at [557, 189] on button "護髮" at bounding box center [545, 202] width 55 height 27
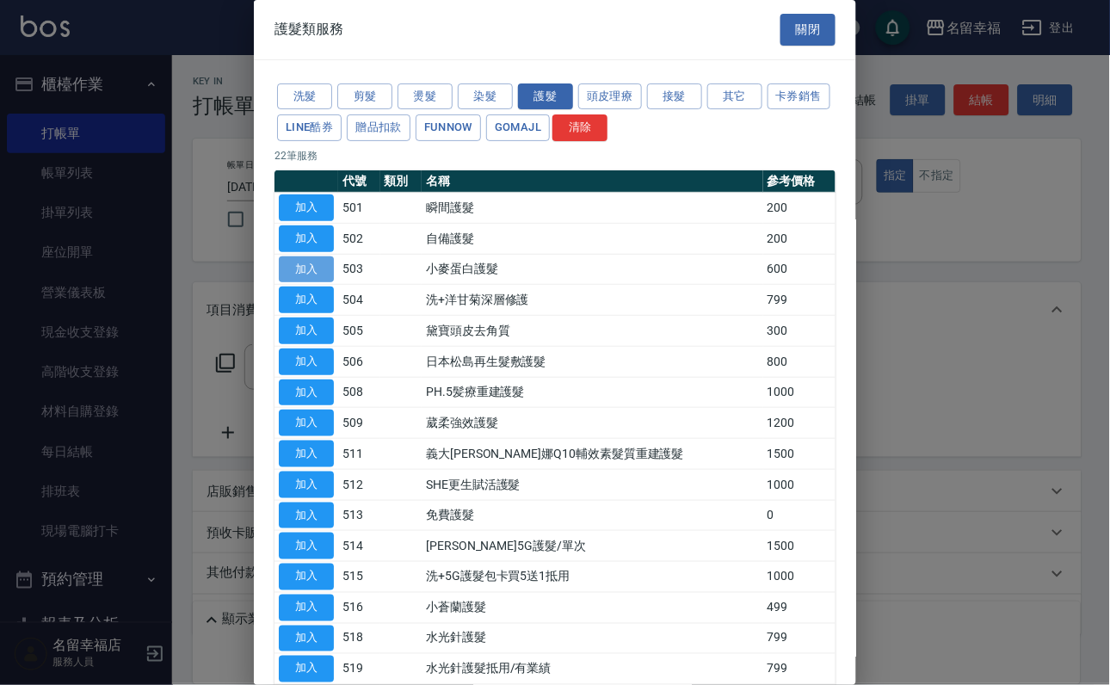
click at [315, 283] on button "加入" at bounding box center [306, 269] width 55 height 27
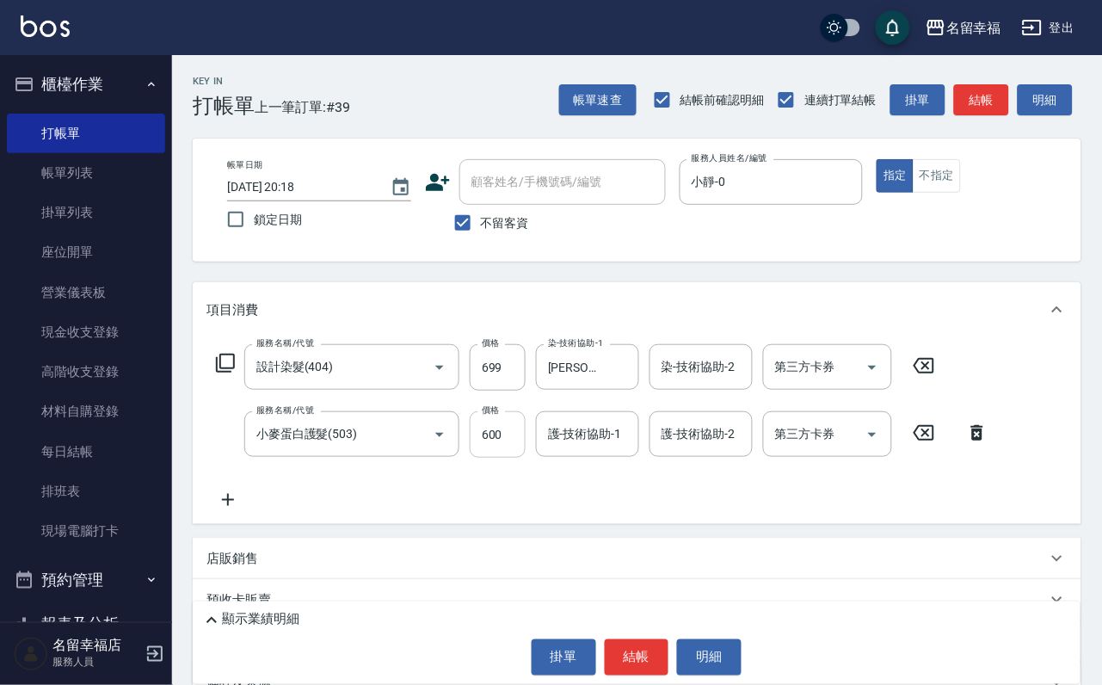
click at [505, 457] on input "600" at bounding box center [498, 434] width 56 height 46
type input "500"
type input "0"
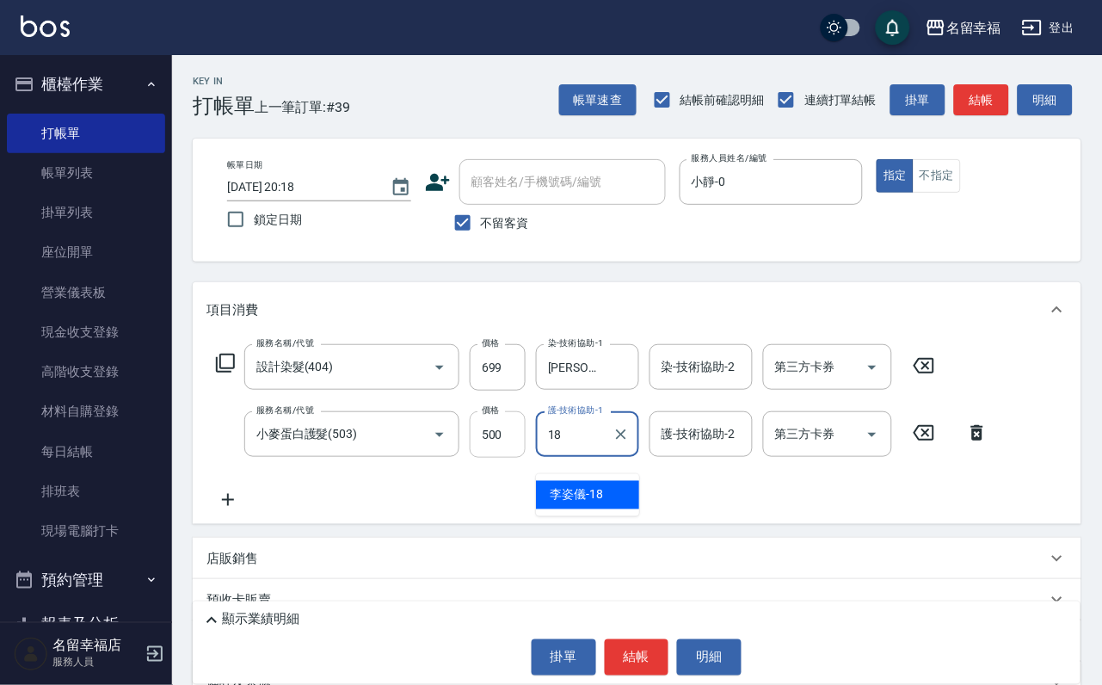
type input "[PERSON_NAME]-18"
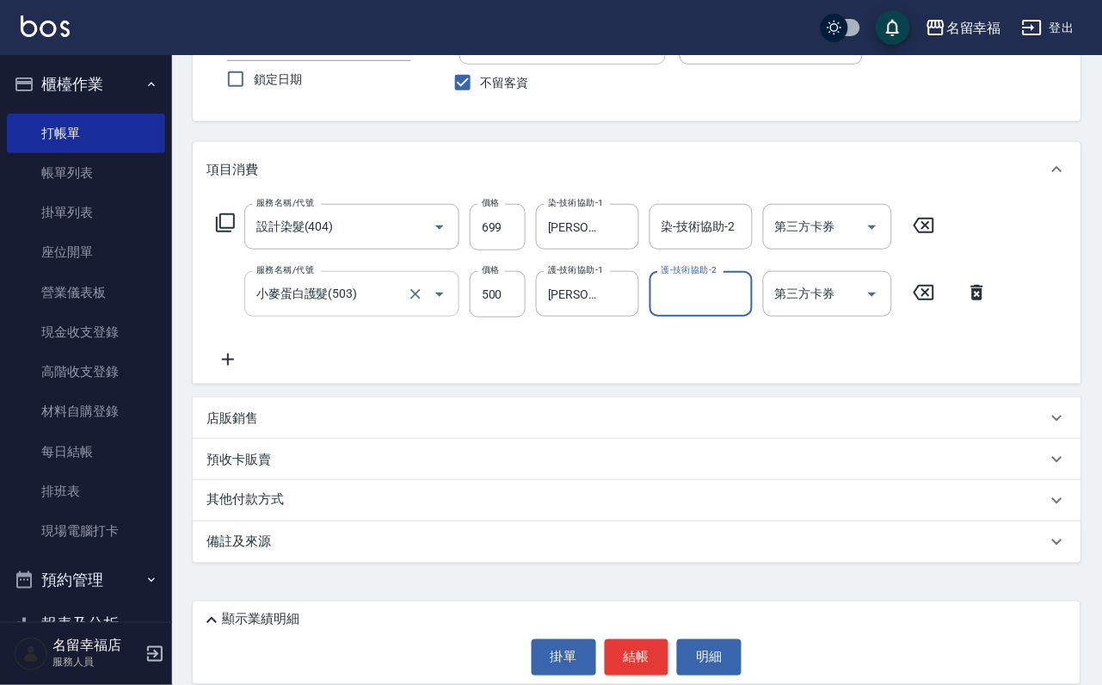
scroll to position [170, 0]
click at [258, 414] on p "店販銷售" at bounding box center [233, 419] width 52 height 18
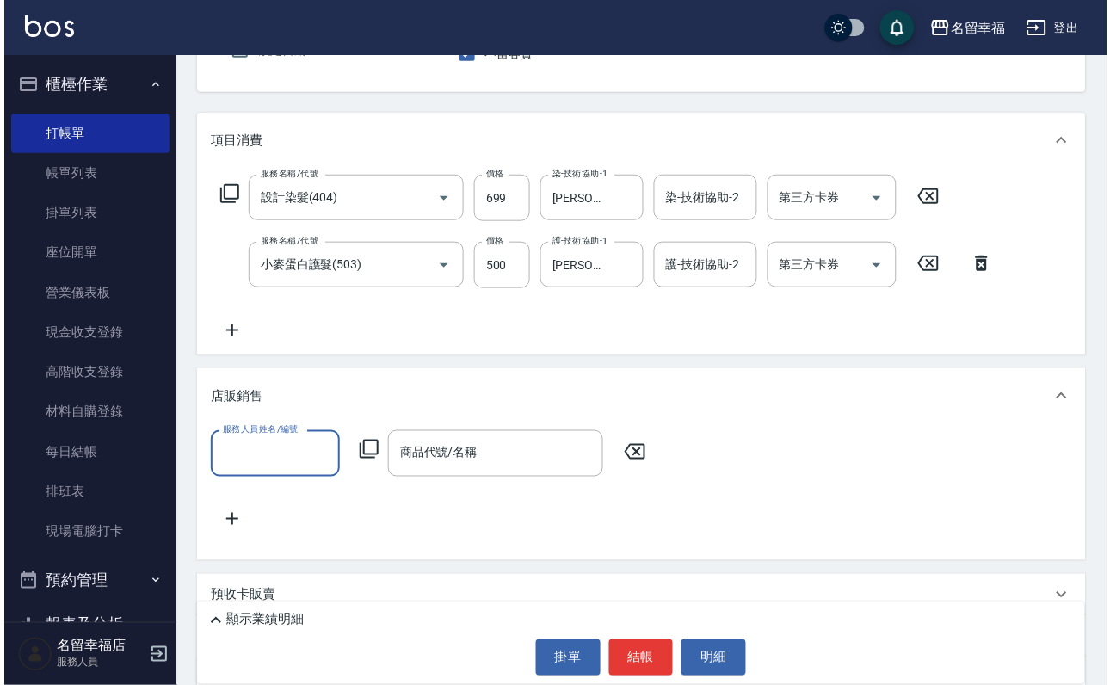
scroll to position [0, 0]
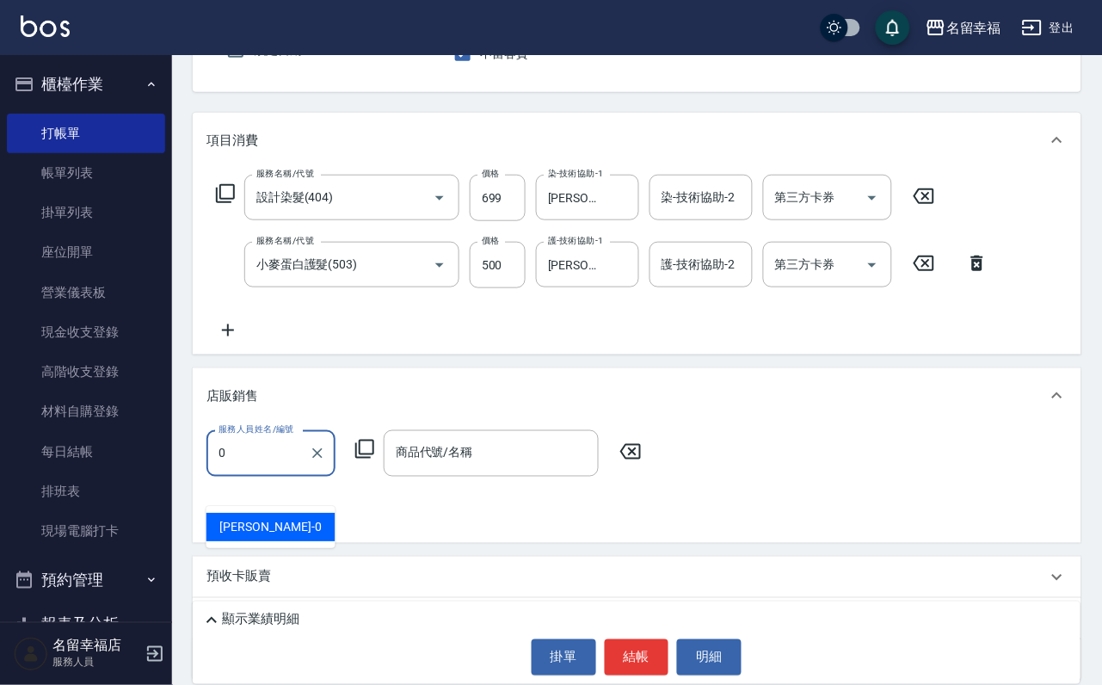
type input "小靜-0"
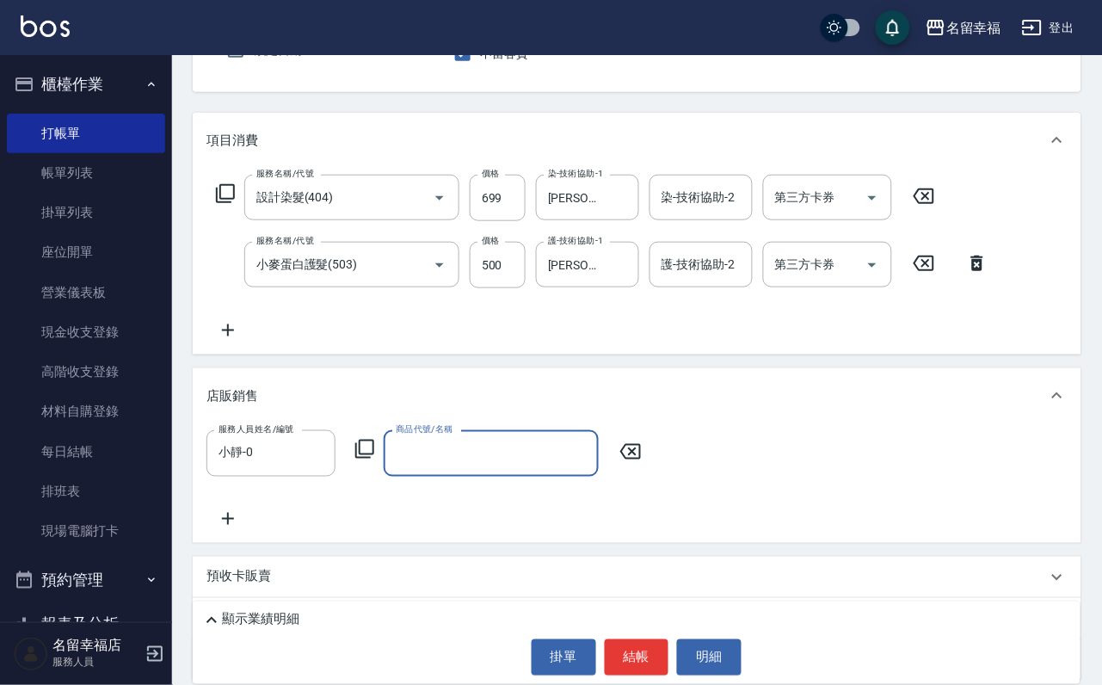
click at [367, 460] on icon at bounding box center [365, 449] width 21 height 21
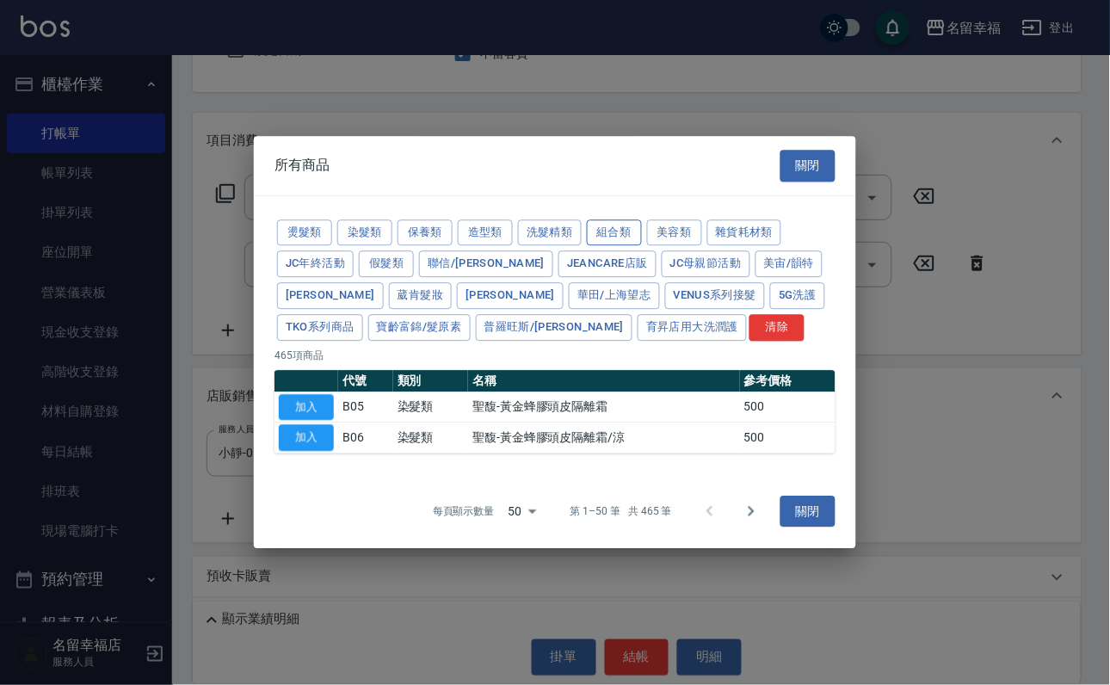
click at [642, 219] on button "組合類" at bounding box center [614, 232] width 55 height 27
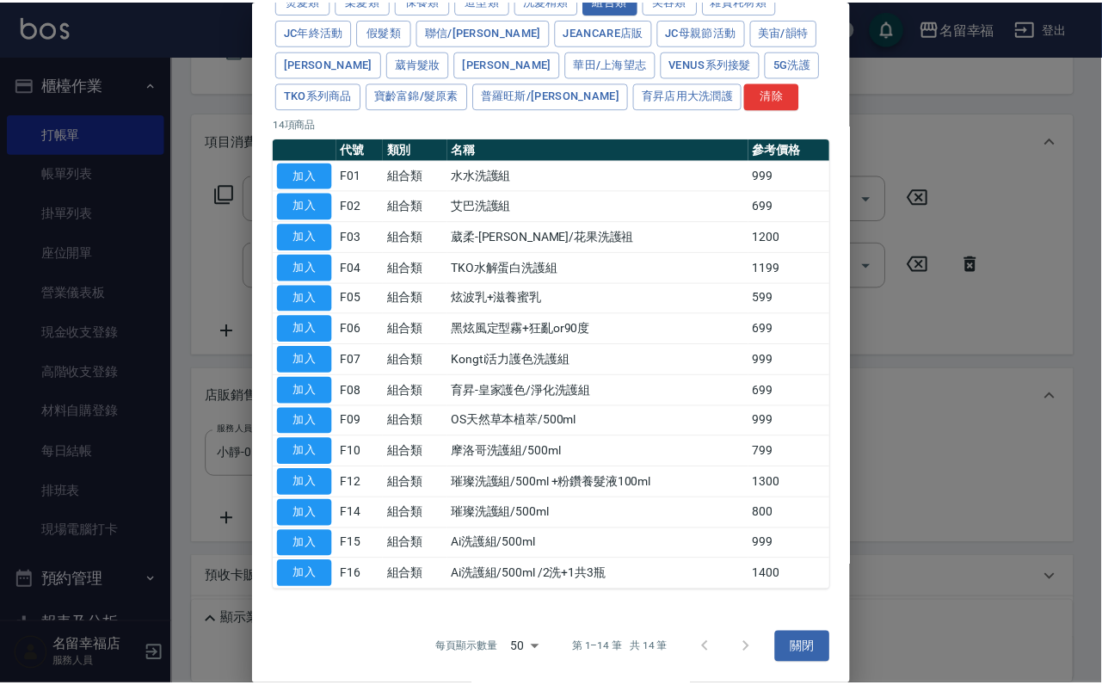
scroll to position [387, 0]
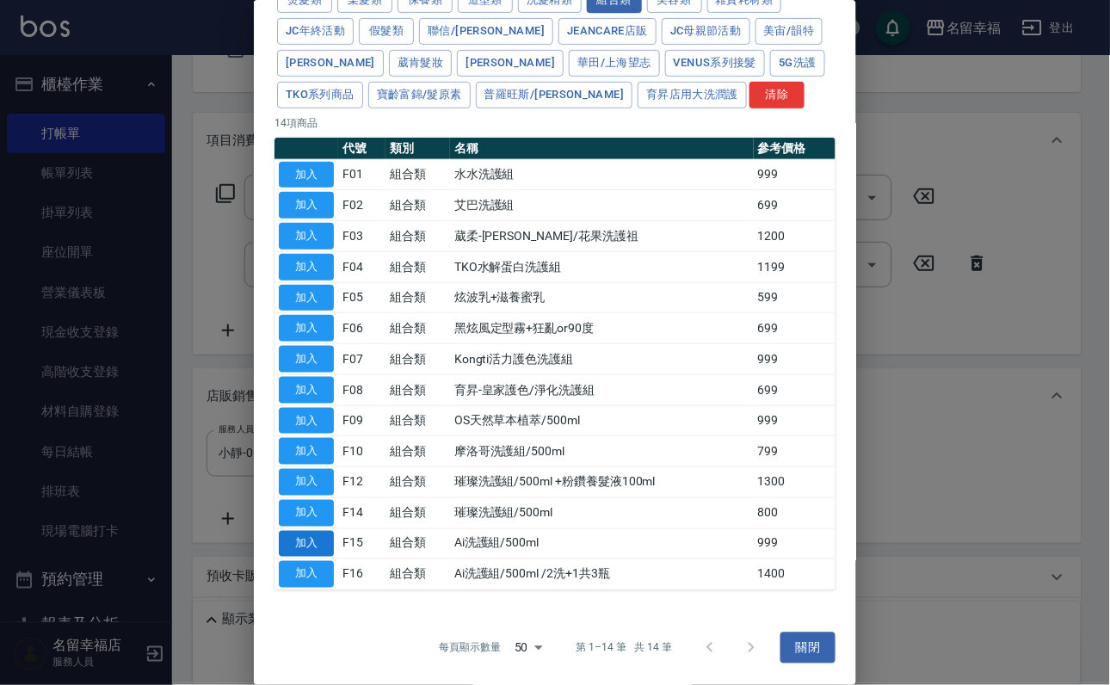
click at [291, 551] on button "加入" at bounding box center [306, 544] width 55 height 27
type input "Ai洗護組/500ml"
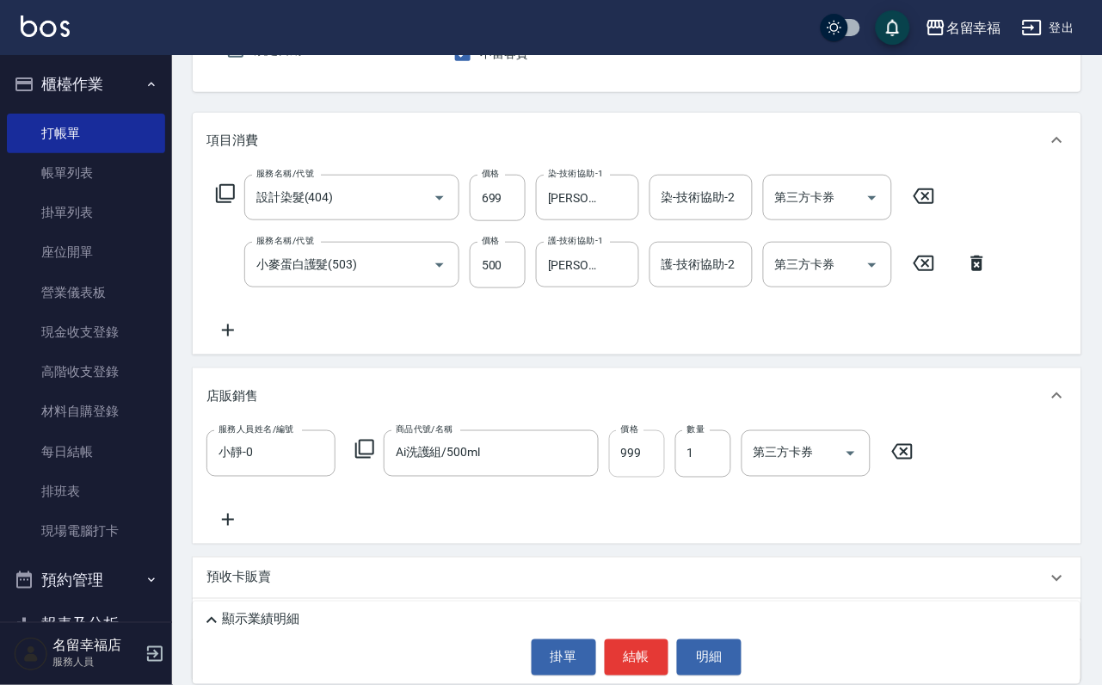
click at [642, 477] on input "999" at bounding box center [637, 453] width 56 height 46
type input "1000"
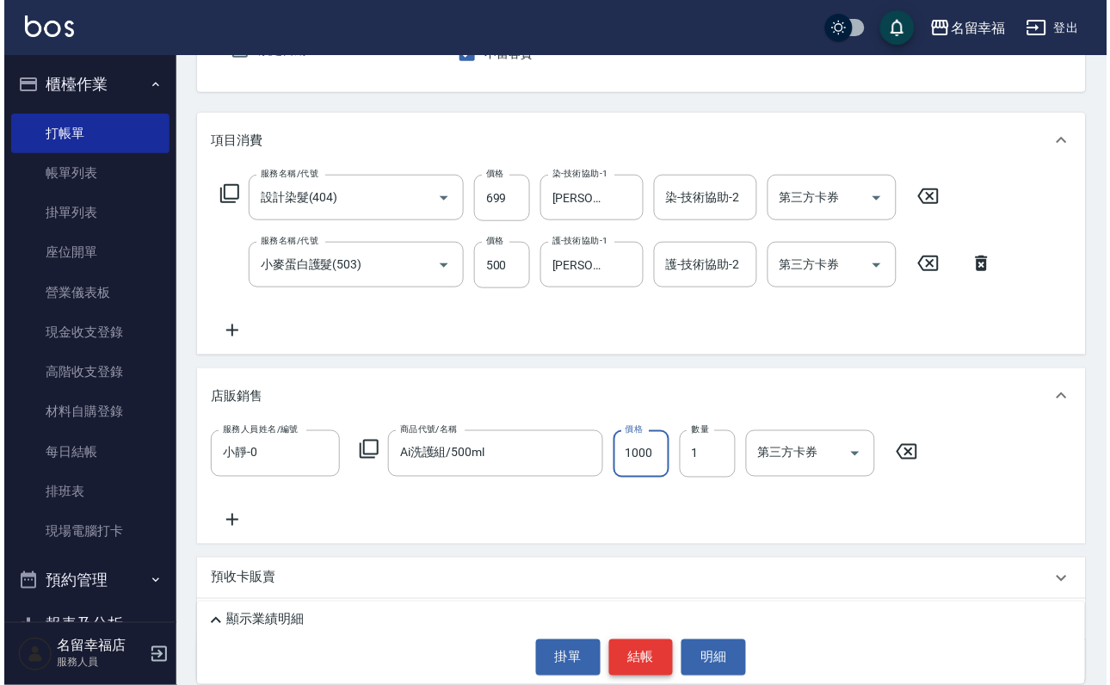
scroll to position [0, 0]
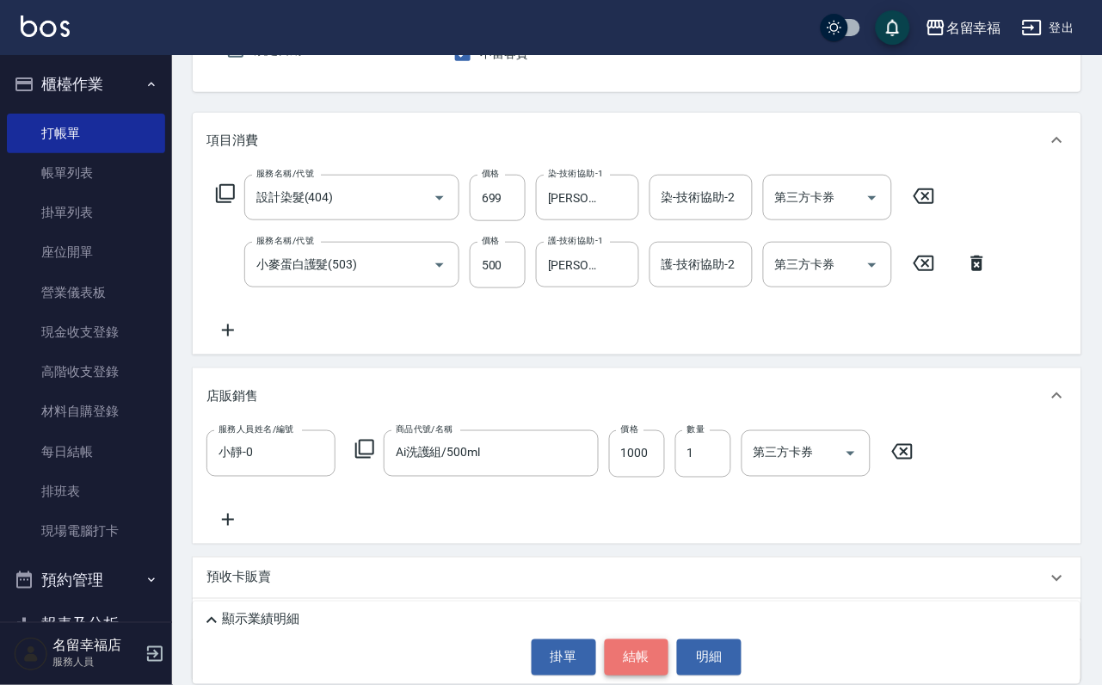
click at [645, 663] on button "結帳" at bounding box center [637, 657] width 65 height 36
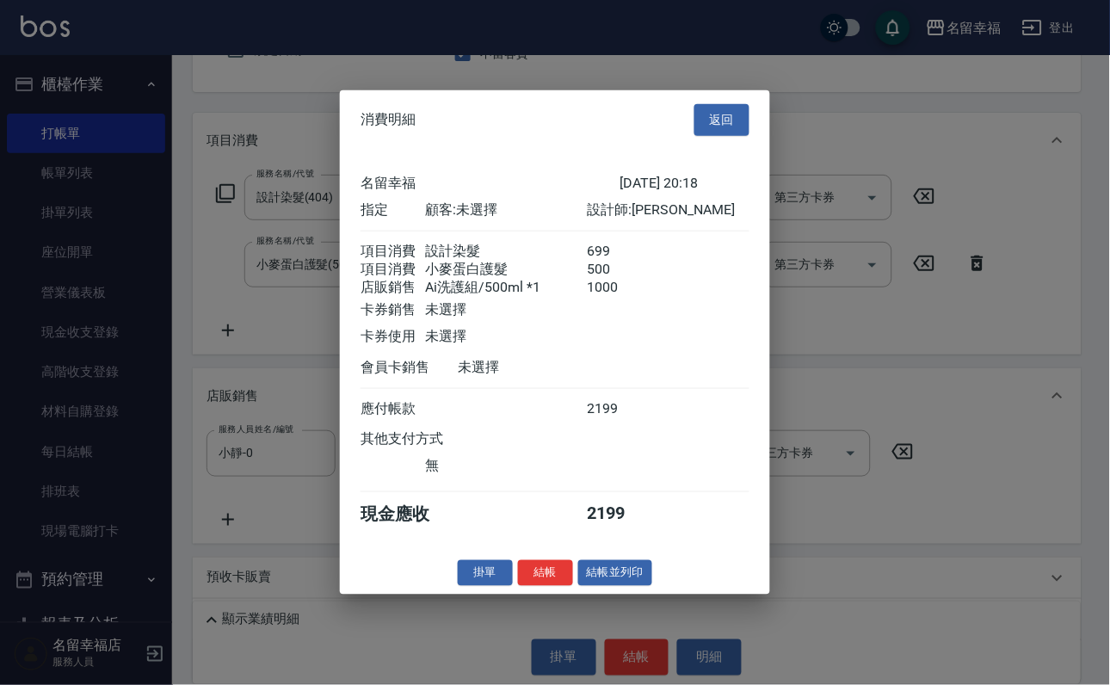
scroll to position [268, 0]
click at [518, 586] on button "結帳" at bounding box center [545, 572] width 55 height 27
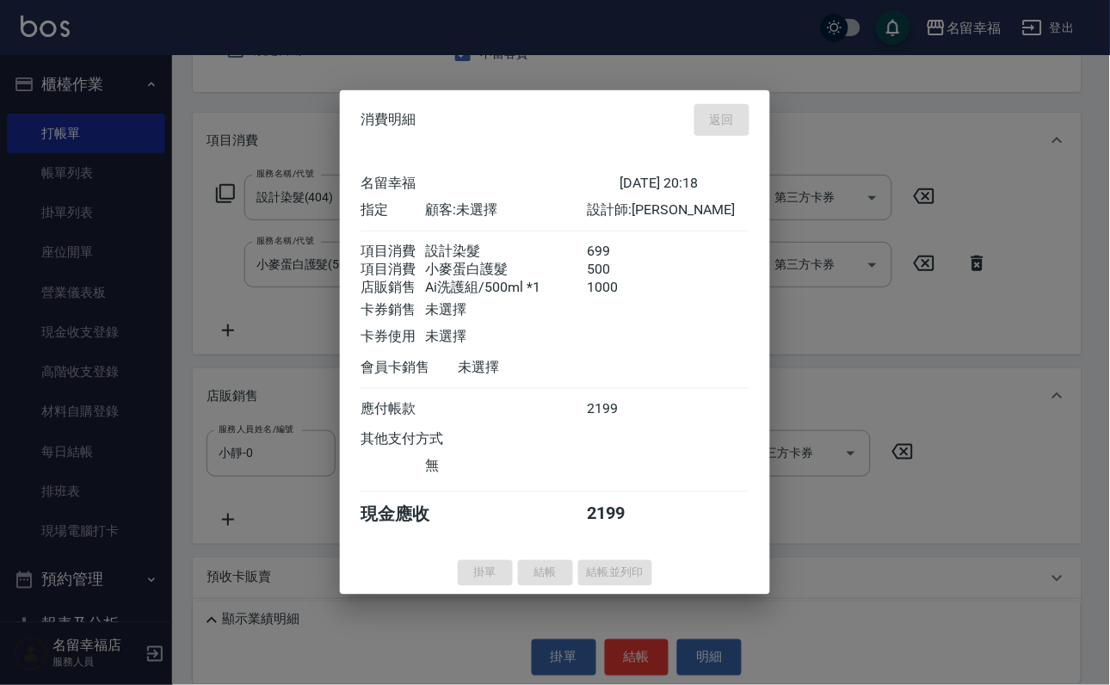
type input "[DATE] 20:19"
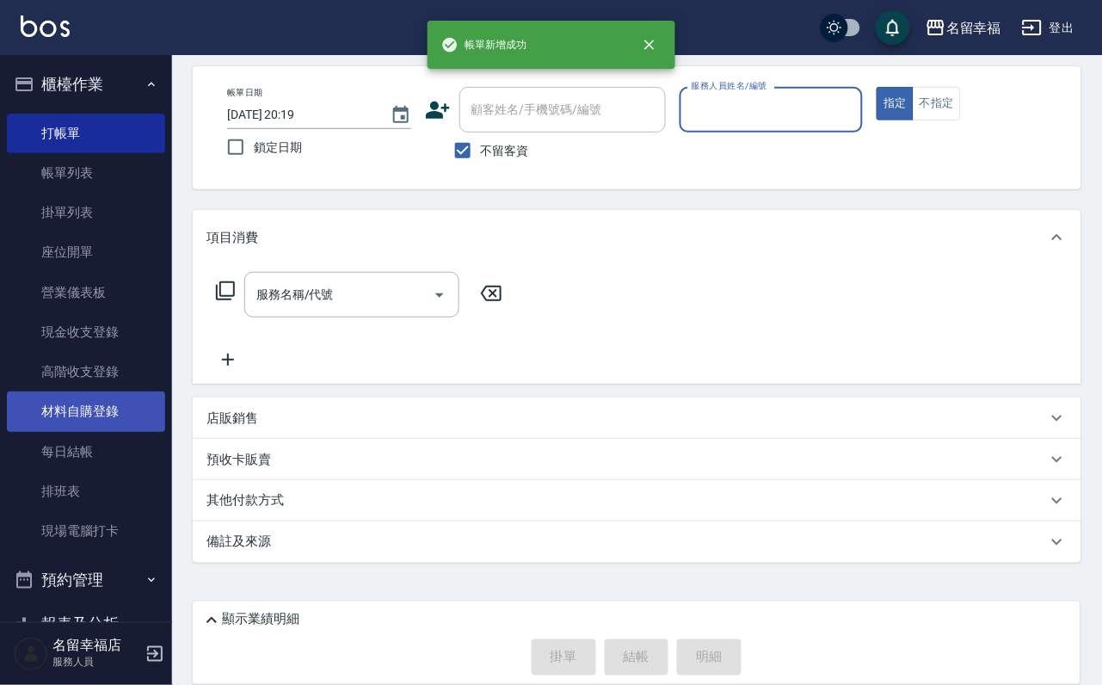
scroll to position [102, 0]
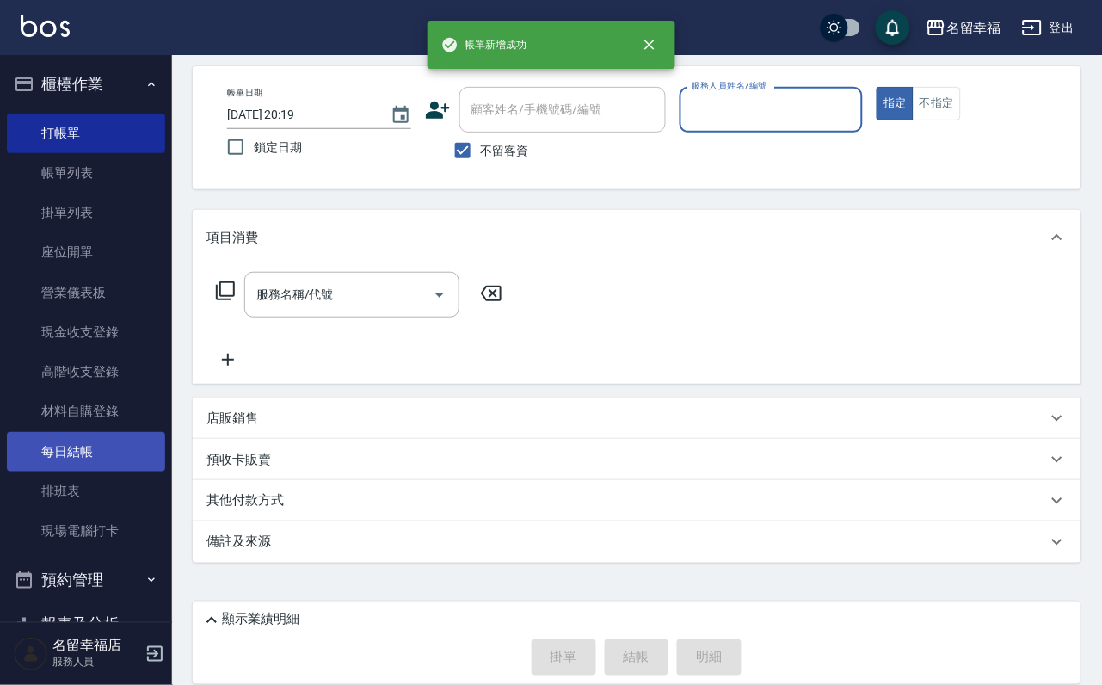
click at [56, 472] on link "每日結帳" at bounding box center [86, 452] width 158 height 40
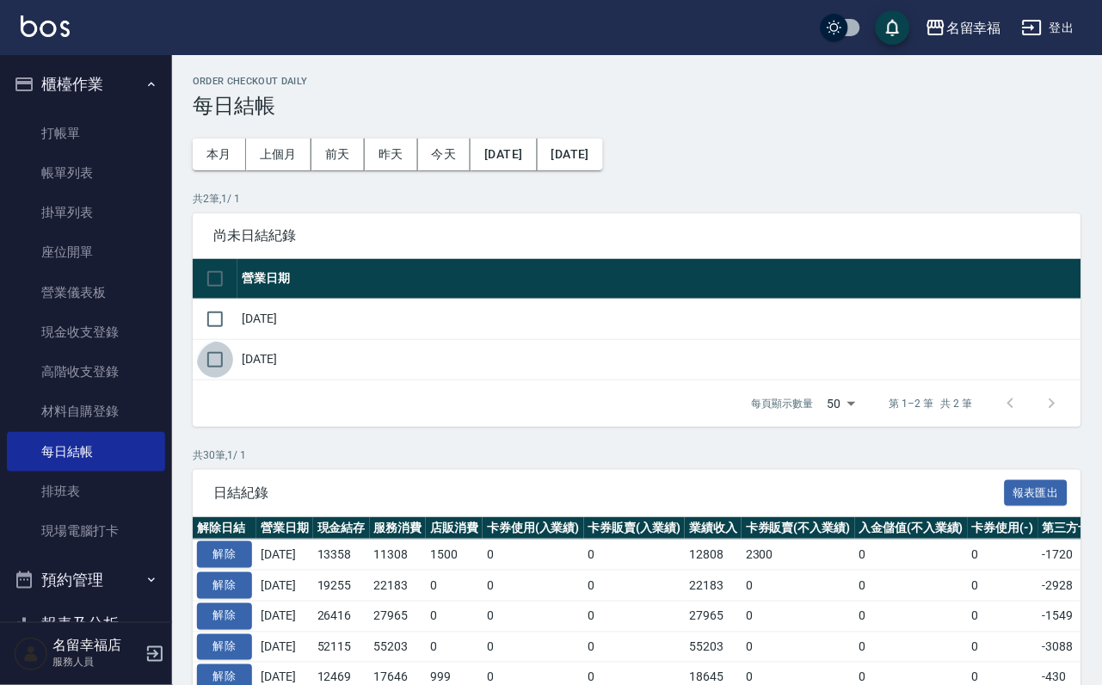
click at [216, 378] on input "checkbox" at bounding box center [215, 360] width 36 height 36
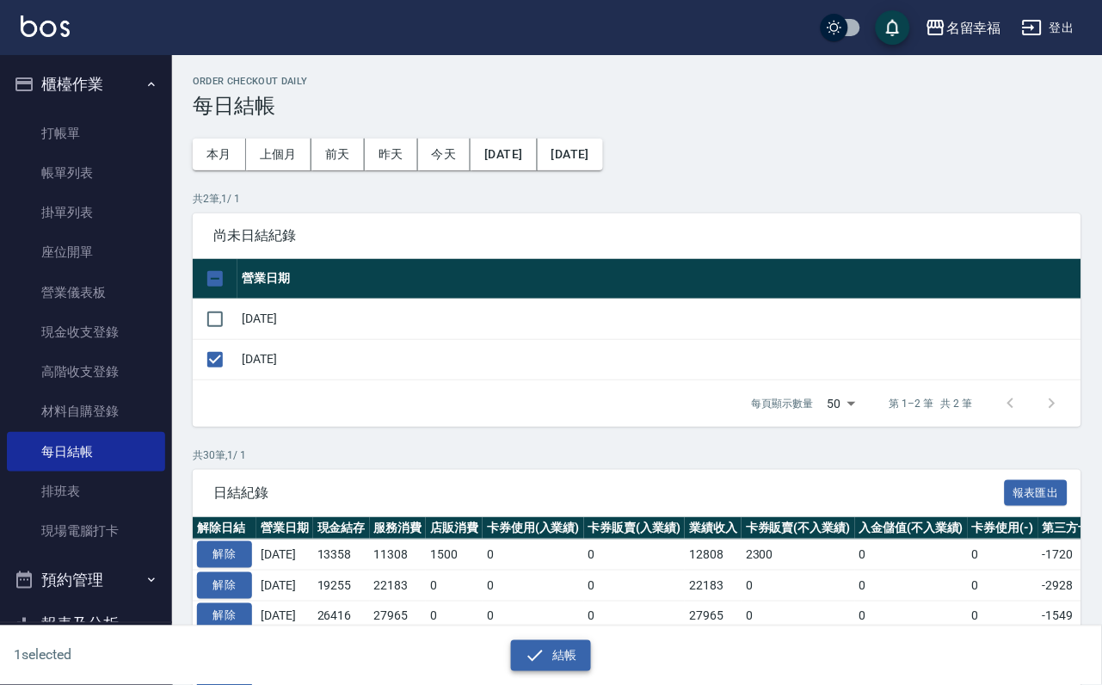
click at [553, 640] on button "結帳" at bounding box center [551, 656] width 80 height 32
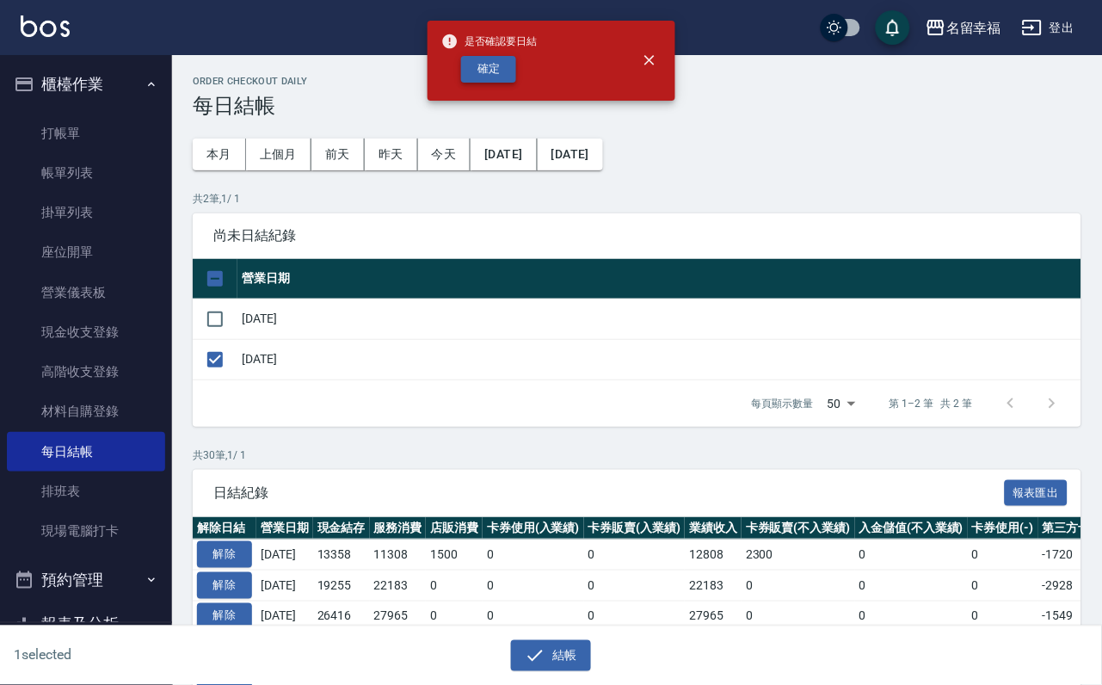
click at [516, 77] on button "確定" at bounding box center [488, 69] width 55 height 27
checkbox input "false"
